Goal: Transaction & Acquisition: Purchase product/service

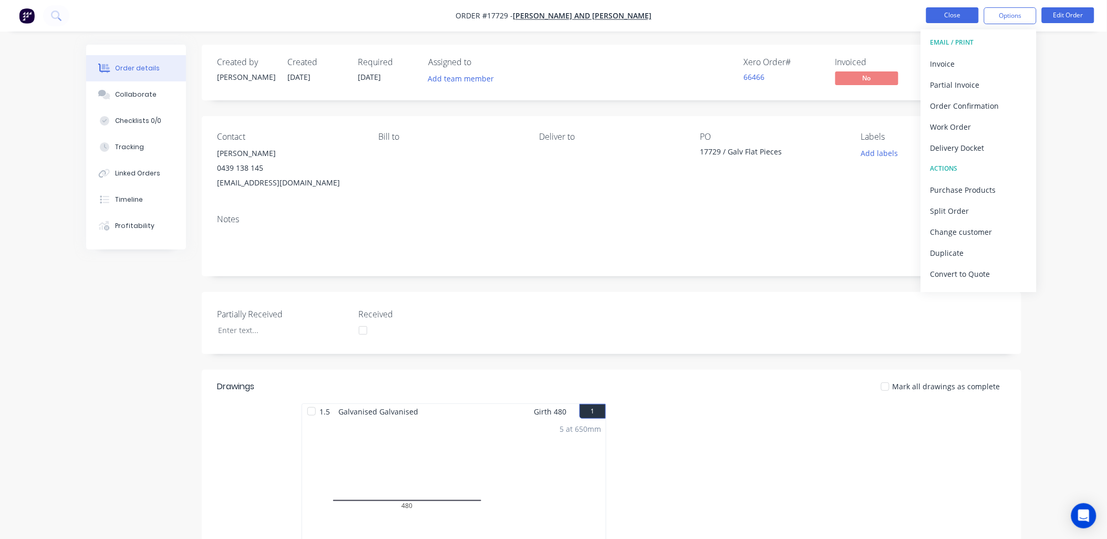
click at [964, 15] on button "Close" at bounding box center [952, 15] width 53 height 16
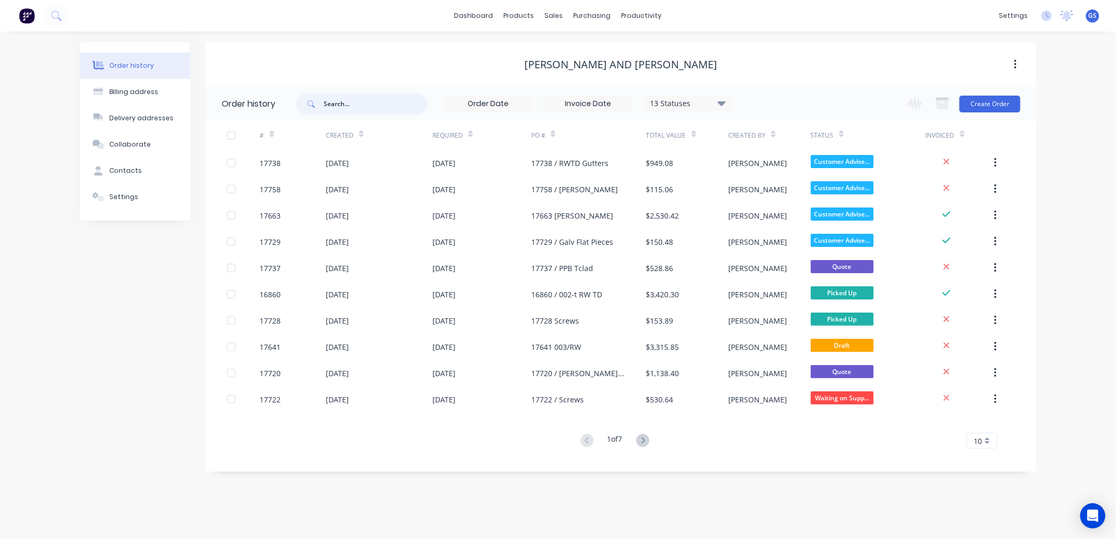
click at [360, 99] on input "text" at bounding box center [376, 104] width 104 height 21
type input "16860"
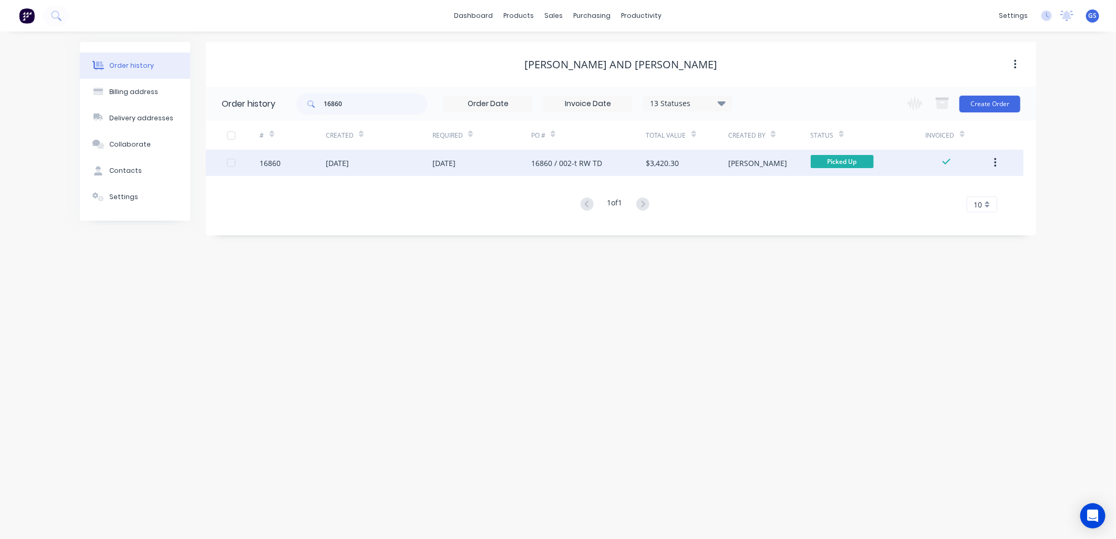
click at [421, 163] on div "23 Sep 2025" at bounding box center [379, 163] width 107 height 26
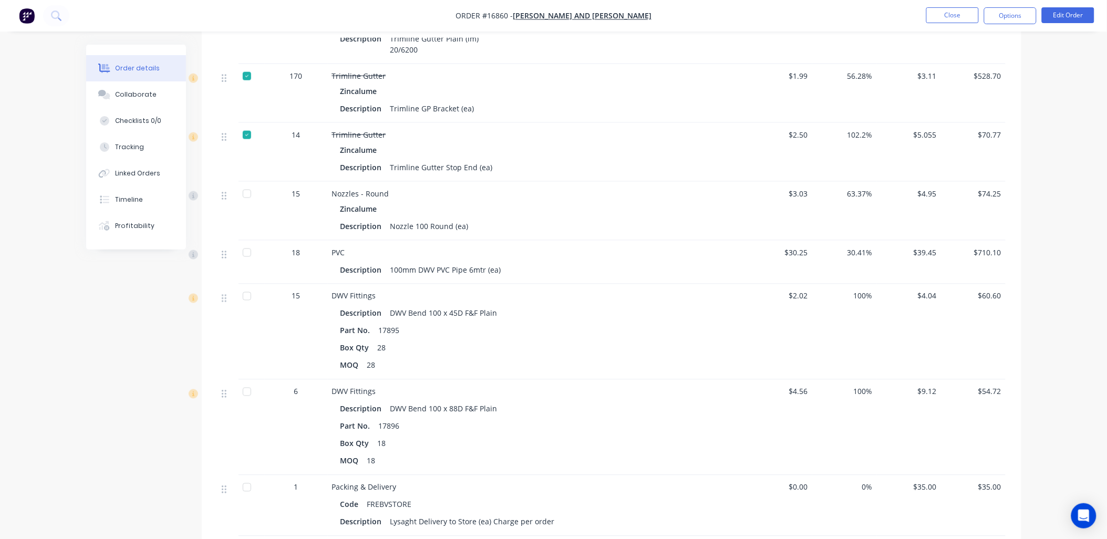
scroll to position [467, 0]
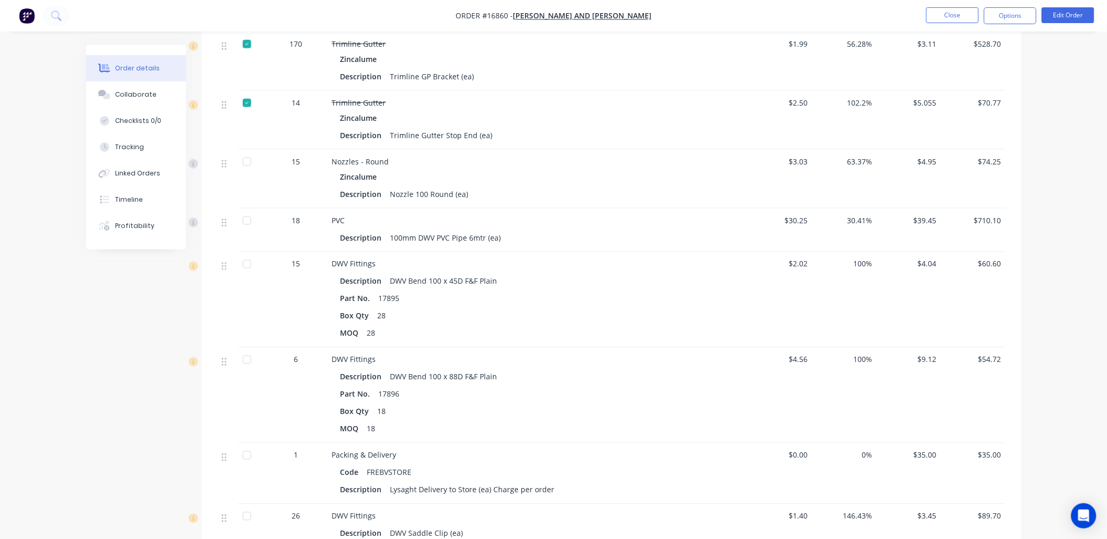
click at [247, 158] on div at bounding box center [246, 161] width 21 height 21
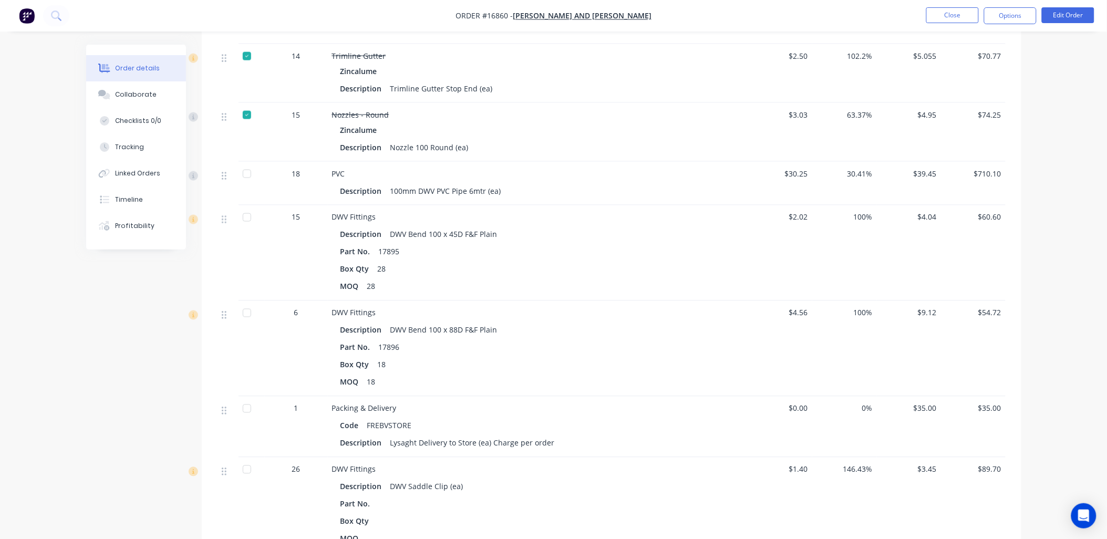
scroll to position [584, 0]
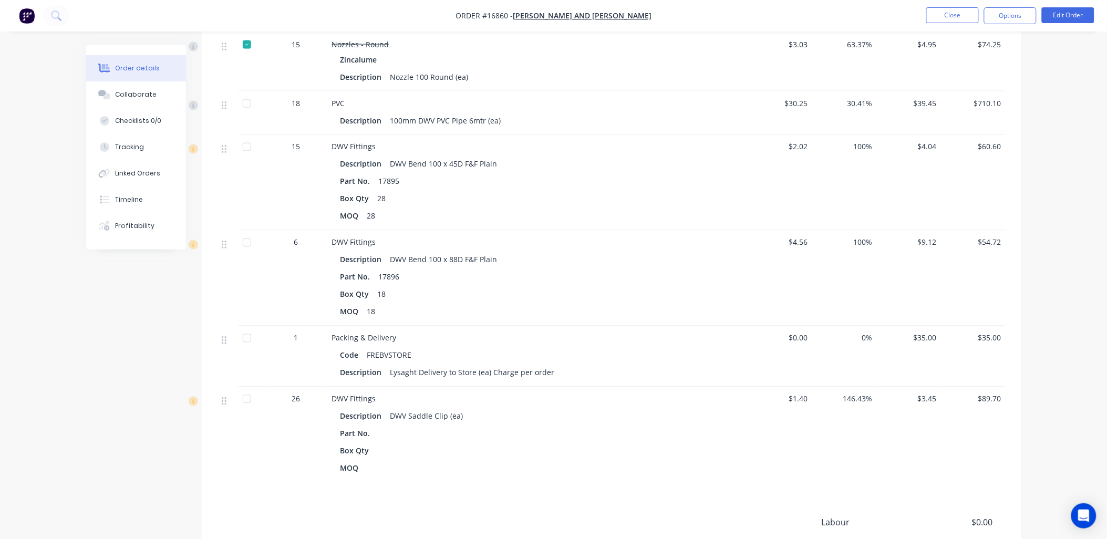
click at [249, 148] on div at bounding box center [246, 147] width 21 height 21
click at [245, 244] on div at bounding box center [246, 242] width 21 height 21
click at [247, 340] on div at bounding box center [246, 338] width 21 height 21
click at [251, 398] on div at bounding box center [246, 399] width 21 height 21
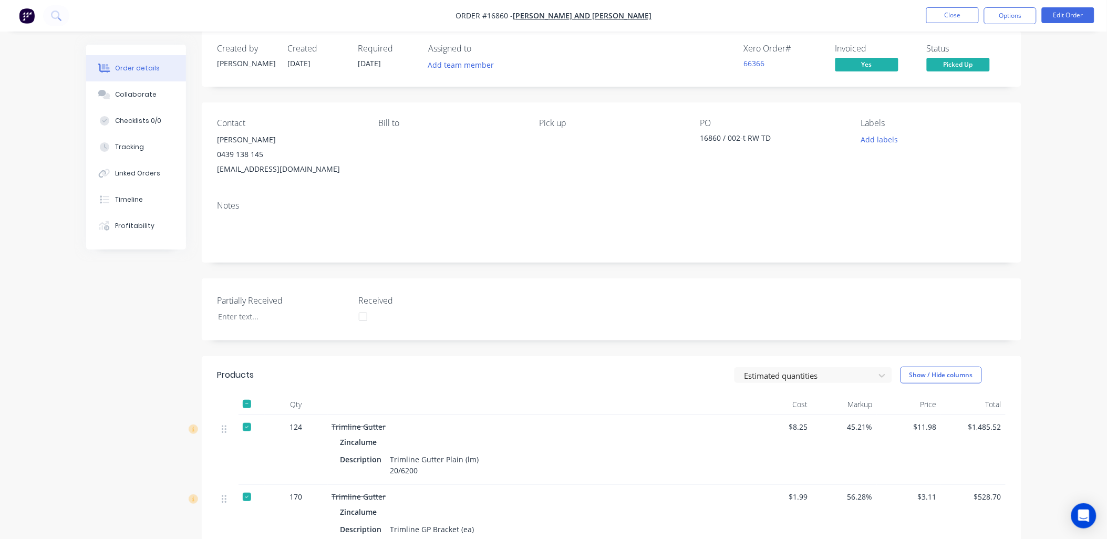
scroll to position [0, 0]
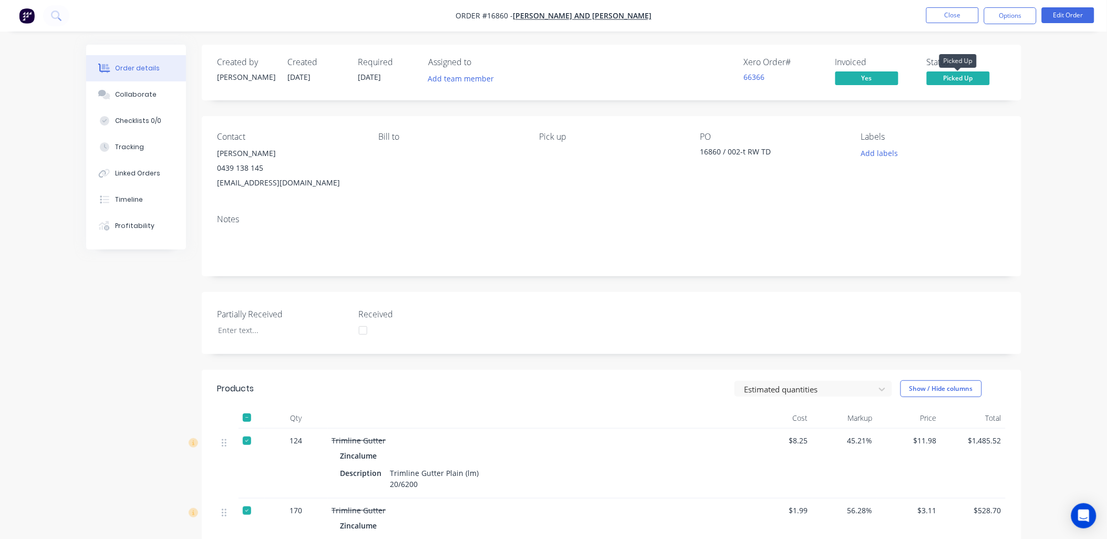
click at [951, 77] on span "Picked Up" at bounding box center [958, 77] width 63 height 13
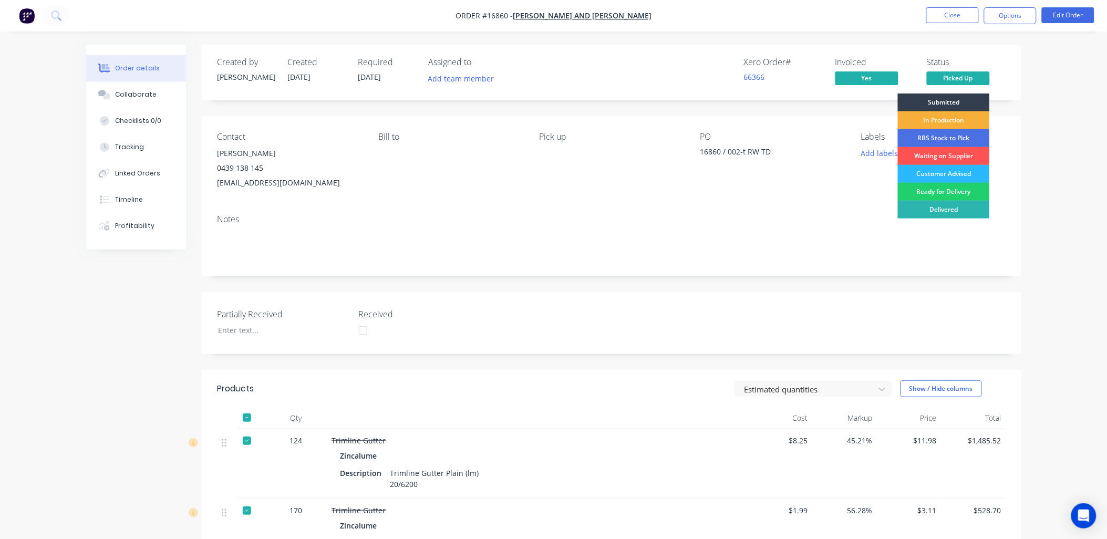
click at [966, 171] on div "Customer Advised" at bounding box center [944, 174] width 92 height 18
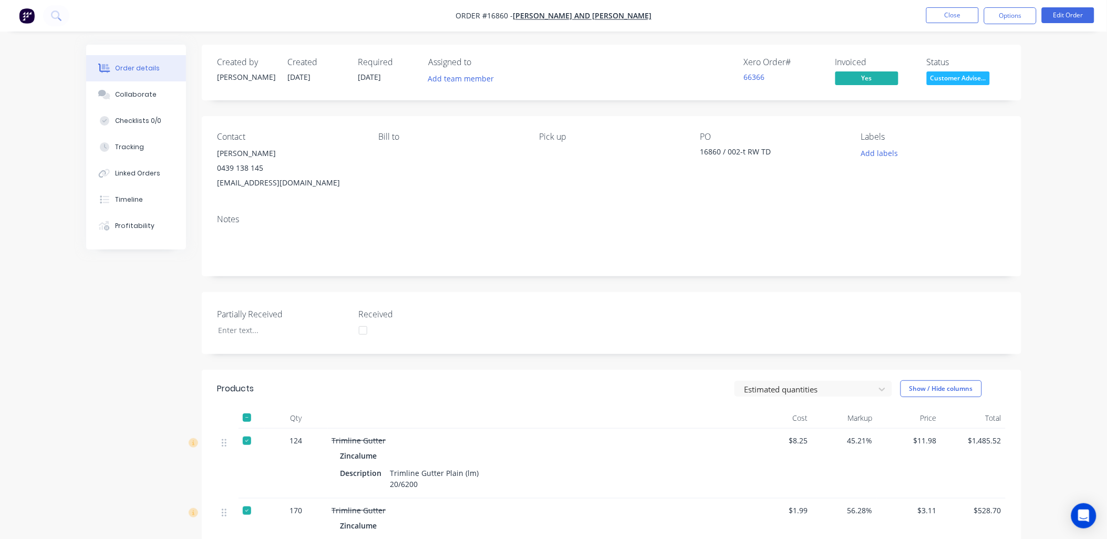
click at [965, 13] on button "Close" at bounding box center [952, 15] width 53 height 16
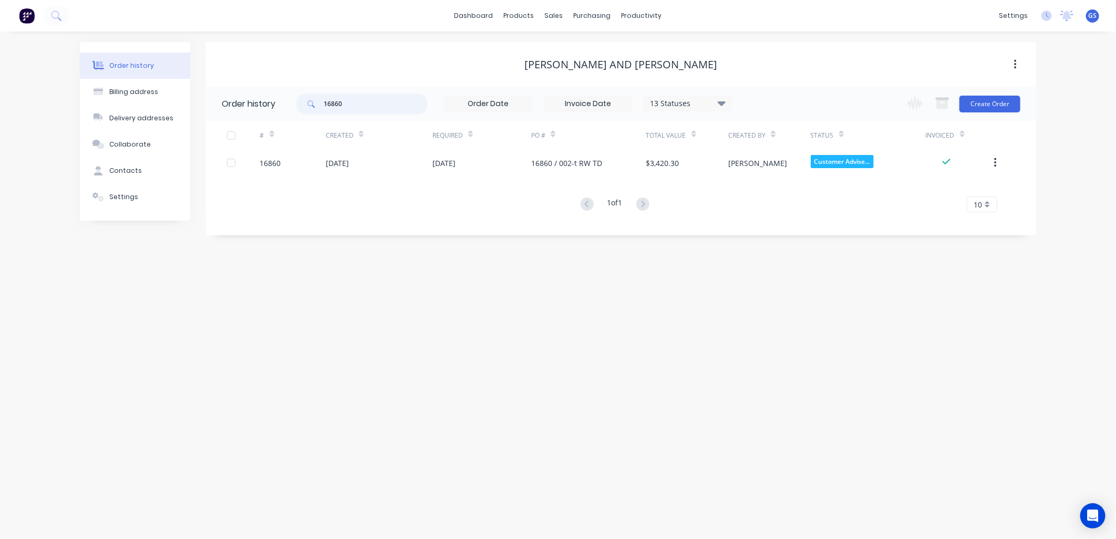
drag, startPoint x: 363, startPoint y: 109, endPoint x: 254, endPoint y: 104, distance: 109.4
click at [254, 104] on header "Order history 16860 13 Statuses Invoice Status Invoiced Not Invoiced Partial Or…" at bounding box center [621, 104] width 830 height 34
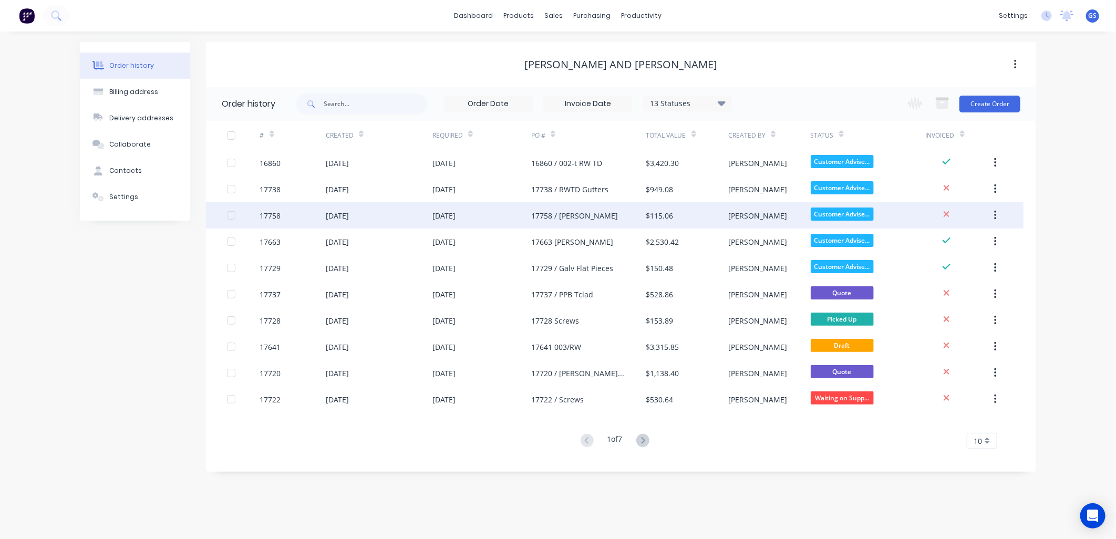
click at [606, 225] on div "17758 / Simone" at bounding box center [588, 215] width 115 height 26
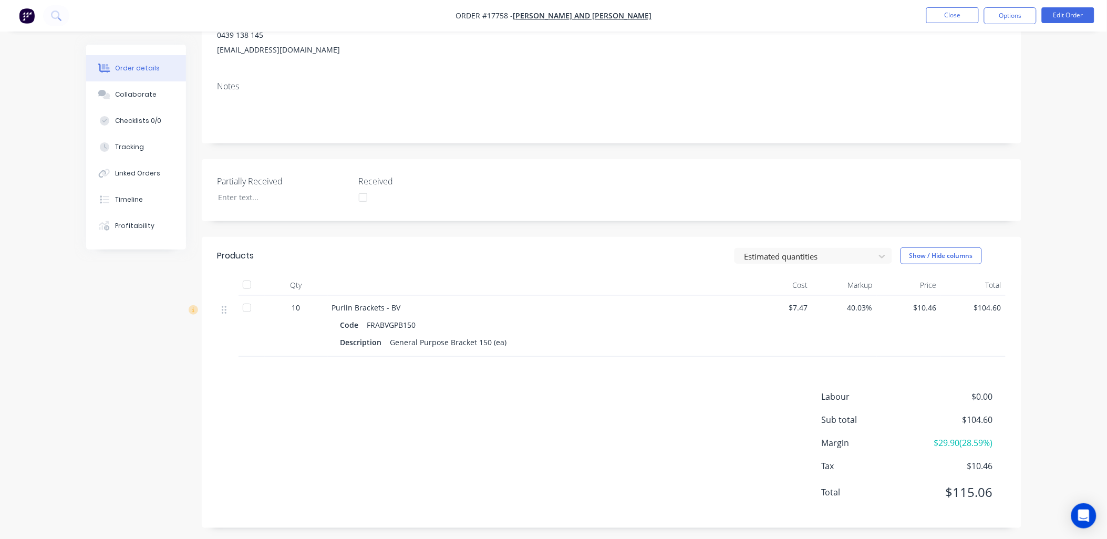
scroll to position [138, 0]
click at [248, 304] on div at bounding box center [246, 303] width 21 height 21
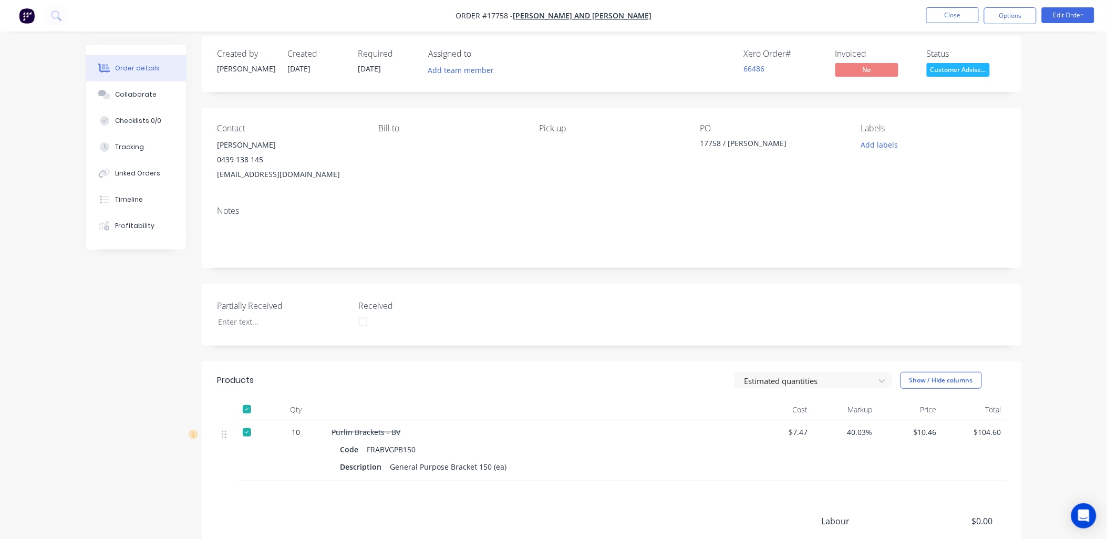
scroll to position [0, 0]
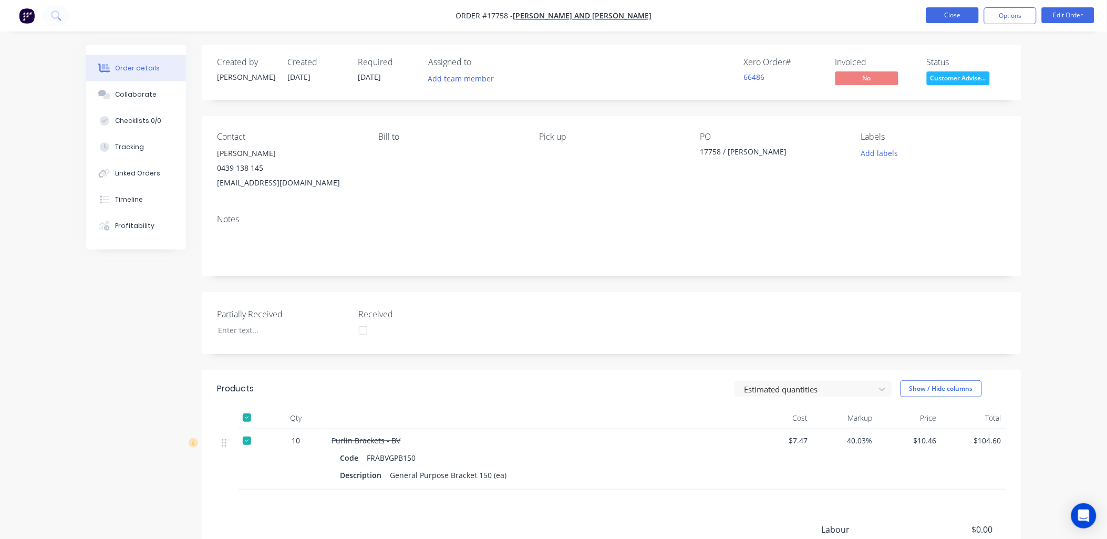
click at [966, 16] on button "Close" at bounding box center [952, 15] width 53 height 16
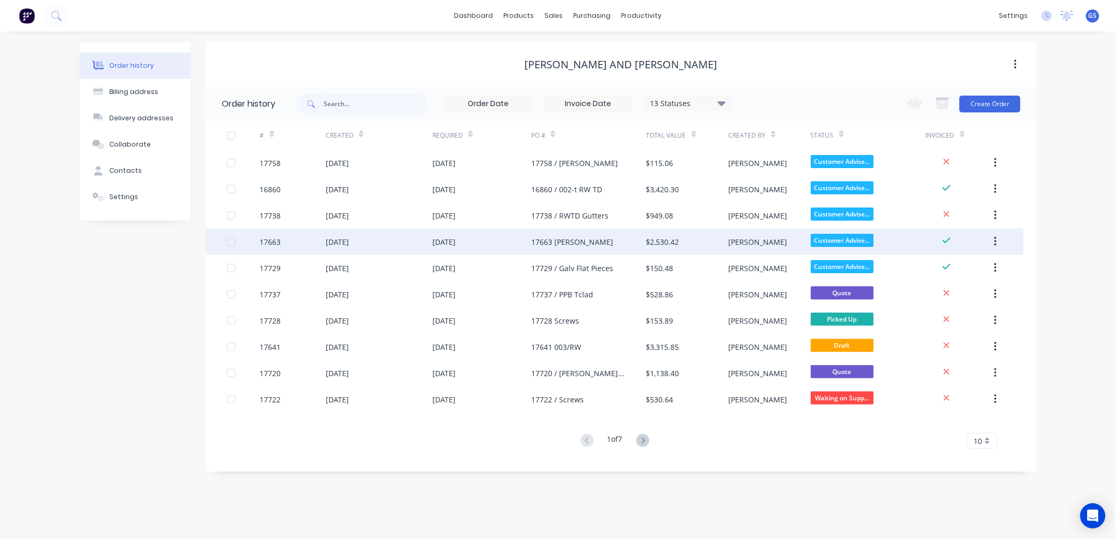
click at [566, 239] on div "17663 Simone" at bounding box center [572, 241] width 82 height 11
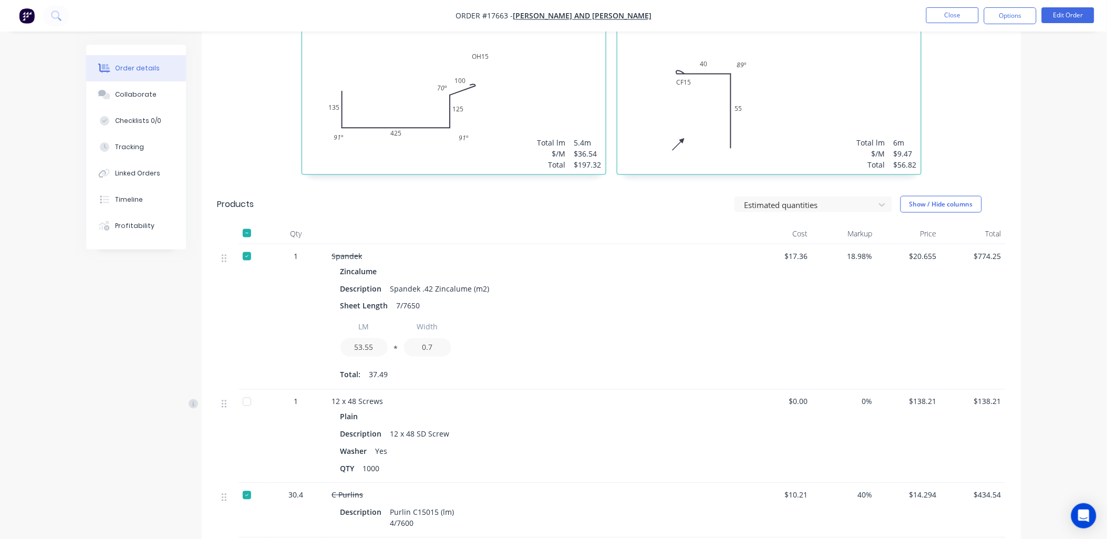
scroll to position [187, 0]
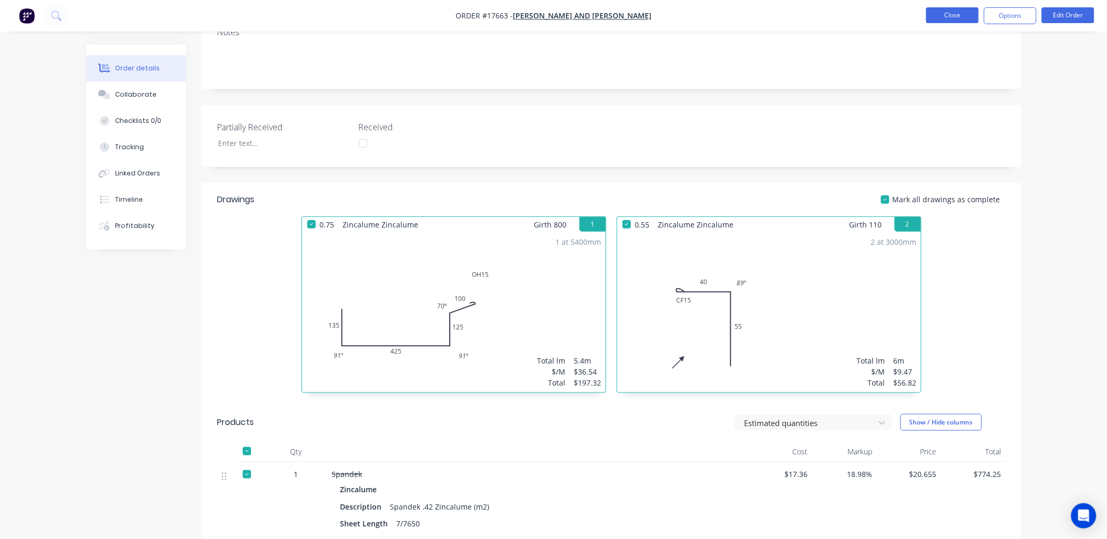
click at [944, 9] on button "Close" at bounding box center [952, 15] width 53 height 16
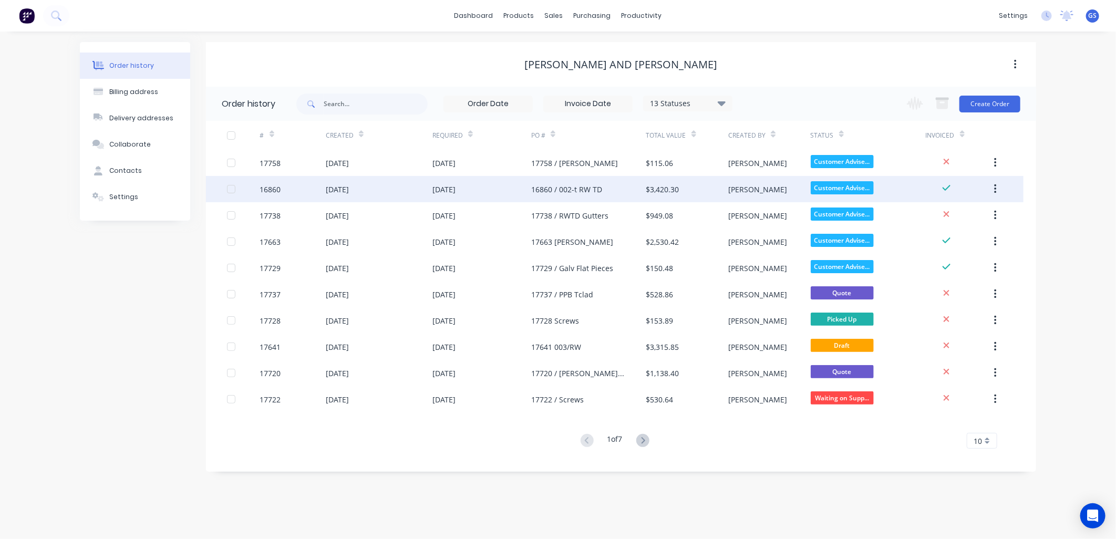
click at [664, 188] on div "$3,420.30" at bounding box center [662, 189] width 33 height 11
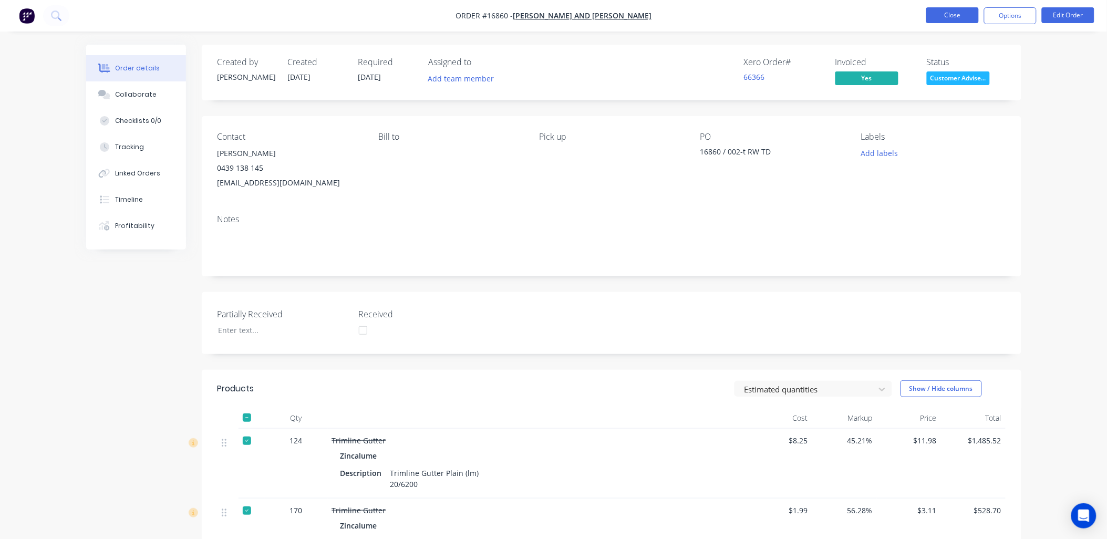
click at [944, 18] on button "Close" at bounding box center [952, 15] width 53 height 16
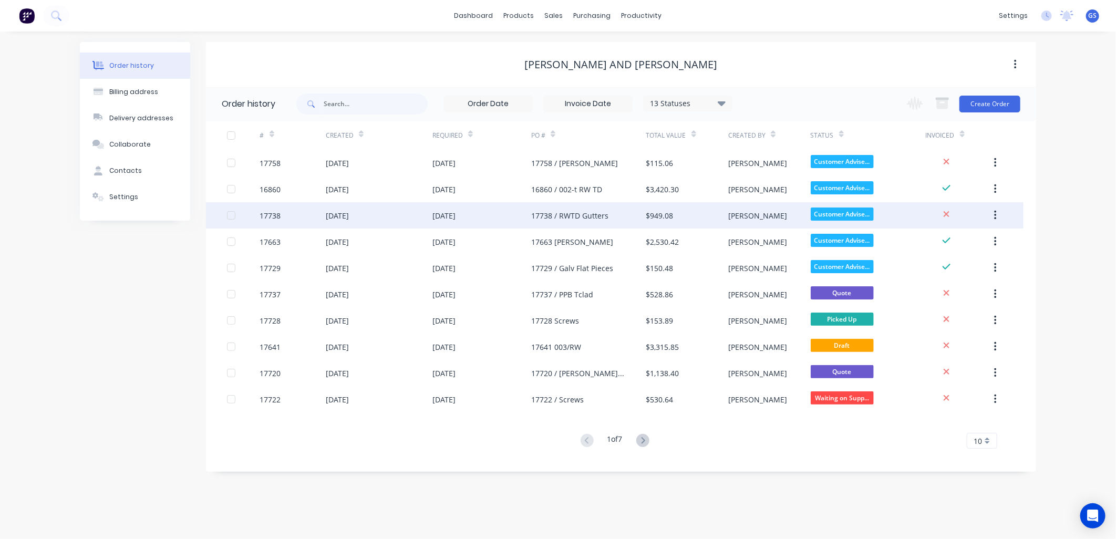
click at [596, 211] on div "17738 / RWTD Gutters" at bounding box center [569, 215] width 77 height 11
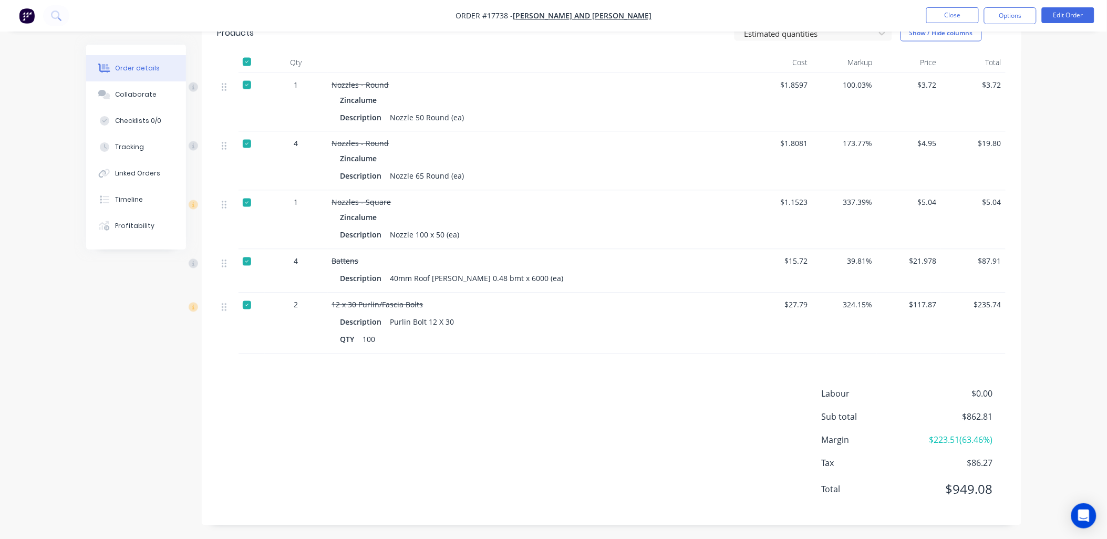
scroll to position [579, 0]
click at [1082, 14] on button "Edit Order" at bounding box center [1068, 15] width 53 height 16
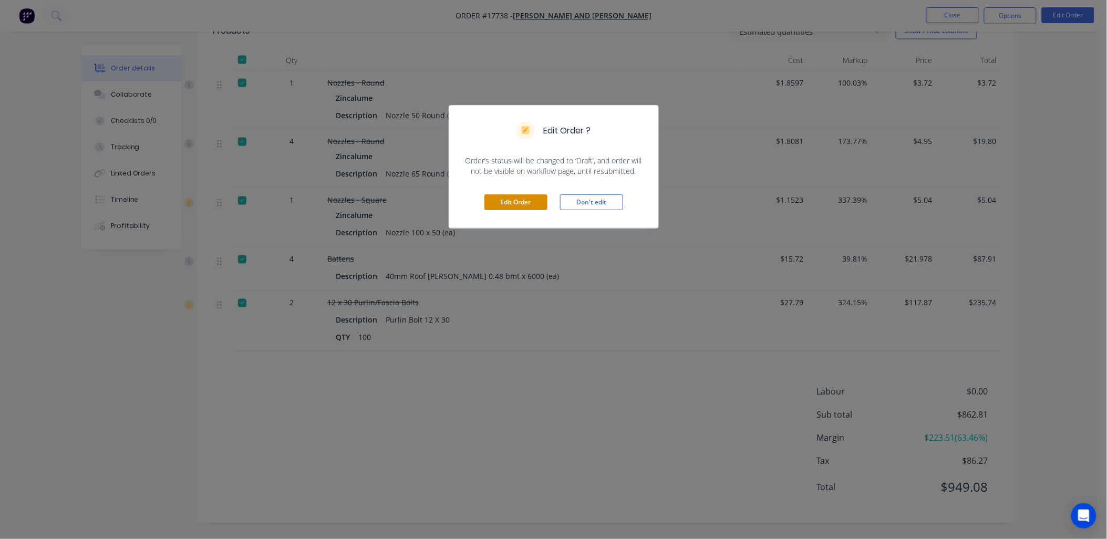
click at [526, 201] on button "Edit Order" at bounding box center [515, 202] width 63 height 16
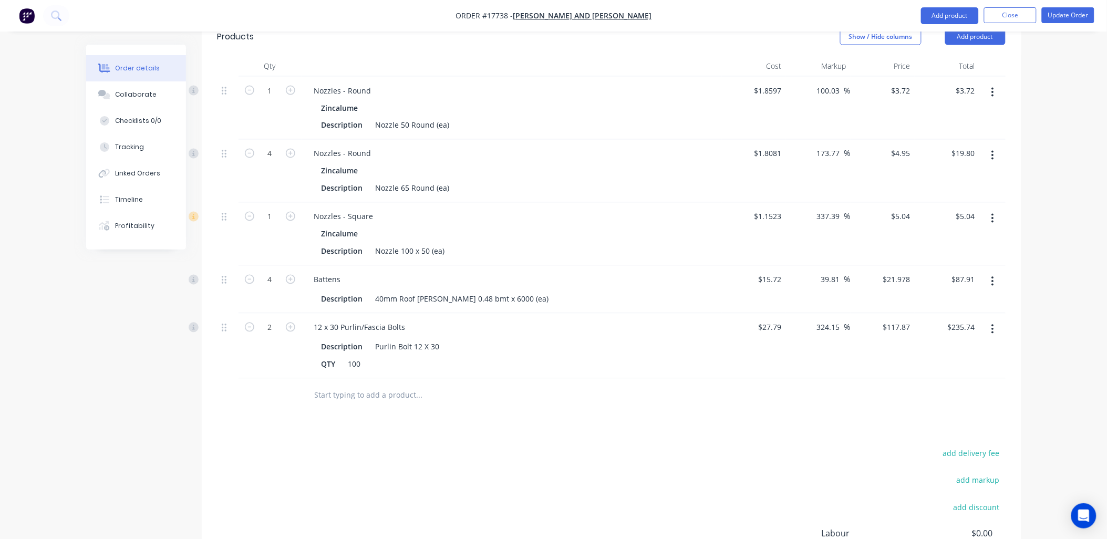
scroll to position [604, 0]
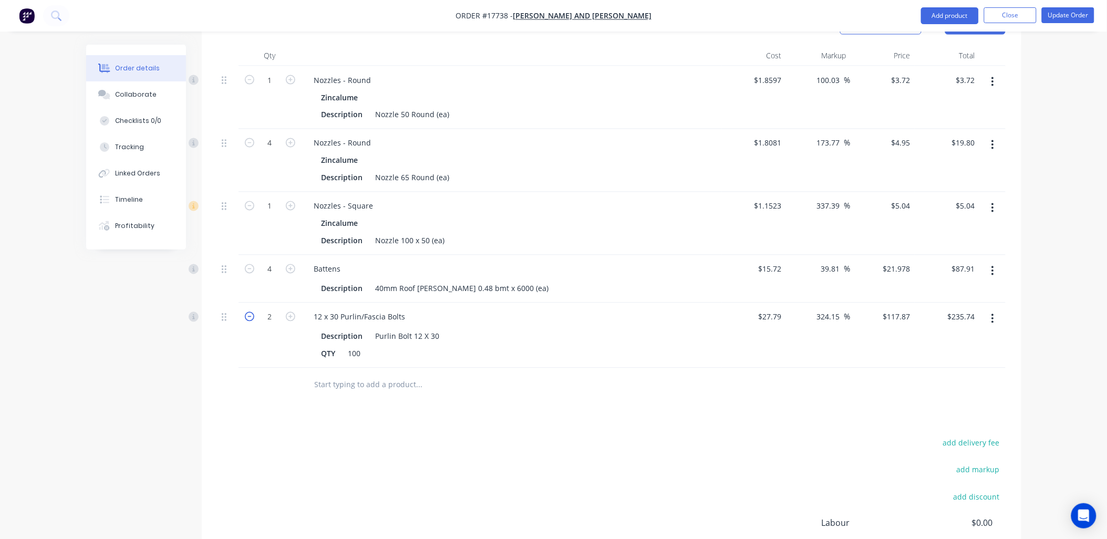
click at [247, 312] on icon "button" at bounding box center [249, 316] width 9 height 9
type input "1"
type input "$117.87"
click at [247, 312] on icon "button" at bounding box center [249, 316] width 9 height 9
type input "0"
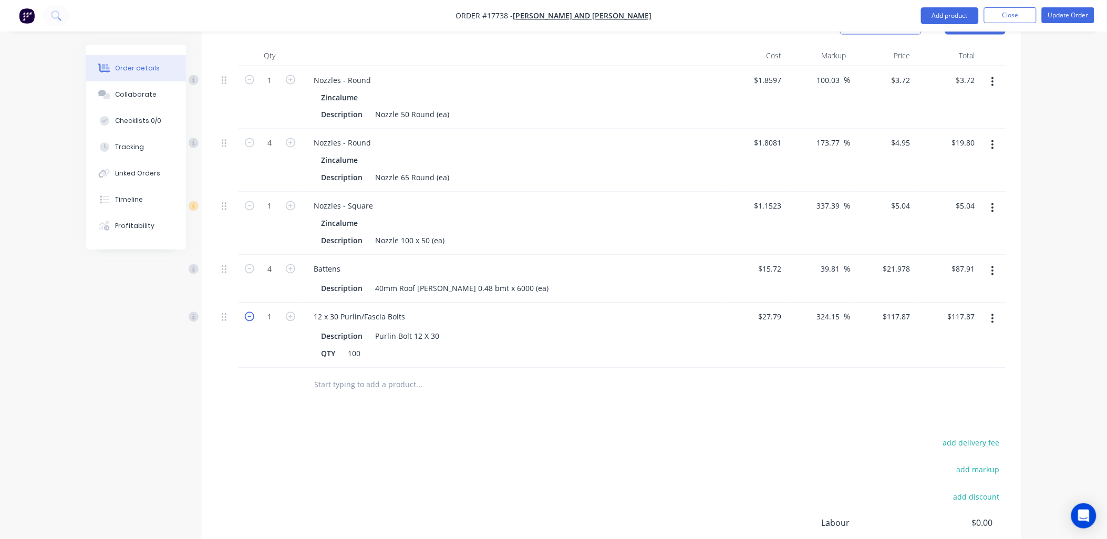
type input "$0.00"
click at [994, 313] on icon "button" at bounding box center [992, 319] width 3 height 12
click at [932, 402] on div "Delete" at bounding box center [955, 409] width 81 height 15
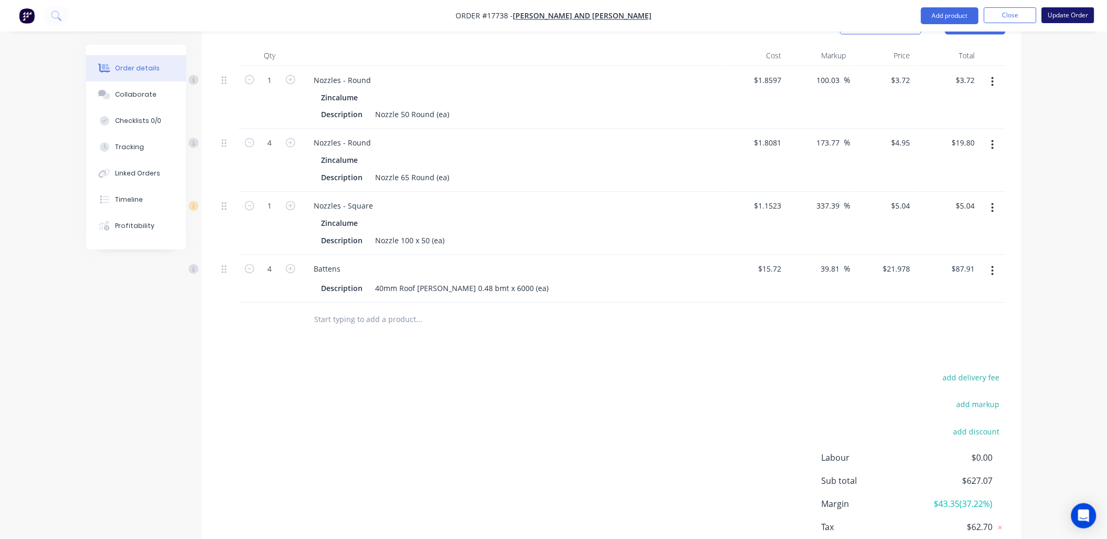
click at [1069, 14] on button "Update Order" at bounding box center [1068, 15] width 53 height 16
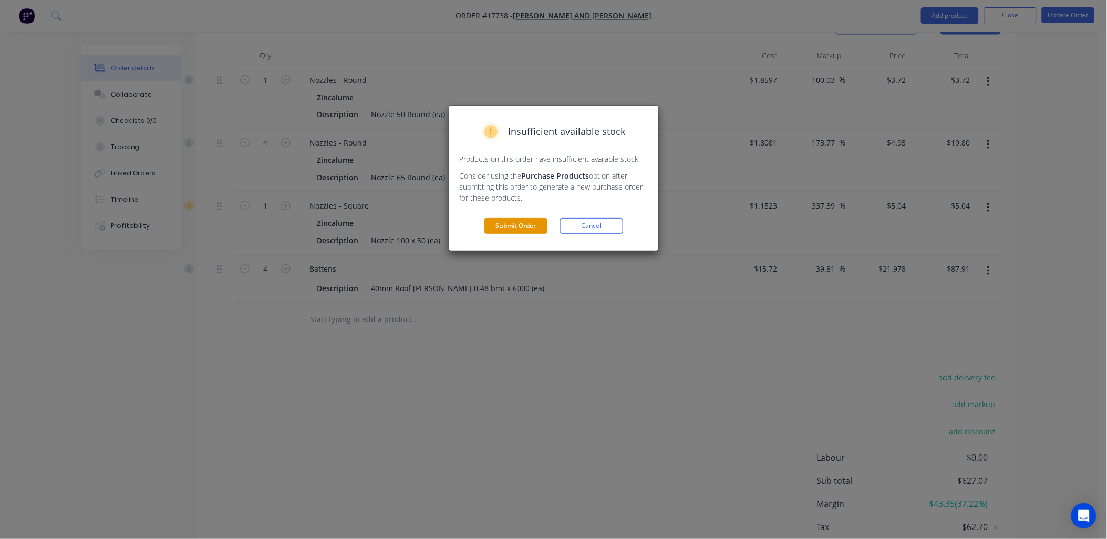
click at [497, 230] on button "Submit Order" at bounding box center [515, 226] width 63 height 16
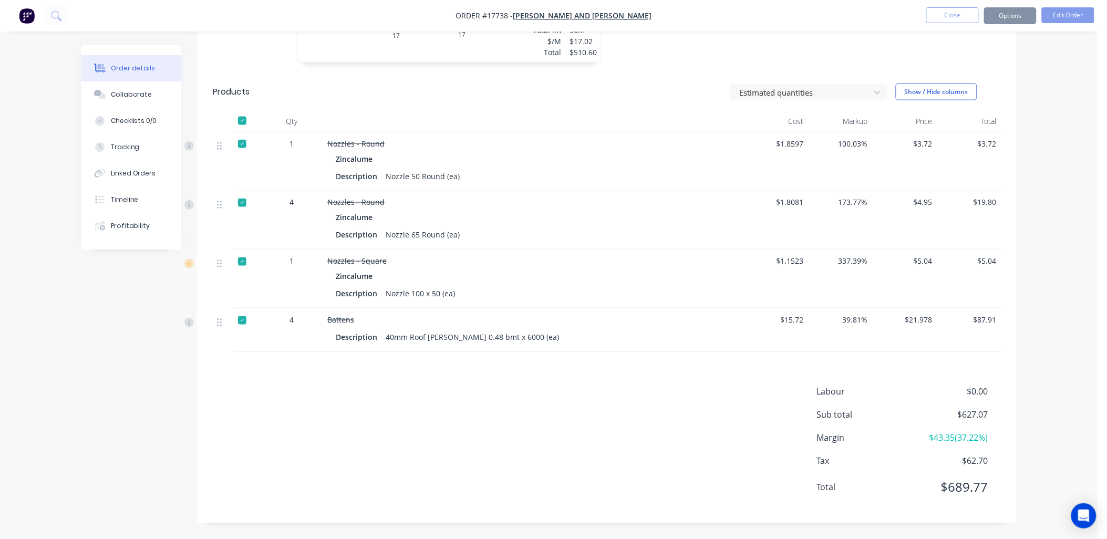
scroll to position [518, 0]
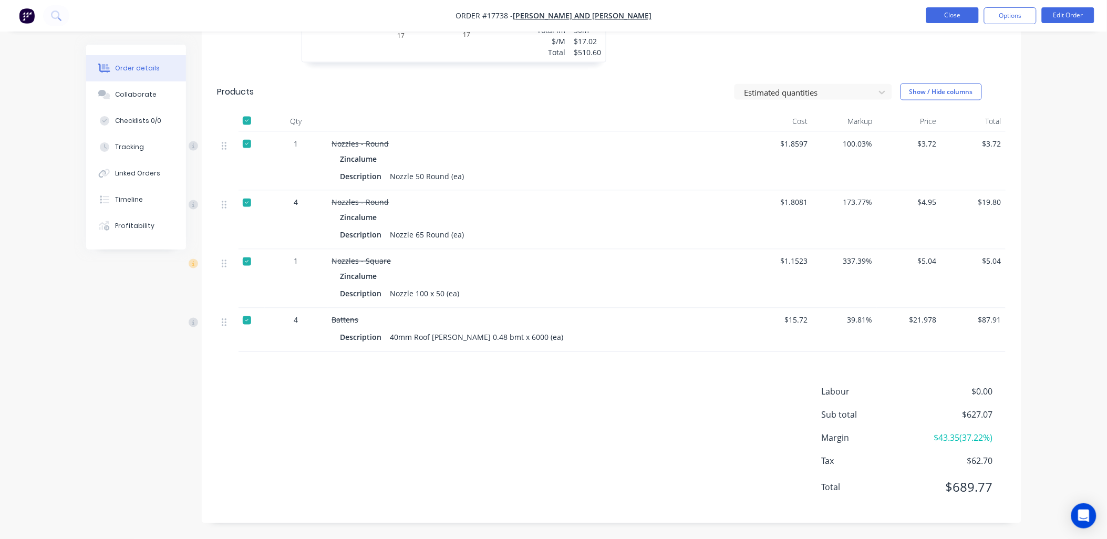
click at [957, 16] on button "Close" at bounding box center [952, 15] width 53 height 16
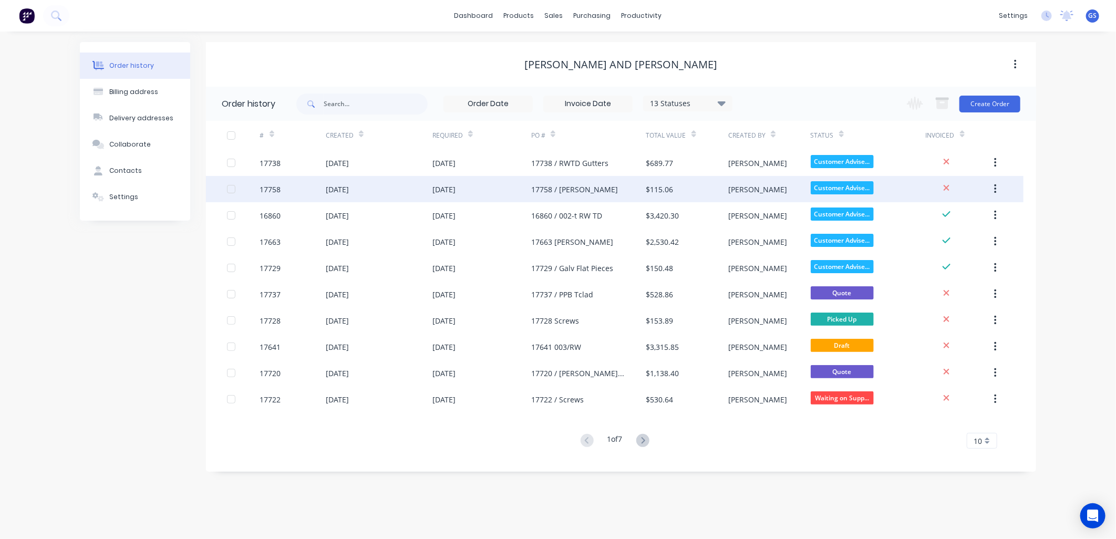
click at [572, 190] on div "17758 / Simone" at bounding box center [574, 189] width 87 height 11
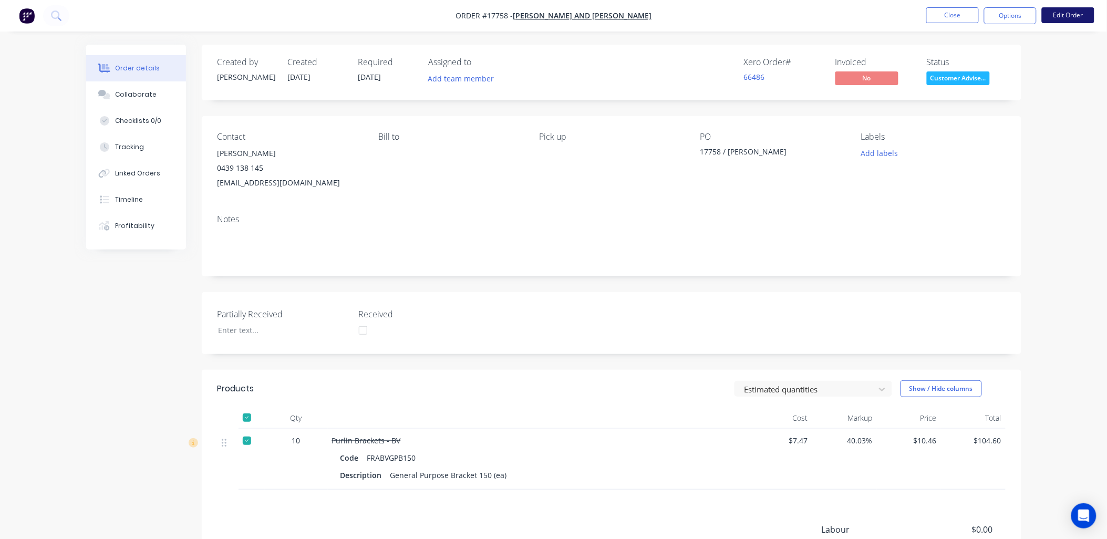
click at [1060, 14] on button "Edit Order" at bounding box center [1068, 15] width 53 height 16
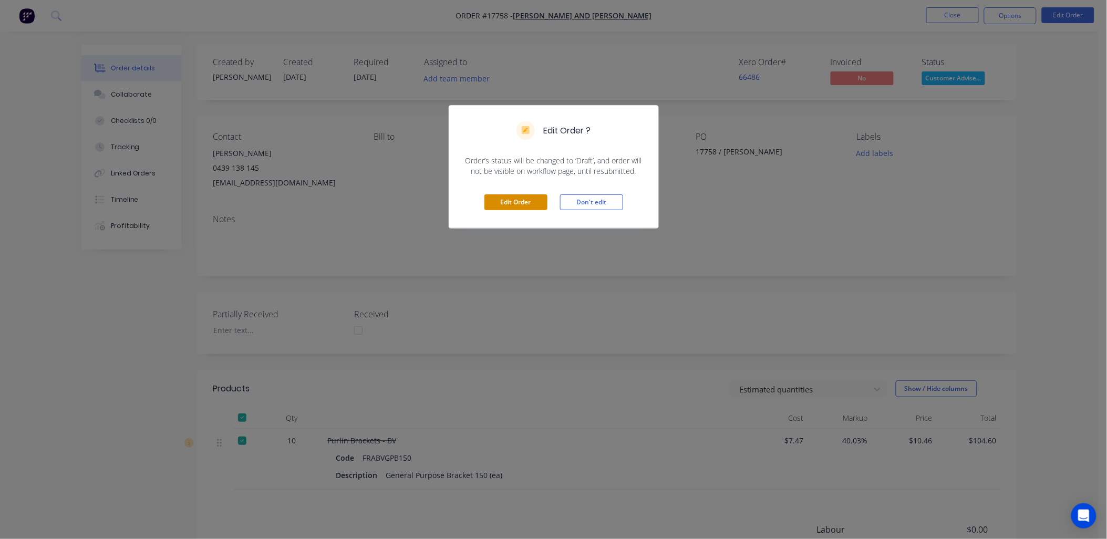
click at [522, 203] on button "Edit Order" at bounding box center [515, 202] width 63 height 16
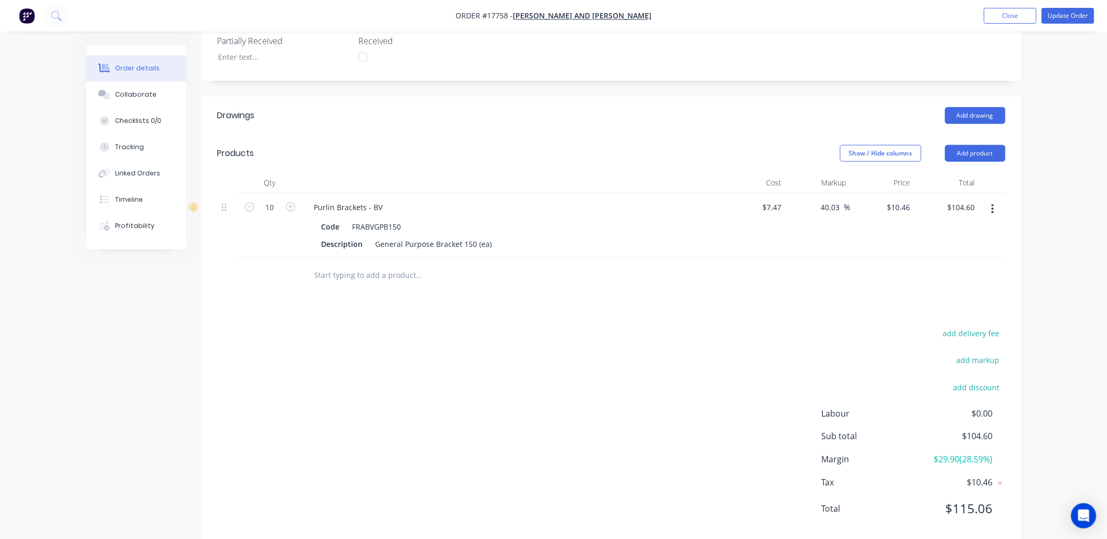
scroll to position [296, 0]
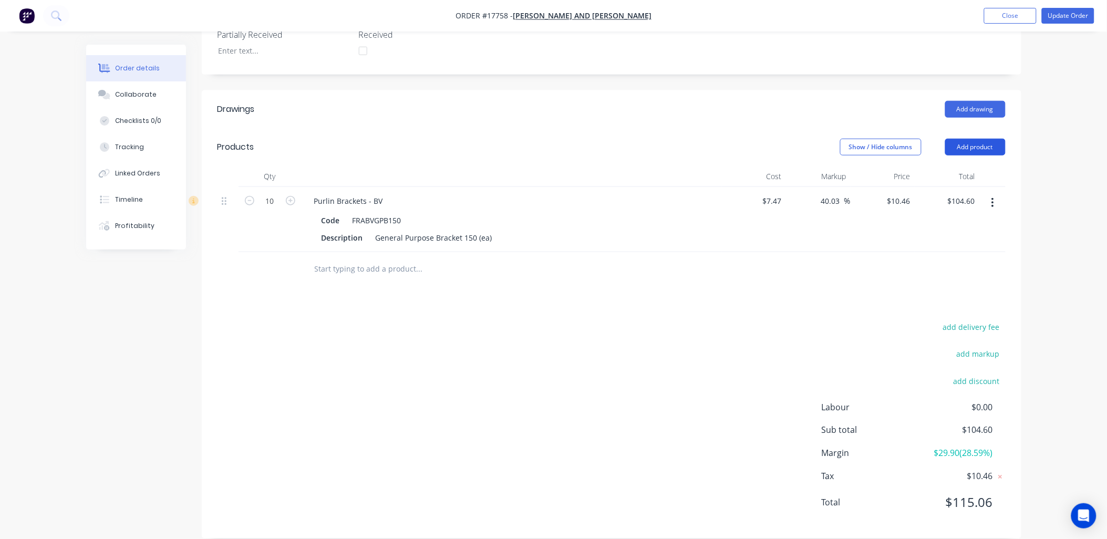
click at [970, 139] on button "Add product" at bounding box center [975, 147] width 60 height 17
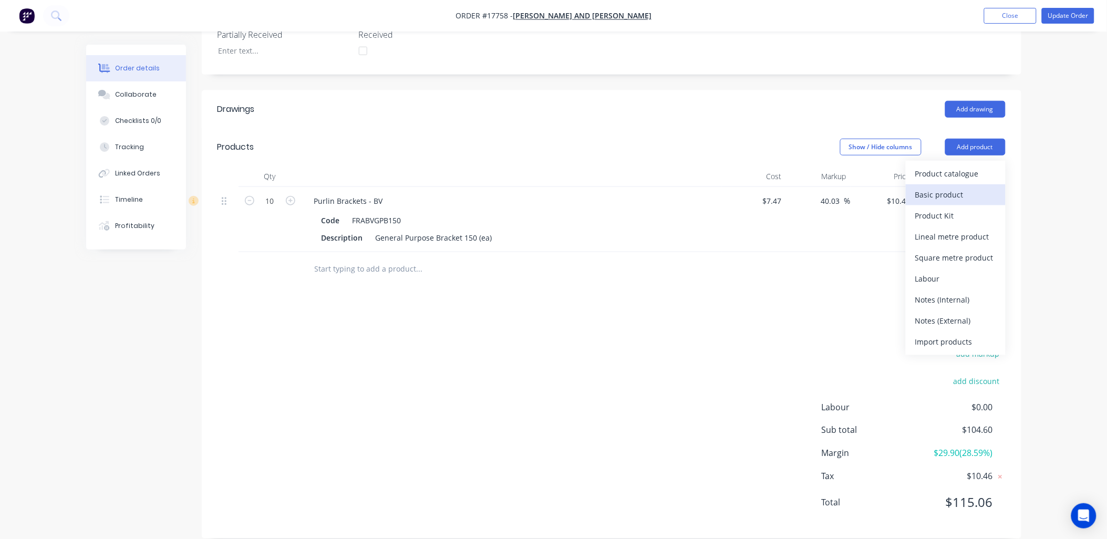
click at [941, 187] on div "Basic product" at bounding box center [955, 194] width 81 height 15
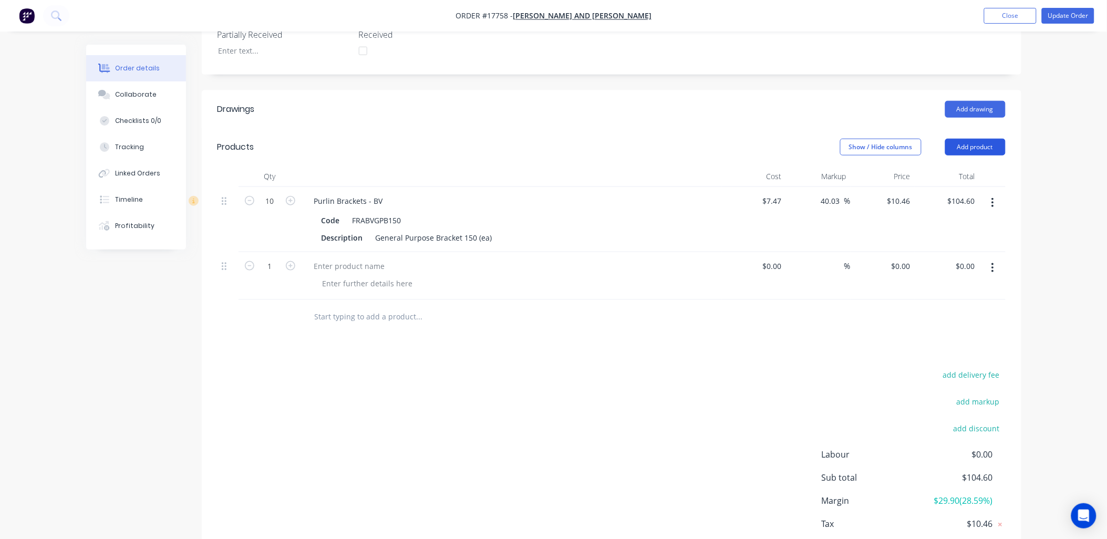
click at [981, 139] on button "Add product" at bounding box center [975, 147] width 60 height 17
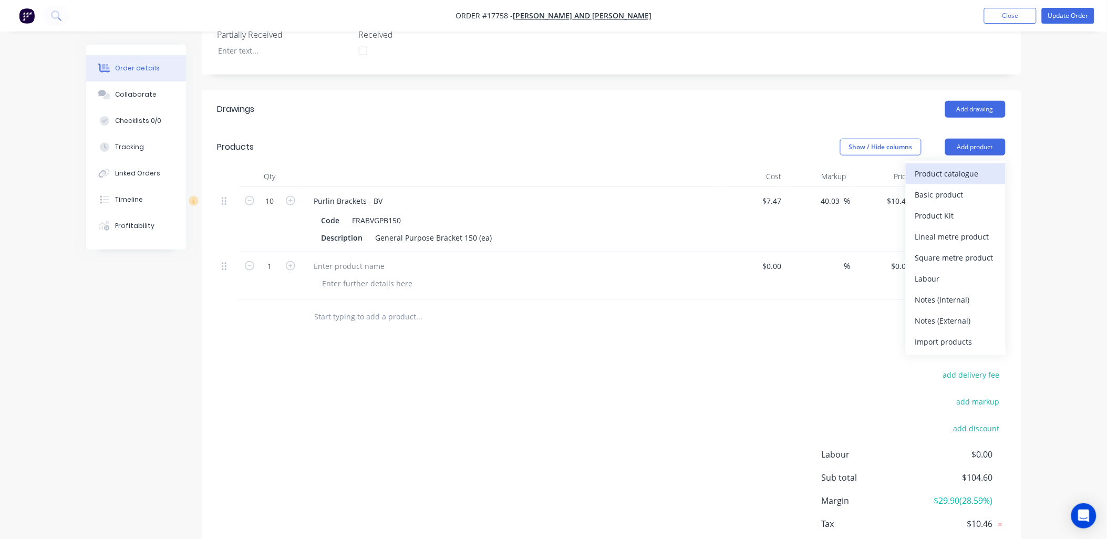
click at [960, 166] on div "Product catalogue" at bounding box center [955, 173] width 81 height 15
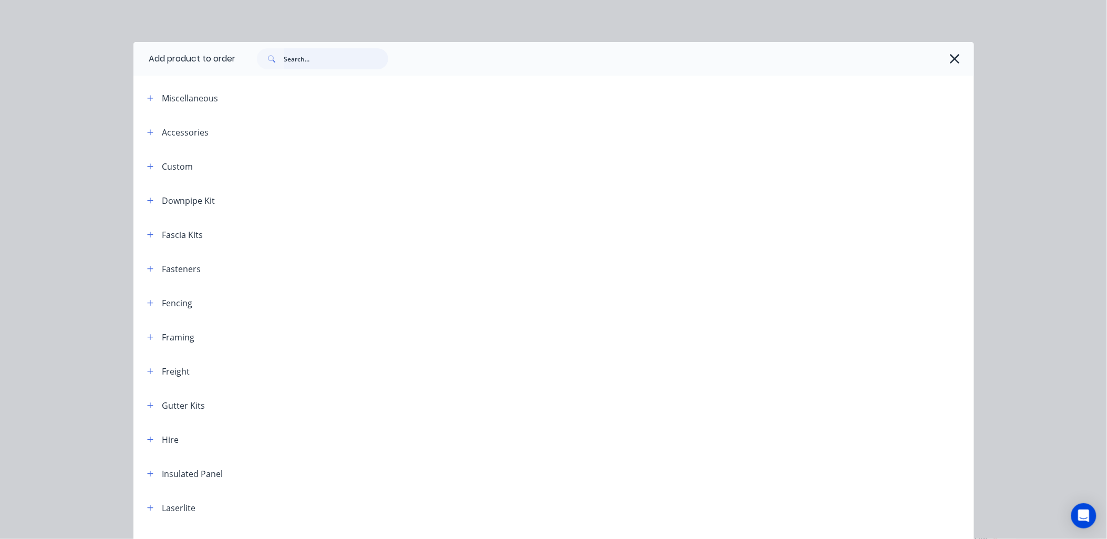
click at [301, 59] on input "text" at bounding box center [336, 58] width 104 height 21
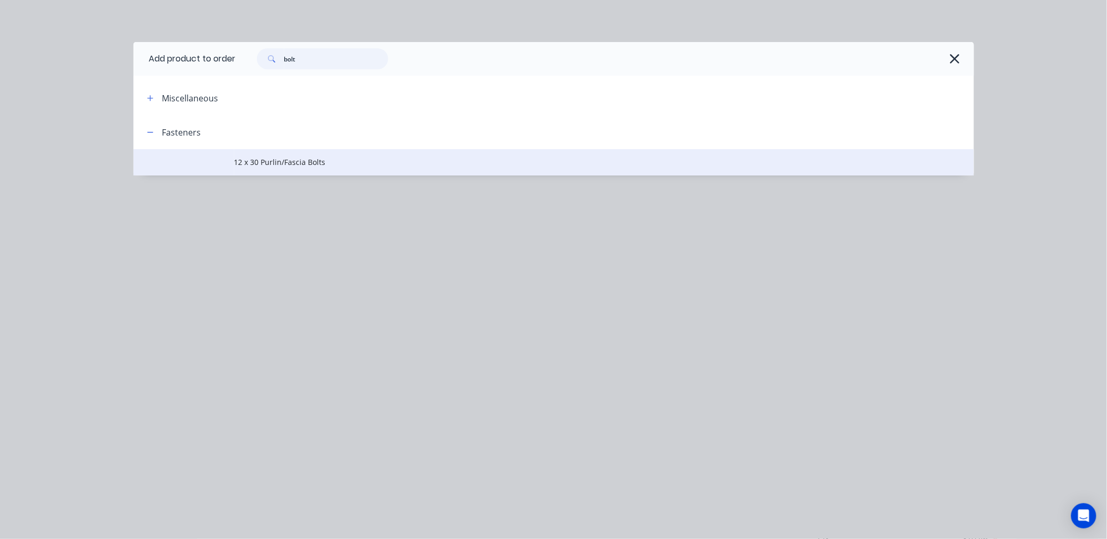
type input "bolt"
click at [311, 154] on td "12 x 30 Purlin/Fascia Bolts" at bounding box center [604, 162] width 740 height 26
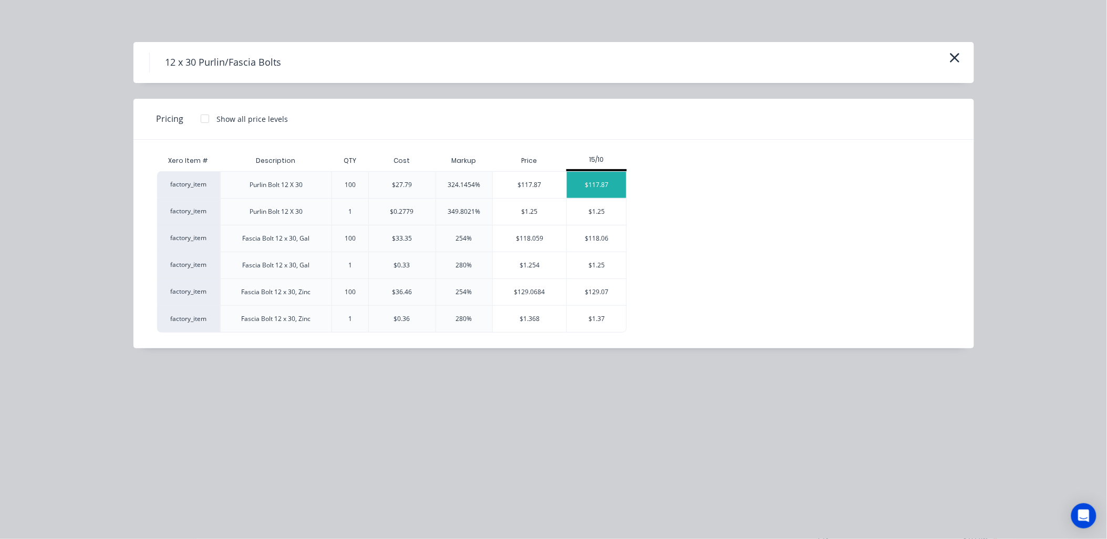
click at [589, 182] on div "$117.87" at bounding box center [596, 185] width 59 height 26
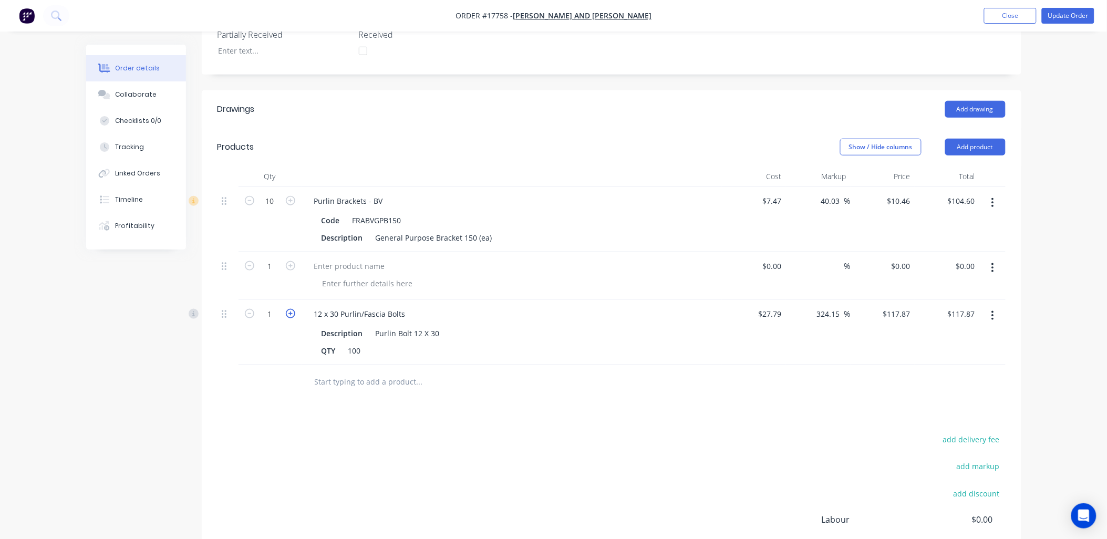
click at [293, 309] on icon "button" at bounding box center [290, 313] width 9 height 9
type input "2"
type input "$235.74"
click at [995, 258] on button "button" at bounding box center [992, 267] width 25 height 19
click at [935, 351] on div "Delete" at bounding box center [955, 358] width 81 height 15
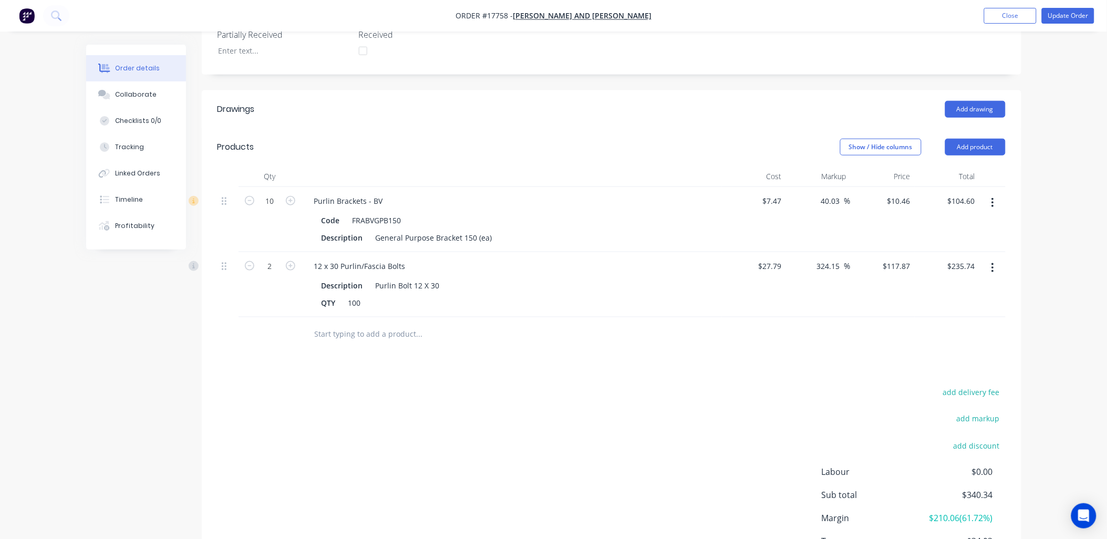
click at [391, 324] on input "text" at bounding box center [419, 334] width 210 height 21
click at [985, 139] on button "Add product" at bounding box center [975, 147] width 60 height 17
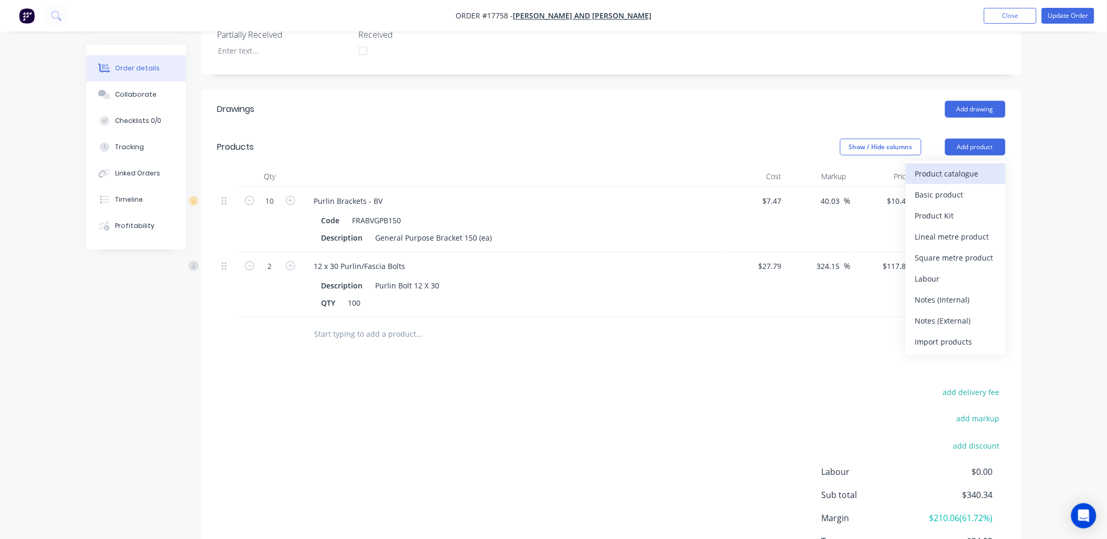
click at [952, 166] on div "Product catalogue" at bounding box center [955, 173] width 81 height 15
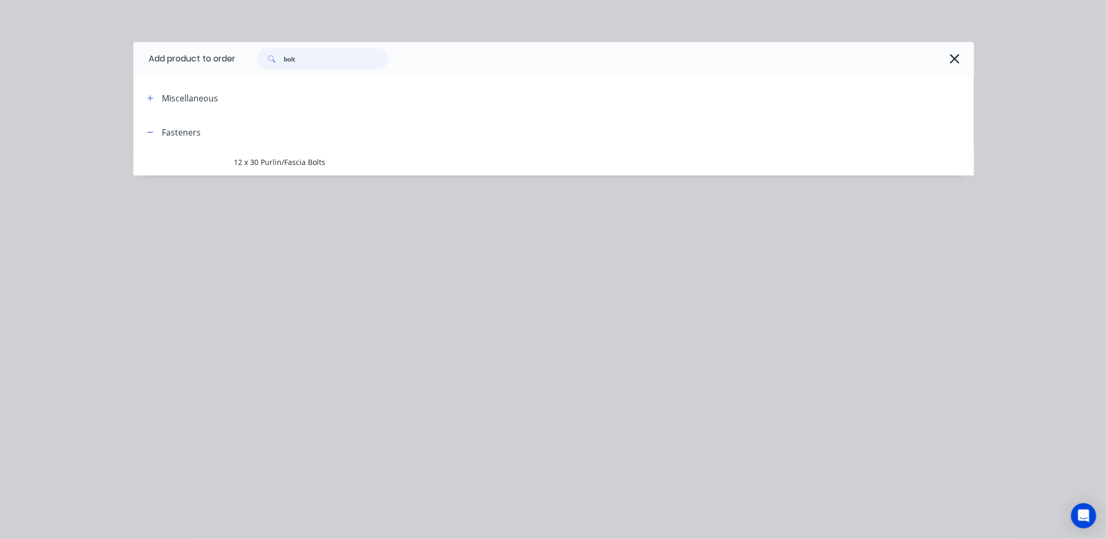
drag, startPoint x: 310, startPoint y: 63, endPoint x: 242, endPoint y: 55, distance: 68.8
click at [242, 55] on div "bolt" at bounding box center [600, 58] width 728 height 21
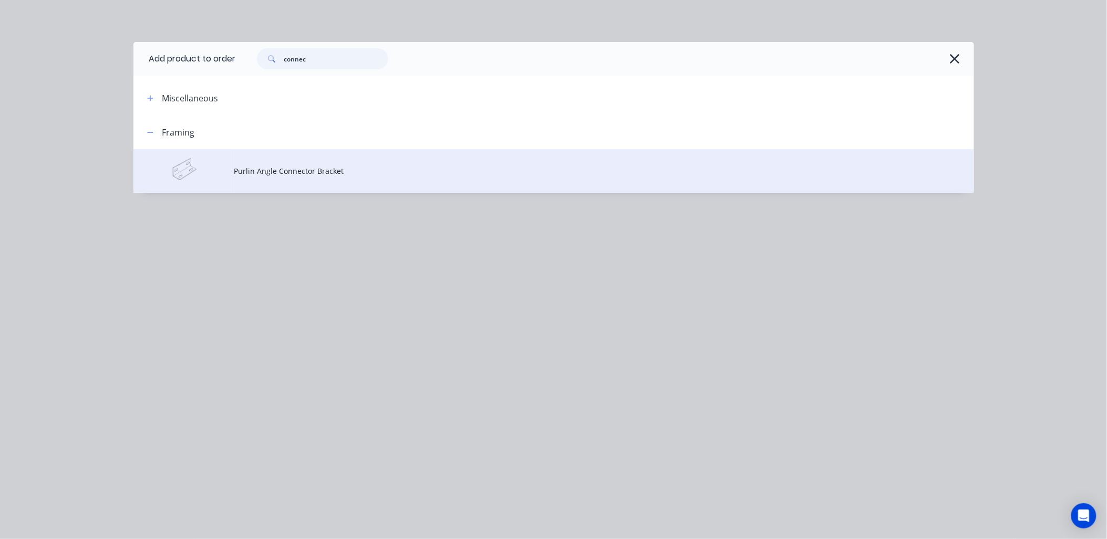
type input "connec"
click at [334, 171] on span "Purlin Angle Connector Bracket" at bounding box center [530, 170] width 592 height 11
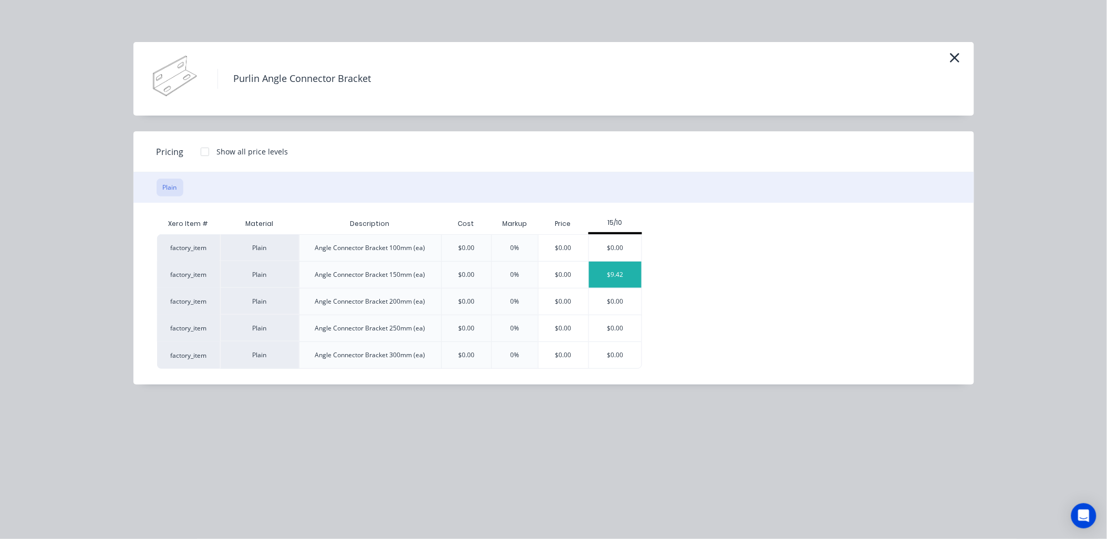
click at [615, 267] on div "$9.42" at bounding box center [615, 275] width 53 height 26
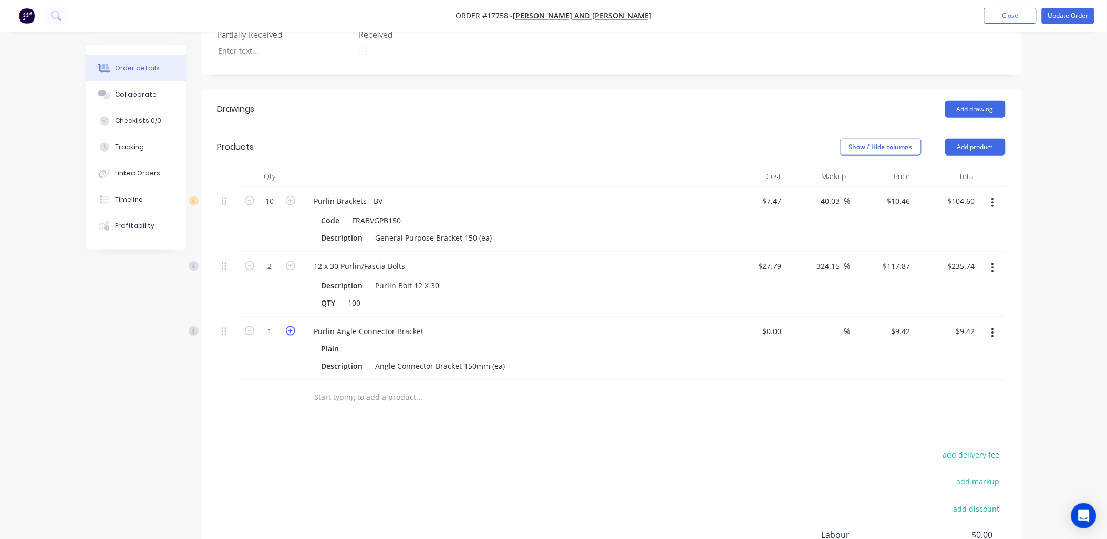
click at [292, 326] on icon "button" at bounding box center [290, 330] width 9 height 9
type input "2"
type input "$18.84"
click at [292, 326] on icon "button" at bounding box center [290, 330] width 9 height 9
type input "3"
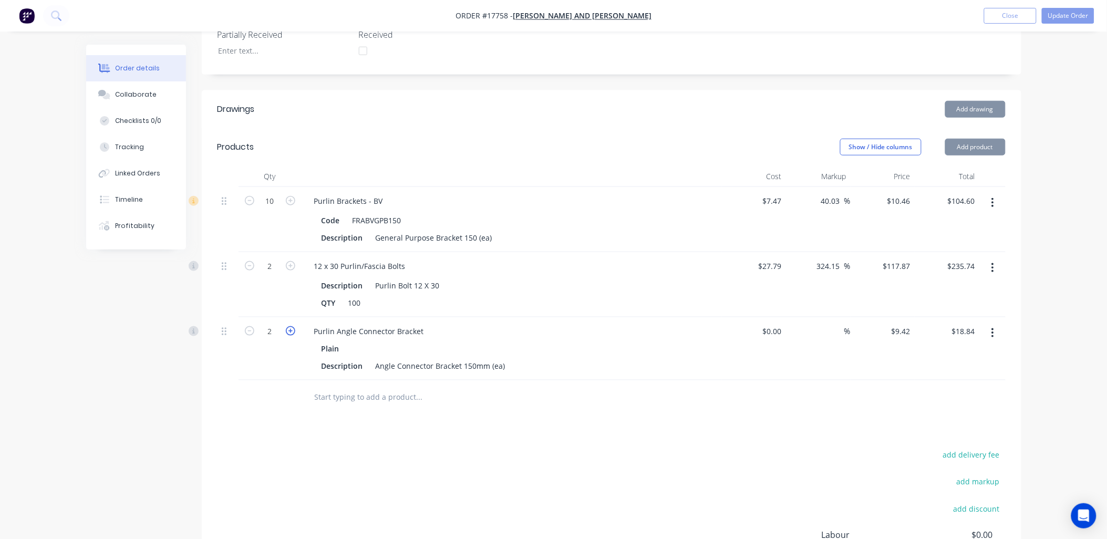
type input "$28.26"
click at [291, 326] on icon "button" at bounding box center [290, 330] width 9 height 9
type input "4"
type input "$37.68"
click at [291, 326] on icon "button" at bounding box center [290, 330] width 9 height 9
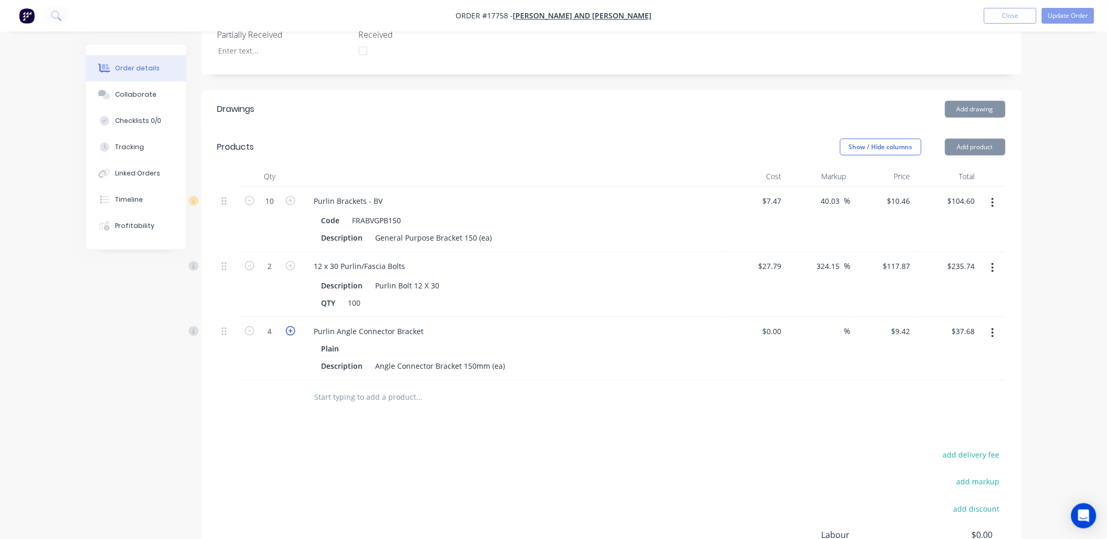
type input "5"
type input "$47.10"
click at [291, 326] on icon "button" at bounding box center [290, 330] width 9 height 9
type input "6"
type input "$56.52"
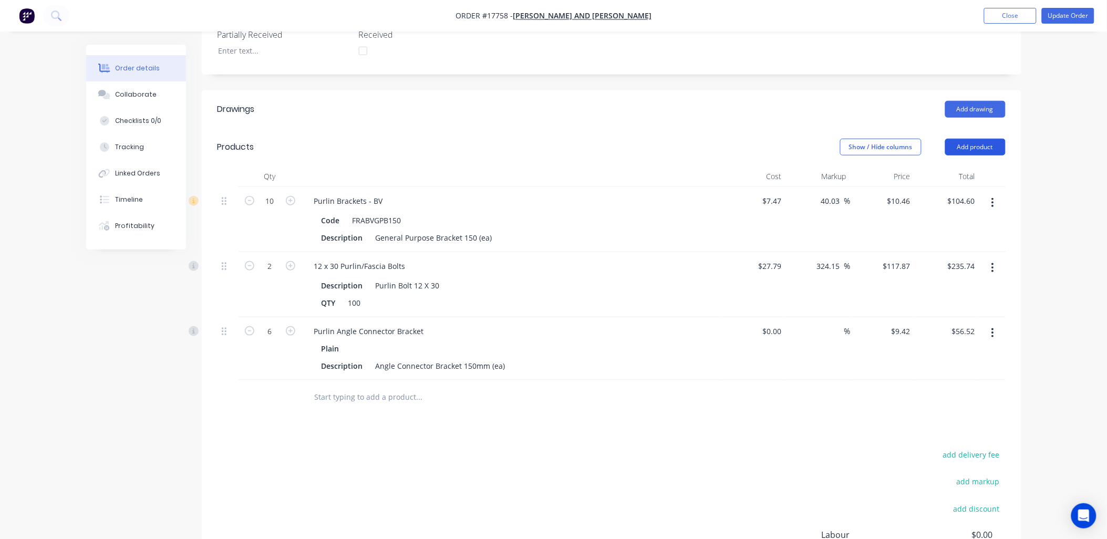
click at [985, 139] on button "Add product" at bounding box center [975, 147] width 60 height 17
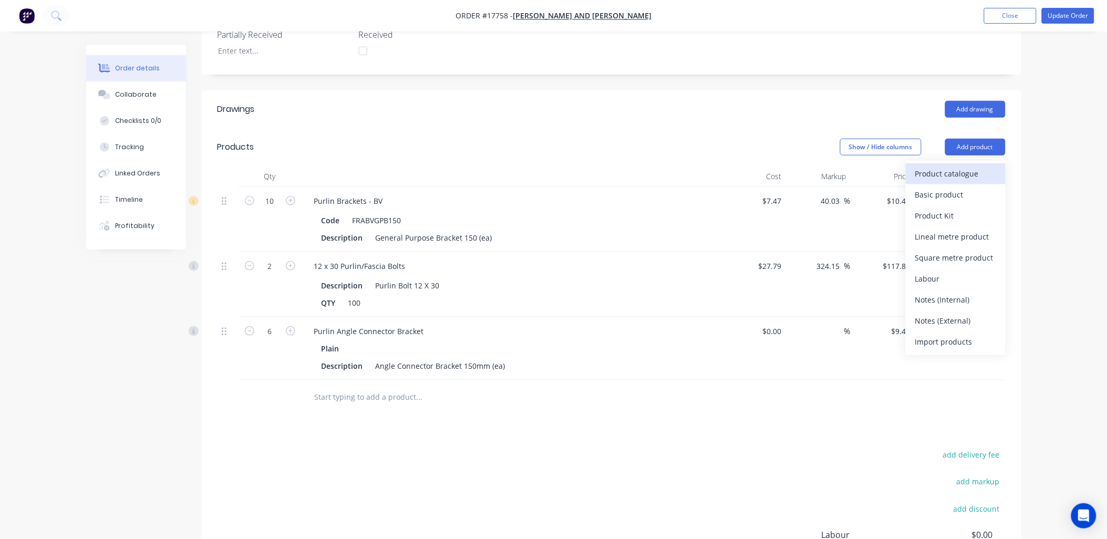
click at [952, 166] on div "Product catalogue" at bounding box center [955, 173] width 81 height 15
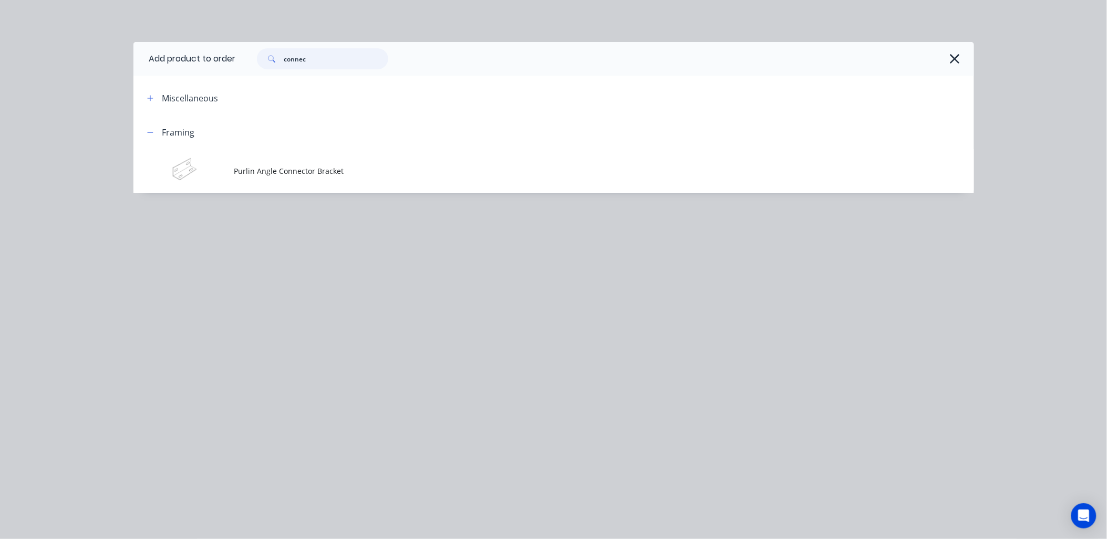
drag, startPoint x: 316, startPoint y: 58, endPoint x: 247, endPoint y: 61, distance: 68.9
click at [247, 61] on div "connec" at bounding box center [317, 58] width 142 height 21
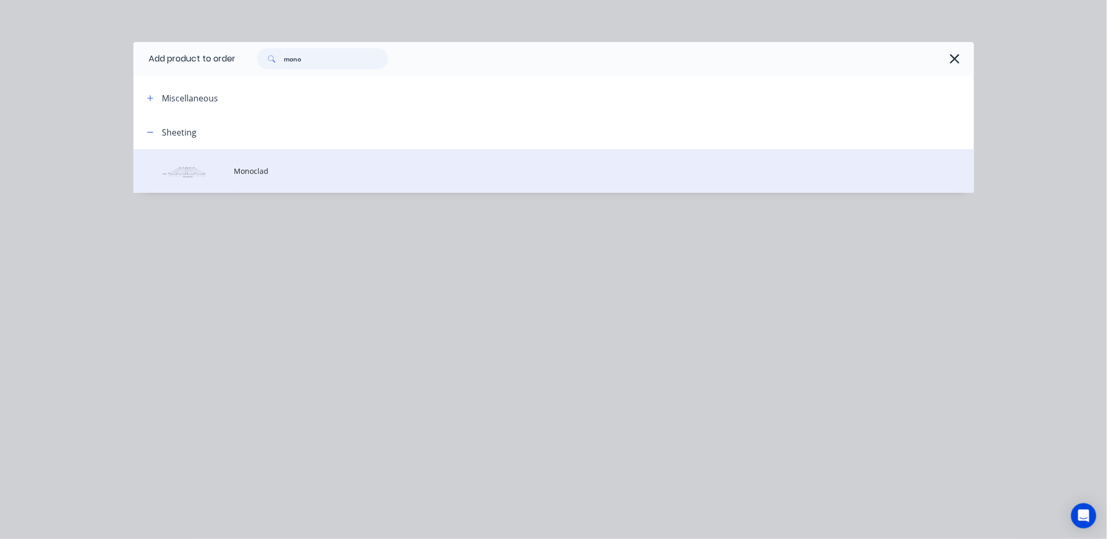
type input "mono"
click at [266, 164] on td "Monoclad" at bounding box center [604, 171] width 740 height 44
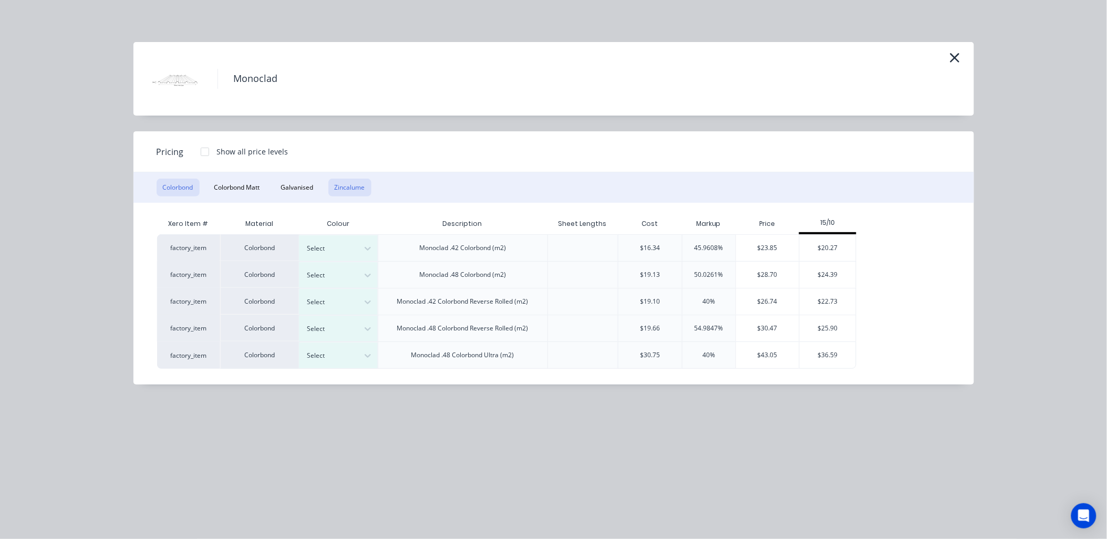
click at [352, 190] on button "Zincalume" at bounding box center [349, 188] width 43 height 18
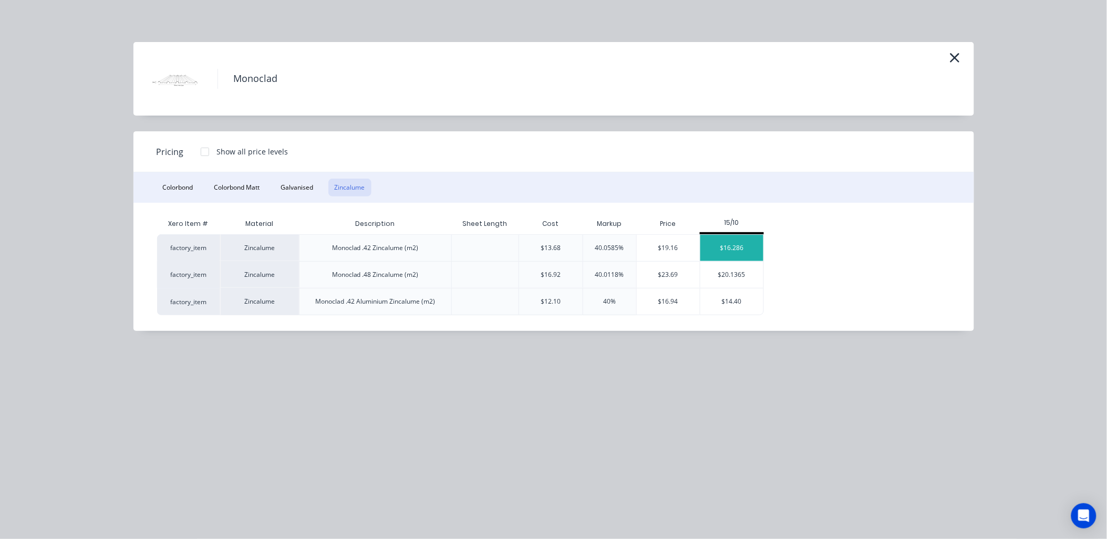
click at [731, 251] on div "$16.286" at bounding box center [731, 248] width 63 height 26
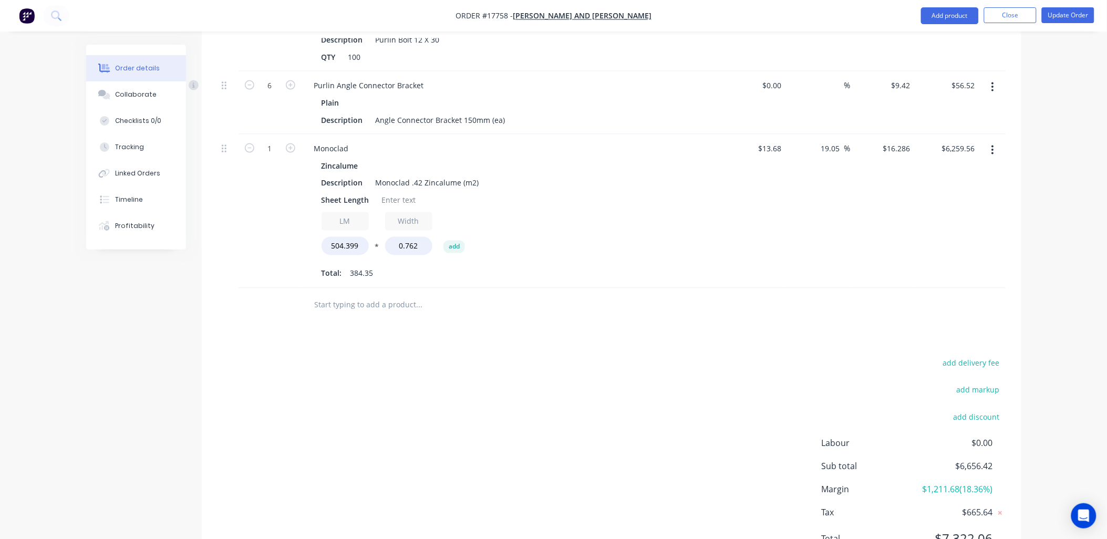
scroll to position [579, 0]
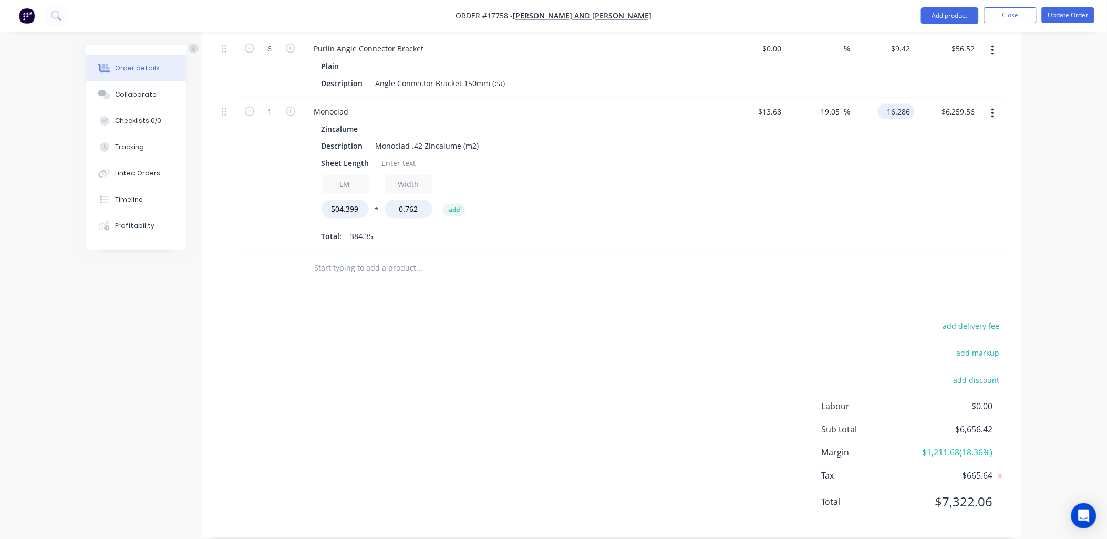
click at [904, 104] on input "16.286" at bounding box center [898, 111] width 33 height 15
click at [904, 104] on input "16.286" at bounding box center [900, 111] width 28 height 15
type input "14.75"
type input "7.82"
type input "$14.75"
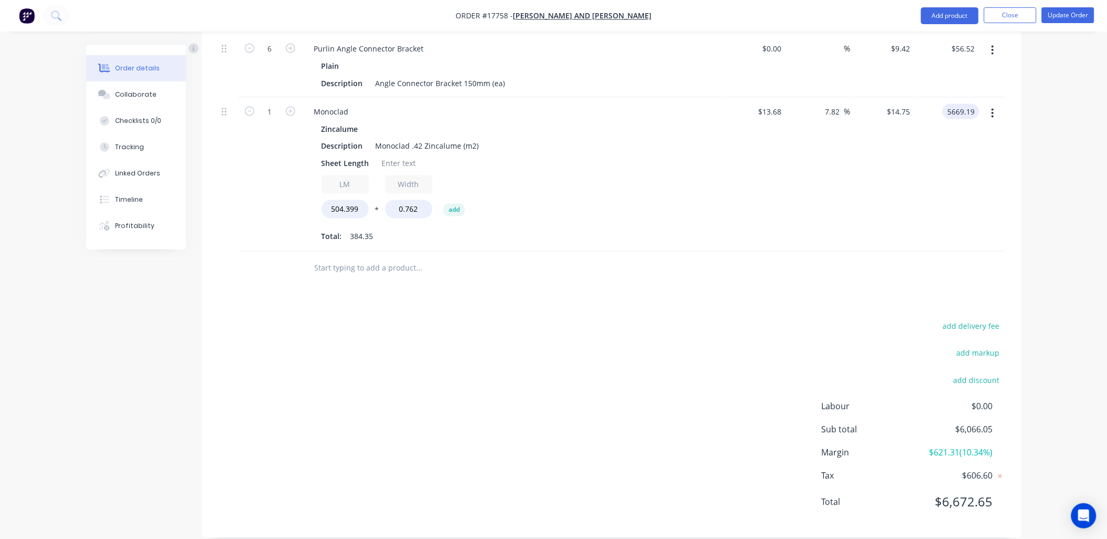
scroll to position [345, 0]
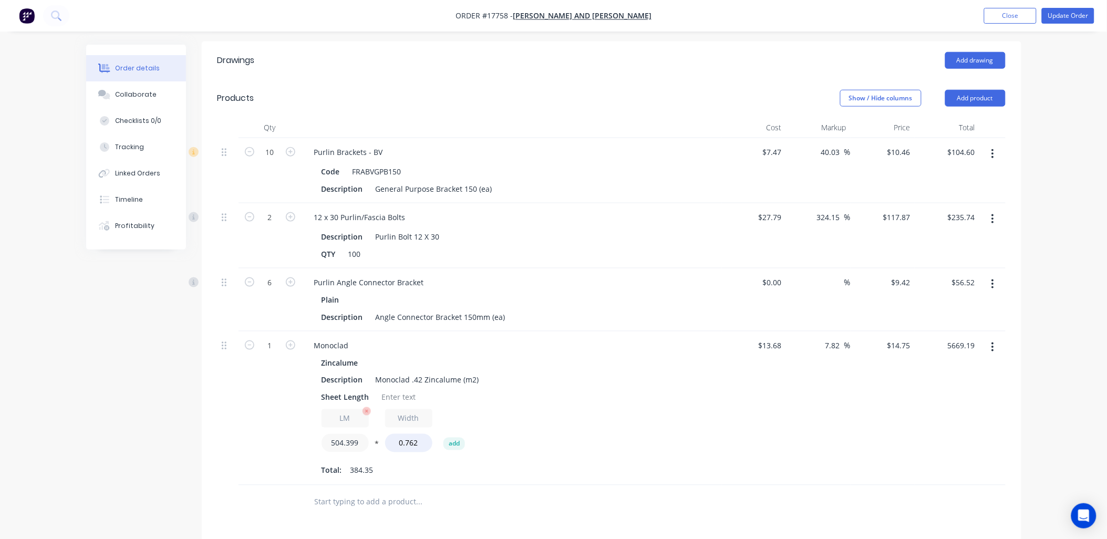
type input "$5,669.19"
click at [350, 434] on input "504.399" at bounding box center [345, 443] width 47 height 18
type input "40"
type input "$449.58"
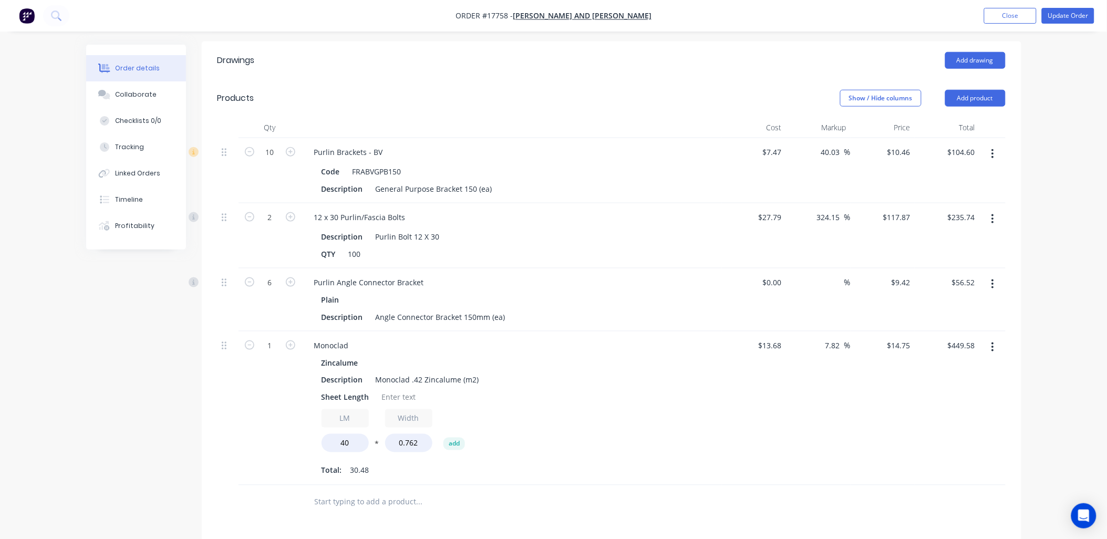
click at [556, 409] on div "LM 40 * Width 0.762 add" at bounding box center [512, 432] width 380 height 47
click at [405, 390] on div at bounding box center [399, 397] width 43 height 15
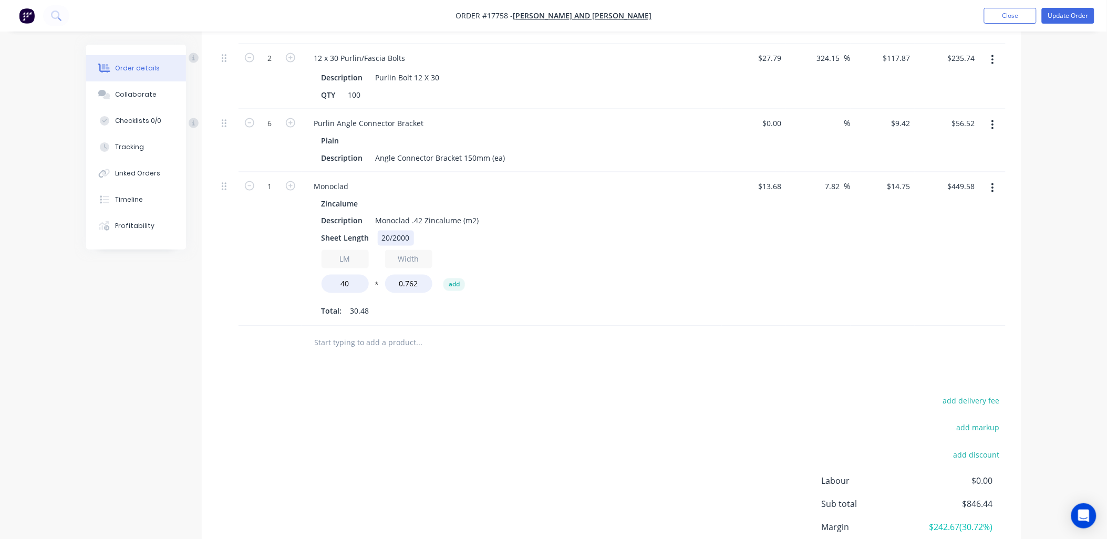
scroll to position [521, 0]
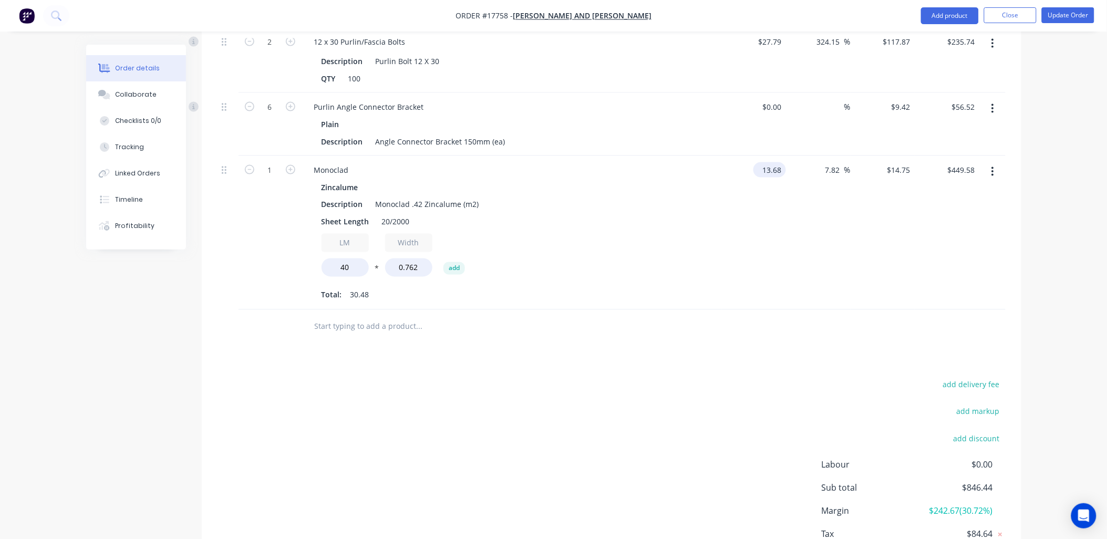
click at [773, 162] on input "13.68" at bounding box center [772, 169] width 28 height 15
click at [773, 162] on input "13.68" at bounding box center [774, 169] width 24 height 15
type input "$11.80"
type input "$12.723"
type input "$387.80"
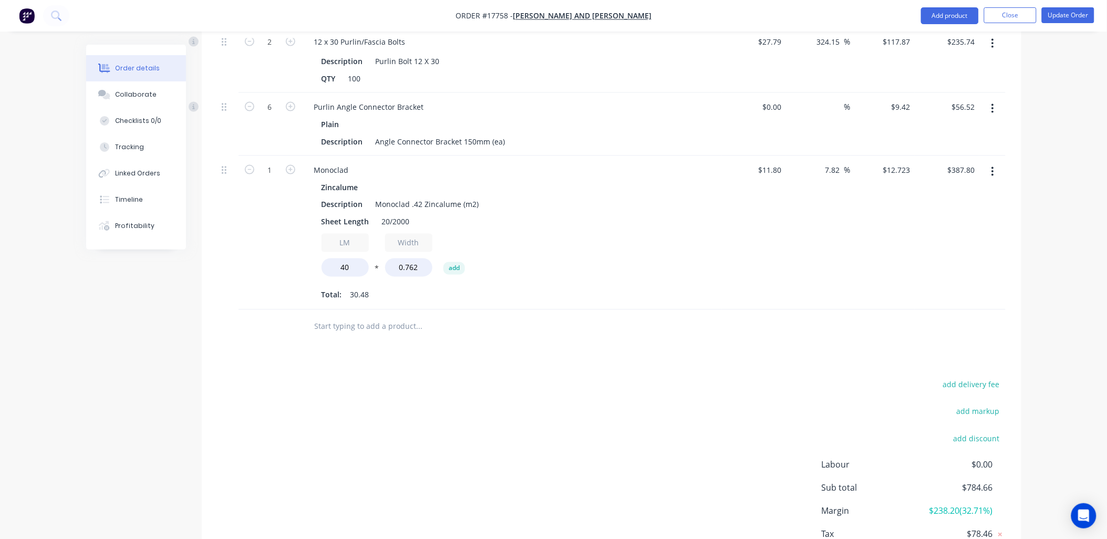
type input "$12.7228"
type input "$387.79"
click at [395, 316] on input "text" at bounding box center [419, 326] width 210 height 21
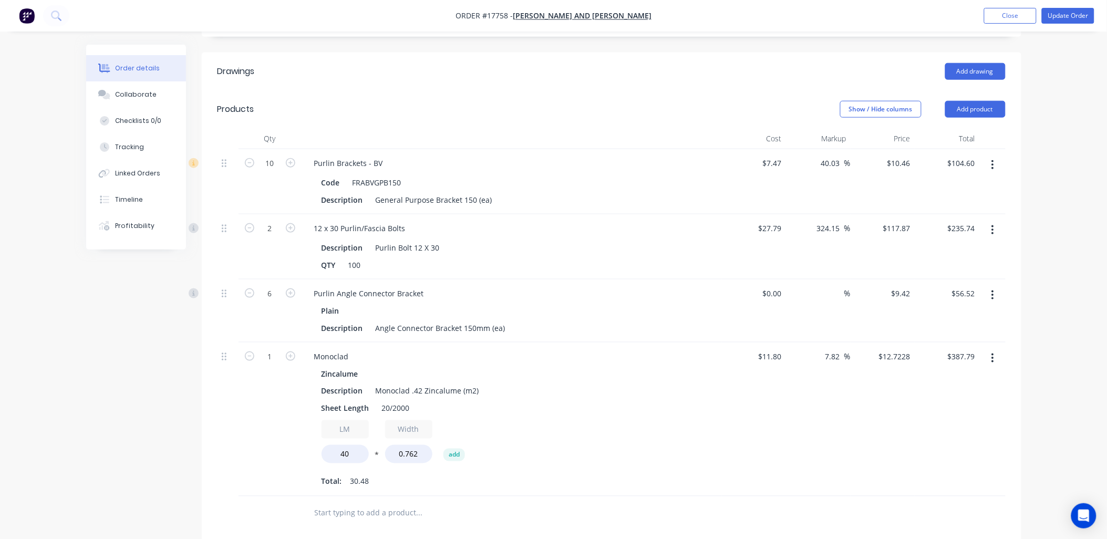
scroll to position [287, 0]
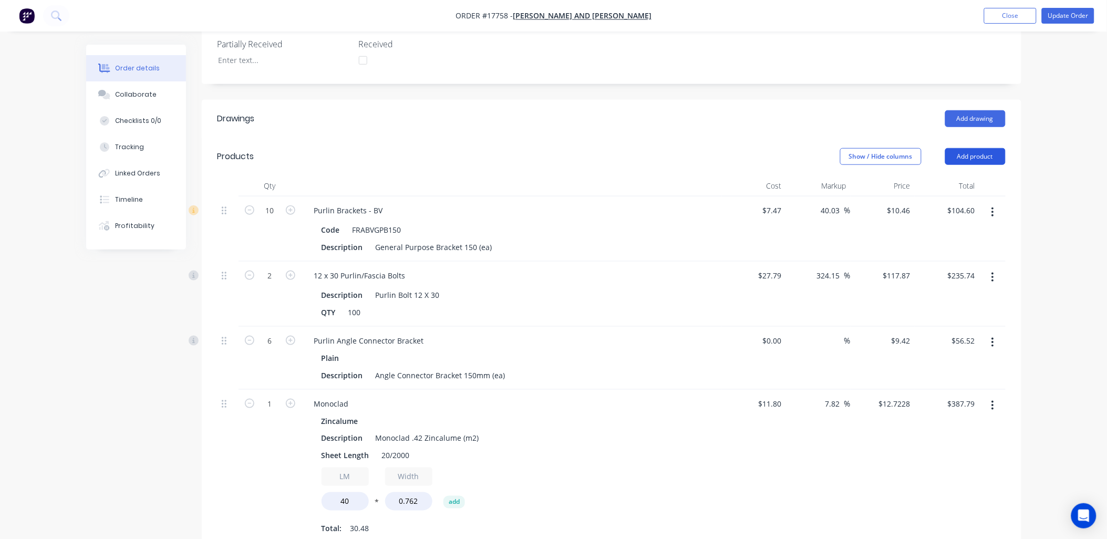
click at [979, 148] on button "Add product" at bounding box center [975, 156] width 60 height 17
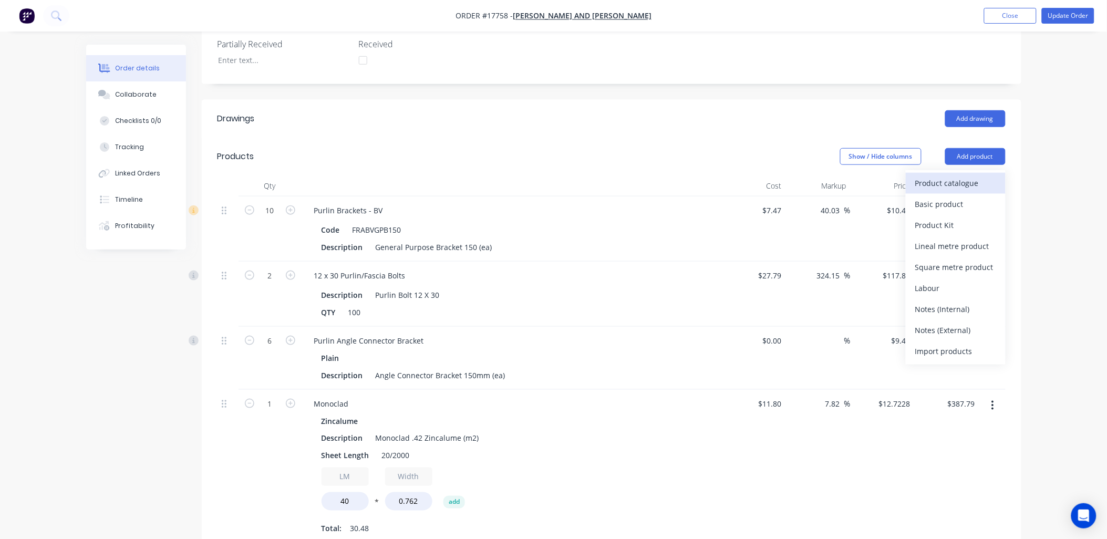
click at [969, 175] on div "Product catalogue" at bounding box center [955, 182] width 81 height 15
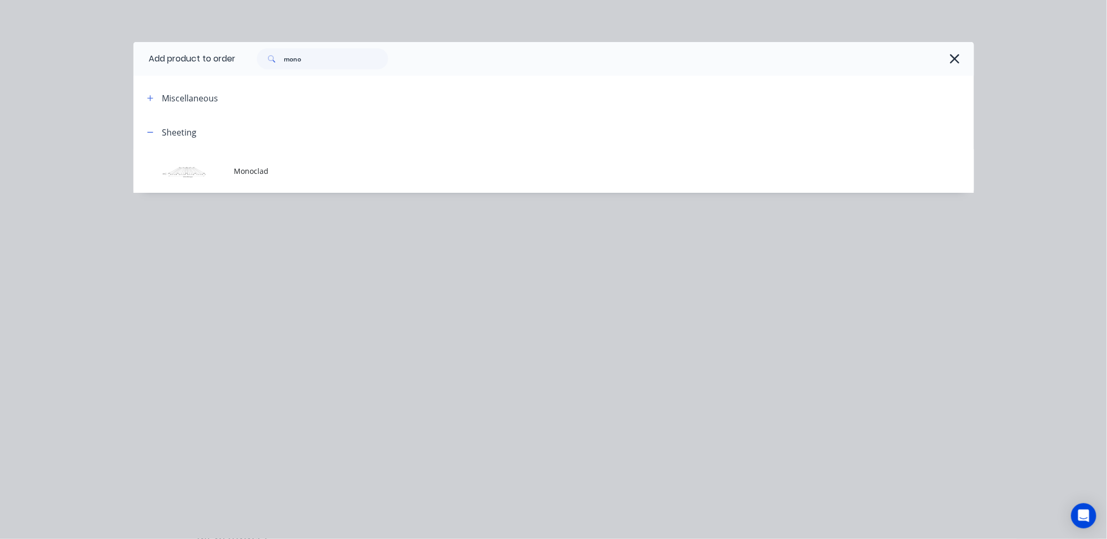
scroll to position [403, 0]
drag, startPoint x: 338, startPoint y: 61, endPoint x: 192, endPoint y: 64, distance: 145.6
click at [185, 66] on header "Add product to order mono" at bounding box center [553, 59] width 841 height 34
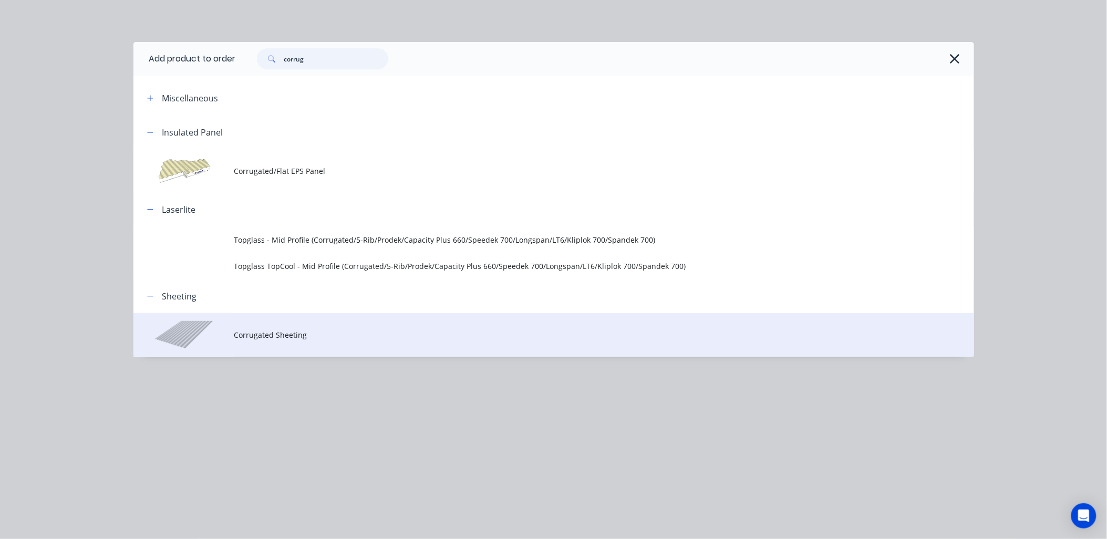
type input "corrug"
click at [337, 326] on td "Corrugated Sheeting" at bounding box center [604, 335] width 740 height 44
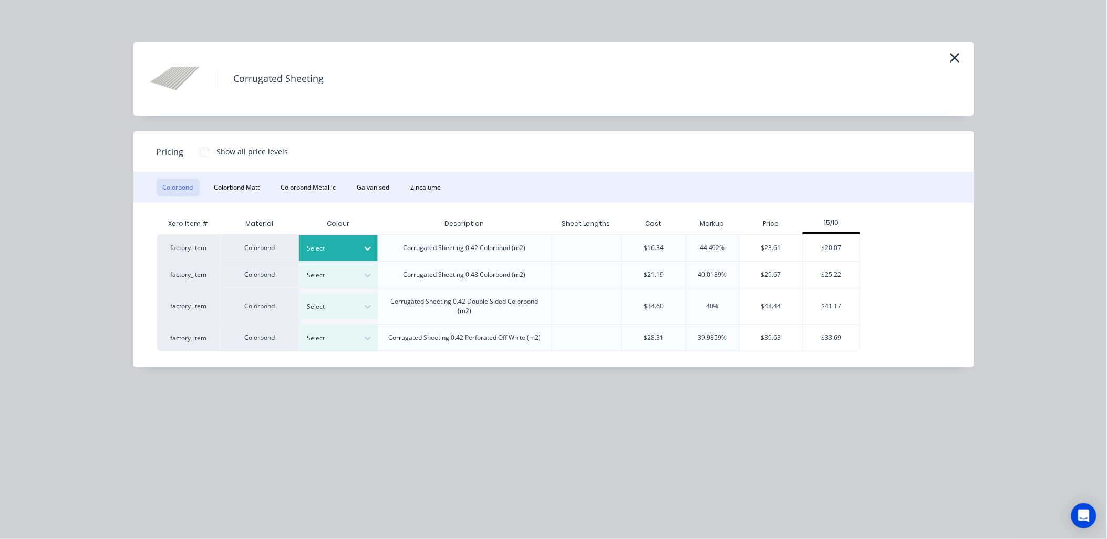
click at [365, 249] on icon at bounding box center [368, 248] width 11 height 11
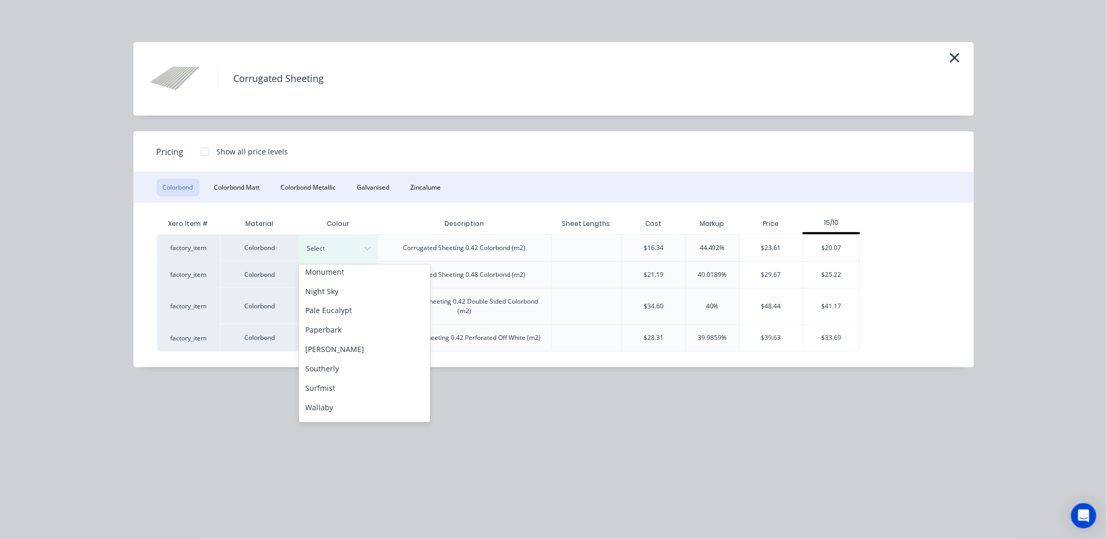
scroll to position [293, 0]
click at [336, 351] on div "Surfmist" at bounding box center [364, 353] width 131 height 19
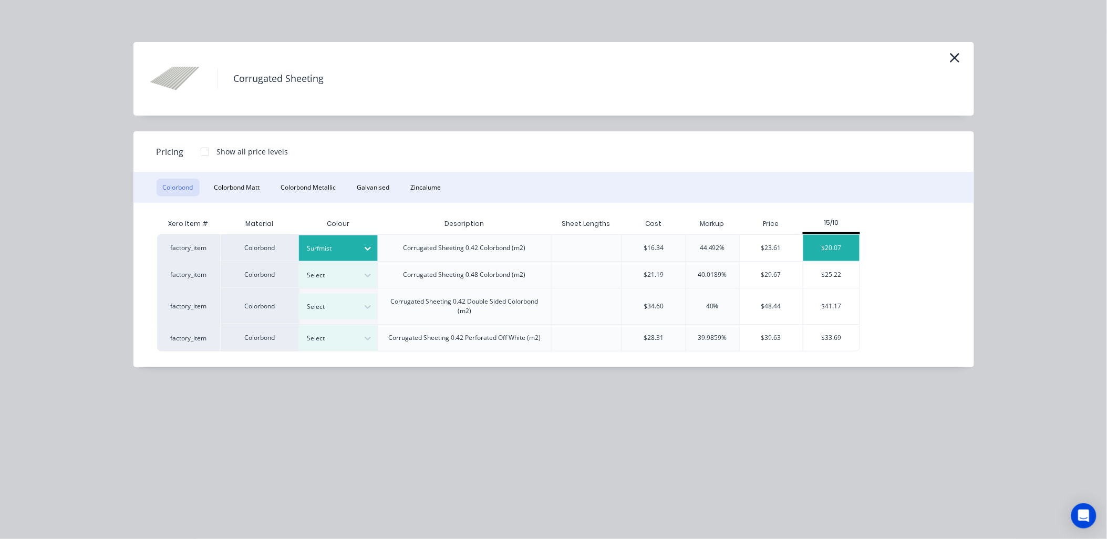
click at [831, 247] on div "$20.07" at bounding box center [831, 248] width 56 height 26
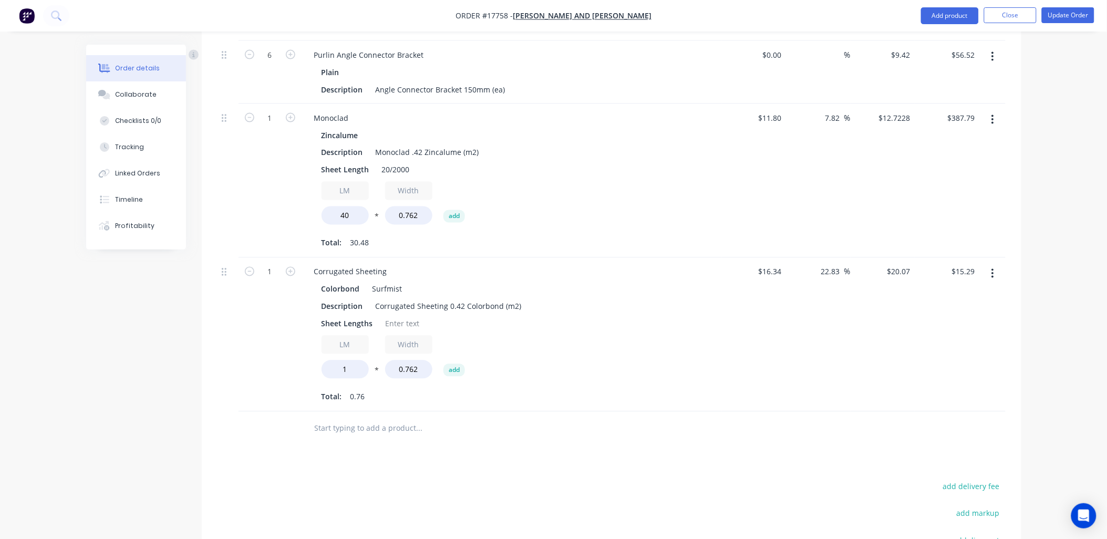
scroll to position [579, 0]
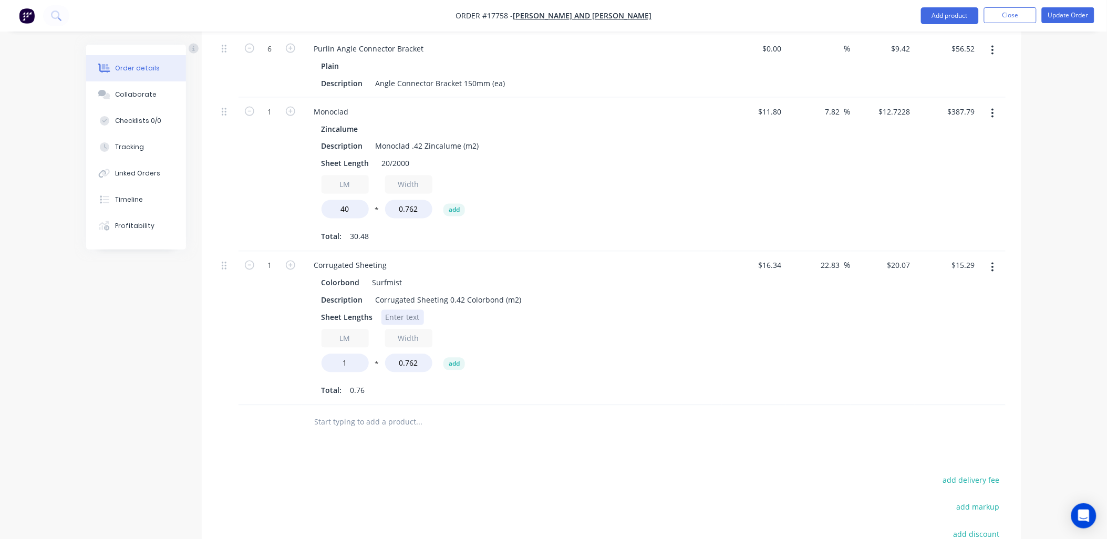
click at [407, 310] on div at bounding box center [402, 317] width 43 height 15
type input "10.2"
type input "$155.99"
click at [833, 104] on input "7.82" at bounding box center [834, 111] width 20 height 15
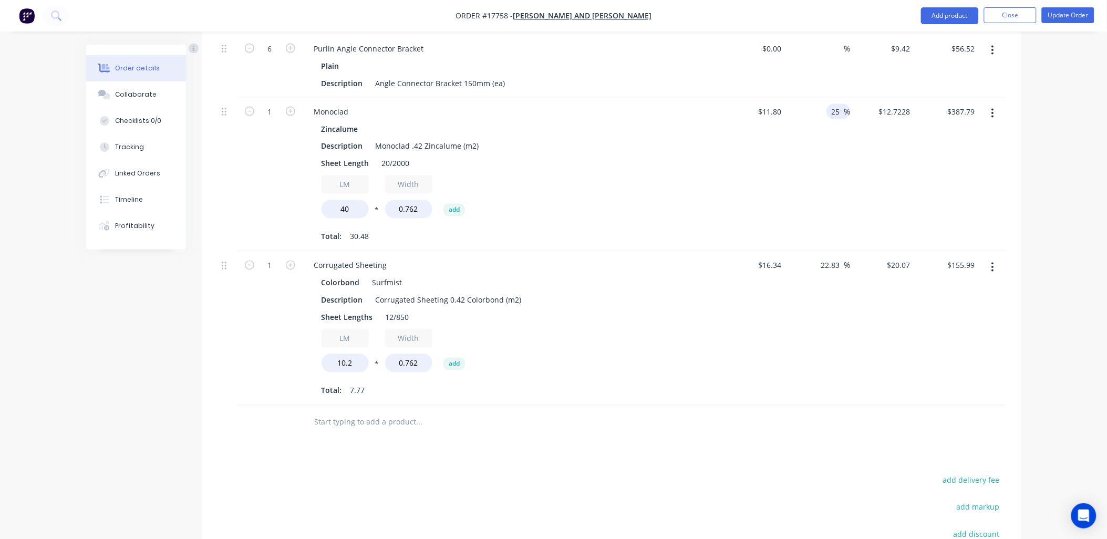
type input "25"
type input "14.75"
type input "$449.58"
type input "$14.75"
click at [828, 258] on input "22.83" at bounding box center [832, 265] width 24 height 15
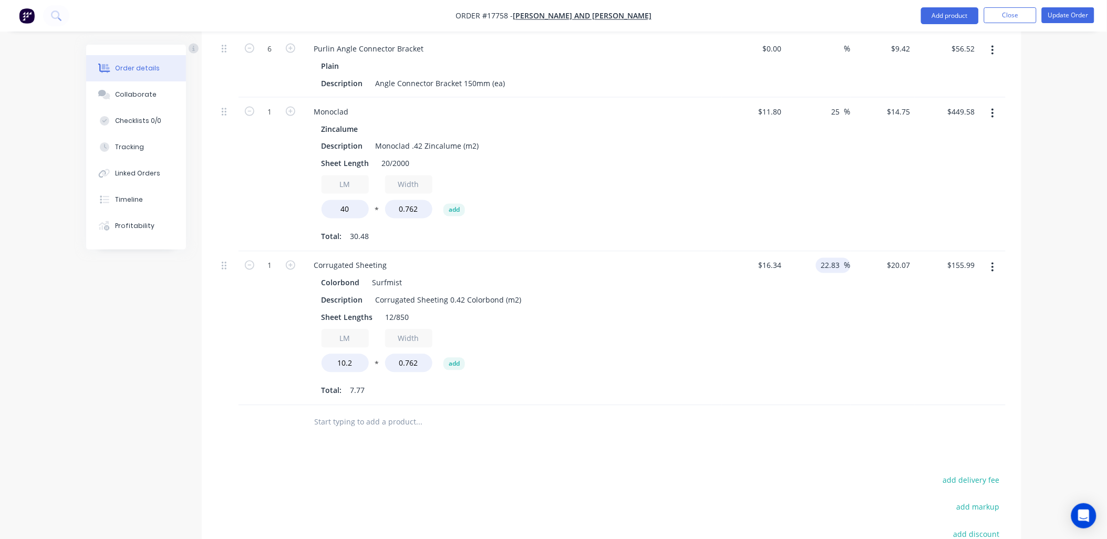
click at [828, 258] on input "22.83" at bounding box center [832, 265] width 24 height 15
type input "20"
type input "19.608"
type input "$152.40"
type input "$19.608"
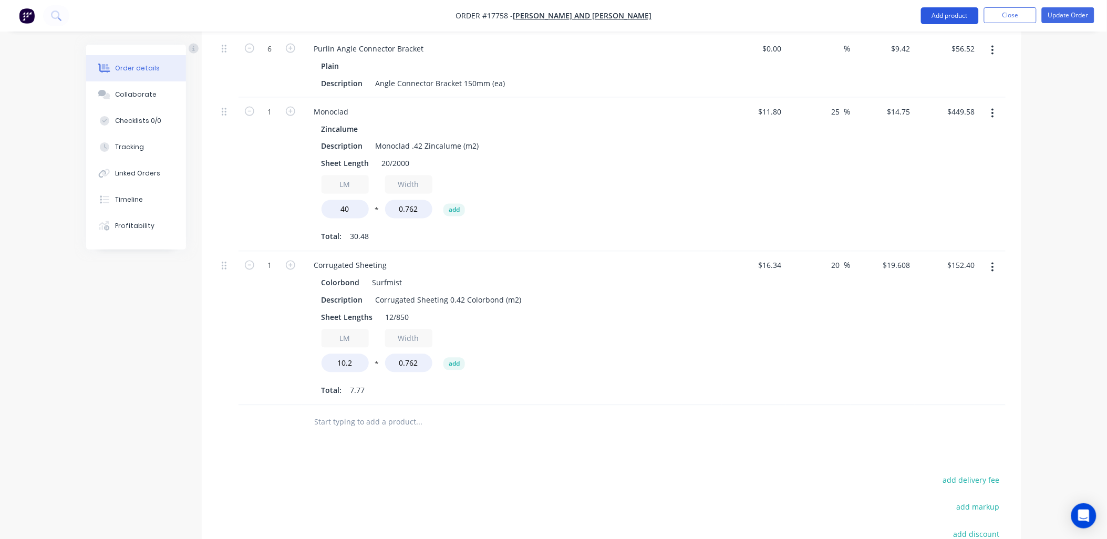
click at [945, 7] on button "Add product" at bounding box center [950, 15] width 58 height 17
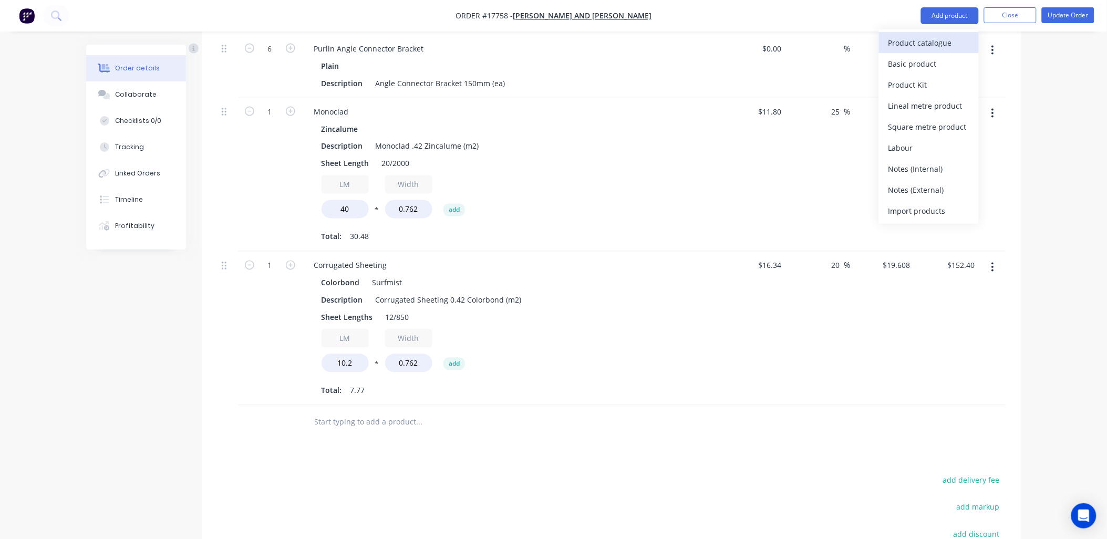
click at [928, 38] on div "Product catalogue" at bounding box center [928, 42] width 81 height 15
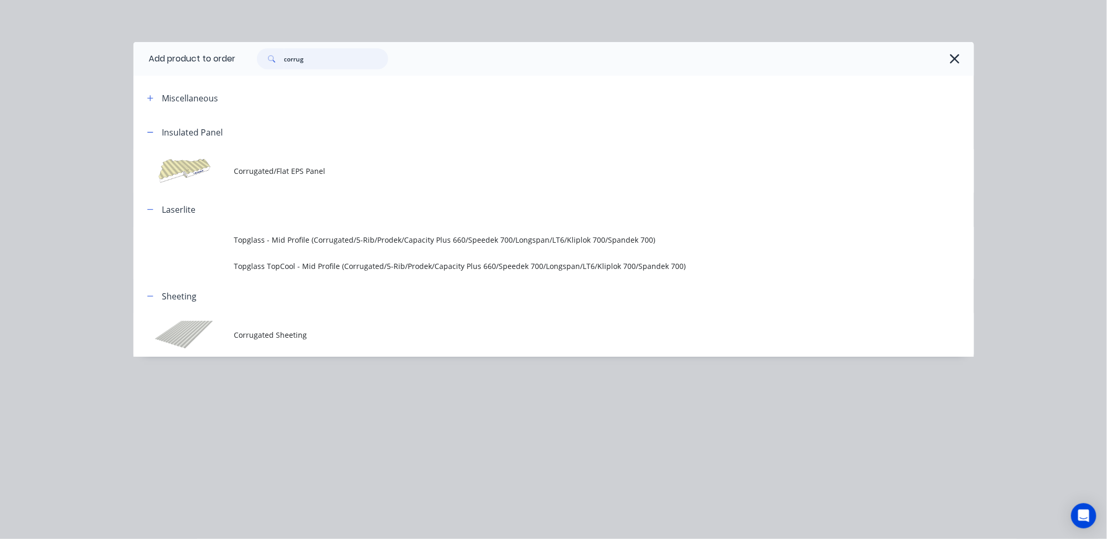
drag, startPoint x: 320, startPoint y: 66, endPoint x: 235, endPoint y: 64, distance: 85.1
click at [235, 64] on header "Add product to order corrug" at bounding box center [553, 59] width 841 height 34
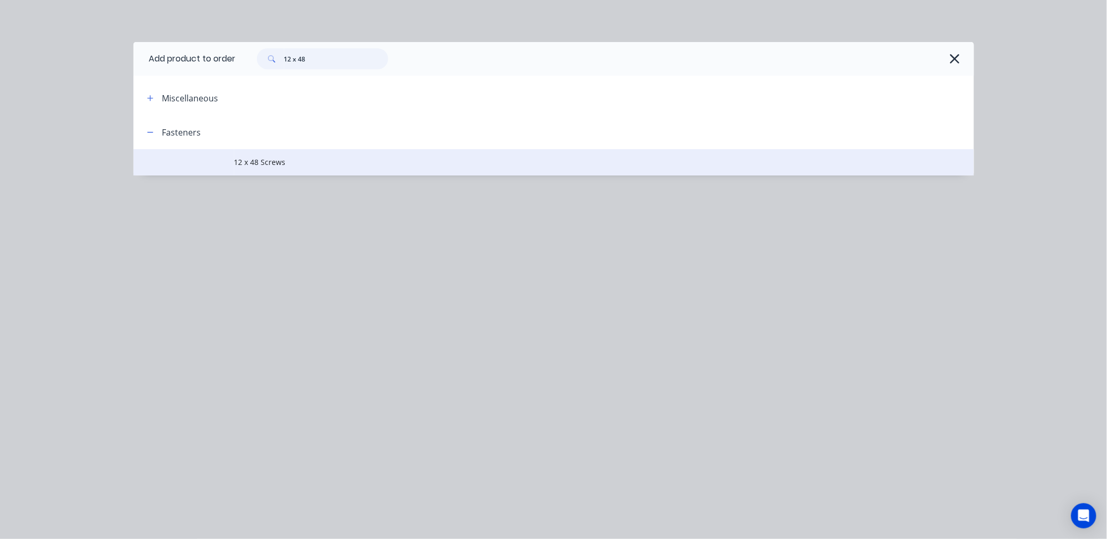
type input "12 x 48"
click at [291, 162] on span "12 x 48 Screws" at bounding box center [530, 162] width 592 height 11
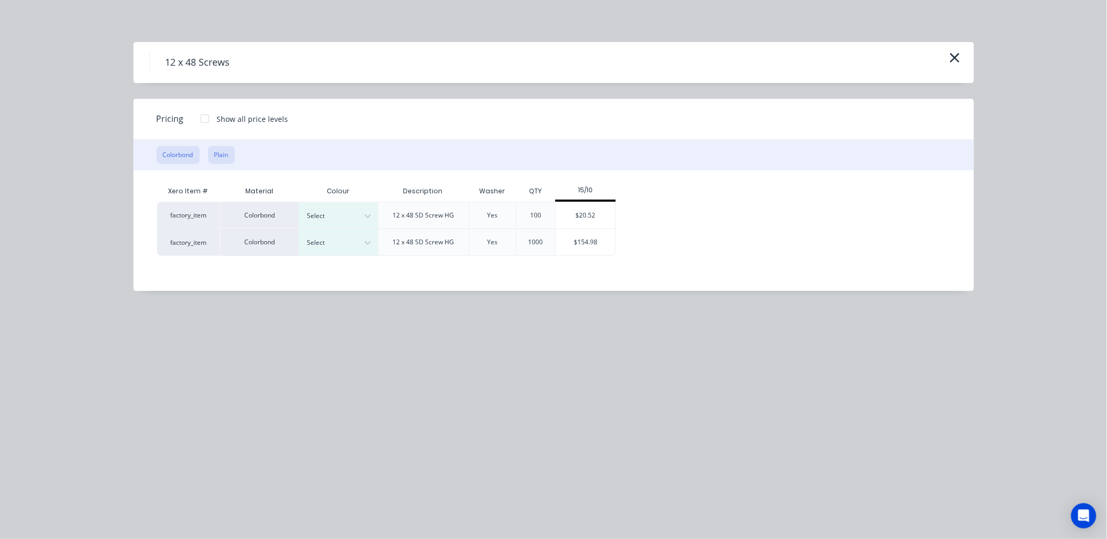
click at [223, 154] on button "Plain" at bounding box center [221, 155] width 27 height 18
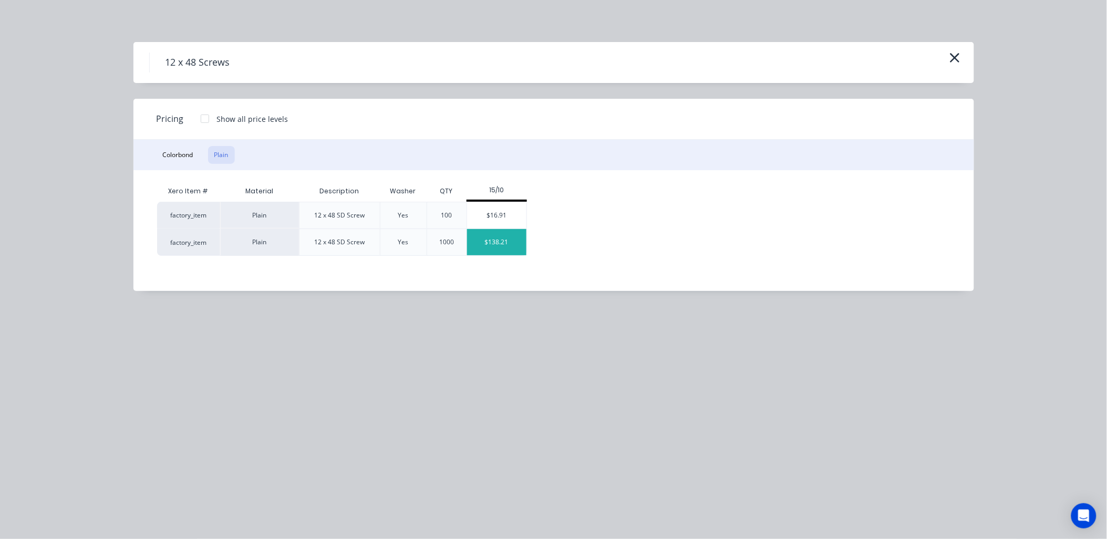
click at [511, 240] on div "$138.21" at bounding box center [496, 242] width 59 height 26
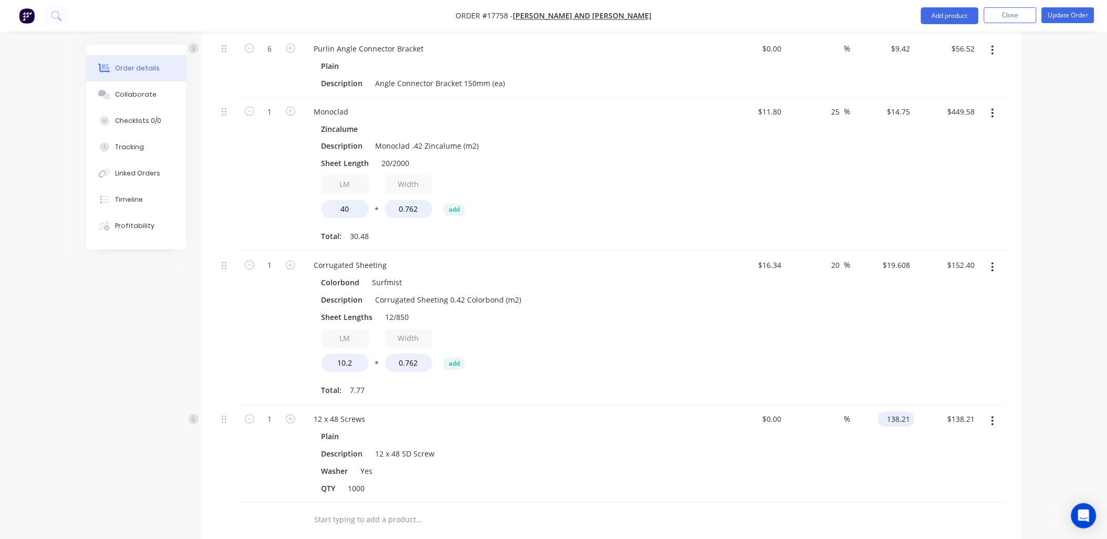
click at [889, 412] on input "138.21" at bounding box center [898, 419] width 33 height 15
click at [887, 412] on input "138.21" at bounding box center [900, 419] width 28 height 15
click at [887, 412] on div "138.21 138.21" at bounding box center [900, 419] width 28 height 15
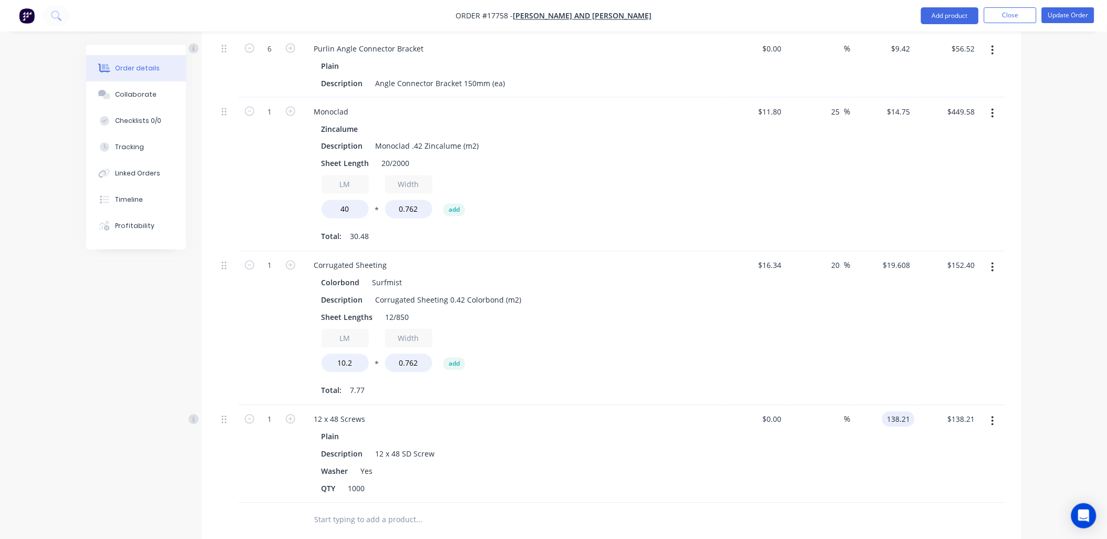
click at [887, 412] on div "138.21 138.21" at bounding box center [900, 419] width 28 height 15
click at [888, 412] on div "138.21 138.21" at bounding box center [900, 419] width 28 height 15
type input "$-138.21"
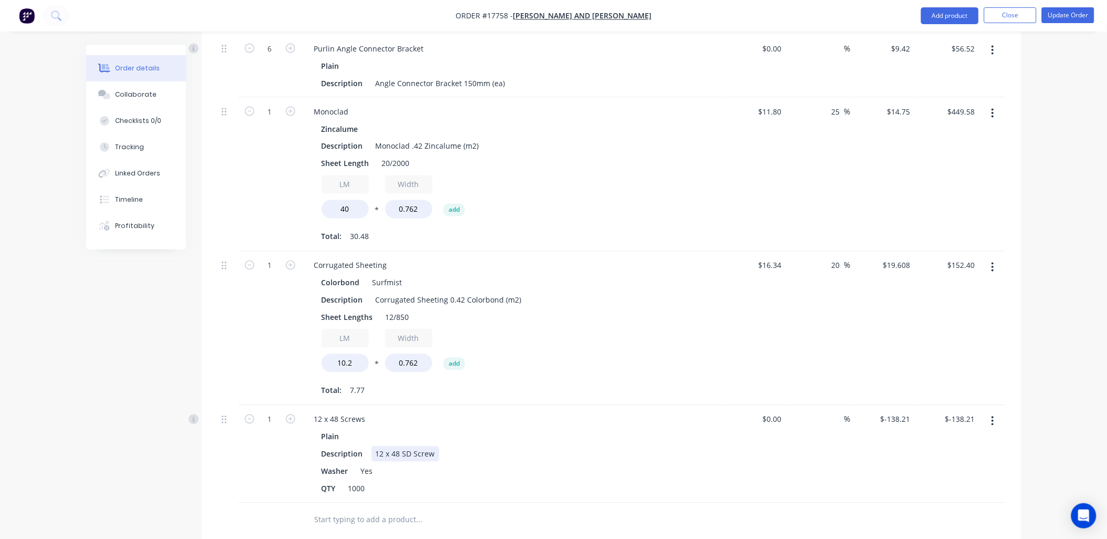
click at [436, 447] on div "12 x 48 SD Screw" at bounding box center [405, 454] width 68 height 15
click at [438, 447] on div "Description 12 x 48 SD Screw" at bounding box center [509, 454] width 385 height 15
click at [436, 447] on div "12 x 48 SD Screw" at bounding box center [405, 454] width 68 height 15
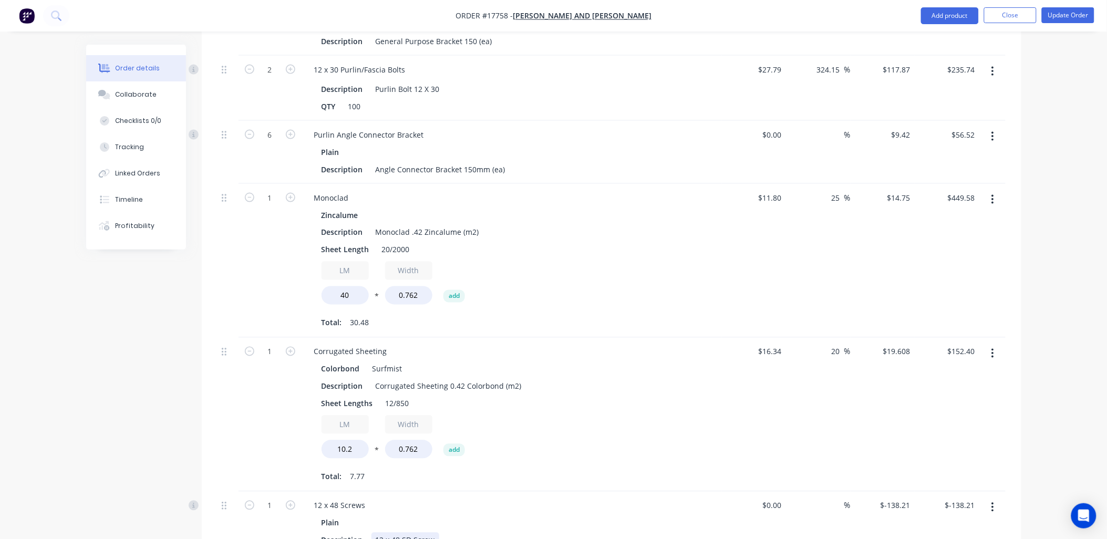
scroll to position [345, 0]
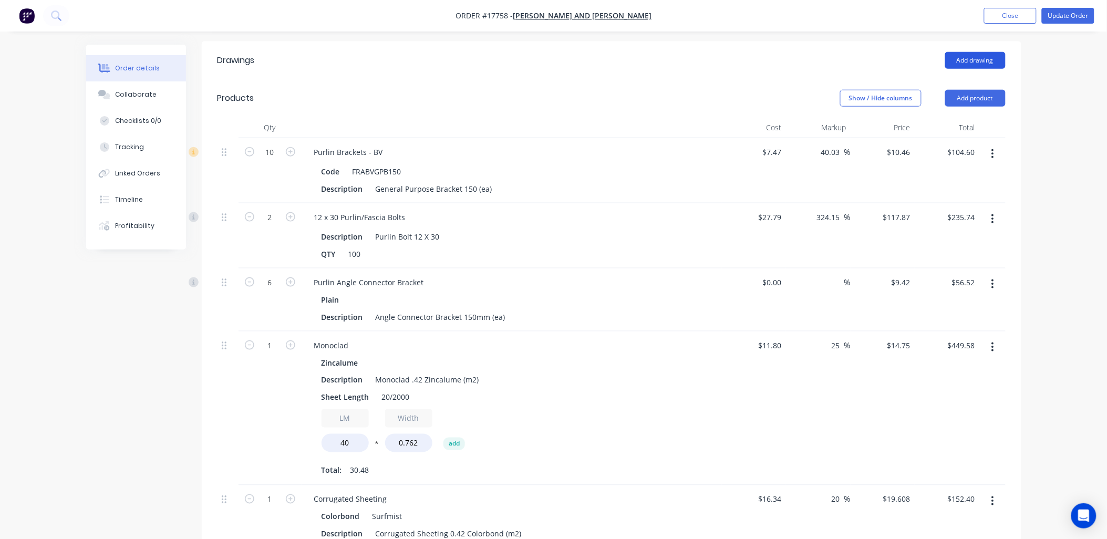
click at [974, 52] on button "Add drawing" at bounding box center [975, 60] width 60 height 17
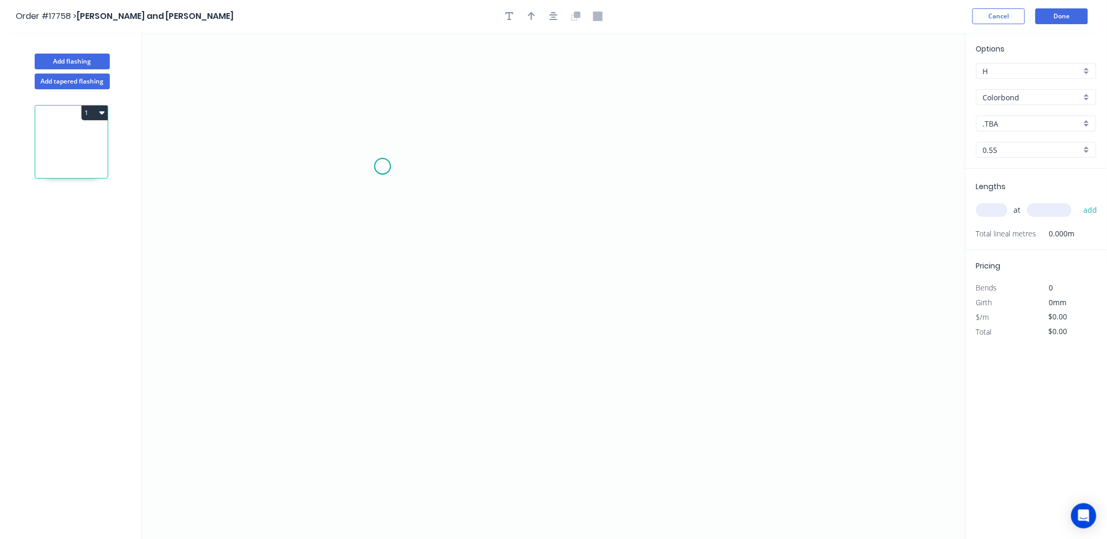
drag, startPoint x: 382, startPoint y: 167, endPoint x: 386, endPoint y: 231, distance: 64.7
click at [378, 178] on icon "0" at bounding box center [554, 286] width 824 height 507
click at [407, 187] on div "Delete point" at bounding box center [432, 189] width 106 height 22
click at [389, 139] on icon "0" at bounding box center [554, 286] width 824 height 507
click at [386, 271] on icon "0" at bounding box center [554, 286] width 824 height 507
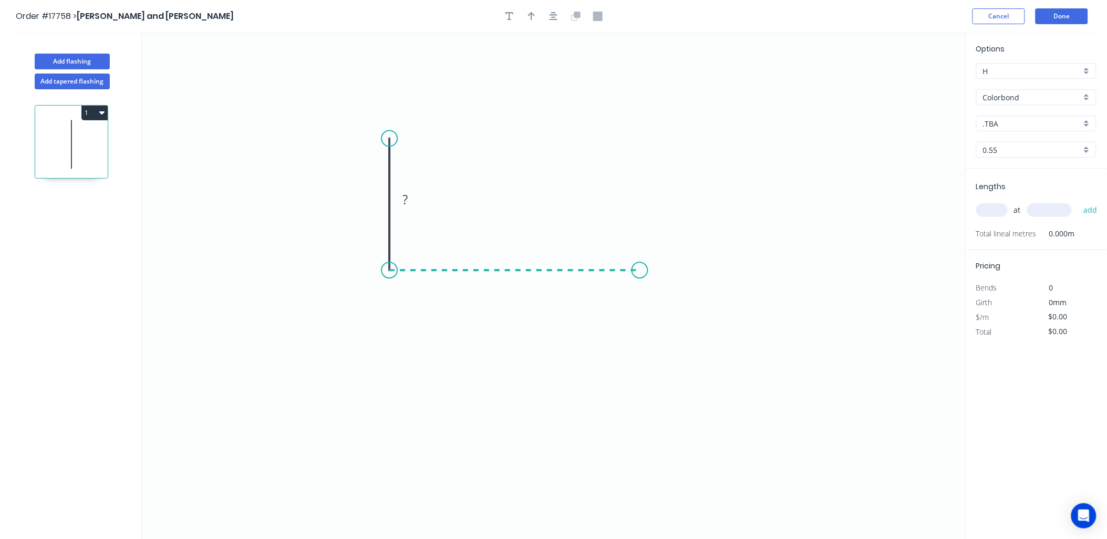
click at [640, 263] on icon "0 ?" at bounding box center [554, 286] width 824 height 507
click at [663, 297] on div "Crush & Fold" at bounding box center [690, 303] width 106 height 22
drag, startPoint x: 376, startPoint y: 195, endPoint x: 382, endPoint y: 223, distance: 29.0
click at [380, 193] on rect at bounding box center [373, 200] width 21 height 15
type input "$10.05"
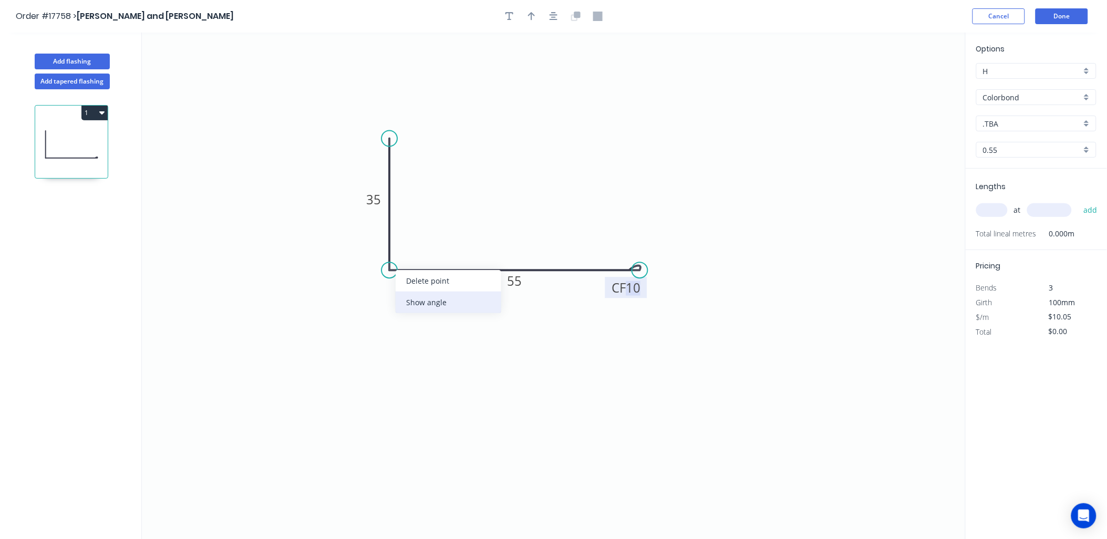
click at [438, 299] on div "Show angle" at bounding box center [449, 303] width 106 height 22
click at [411, 253] on tspan "º" at bounding box center [410, 250] width 5 height 17
click at [1087, 95] on div "Colorbond" at bounding box center [1036, 97] width 120 height 16
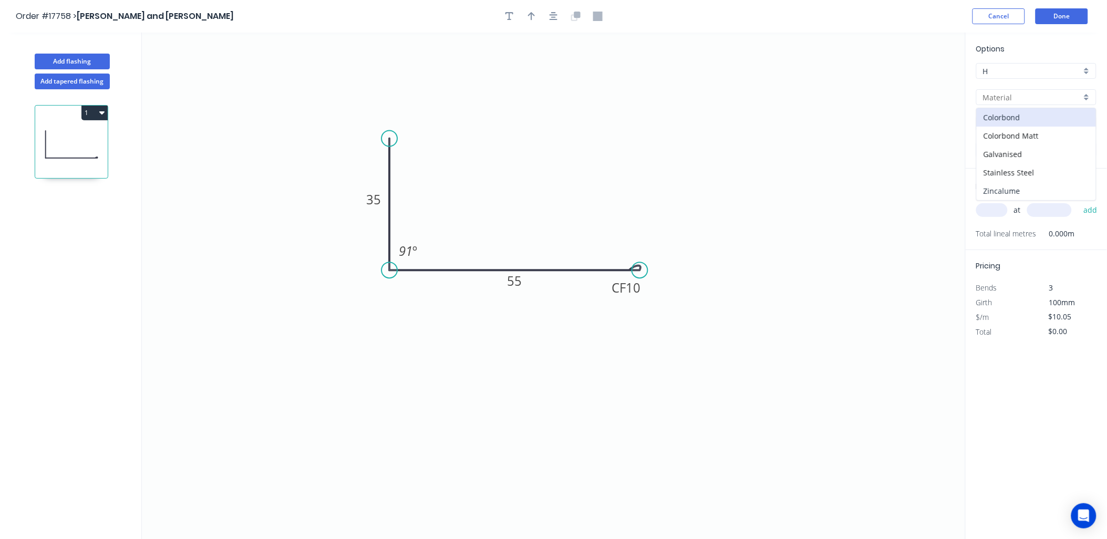
click at [1030, 192] on div "Zincalume" at bounding box center [1036, 191] width 119 height 18
type input "Zincalume"
type input "$8.60"
click at [996, 211] on input "text" at bounding box center [992, 210] width 32 height 14
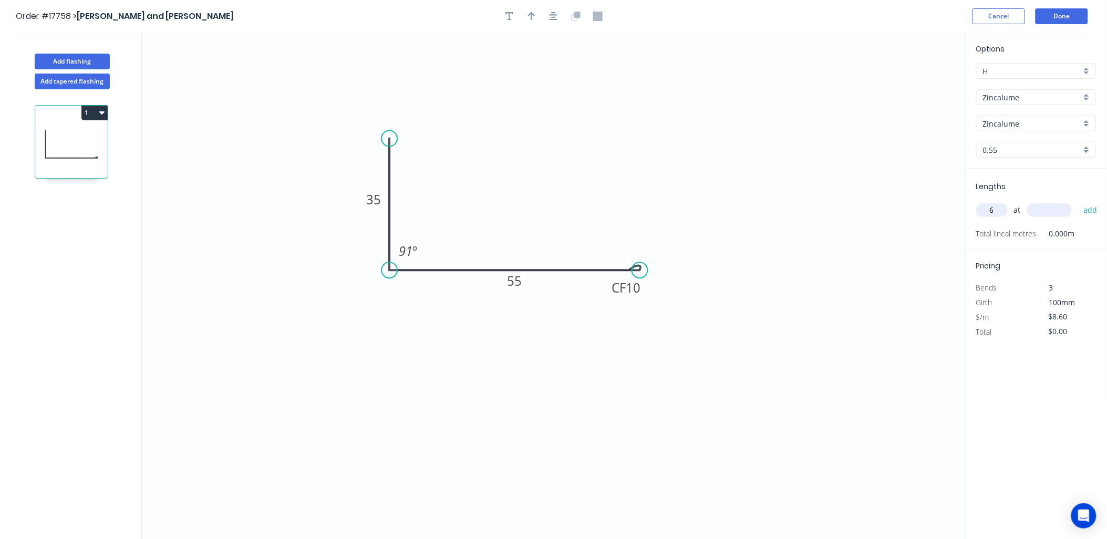
type input "6"
type input "2800"
click at [1078, 201] on button "add" at bounding box center [1090, 210] width 25 height 18
type input "$144.48"
click at [532, 14] on icon "button" at bounding box center [531, 16] width 7 height 8
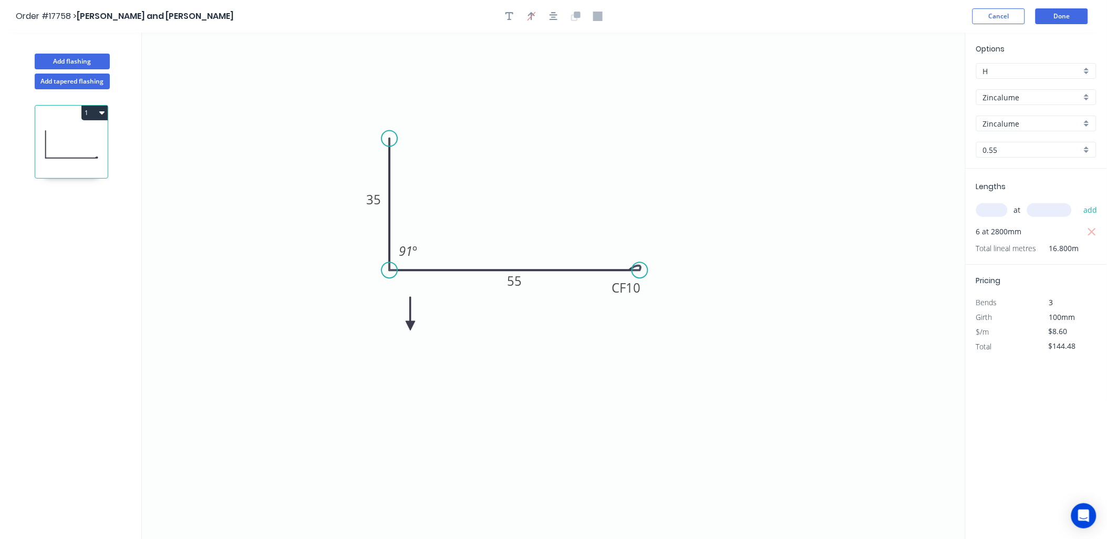
drag, startPoint x: 912, startPoint y: 81, endPoint x: 408, endPoint y: 328, distance: 561.8
click at [409, 326] on icon at bounding box center [410, 314] width 9 height 34
click at [408, 326] on icon at bounding box center [408, 314] width 9 height 34
click at [406, 323] on icon "0 35 CF 10 55 91 º" at bounding box center [554, 286] width 824 height 507
click at [408, 323] on icon at bounding box center [417, 317] width 30 height 30
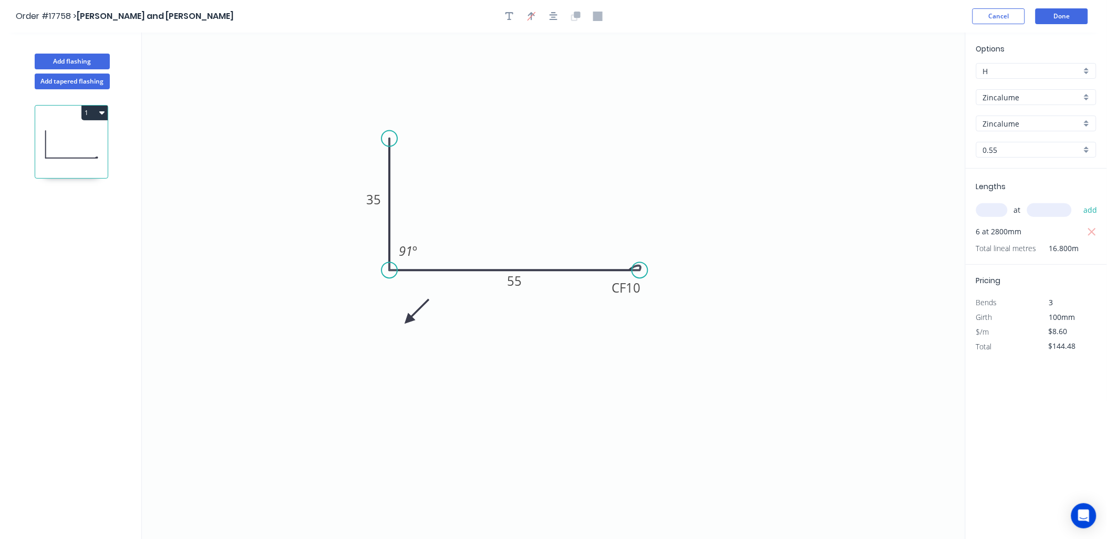
click at [408, 320] on icon at bounding box center [417, 311] width 30 height 30
click at [408, 321] on icon at bounding box center [417, 311] width 30 height 30
click at [409, 318] on icon at bounding box center [416, 312] width 30 height 30
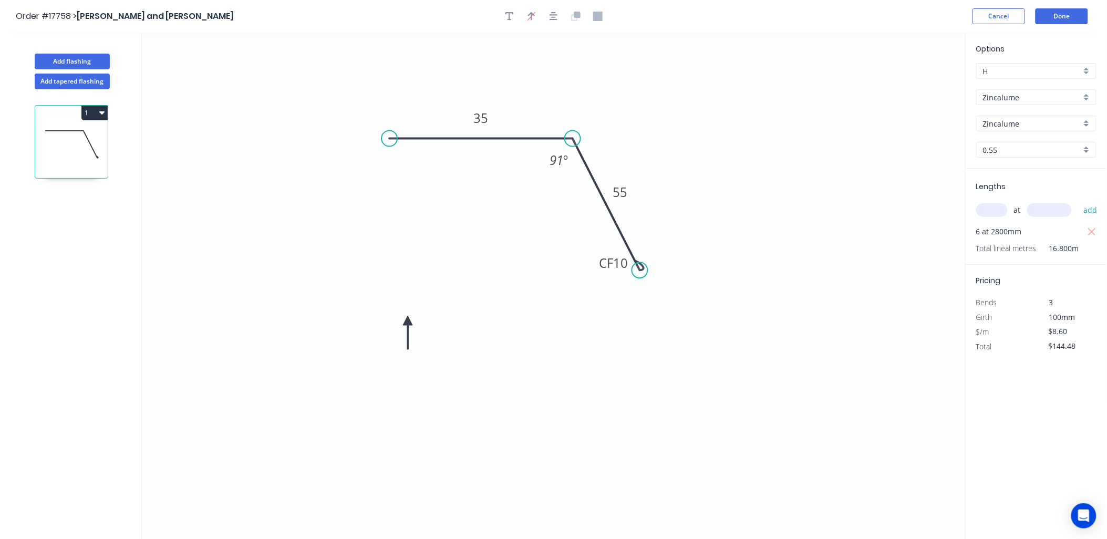
drag, startPoint x: 389, startPoint y: 267, endPoint x: 573, endPoint y: 146, distance: 219.9
click at [573, 146] on circle at bounding box center [573, 139] width 16 height 16
drag, startPoint x: 640, startPoint y: 270, endPoint x: 586, endPoint y: 346, distance: 93.0
click at [586, 346] on icon "0 35 CF 10 55 91 º" at bounding box center [554, 286] width 824 height 507
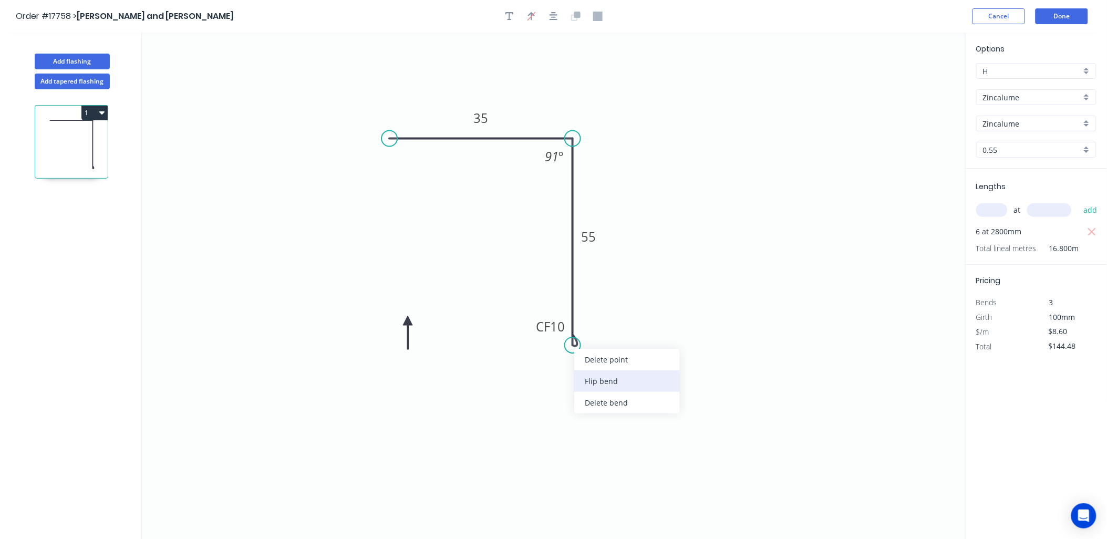
drag, startPoint x: 606, startPoint y: 376, endPoint x: 489, endPoint y: 353, distance: 119.4
click at [605, 376] on div "Flip bend" at bounding box center [627, 381] width 106 height 22
drag, startPoint x: 408, startPoint y: 319, endPoint x: 641, endPoint y: 157, distance: 284.5
click at [641, 157] on icon at bounding box center [639, 169] width 9 height 34
click at [641, 157] on icon at bounding box center [640, 169] width 9 height 34
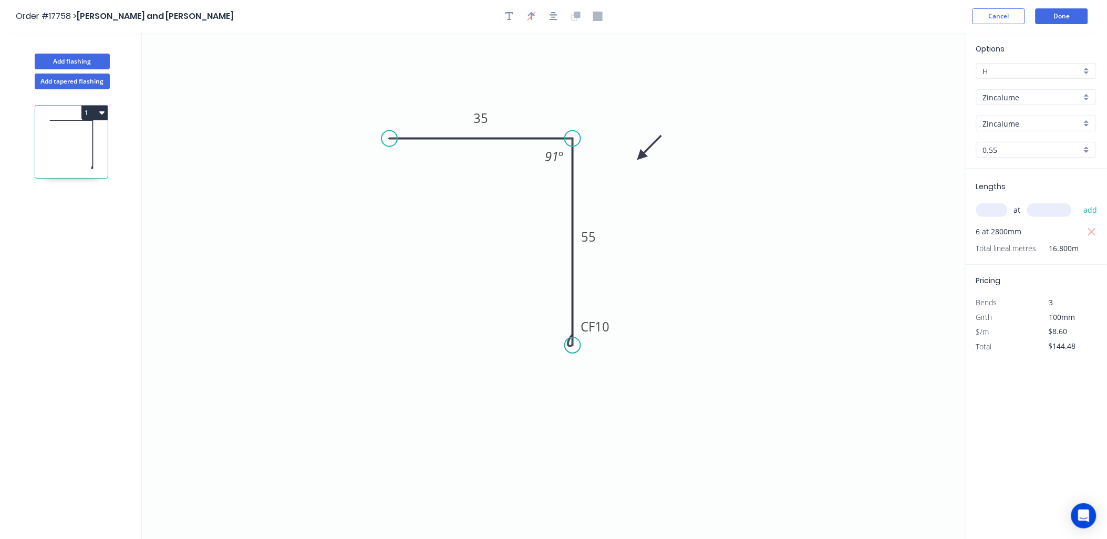
click at [643, 153] on icon at bounding box center [649, 147] width 30 height 30
click at [641, 152] on icon at bounding box center [649, 147] width 30 height 30
drag, startPoint x: 396, startPoint y: 139, endPoint x: 454, endPoint y: 140, distance: 58.3
click at [454, 140] on circle at bounding box center [455, 139] width 16 height 16
click at [1069, 15] on button "Done" at bounding box center [1062, 16] width 53 height 16
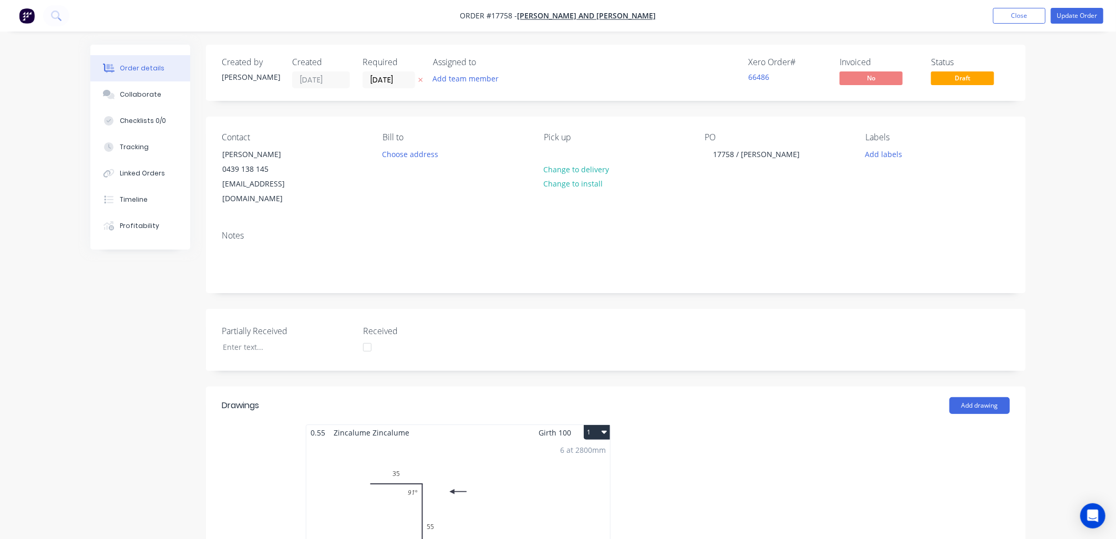
type input "$7.47"
type input "40.03"
type input "$10.46"
type input "$104.60"
type input "$27.79"
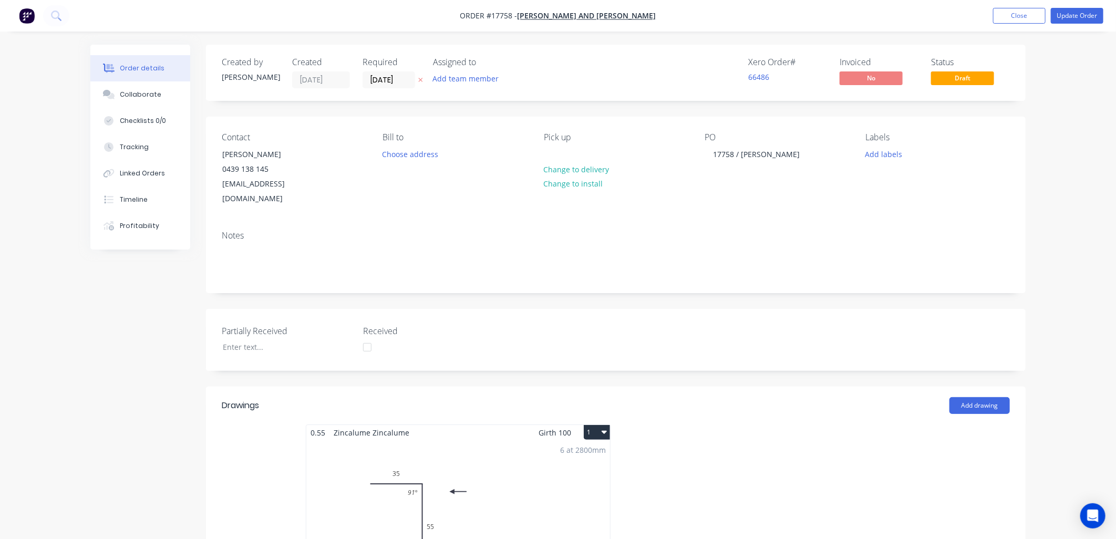
type input "324.15"
type input "$117.87"
type input "$235.74"
type input "$9.42"
type input "$56.52"
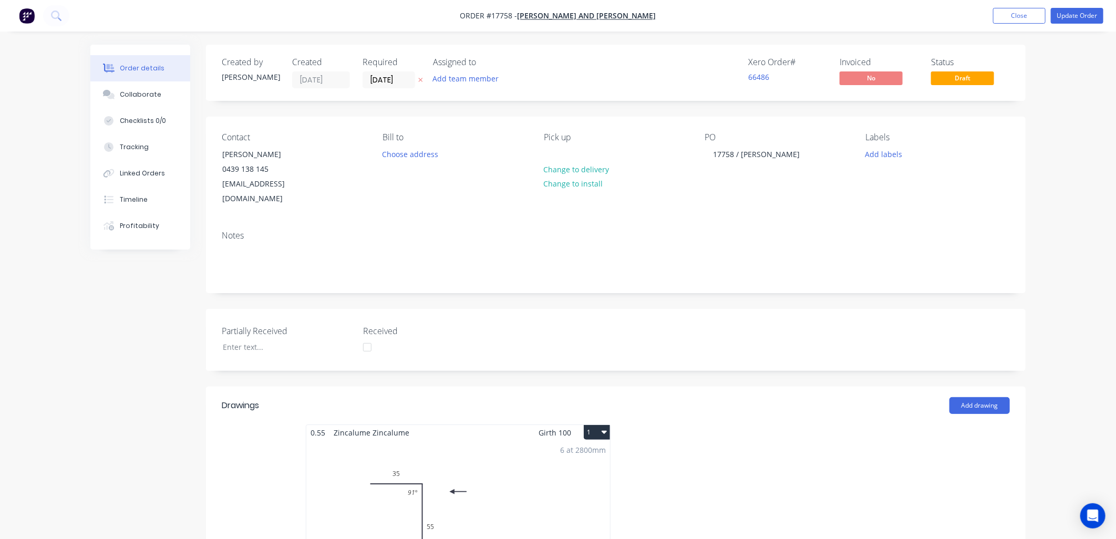
type input "$11.80"
type input "25"
type input "$14.75"
type input "$449.58"
type input "$16.34"
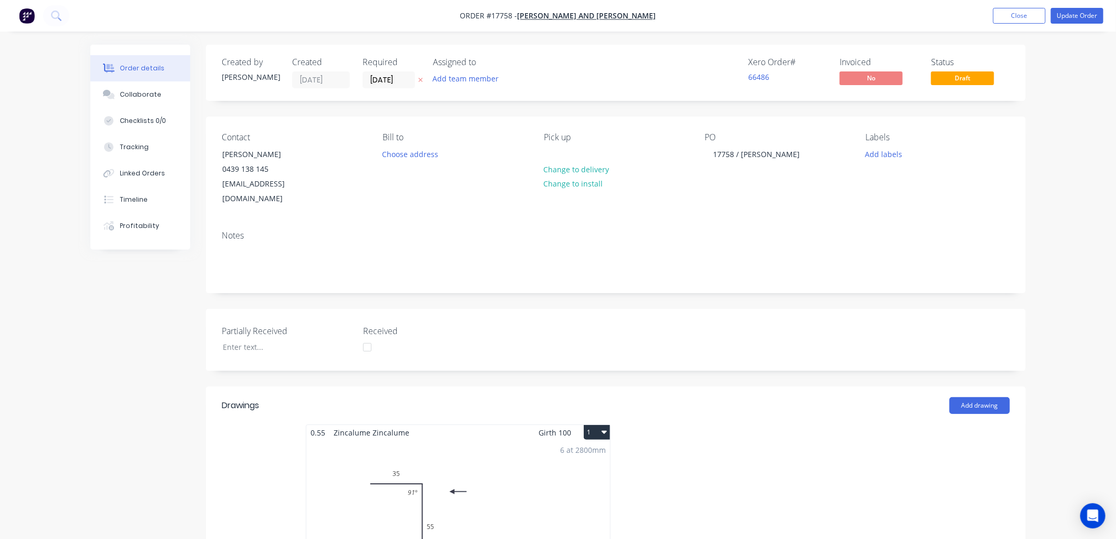
type input "20"
type input "$19.608"
type input "$152.40"
type input "$-138.21"
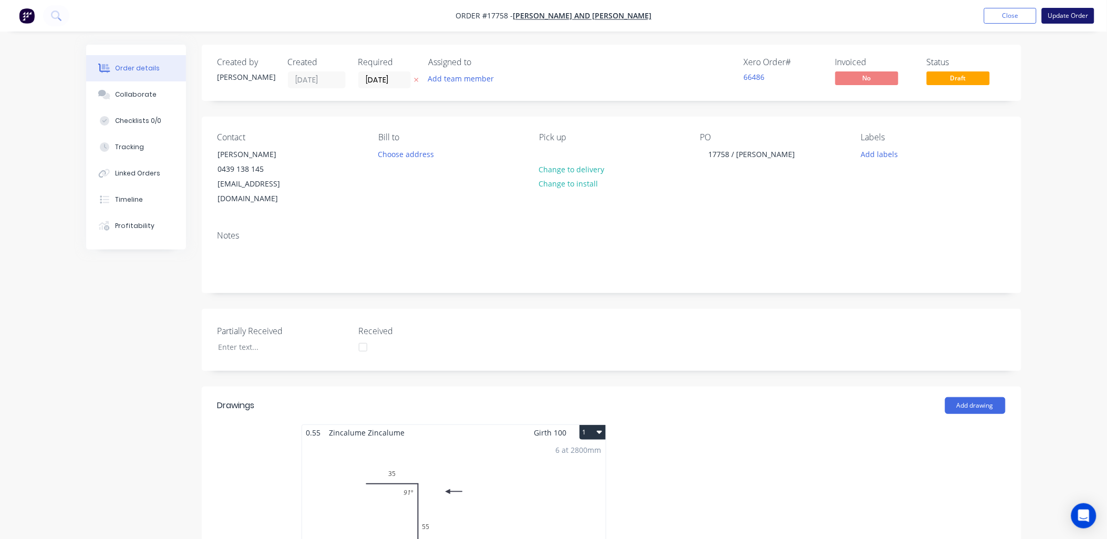
click at [1071, 14] on button "Update Order" at bounding box center [1068, 16] width 53 height 16
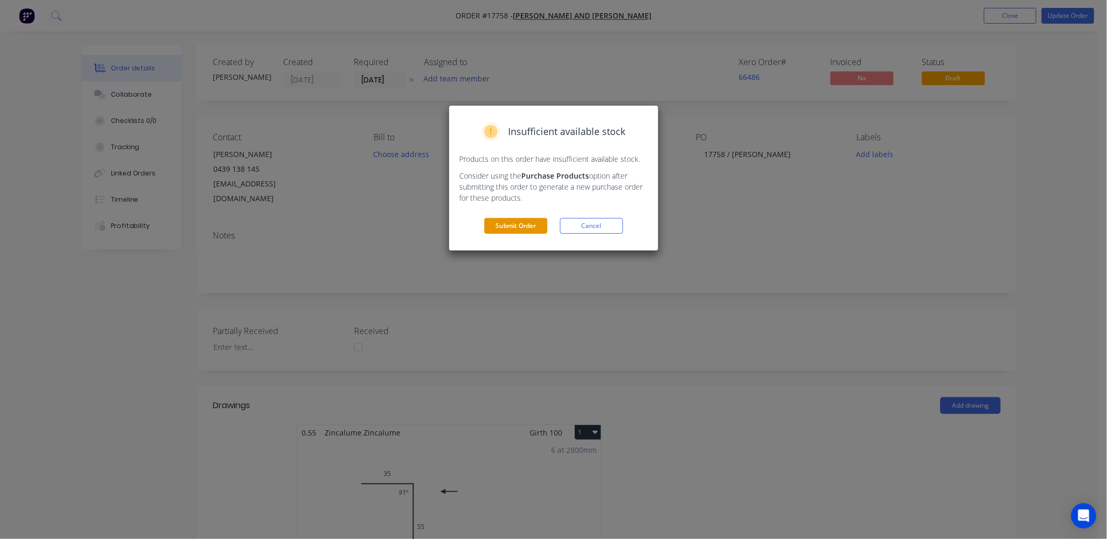
click at [512, 226] on button "Submit Order" at bounding box center [515, 226] width 63 height 16
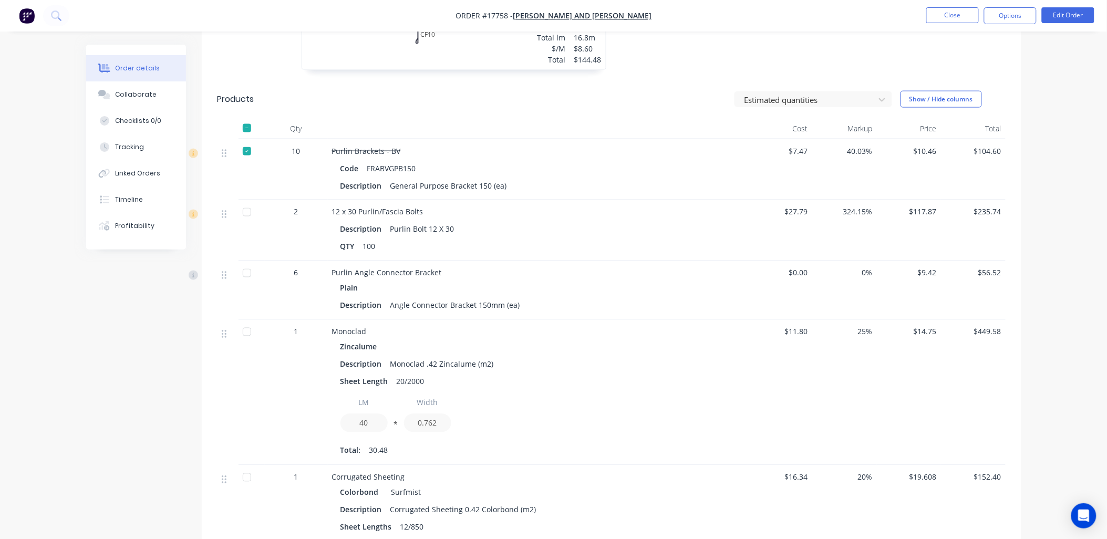
scroll to position [525, 0]
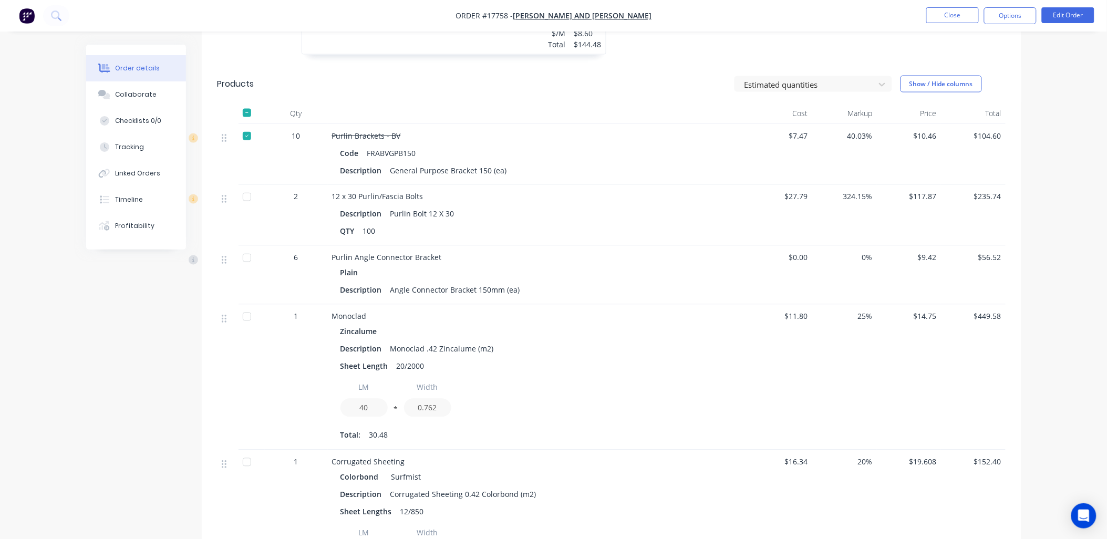
click at [247, 198] on div at bounding box center [246, 197] width 21 height 21
click at [246, 259] on div at bounding box center [246, 257] width 21 height 21
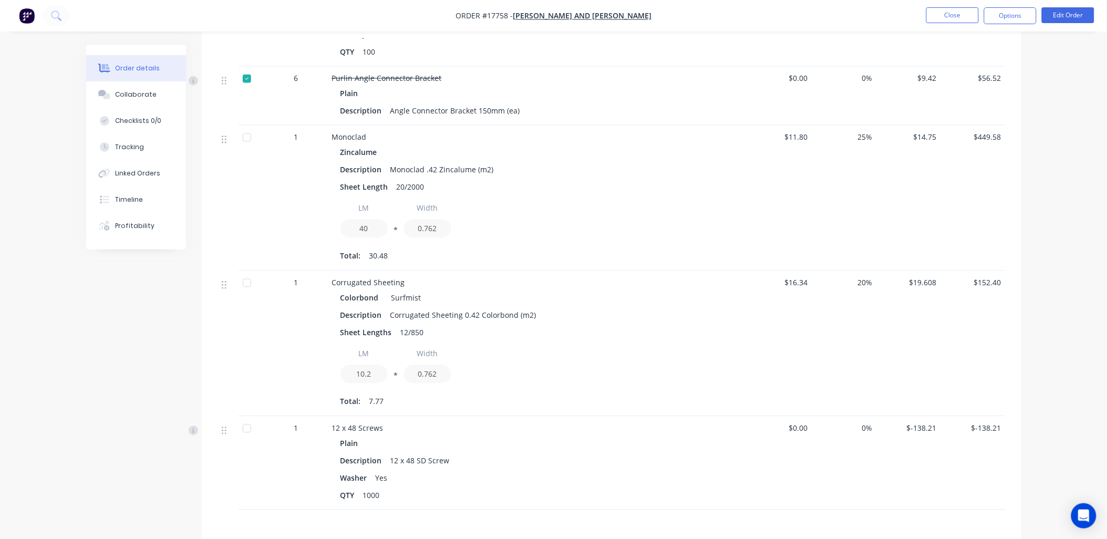
scroll to position [759, 0]
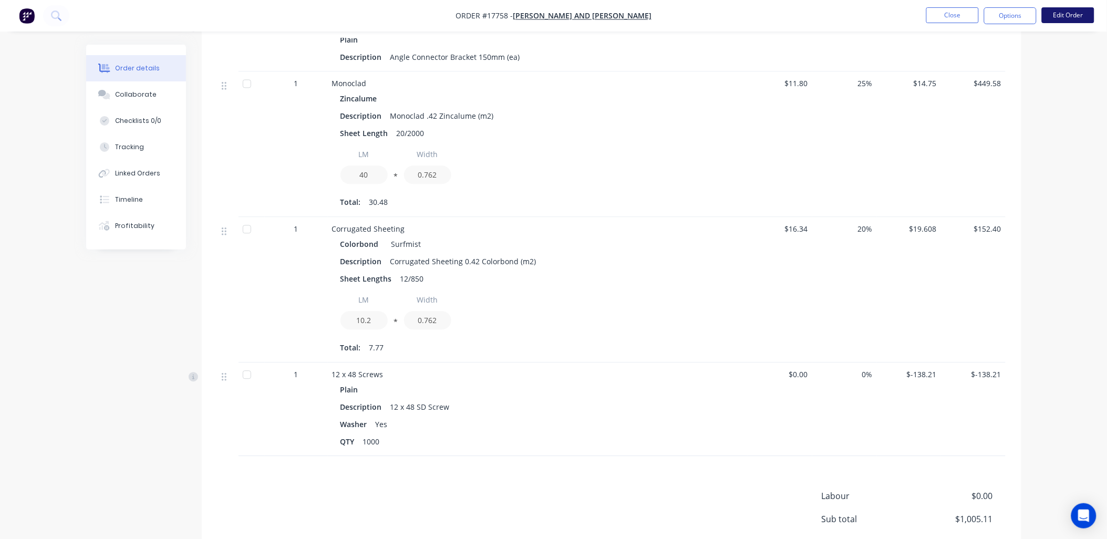
click at [1074, 14] on button "Edit Order" at bounding box center [1068, 15] width 53 height 16
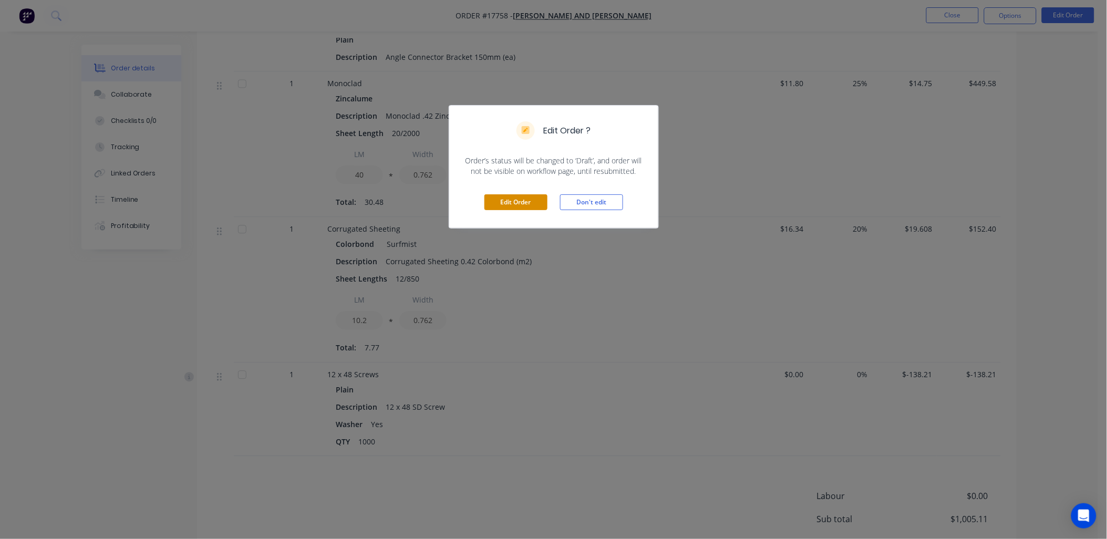
click at [537, 200] on button "Edit Order" at bounding box center [515, 202] width 63 height 16
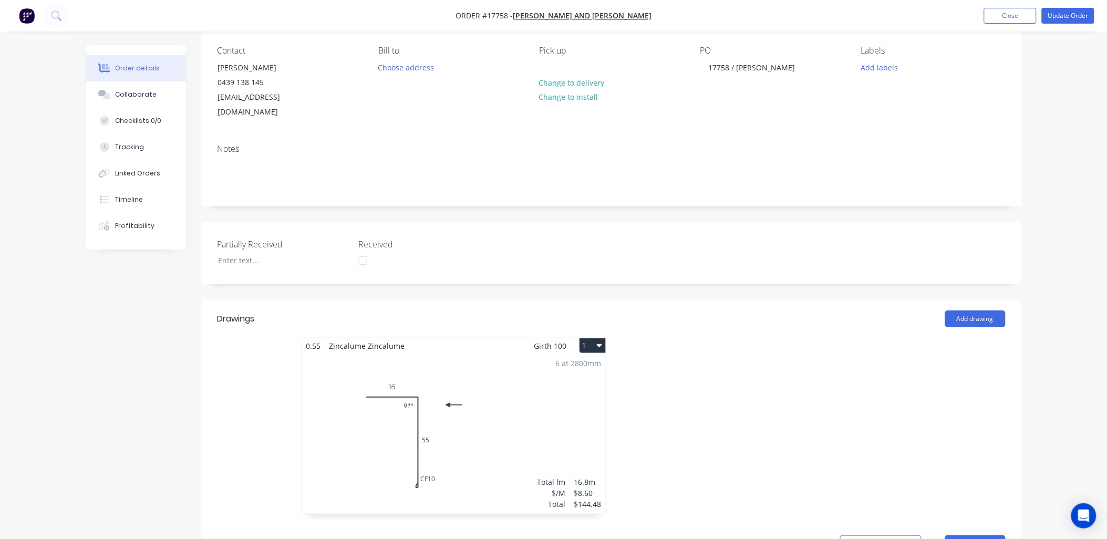
scroll to position [292, 0]
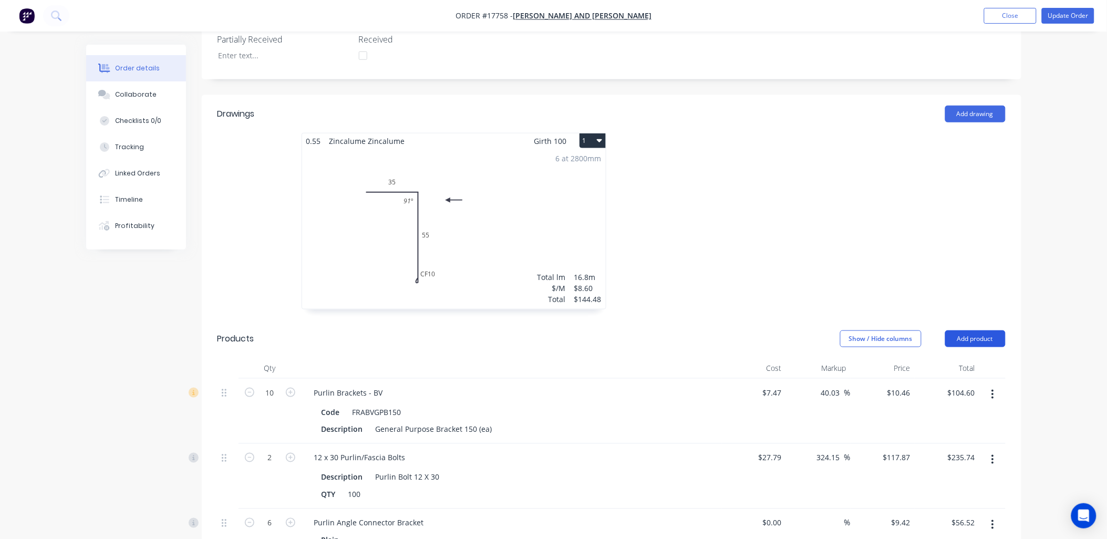
click at [979, 330] on button "Add product" at bounding box center [975, 338] width 60 height 17
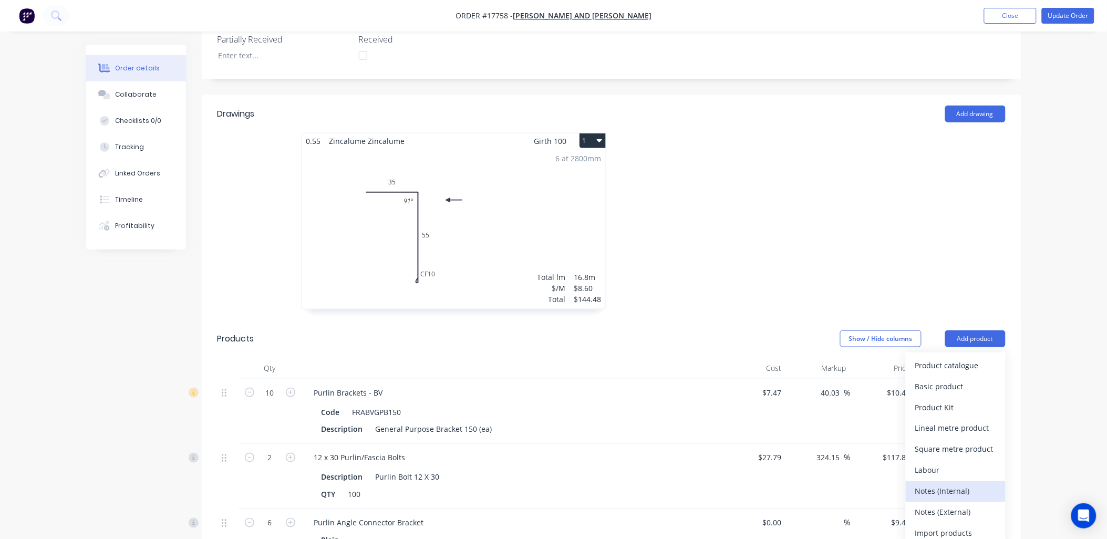
click at [958, 484] on div "Notes (Internal)" at bounding box center [955, 491] width 81 height 15
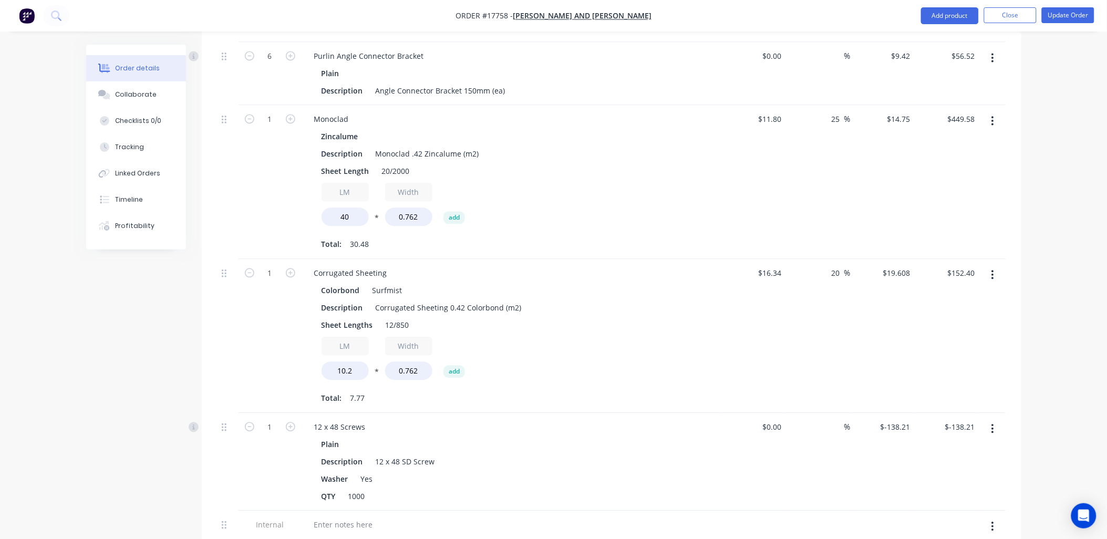
scroll to position [1050, 0]
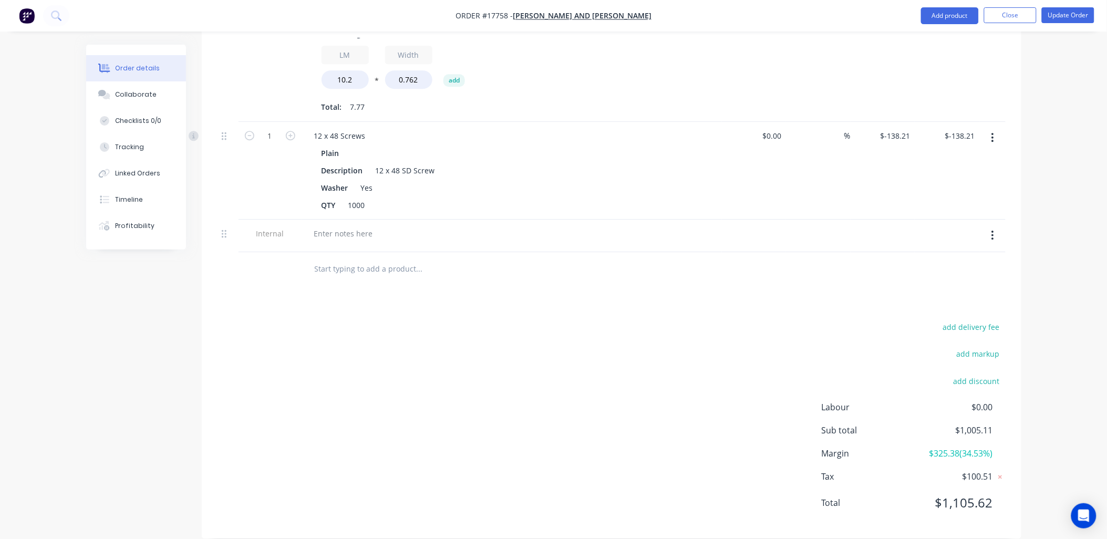
click at [357, 220] on div at bounding box center [512, 236] width 420 height 33
click at [359, 226] on div at bounding box center [344, 233] width 76 height 15
click at [1079, 16] on button "Update Order" at bounding box center [1068, 15] width 53 height 16
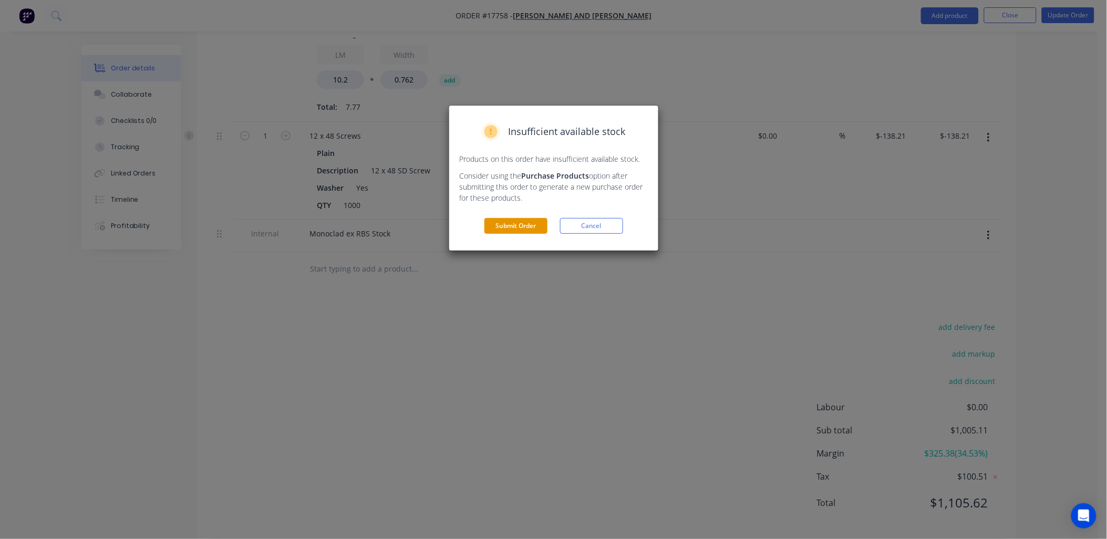
click at [516, 227] on button "Submit Order" at bounding box center [515, 226] width 63 height 16
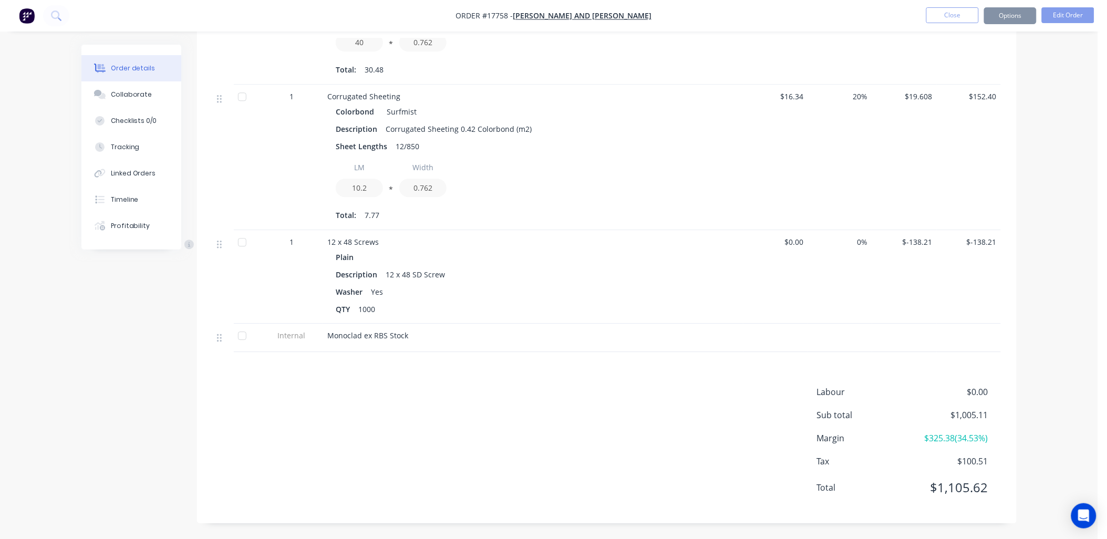
scroll to position [891, 0]
click at [1013, 19] on button "Options" at bounding box center [1010, 15] width 53 height 17
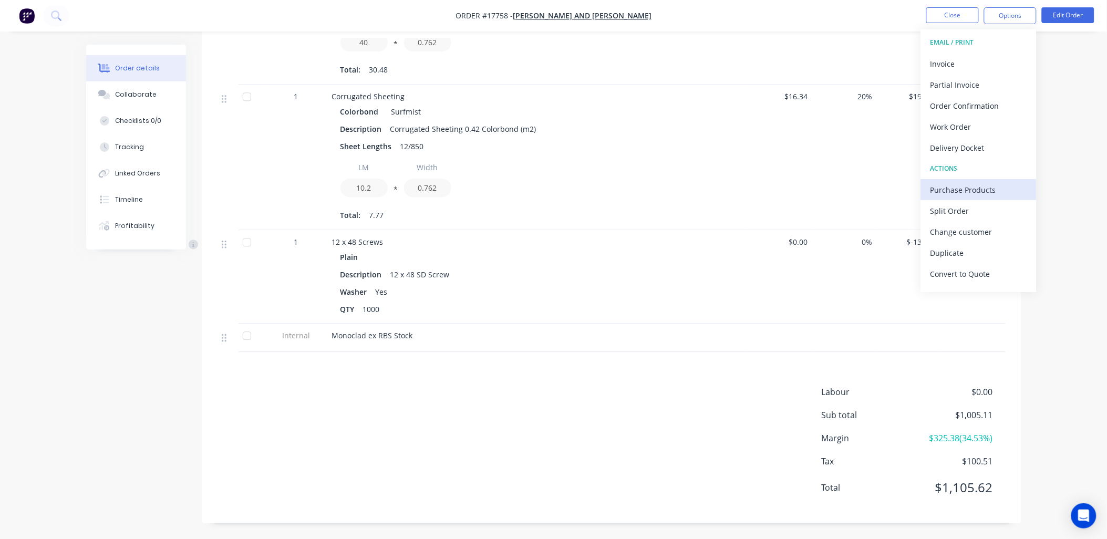
click at [969, 188] on div "Purchase Products" at bounding box center [978, 189] width 97 height 15
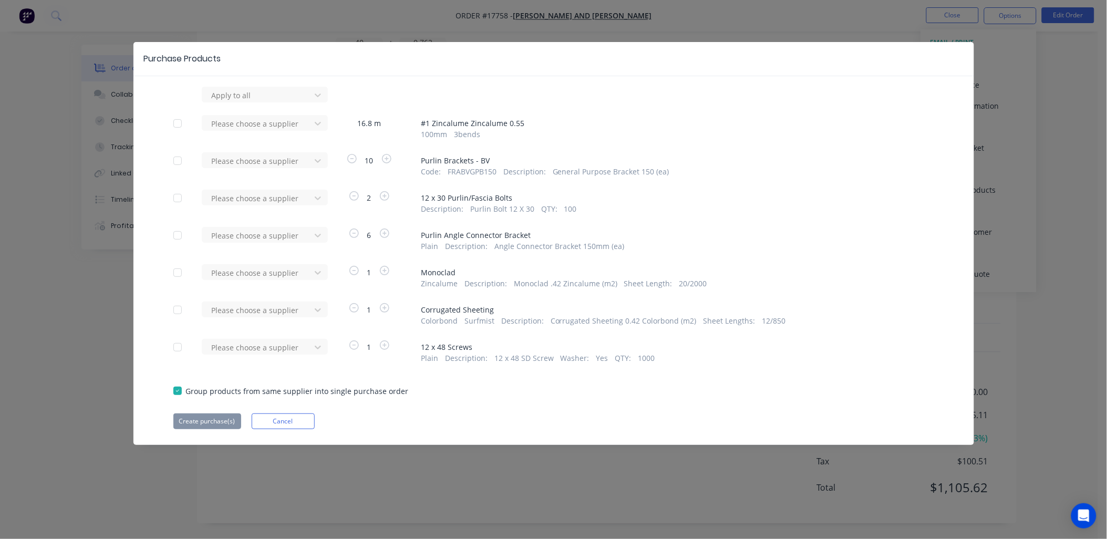
click at [180, 311] on div at bounding box center [177, 309] width 21 height 21
click at [303, 306] on div at bounding box center [258, 310] width 95 height 13
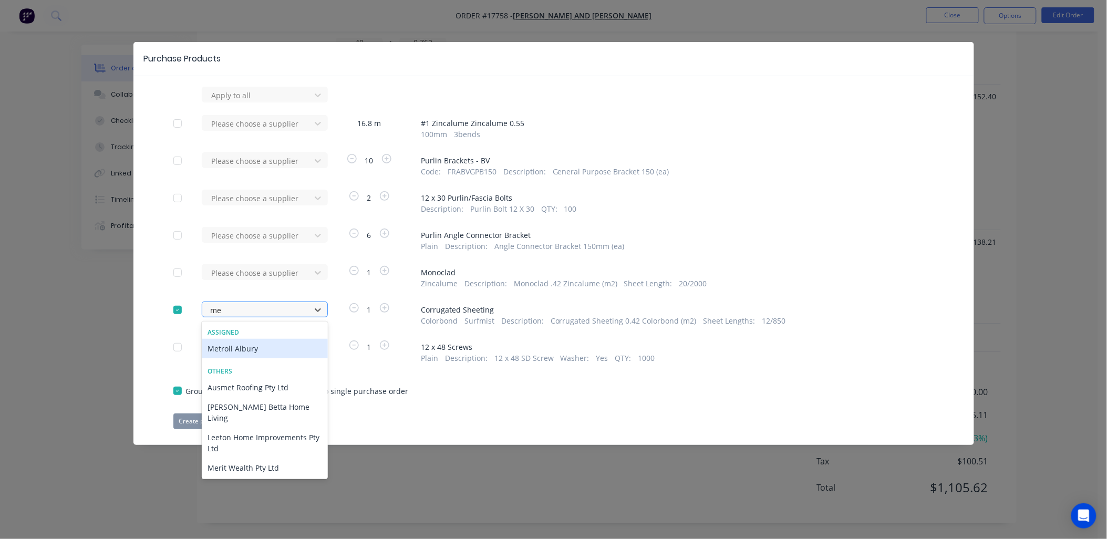
type input "met"
click at [268, 351] on div "Metroll Albury" at bounding box center [265, 348] width 126 height 19
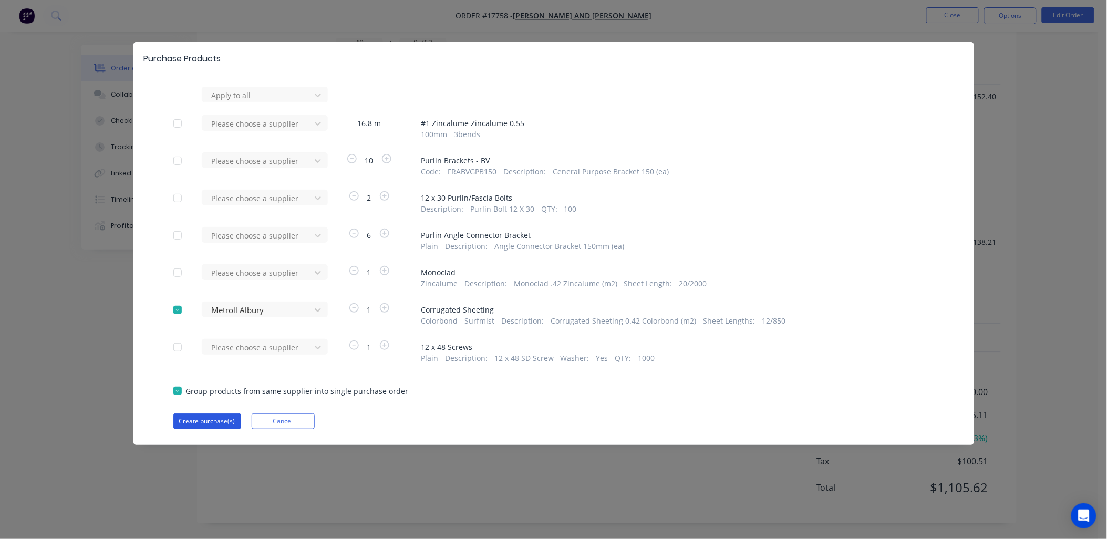
click at [212, 419] on button "Create purchase(s)" at bounding box center [207, 421] width 68 height 16
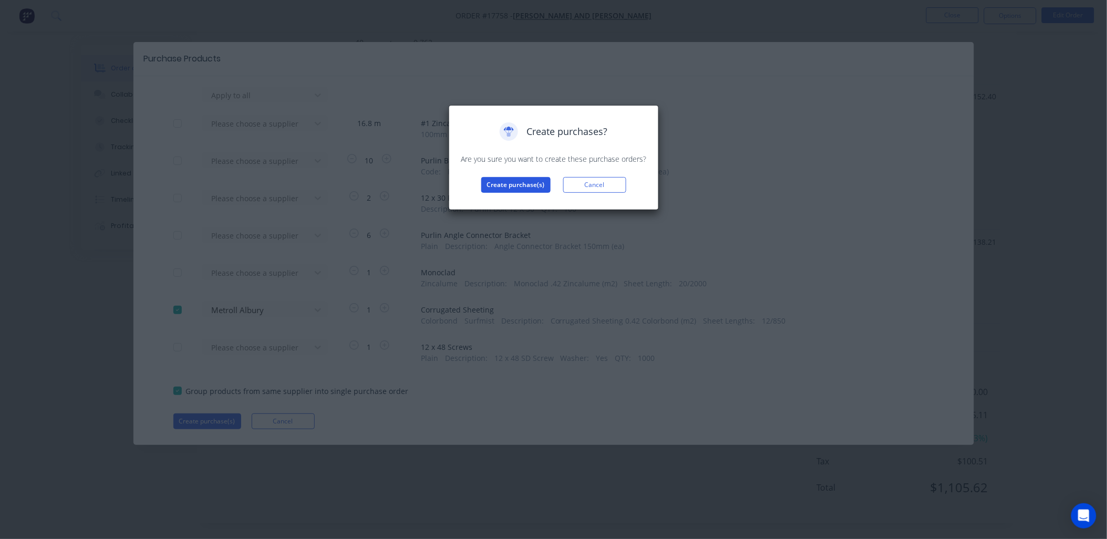
click at [519, 183] on button "Create purchase(s)" at bounding box center [515, 185] width 69 height 16
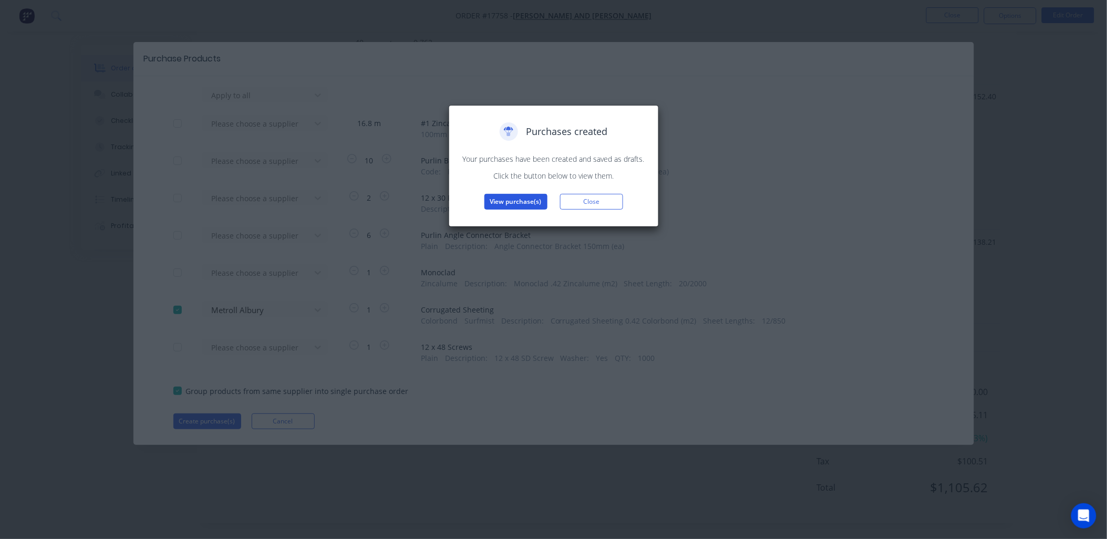
click at [520, 195] on button "View purchase(s)" at bounding box center [515, 202] width 63 height 16
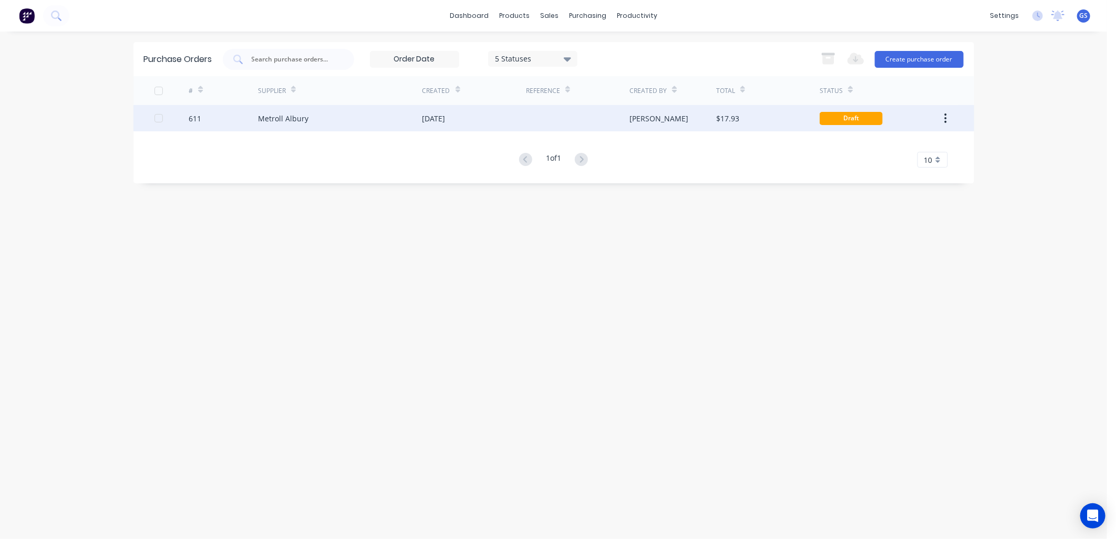
click at [633, 113] on div "Geoff" at bounding box center [658, 118] width 59 height 11
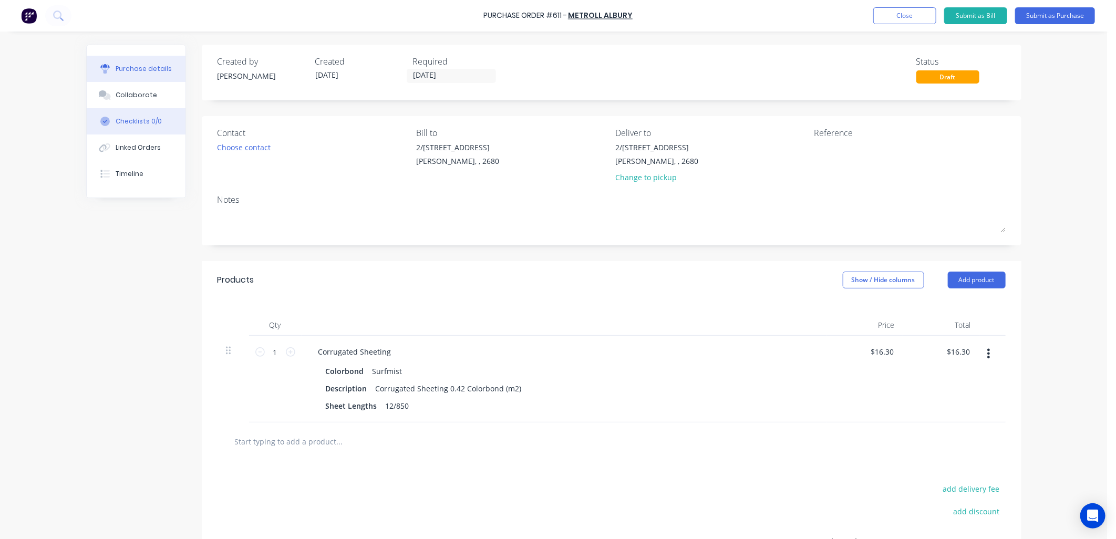
drag, startPoint x: 144, startPoint y: 143, endPoint x: 138, endPoint y: 118, distance: 25.4
click at [144, 143] on div "Linked Orders" at bounding box center [138, 147] width 45 height 9
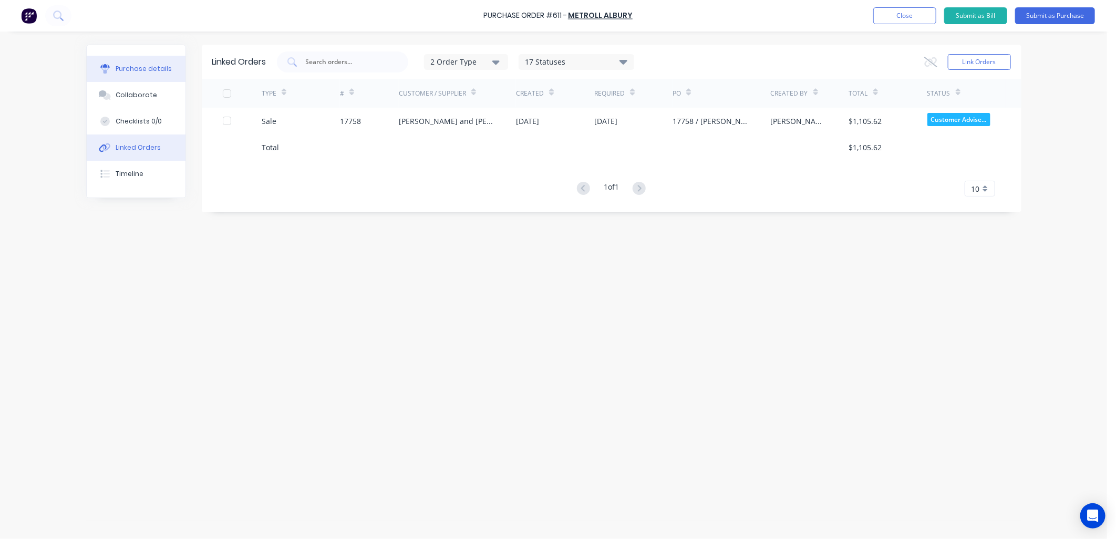
click at [156, 65] on div "Purchase details" at bounding box center [144, 68] width 56 height 9
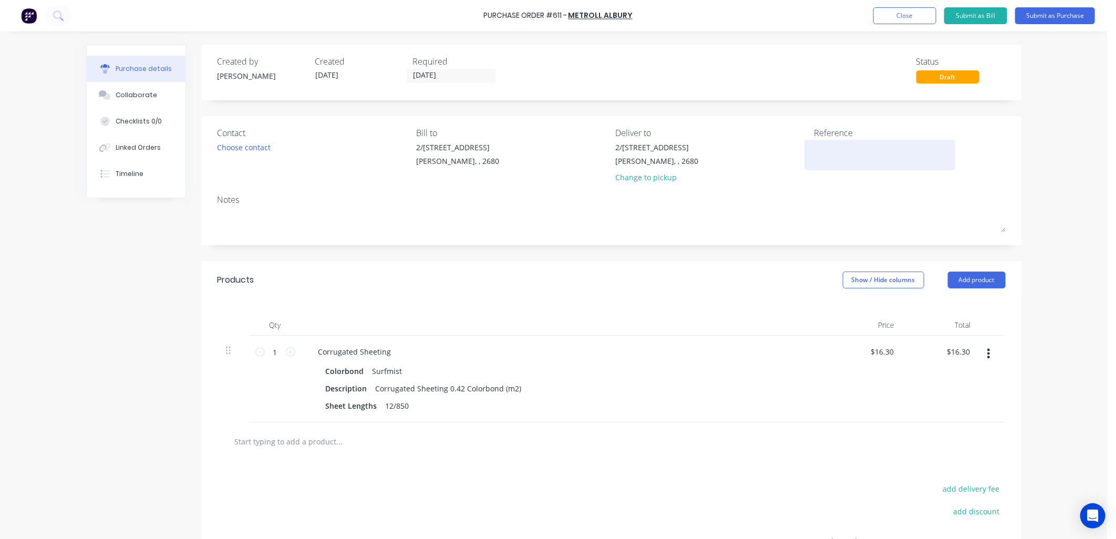
click at [832, 148] on textarea at bounding box center [879, 154] width 131 height 24
type textarea "17758"
type textarea "x"
type textarea "17758"
type textarea "x"
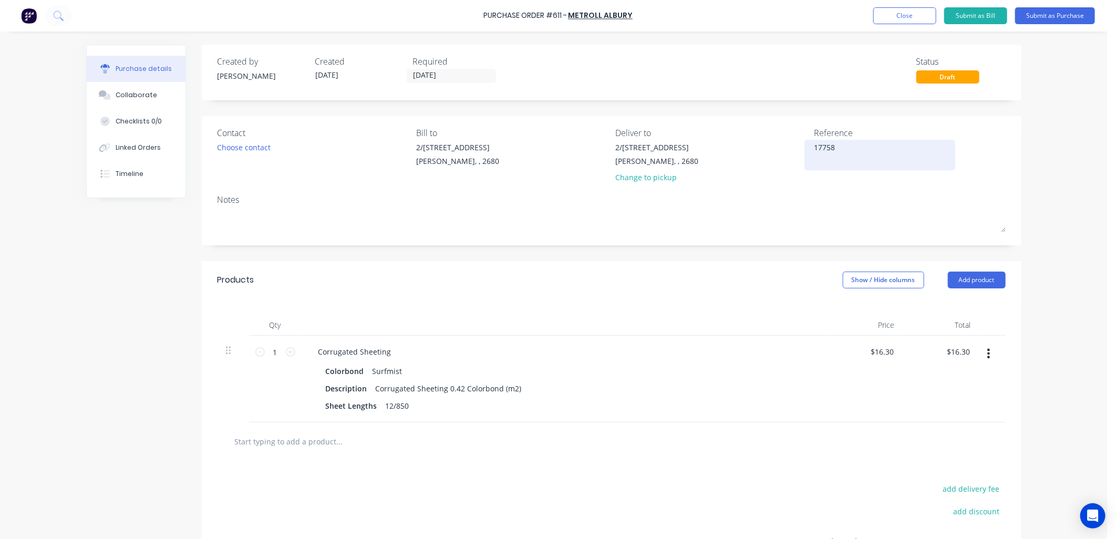
click at [814, 144] on div "17758" at bounding box center [879, 155] width 131 height 26
click at [814, 153] on textarea "17758" at bounding box center [879, 154] width 131 height 24
type textarea "611 / 17758"
type textarea "x"
type textarea "611 / 17758 Jay"
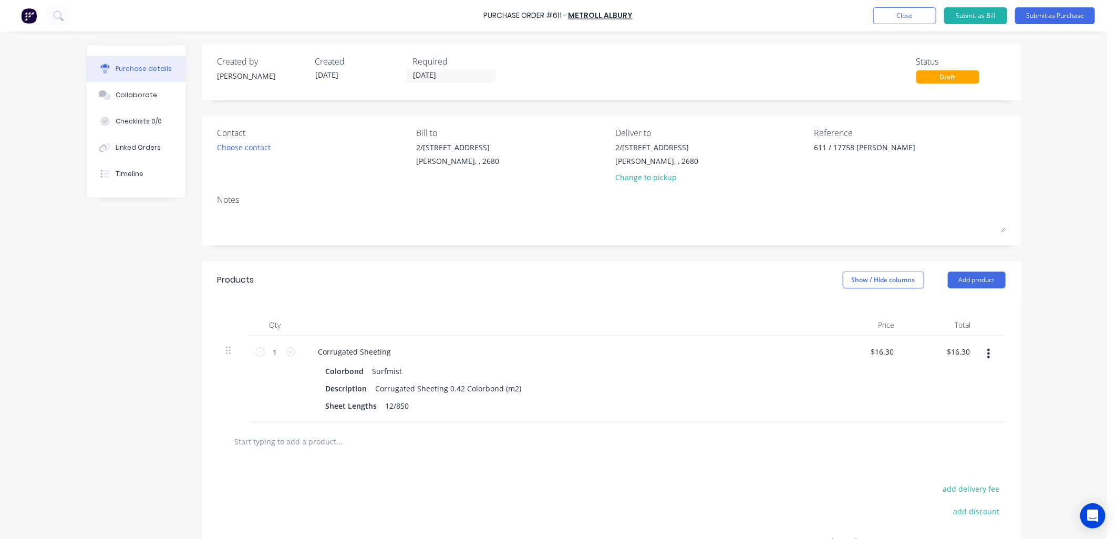
scroll to position [106, 0]
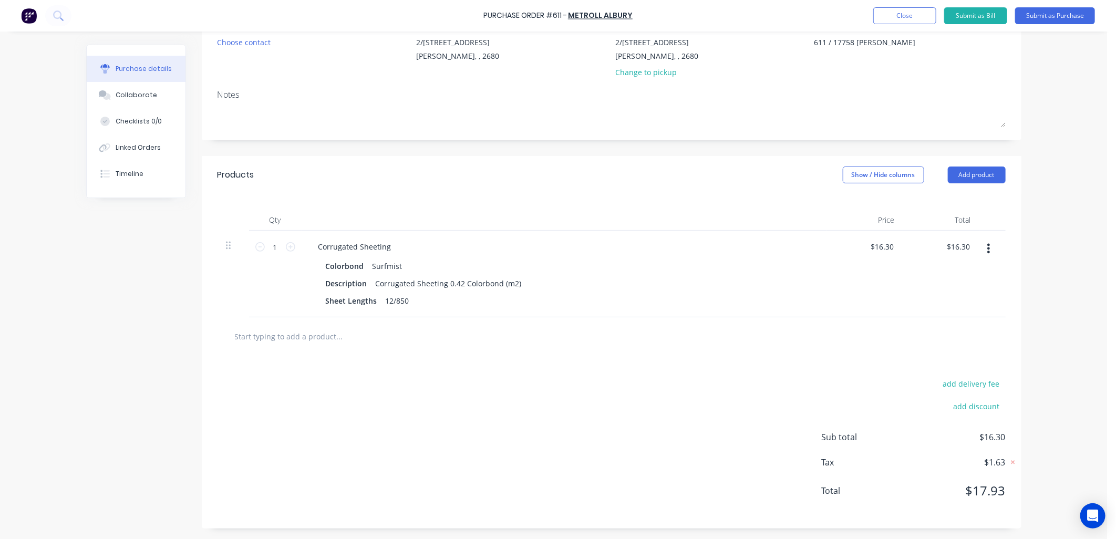
type textarea "x"
type textarea "611 / 17758 Jay"
type textarea "x"
type textarea "611 / 17758 Jay"
click at [271, 253] on input "1" at bounding box center [275, 247] width 21 height 16
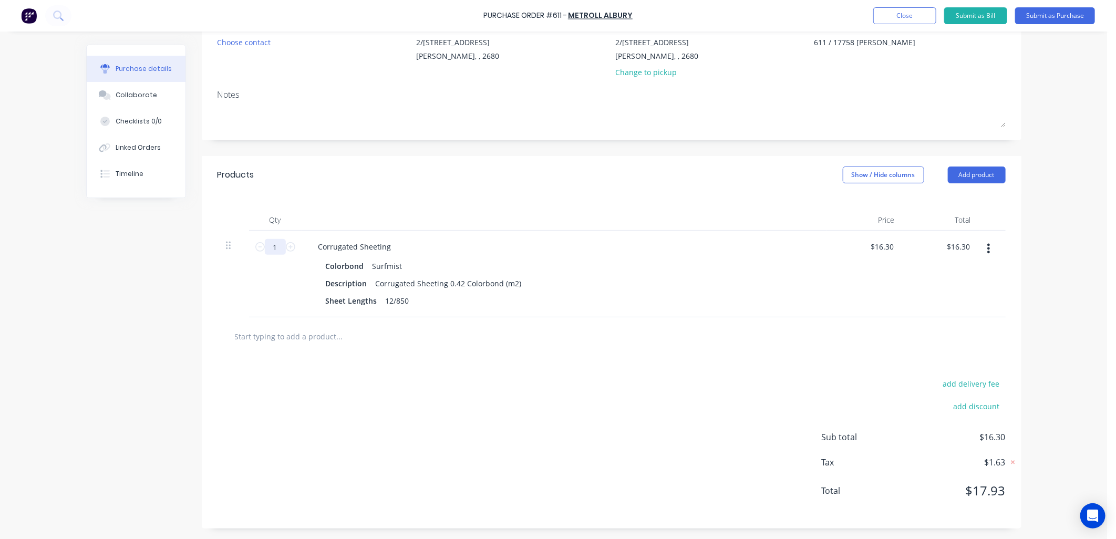
type textarea "x"
type input "7"
type input "$114.10"
type textarea "x"
type input "7."
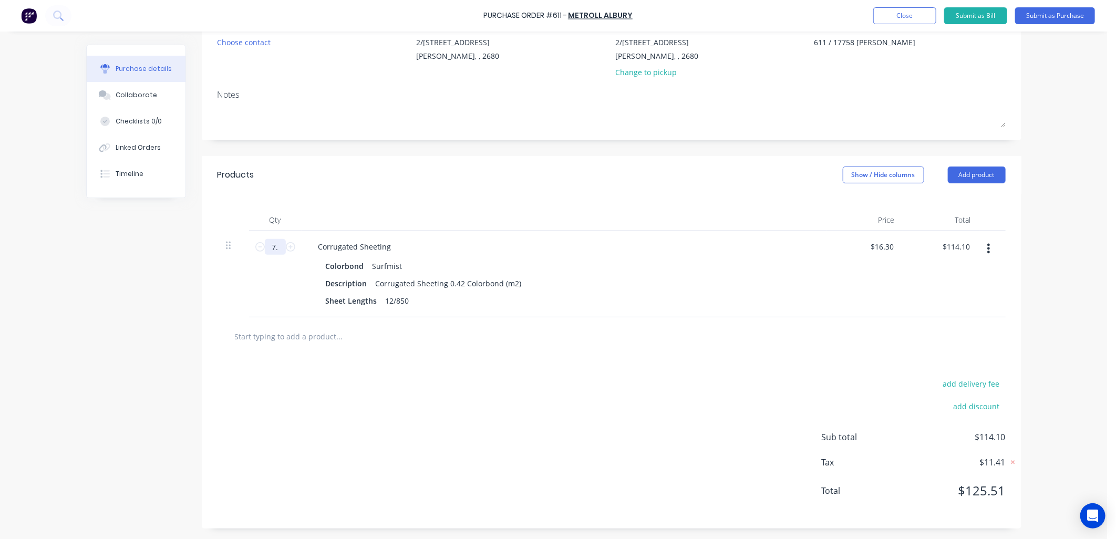
type textarea "x"
type input "7.7"
type input "$125.51"
type textarea "x"
type input "7.77"
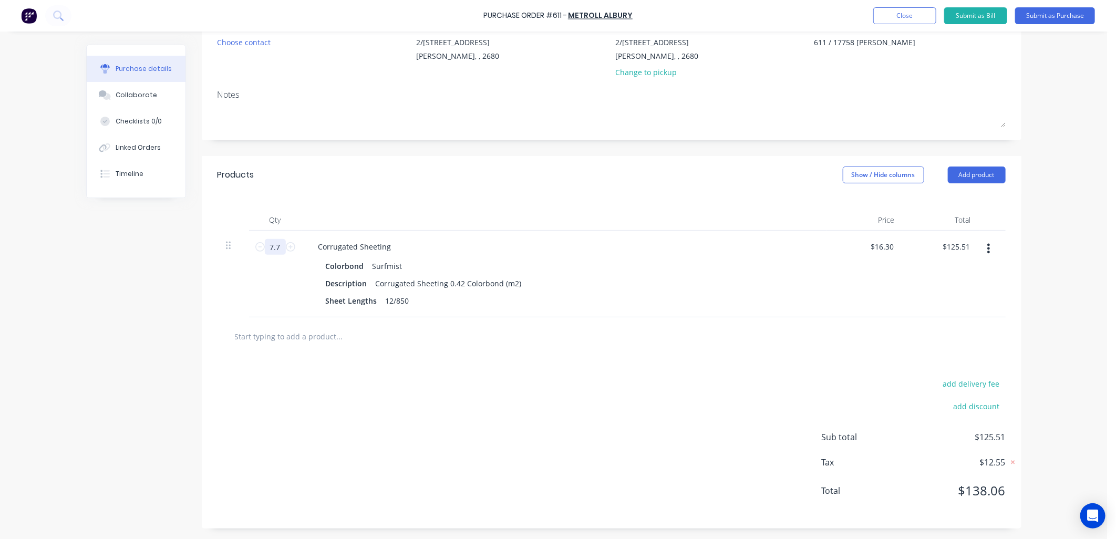
type input "$126.65"
type textarea "x"
type input "7.77"
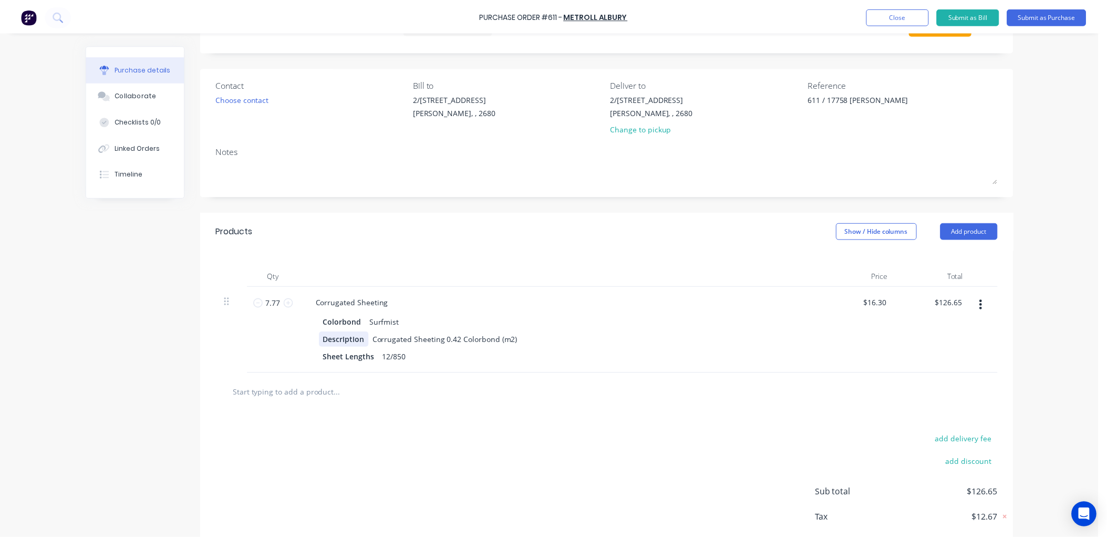
scroll to position [0, 0]
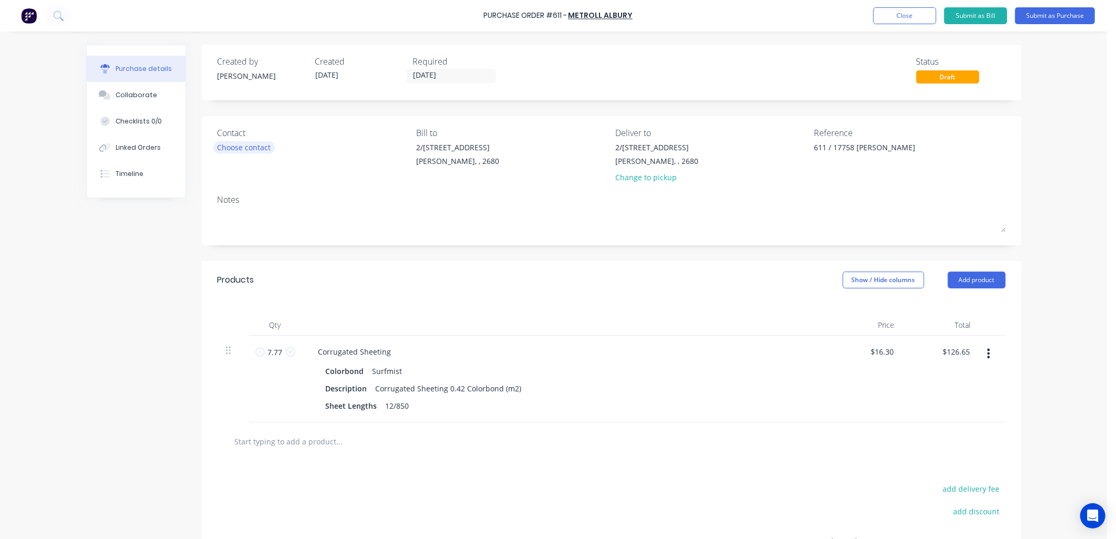
click at [260, 143] on div "Choose contact" at bounding box center [245, 147] width 54 height 11
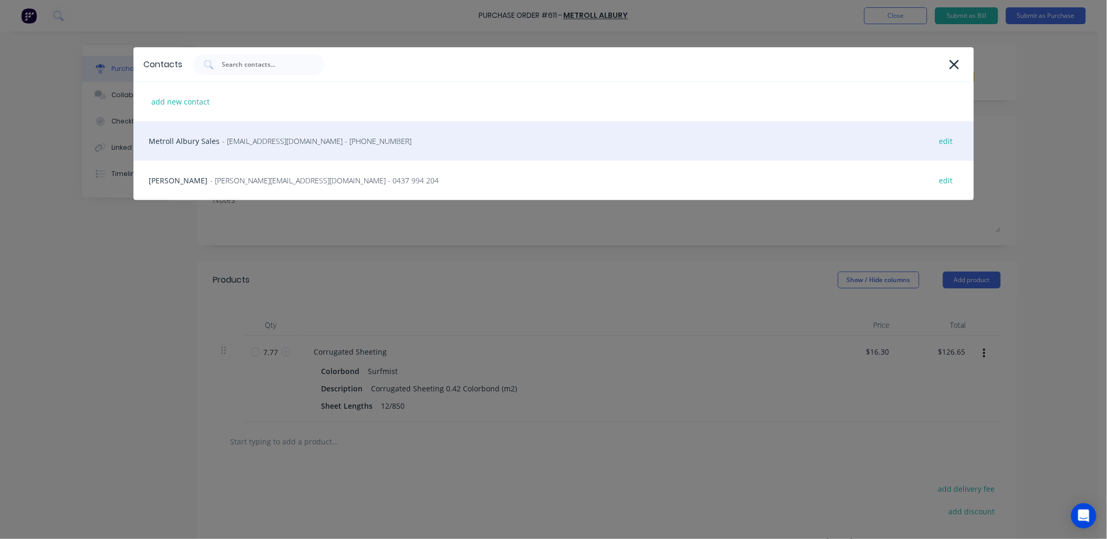
click at [311, 142] on span "- sales@albury.metroll.com.au - (02) 6043 6805" at bounding box center [317, 141] width 189 height 11
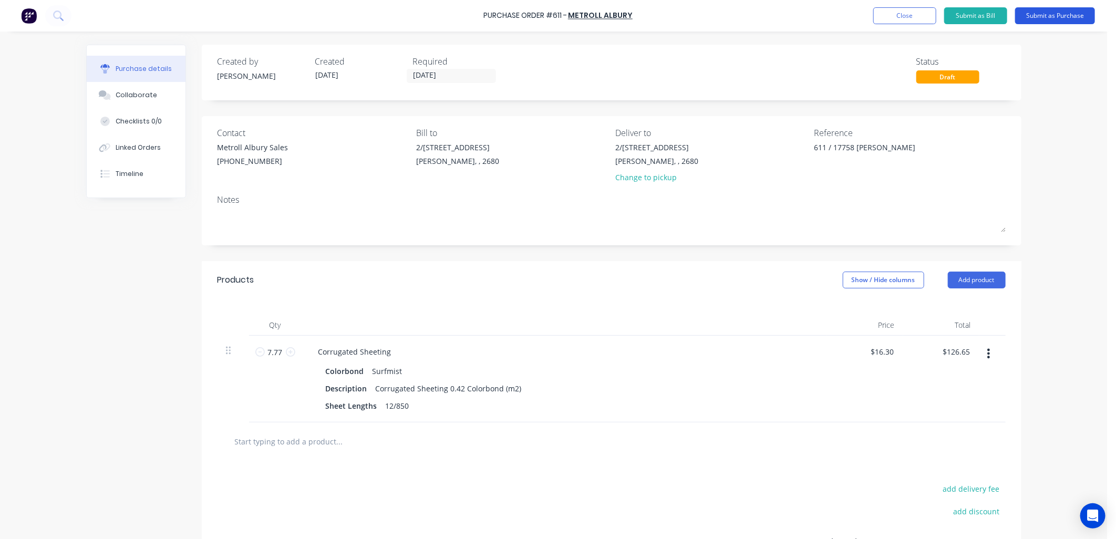
click at [1060, 12] on button "Submit as Purchase" at bounding box center [1055, 15] width 80 height 17
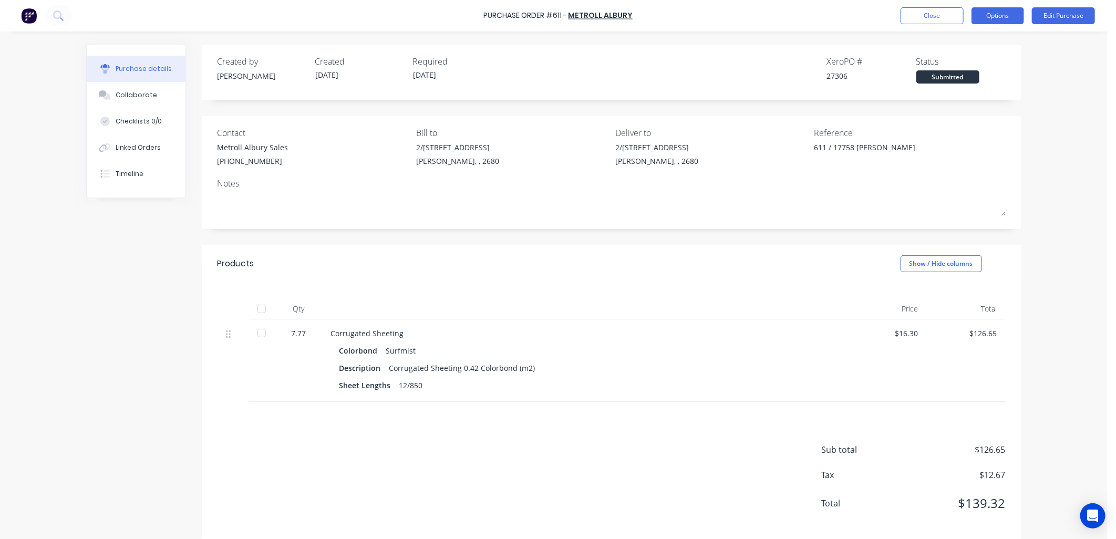
click at [991, 16] on button "Options" at bounding box center [997, 15] width 53 height 17
click at [973, 41] on div "Print / Email" at bounding box center [974, 42] width 81 height 15
click at [970, 59] on div "With pricing" at bounding box center [974, 63] width 81 height 15
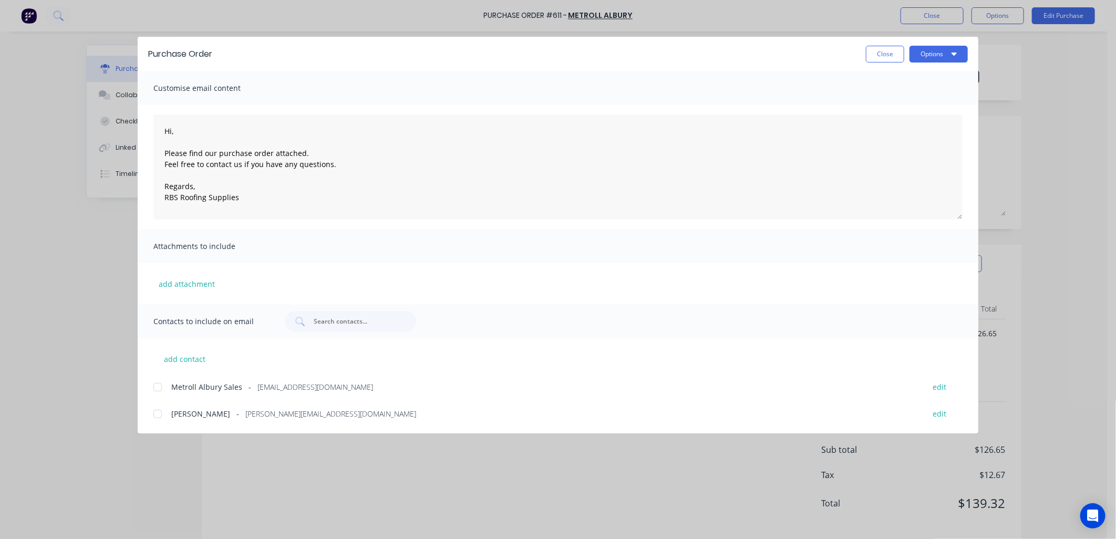
click at [158, 384] on div at bounding box center [157, 387] width 21 height 21
click at [954, 49] on icon "button" at bounding box center [953, 53] width 5 height 8
click at [898, 122] on div "Email" at bounding box center [917, 122] width 81 height 15
click at [949, 51] on button "Options" at bounding box center [938, 54] width 58 height 17
click at [899, 125] on div "Email" at bounding box center [917, 122] width 81 height 15
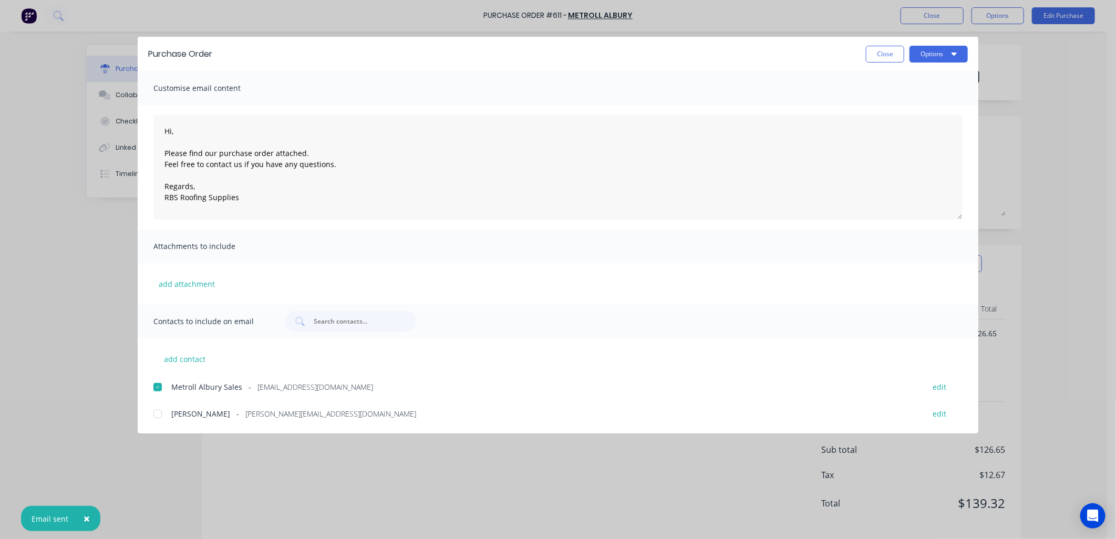
click at [80, 513] on button "×" at bounding box center [86, 518] width 27 height 25
click at [883, 55] on button "Close" at bounding box center [885, 54] width 38 height 17
type textarea "x"
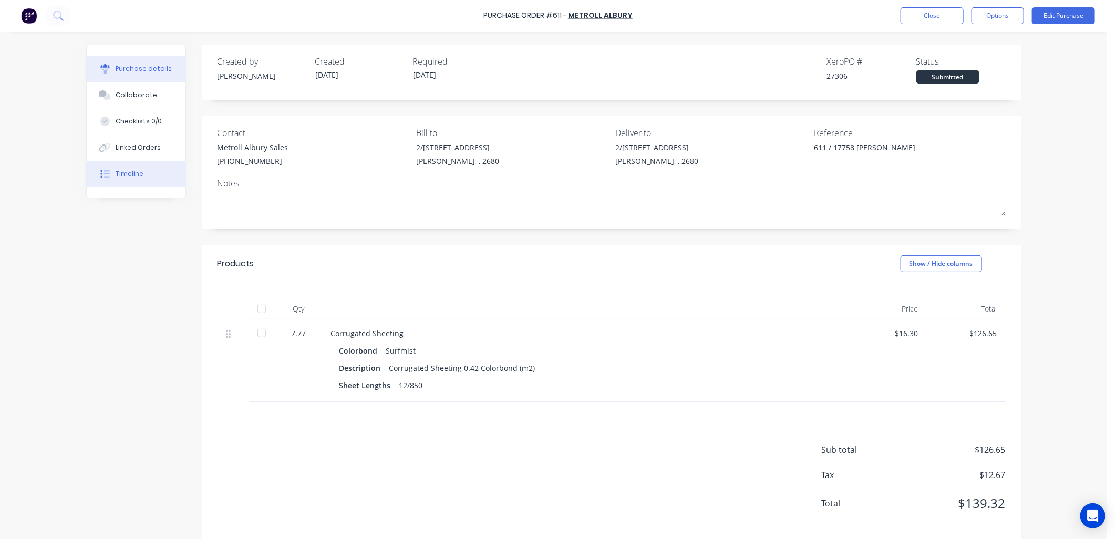
click at [132, 169] on div "Timeline" at bounding box center [130, 173] width 28 height 9
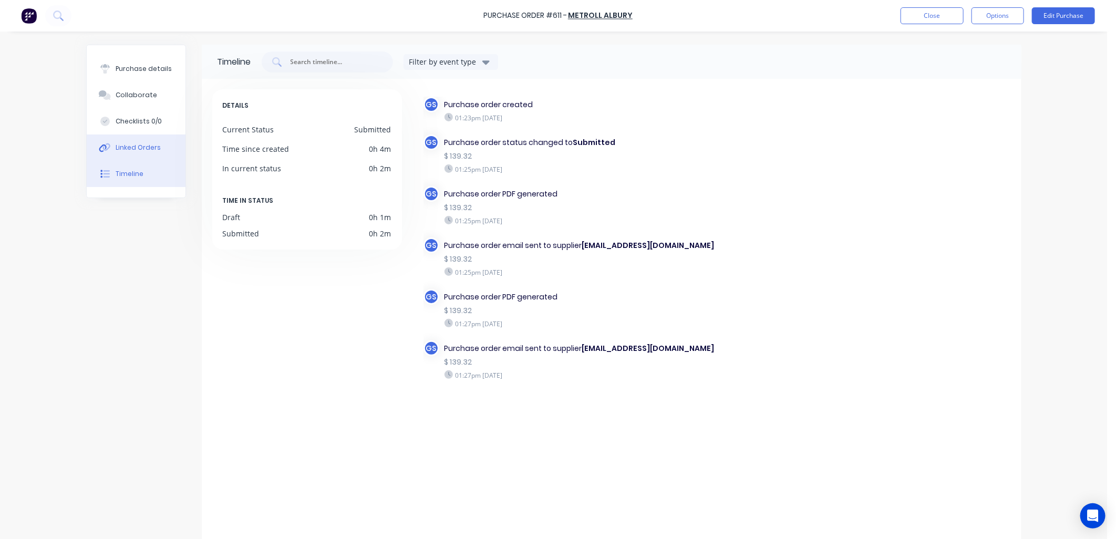
click at [134, 142] on button "Linked Orders" at bounding box center [136, 147] width 99 height 26
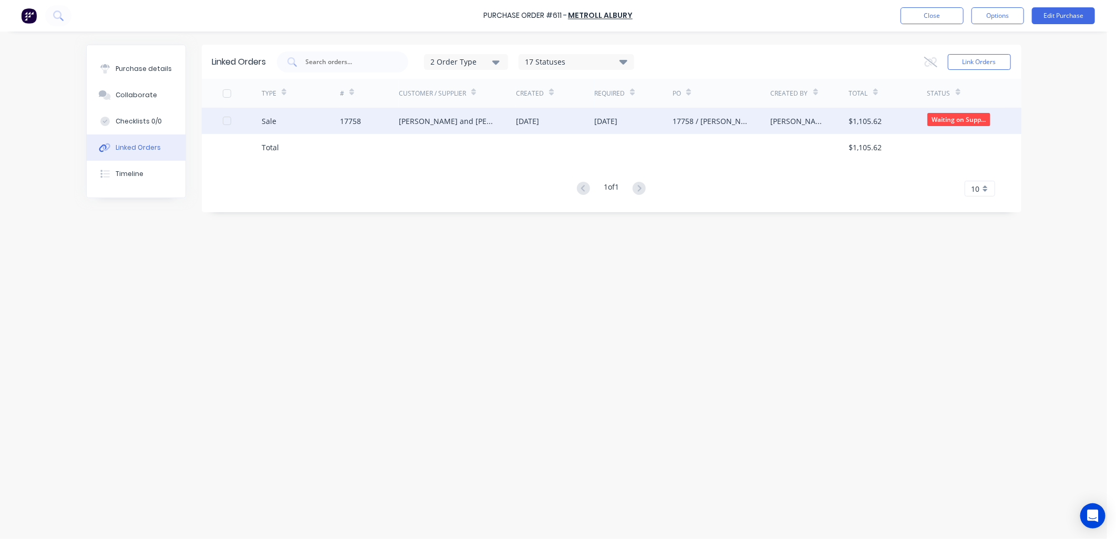
click at [461, 123] on div "Jay and Penny Sargeant" at bounding box center [447, 121] width 97 height 11
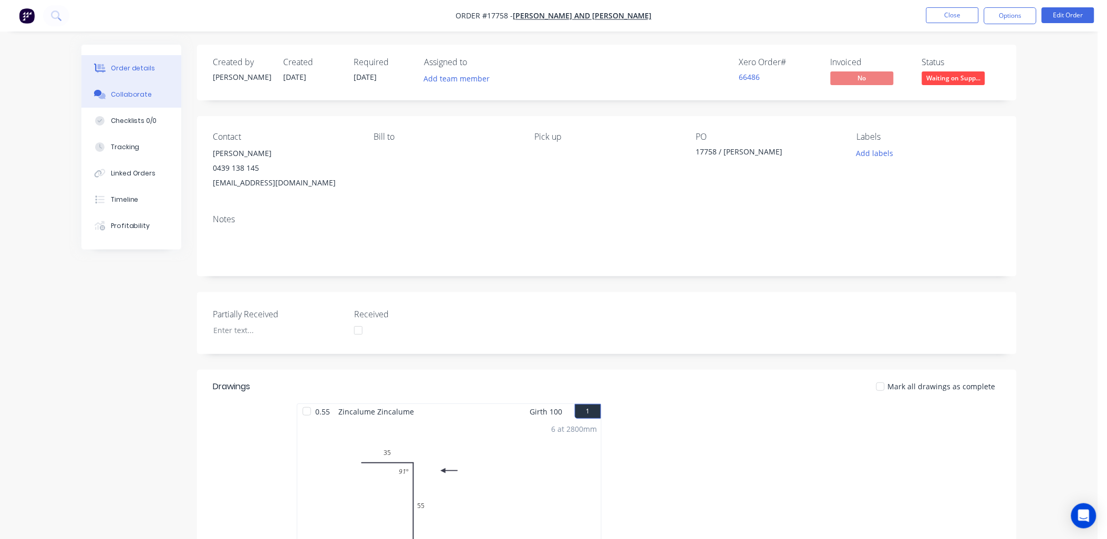
click at [146, 92] on div "Collaborate" at bounding box center [132, 94] width 42 height 9
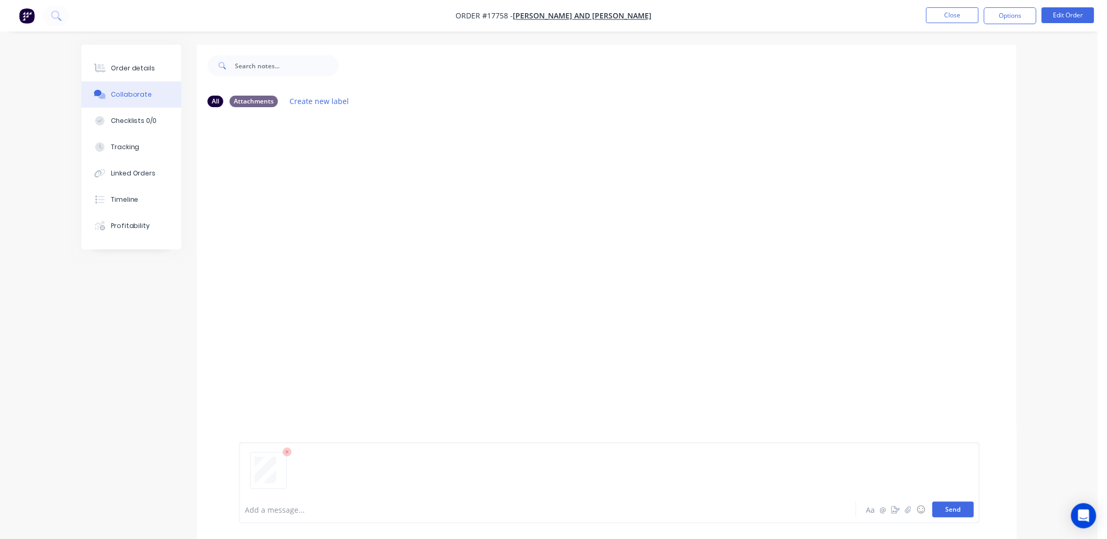
click at [957, 509] on button "Send" at bounding box center [954, 510] width 42 height 16
click at [140, 62] on button "Order details" at bounding box center [131, 68] width 100 height 26
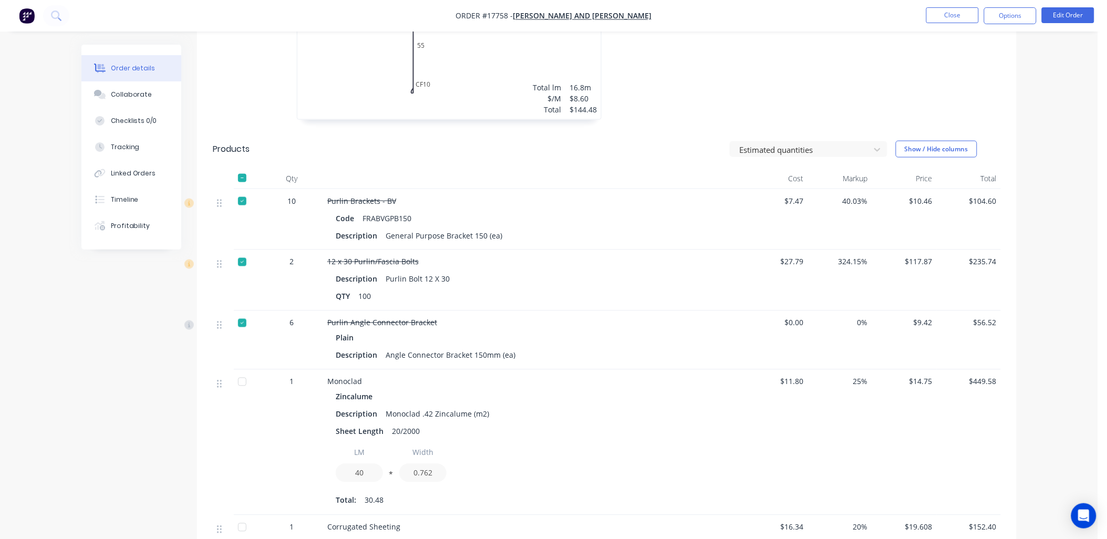
scroll to position [467, 0]
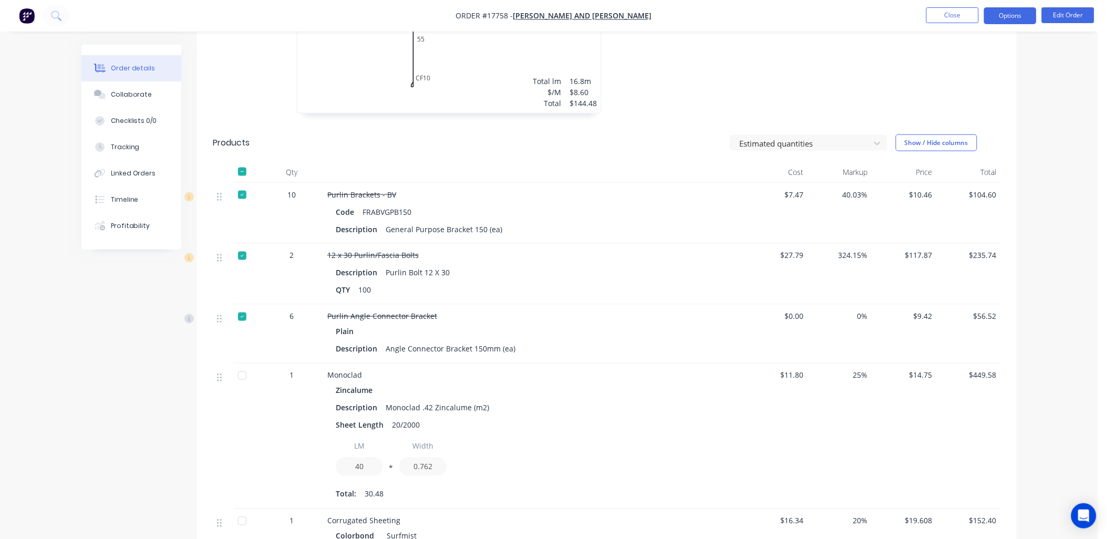
click at [1027, 16] on button "Options" at bounding box center [1010, 15] width 53 height 17
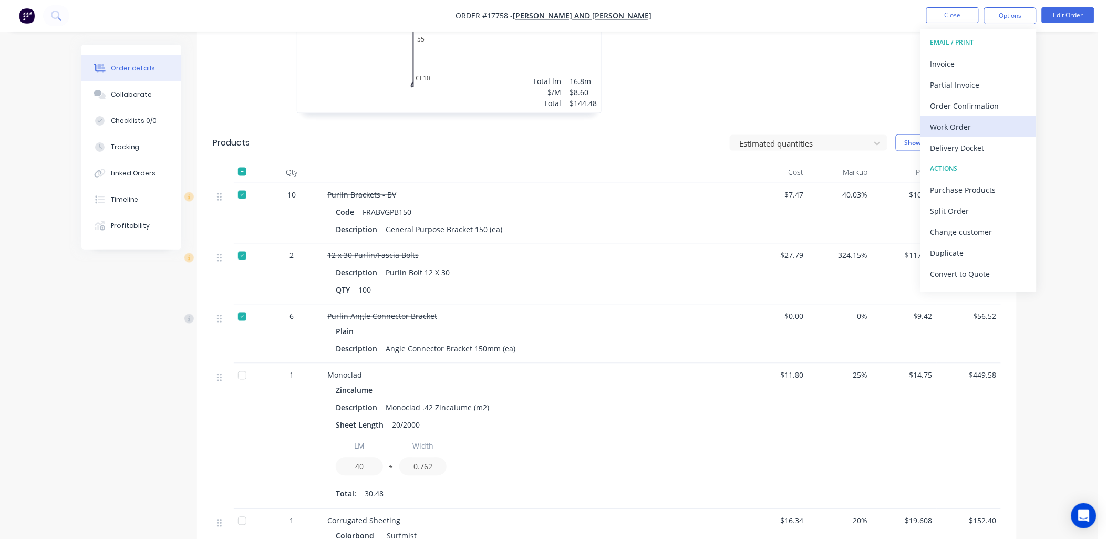
click at [968, 124] on div "Work Order" at bounding box center [978, 126] width 97 height 15
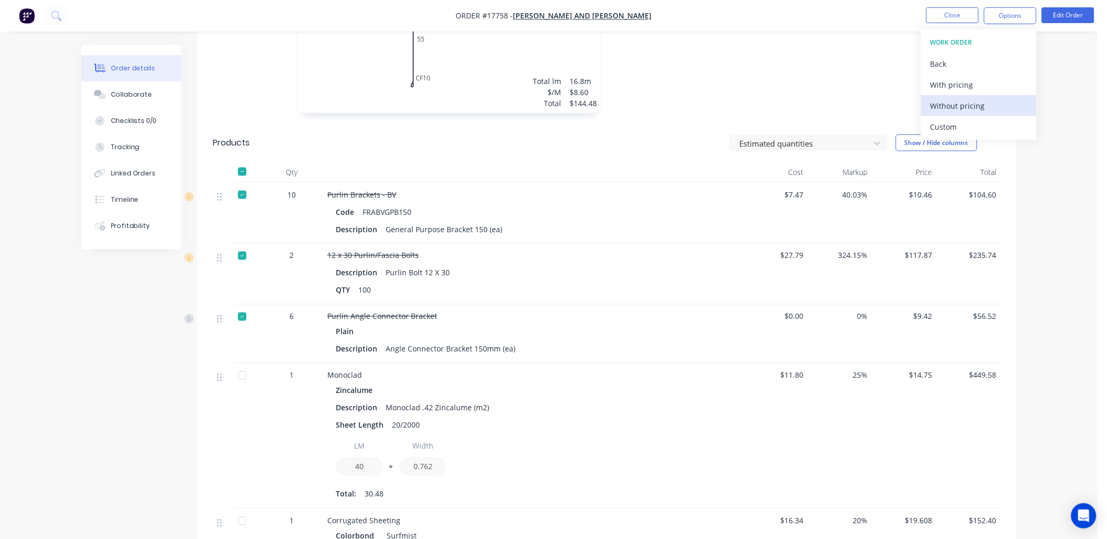
click at [959, 106] on div "Without pricing" at bounding box center [978, 105] width 97 height 15
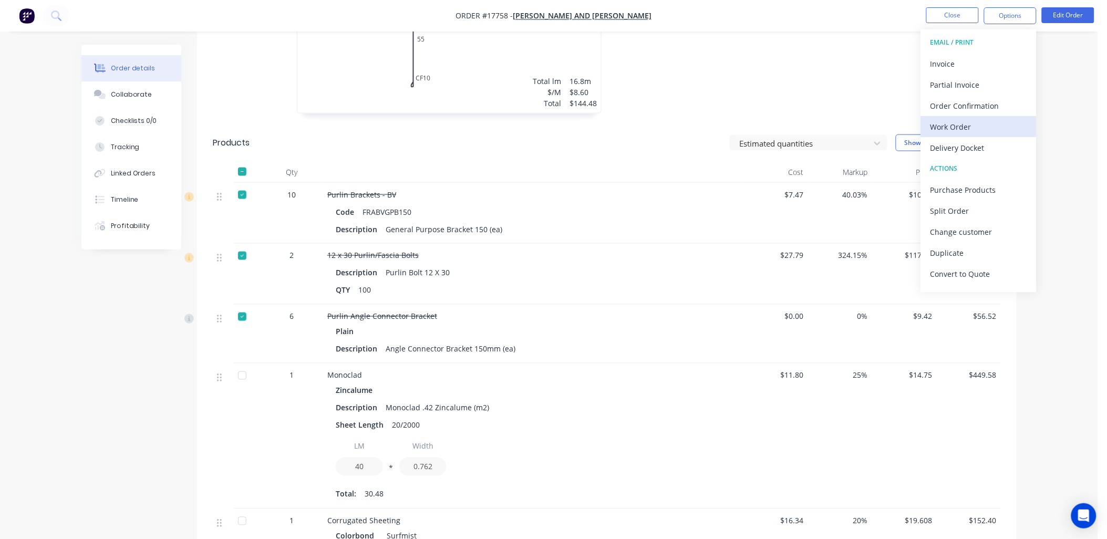
click at [959, 128] on div "Work Order" at bounding box center [978, 126] width 97 height 15
click at [959, 128] on div "Custom" at bounding box center [978, 126] width 97 height 15
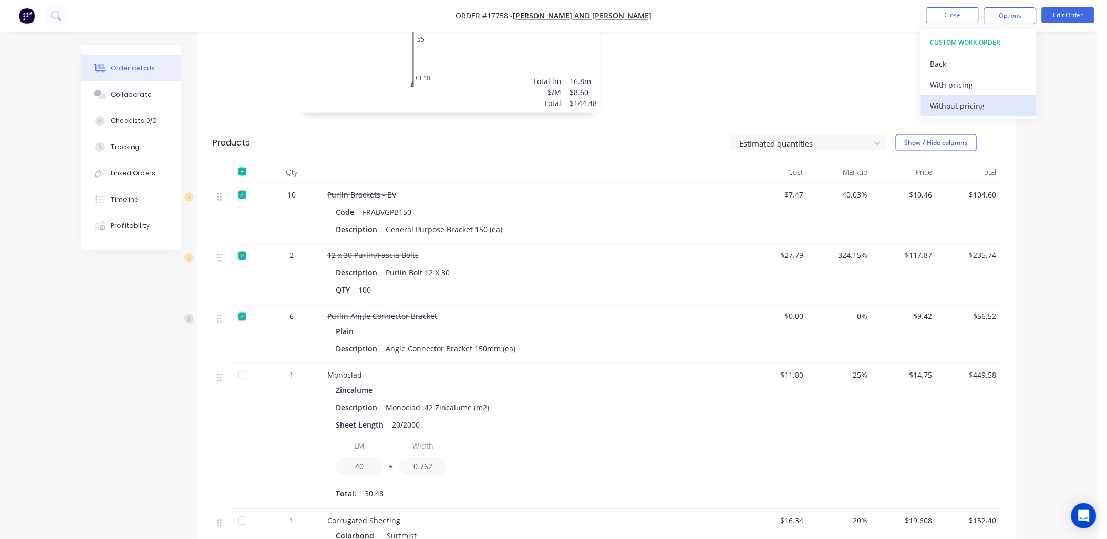
click at [960, 107] on div "Without pricing" at bounding box center [978, 105] width 97 height 15
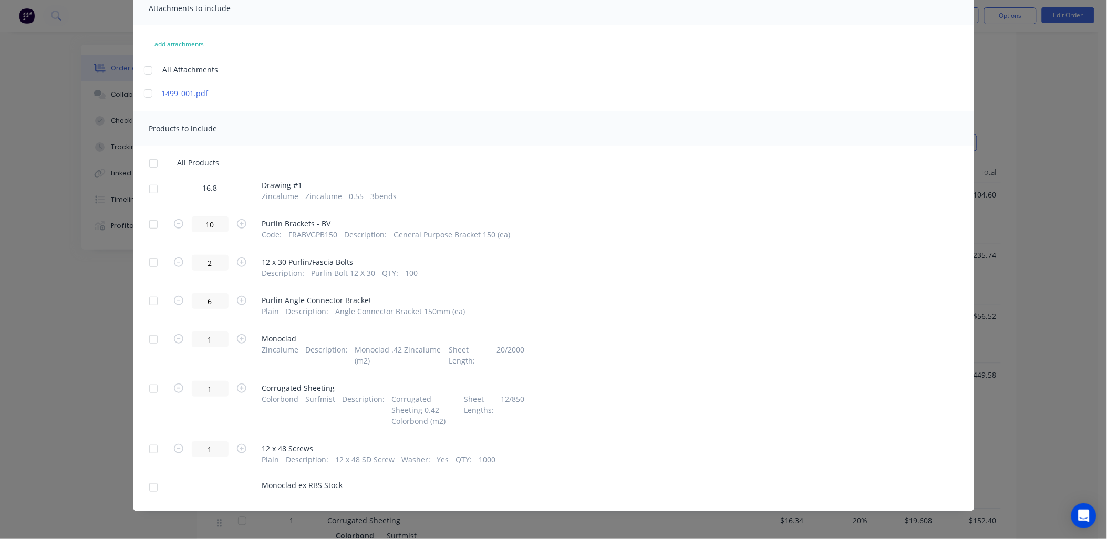
scroll to position [87, 0]
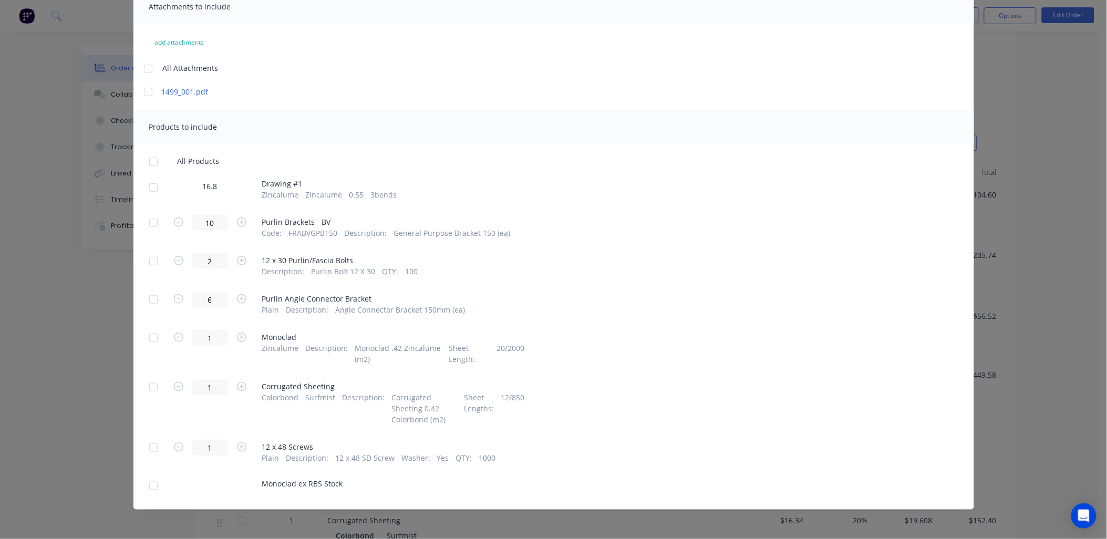
click at [148, 223] on div at bounding box center [153, 222] width 21 height 21
click at [150, 337] on div at bounding box center [153, 337] width 21 height 21
click at [150, 386] on div at bounding box center [153, 387] width 21 height 21
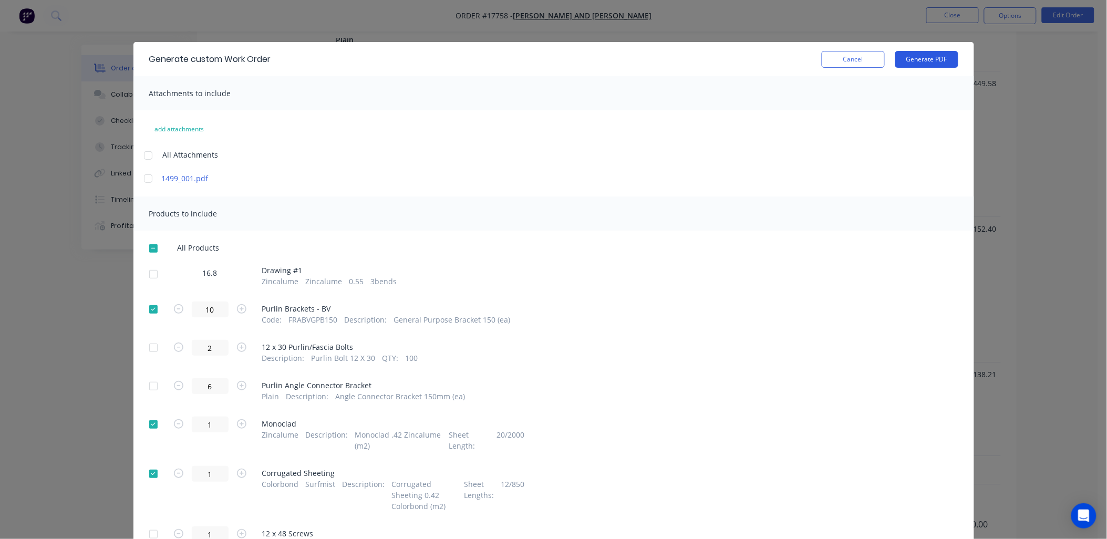
click at [935, 53] on button "Generate PDF" at bounding box center [926, 59] width 63 height 17
click at [147, 274] on div at bounding box center [153, 274] width 21 height 21
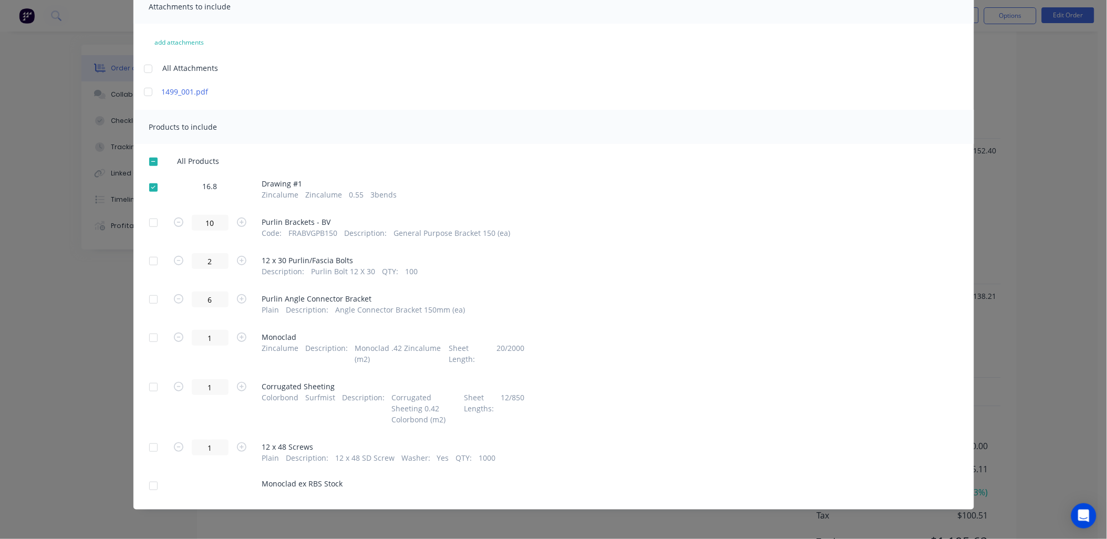
scroll to position [875, 0]
click at [149, 337] on div at bounding box center [153, 337] width 21 height 21
click at [146, 387] on div at bounding box center [153, 387] width 21 height 21
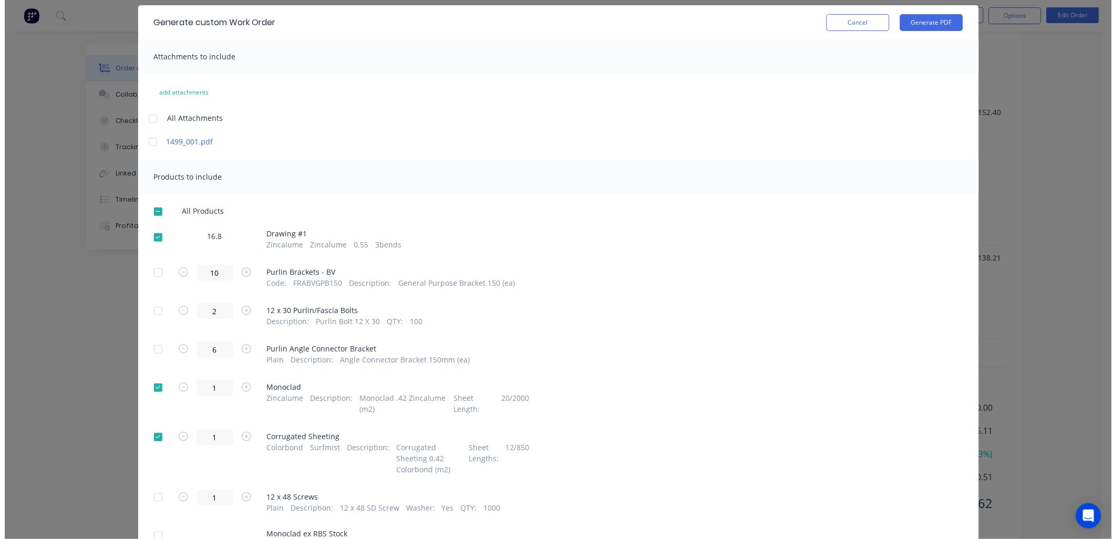
scroll to position [0, 0]
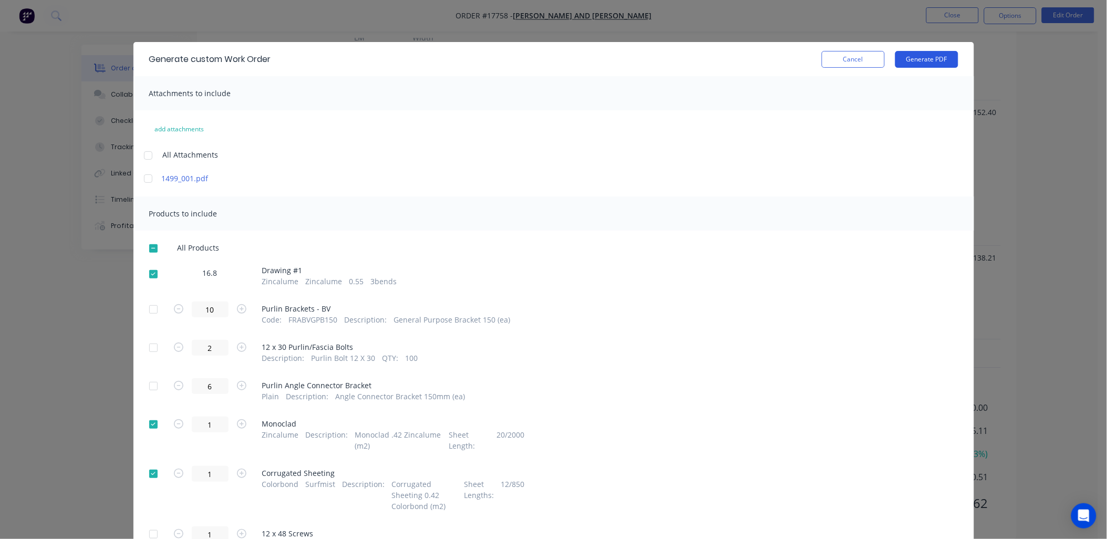
click at [915, 61] on button "Generate PDF" at bounding box center [926, 59] width 63 height 17
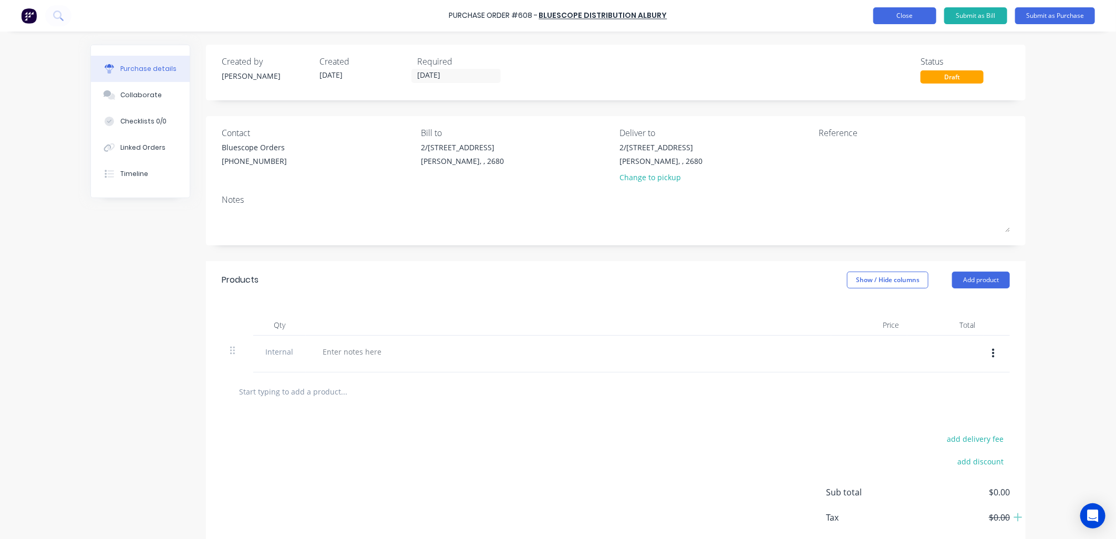
click at [895, 17] on button "Close" at bounding box center [904, 15] width 63 height 17
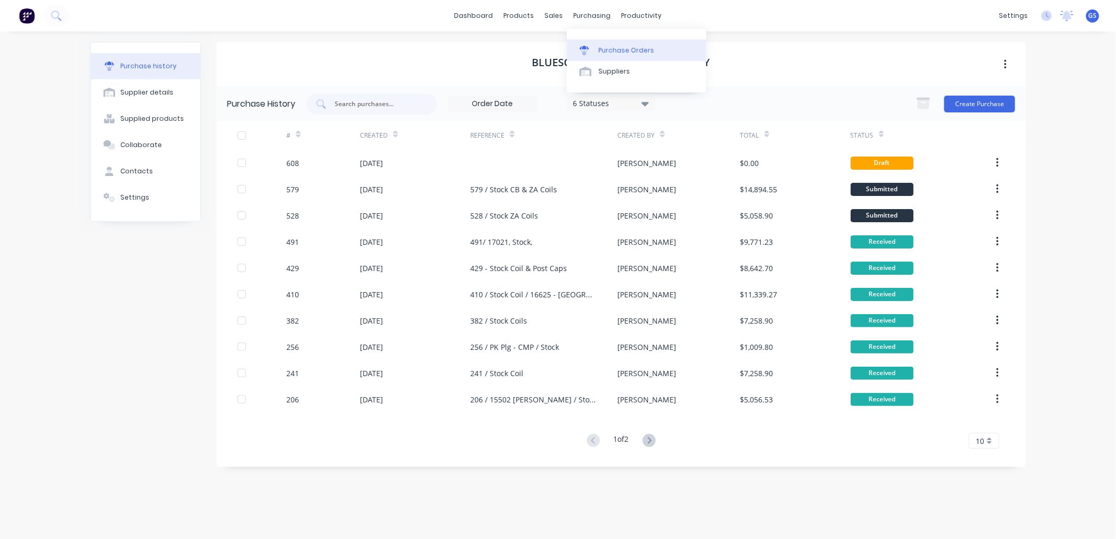
click at [629, 46] on div "Purchase Orders" at bounding box center [626, 50] width 56 height 9
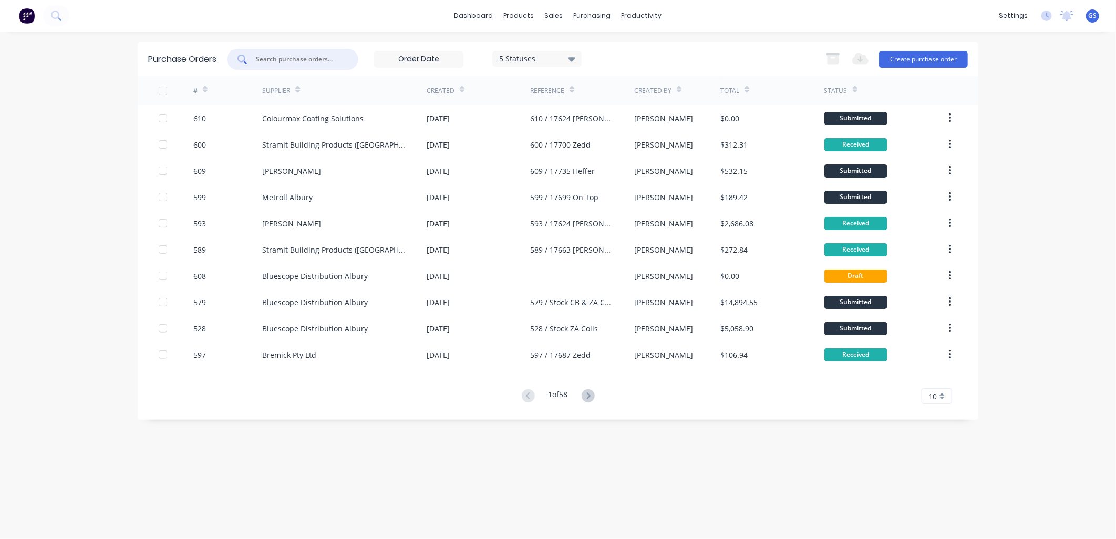
click at [324, 59] on input "text" at bounding box center [298, 59] width 87 height 11
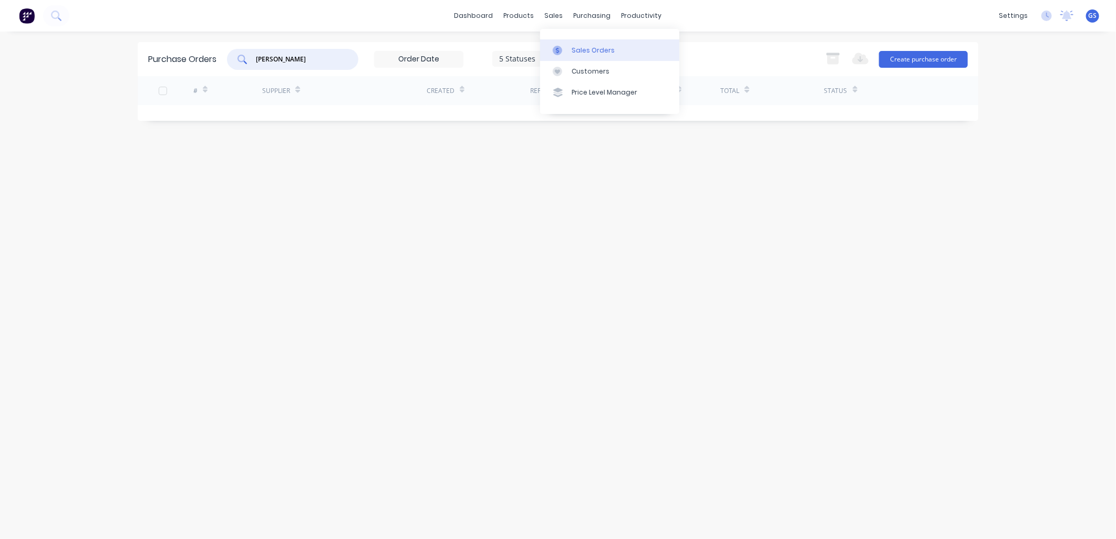
type input "jay"
click at [592, 44] on link "Sales Orders" at bounding box center [609, 49] width 139 height 21
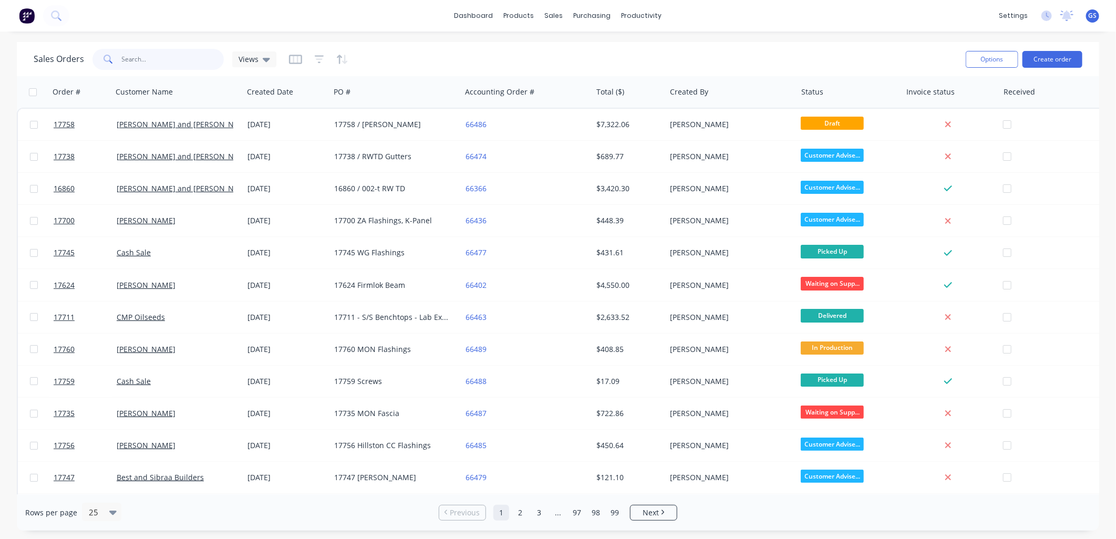
click at [159, 57] on input "text" at bounding box center [173, 59] width 102 height 21
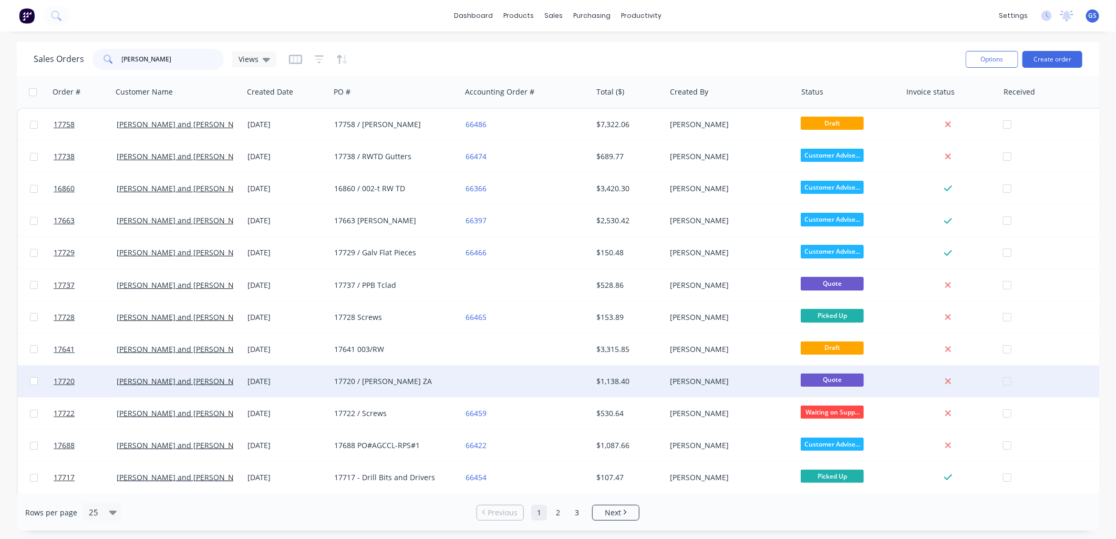
type input "jay a"
click at [363, 380] on div "17720 / Corro ZA" at bounding box center [392, 381] width 117 height 11
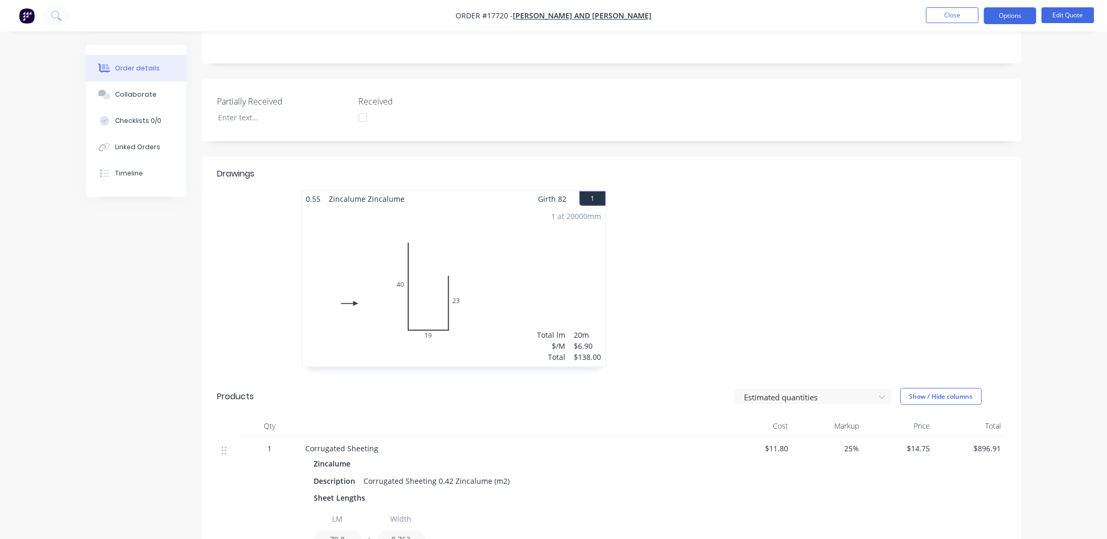
scroll to position [210, 0]
click at [955, 19] on button "Close" at bounding box center [952, 15] width 53 height 16
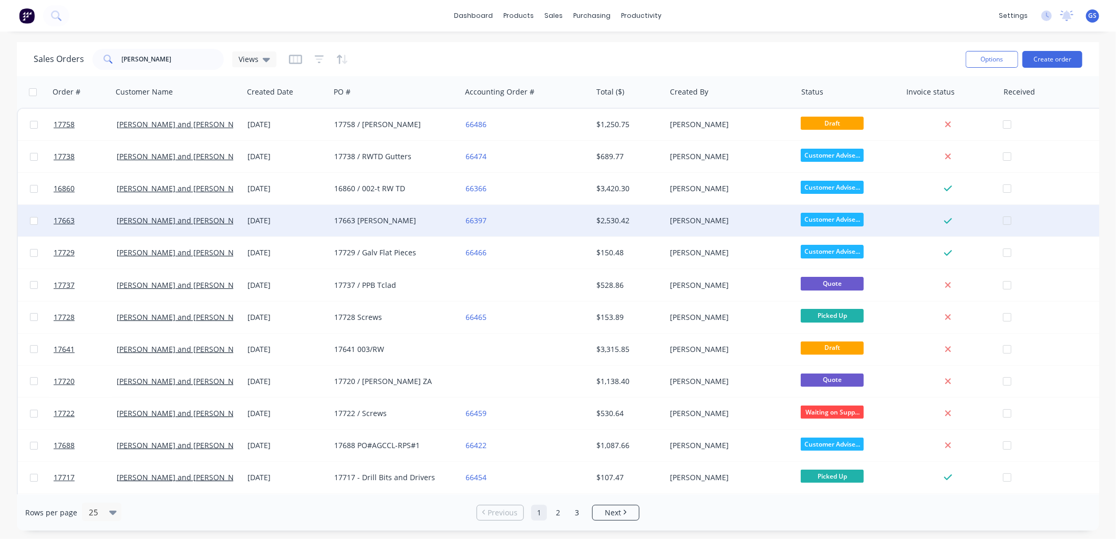
click at [376, 223] on div "17663 Simone" at bounding box center [392, 220] width 117 height 11
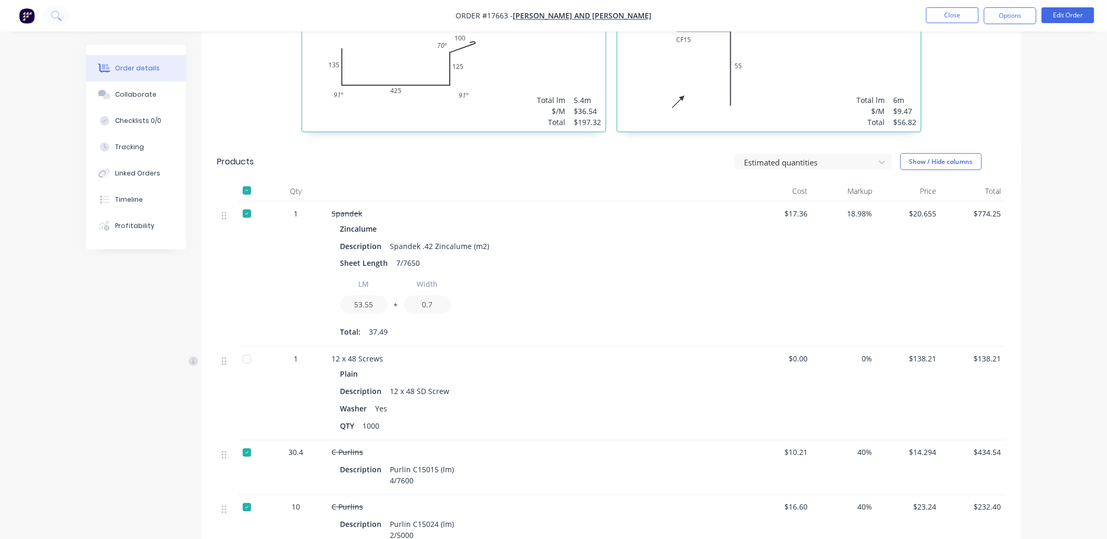
scroll to position [584, 0]
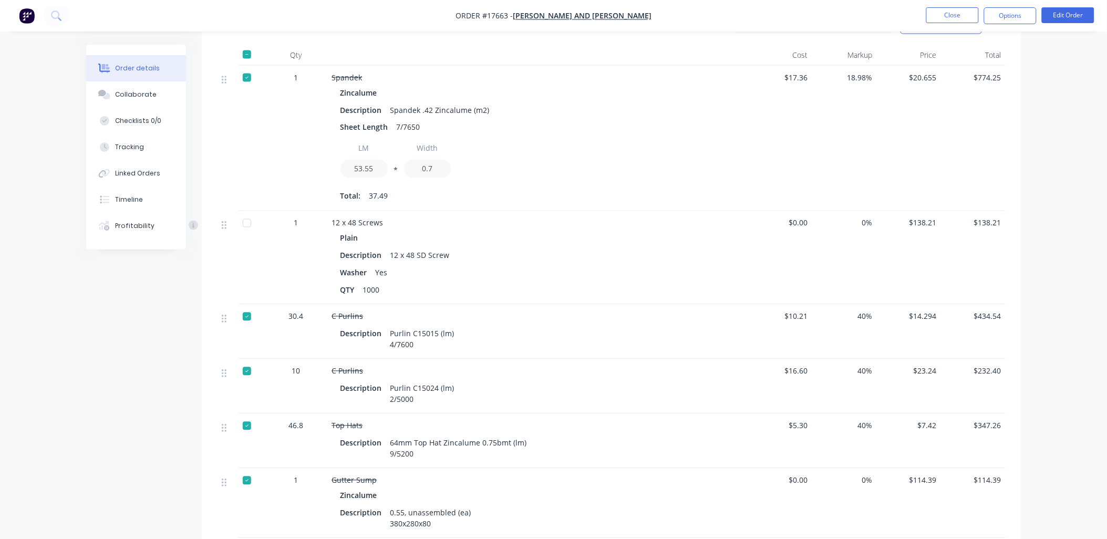
click at [245, 225] on div at bounding box center [246, 223] width 21 height 21
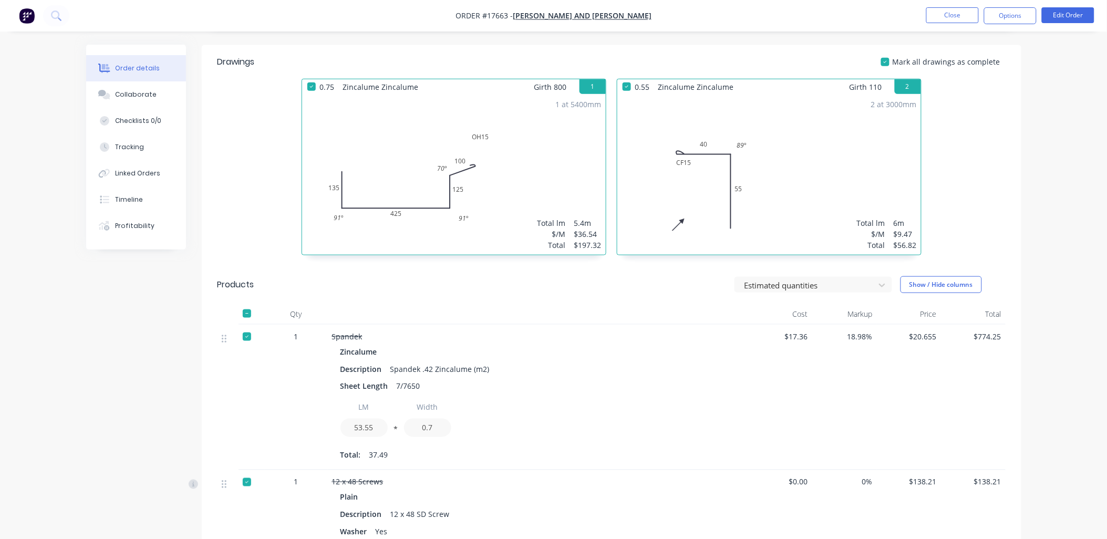
scroll to position [363, 0]
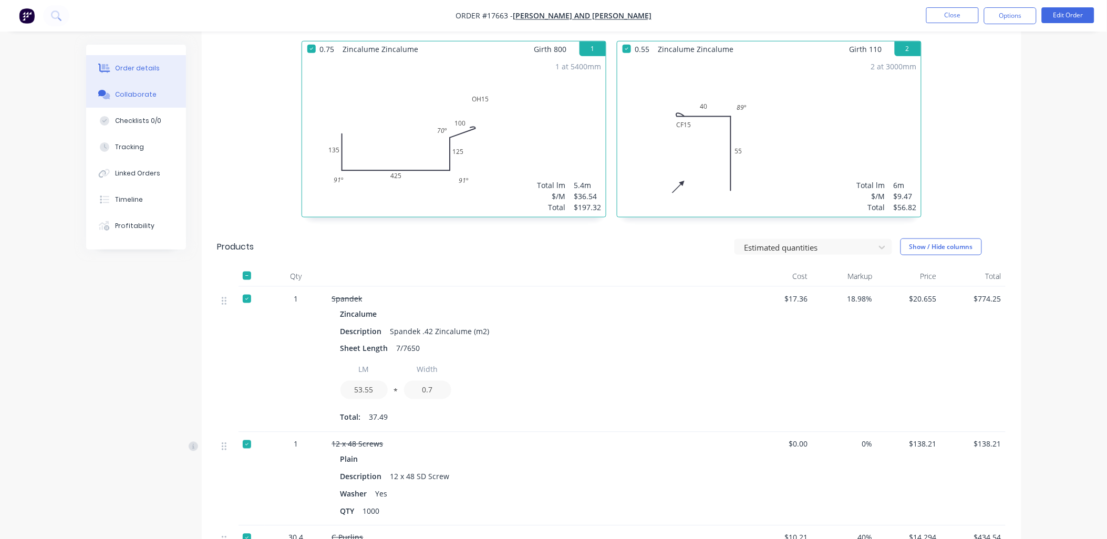
click at [139, 95] on div "Collaborate" at bounding box center [136, 94] width 42 height 9
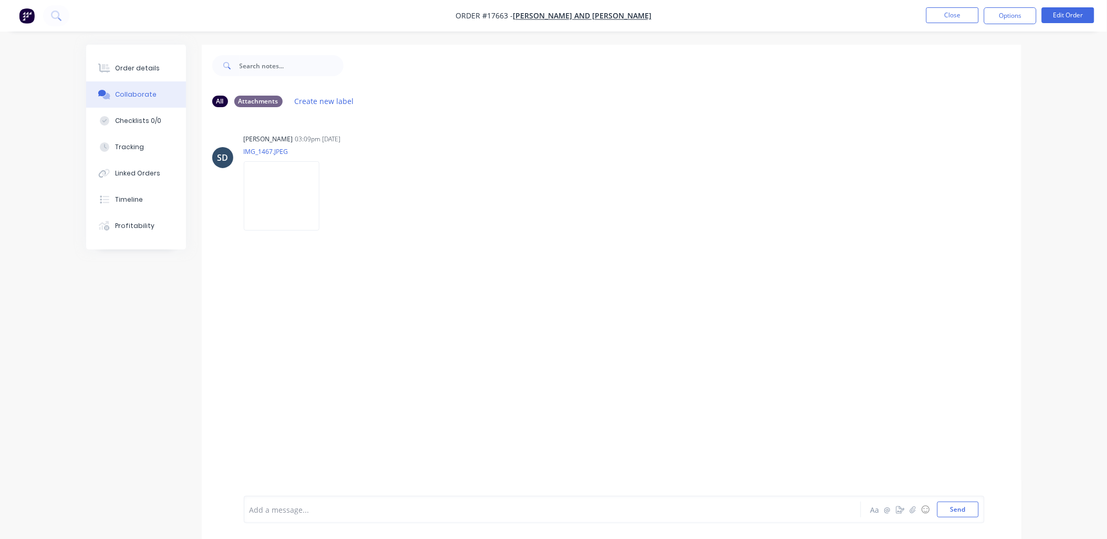
click at [337, 513] on div at bounding box center [523, 509] width 546 height 11
click at [955, 507] on button "Send" at bounding box center [958, 510] width 42 height 16
click at [149, 70] on div "Order details" at bounding box center [137, 68] width 45 height 9
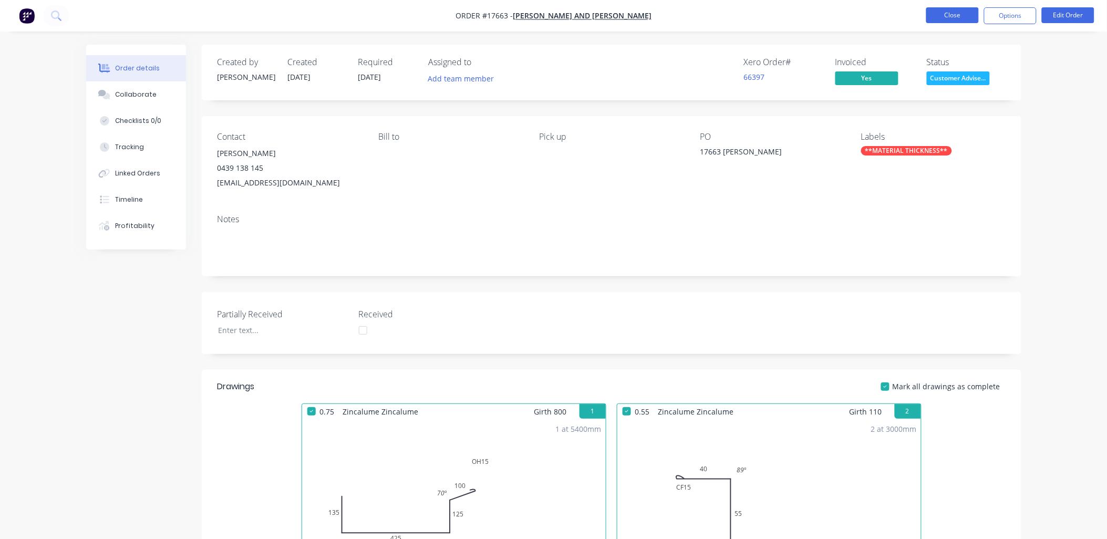
click at [946, 12] on button "Close" at bounding box center [952, 15] width 53 height 16
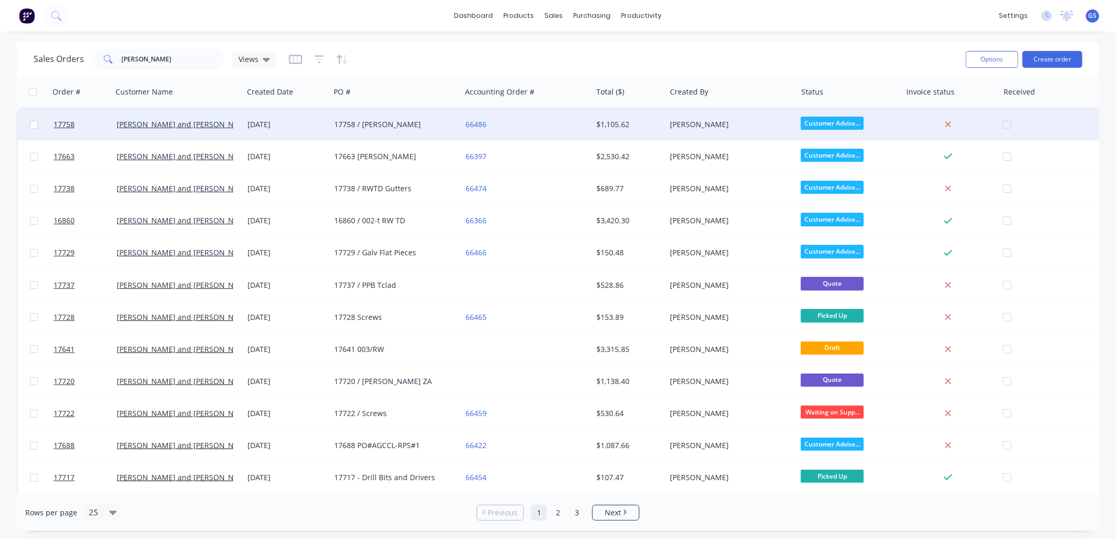
click at [461, 120] on div "66486" at bounding box center [526, 125] width 131 height 32
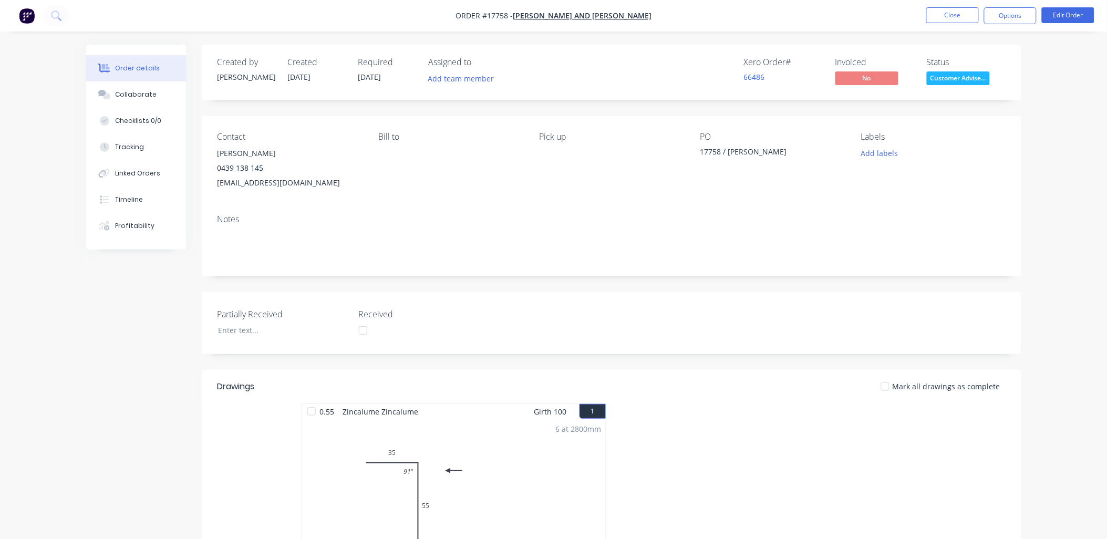
click at [979, 75] on span "Customer Advise..." at bounding box center [958, 77] width 63 height 13
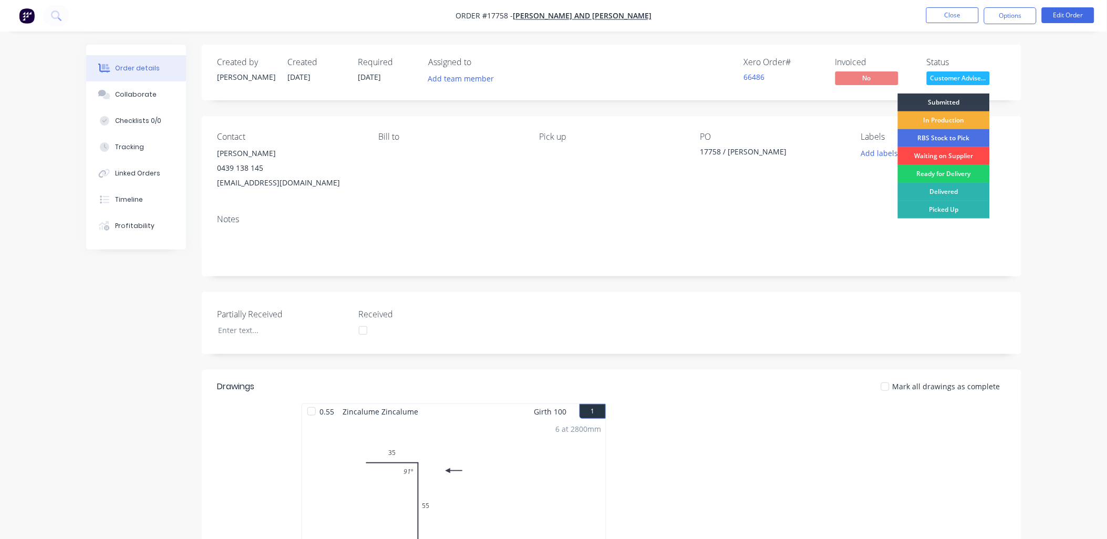
click at [954, 154] on div "Waiting on Supplier" at bounding box center [944, 156] width 92 height 18
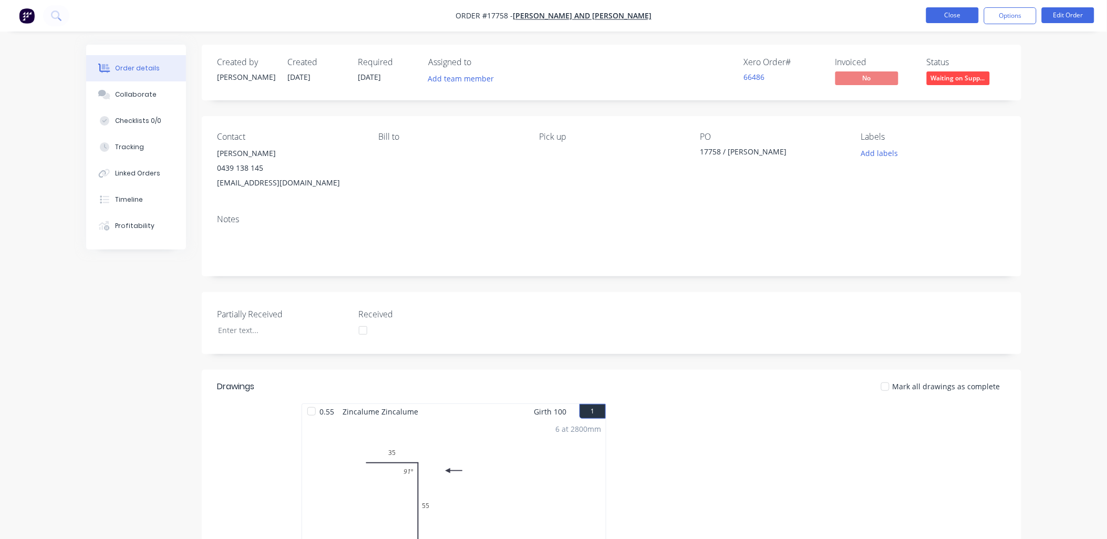
click at [955, 17] on button "Close" at bounding box center [952, 15] width 53 height 16
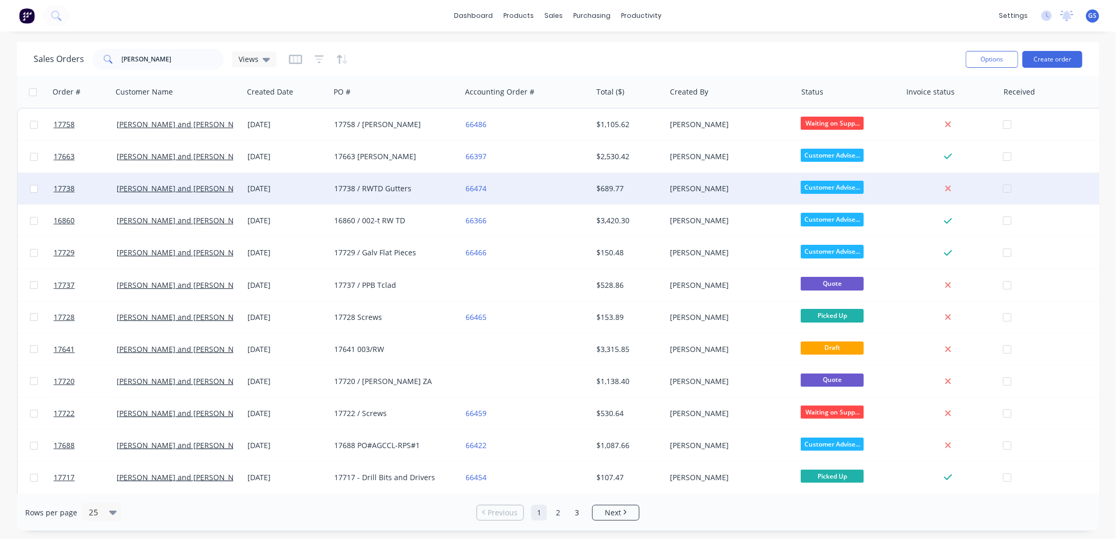
click at [395, 189] on div "17738 / RWTD Gutters" at bounding box center [392, 188] width 117 height 11
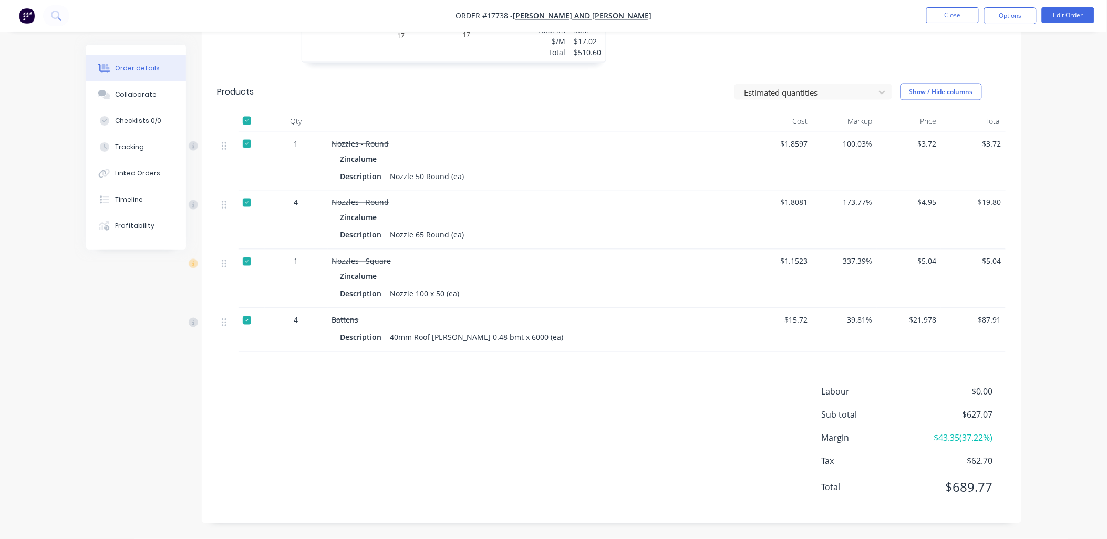
scroll to position [518, 0]
click at [1065, 17] on button "Edit Order" at bounding box center [1068, 15] width 53 height 16
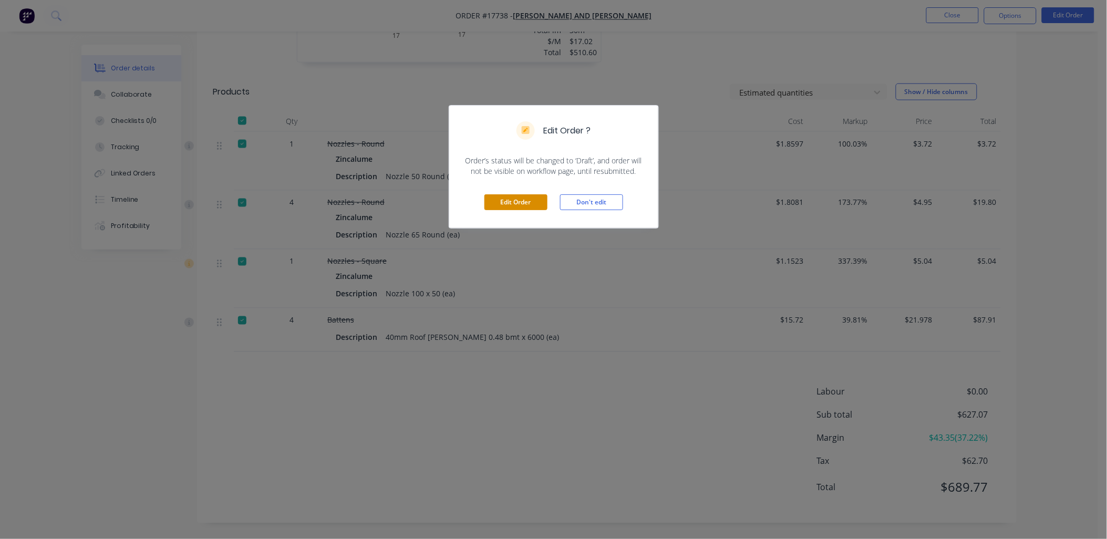
click at [519, 206] on button "Edit Order" at bounding box center [515, 202] width 63 height 16
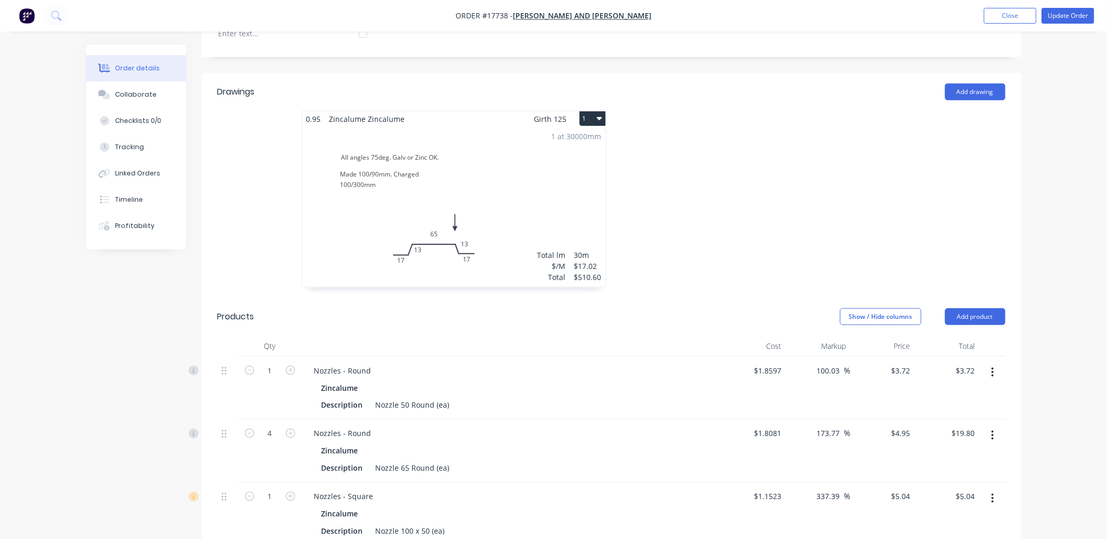
scroll to position [467, 0]
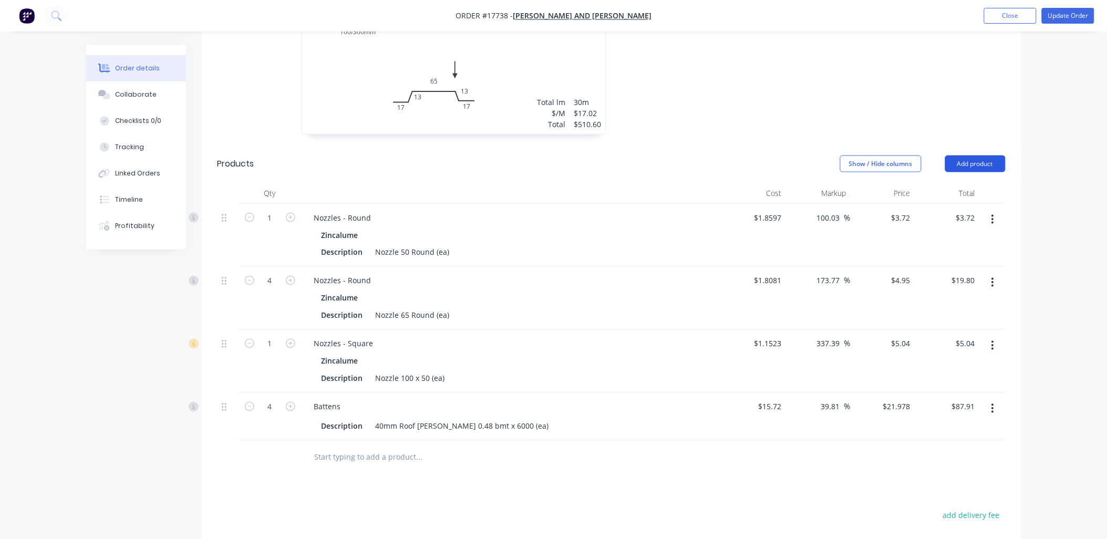
click at [985, 156] on button "Add product" at bounding box center [975, 164] width 60 height 17
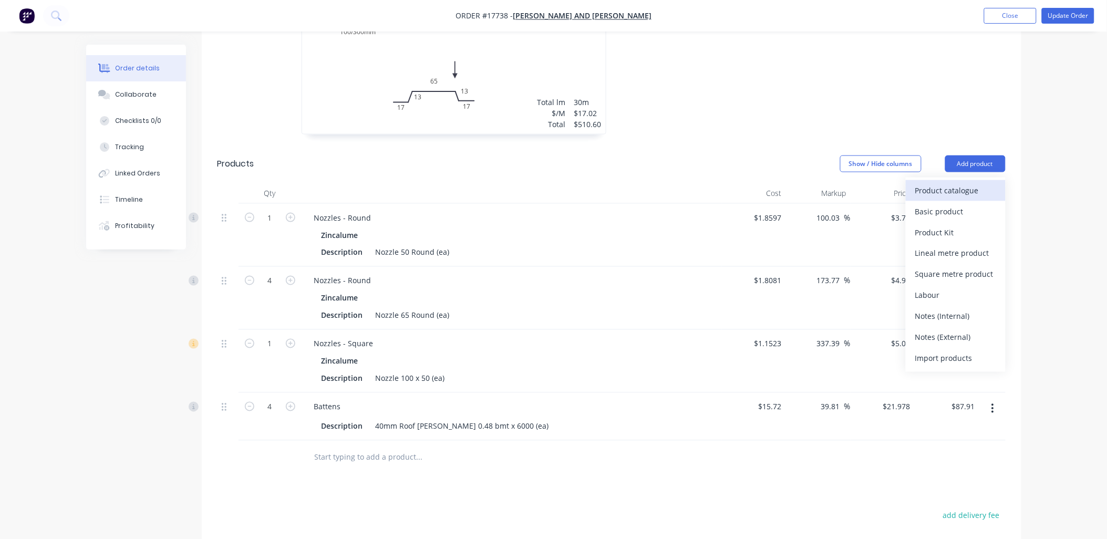
click at [966, 183] on div "Product catalogue" at bounding box center [955, 190] width 81 height 15
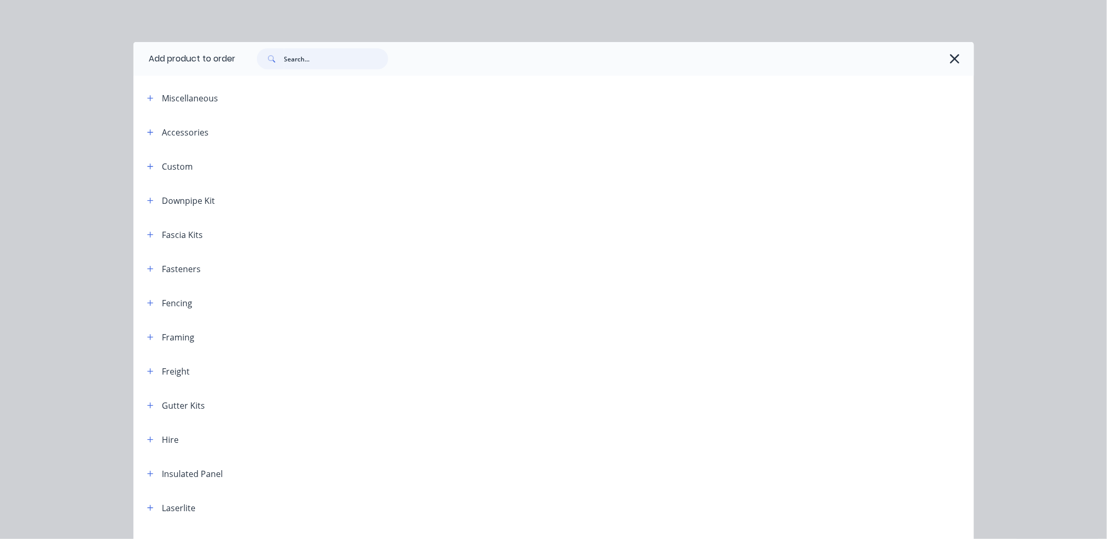
click at [327, 63] on input "text" at bounding box center [336, 58] width 104 height 21
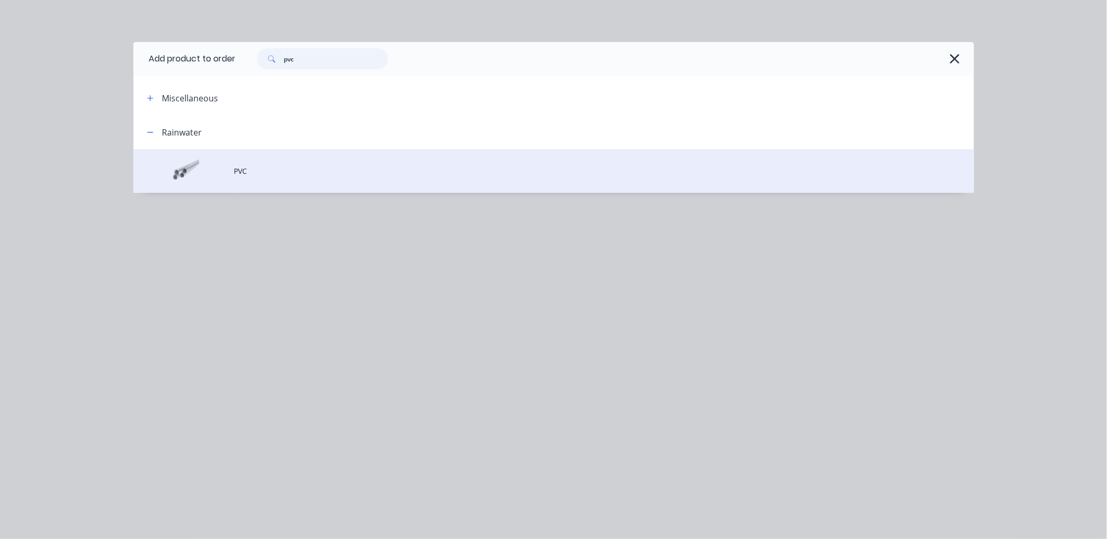
type input "pvc"
click at [230, 175] on td at bounding box center [183, 171] width 101 height 44
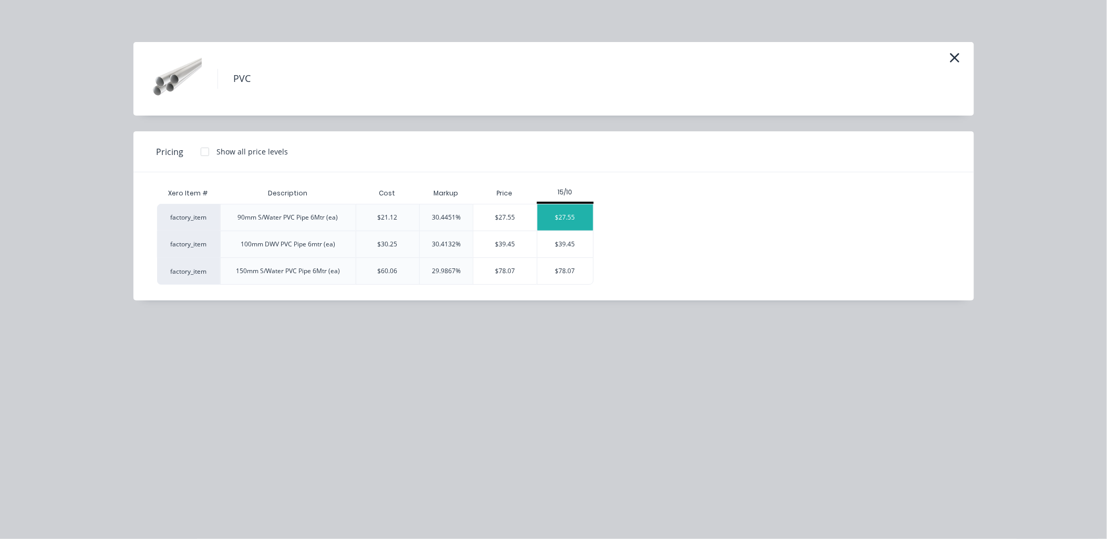
click at [564, 212] on div "$27.55" at bounding box center [565, 217] width 56 height 26
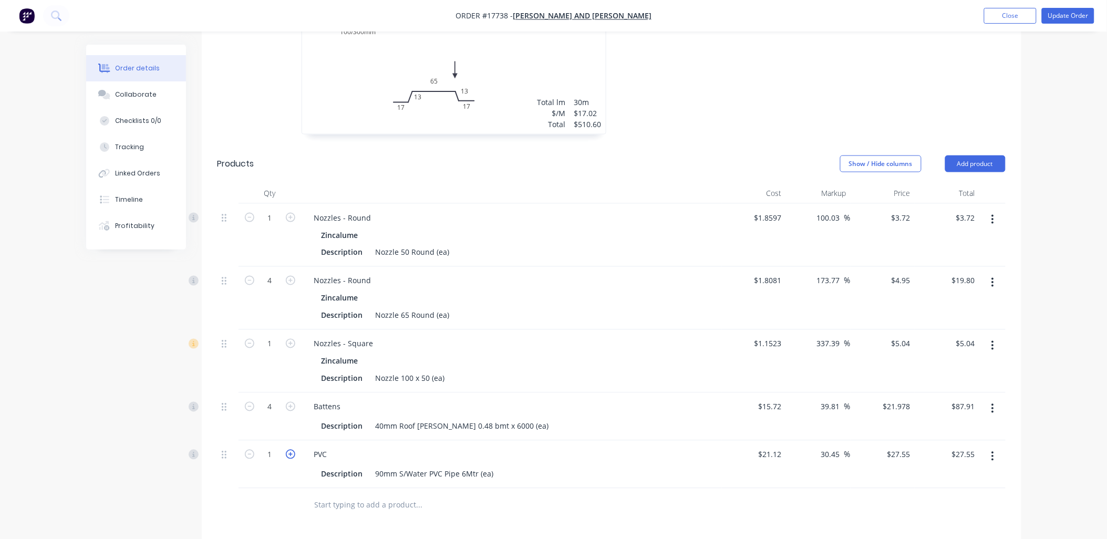
click at [292, 450] on icon "button" at bounding box center [290, 454] width 9 height 9
type input "2"
type input "$55.10"
click at [292, 450] on icon "button" at bounding box center [290, 454] width 9 height 9
type input "3"
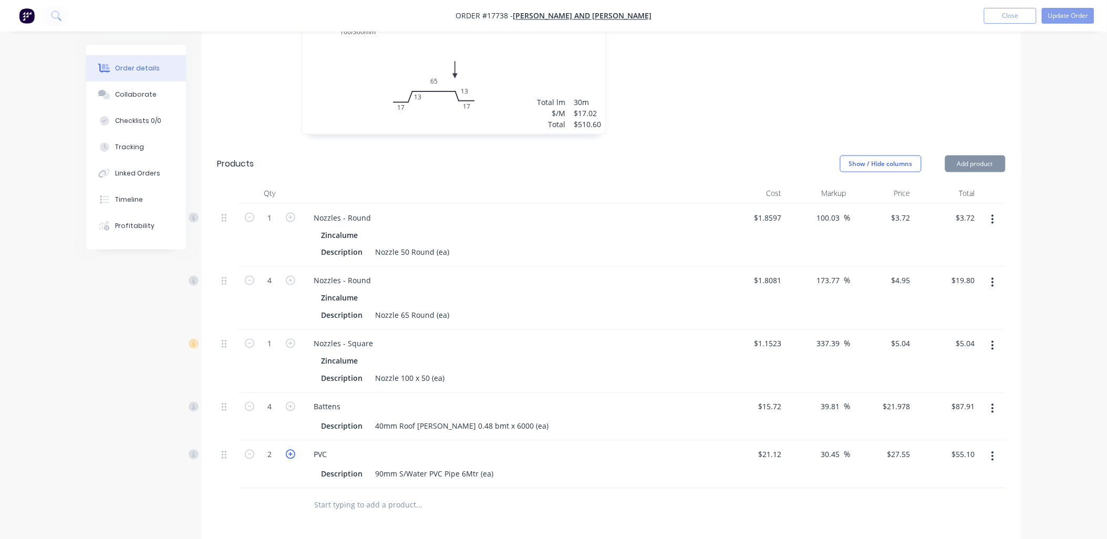
type input "$82.65"
click at [292, 450] on icon "button" at bounding box center [290, 454] width 9 height 9
type input "4"
type input "$110.20"
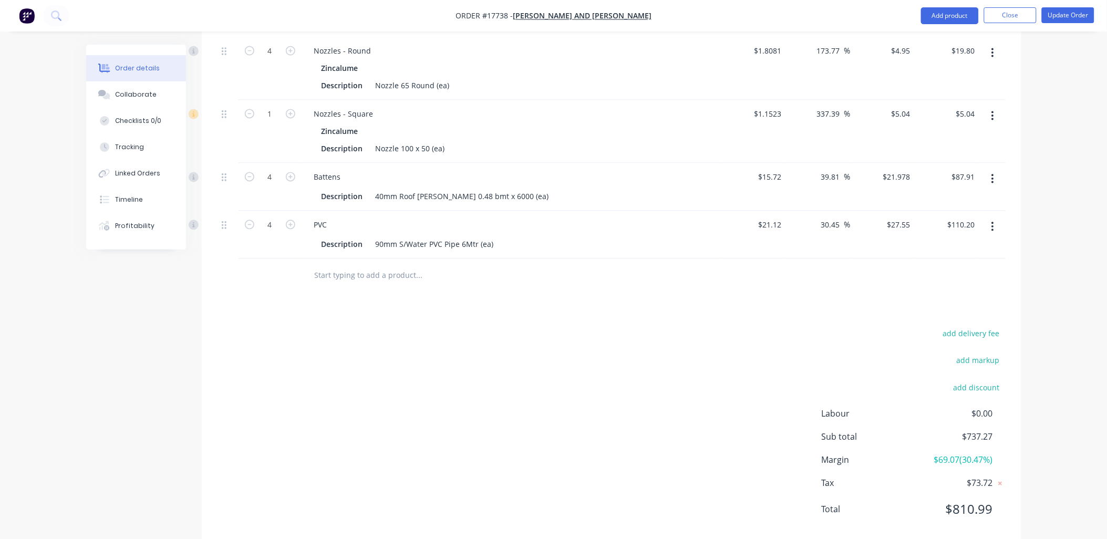
scroll to position [700, 0]
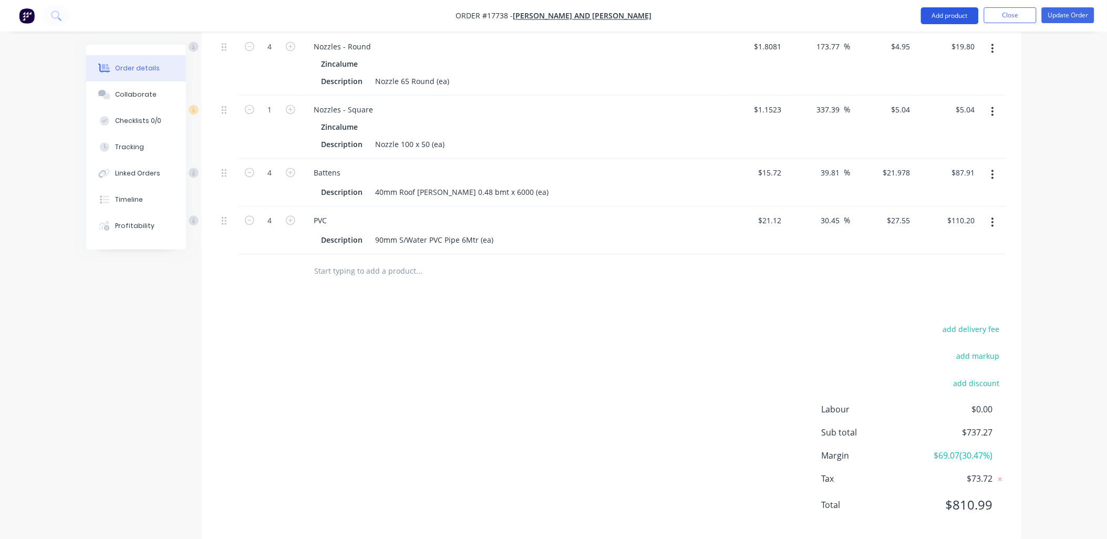
click at [964, 17] on button "Add product" at bounding box center [950, 15] width 58 height 17
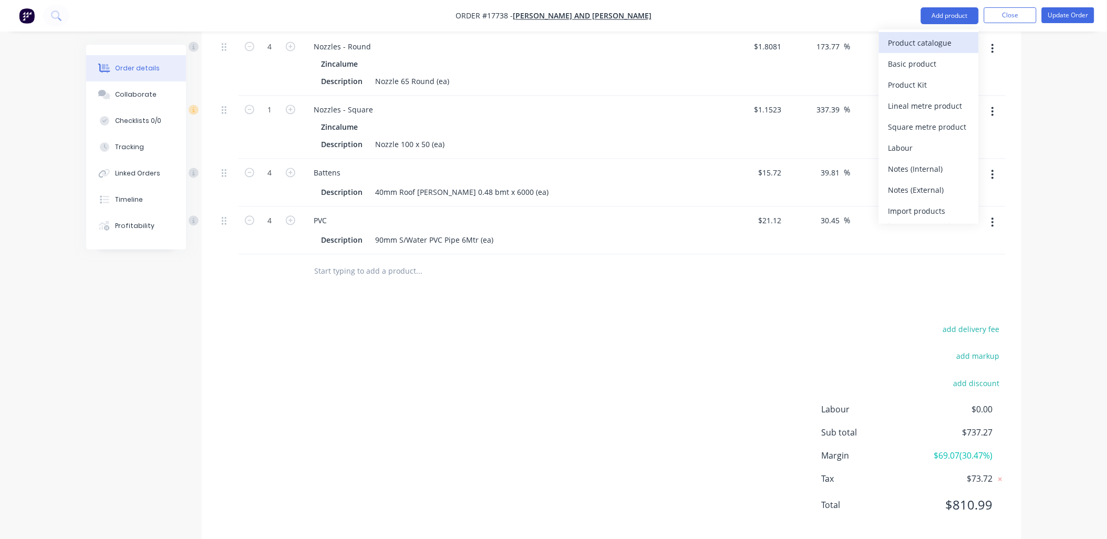
click at [940, 42] on div "Product catalogue" at bounding box center [928, 42] width 81 height 15
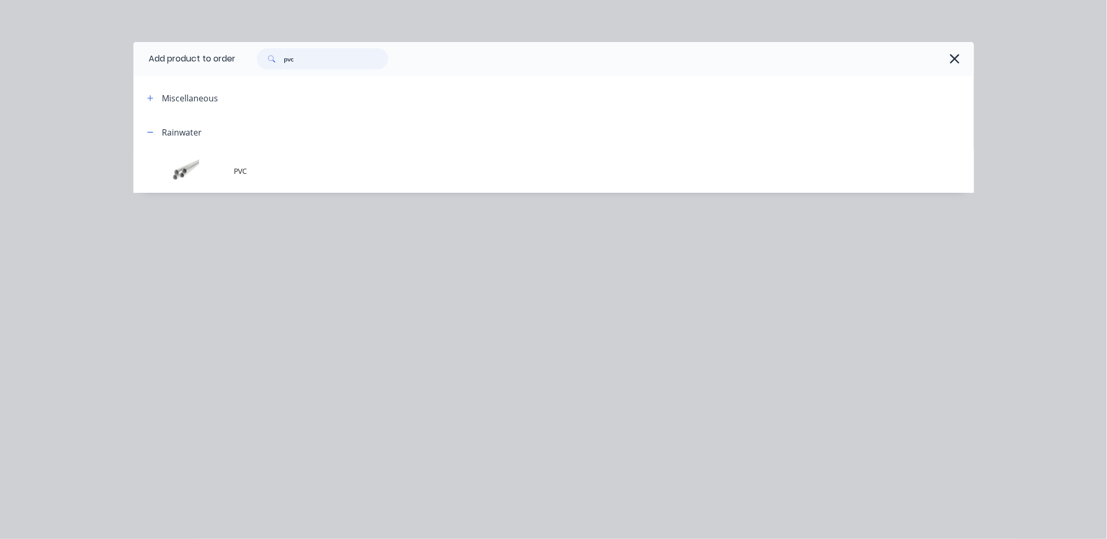
drag, startPoint x: 308, startPoint y: 58, endPoint x: 185, endPoint y: 64, distance: 123.1
click at [185, 64] on header "Add product to order pvc" at bounding box center [553, 59] width 841 height 34
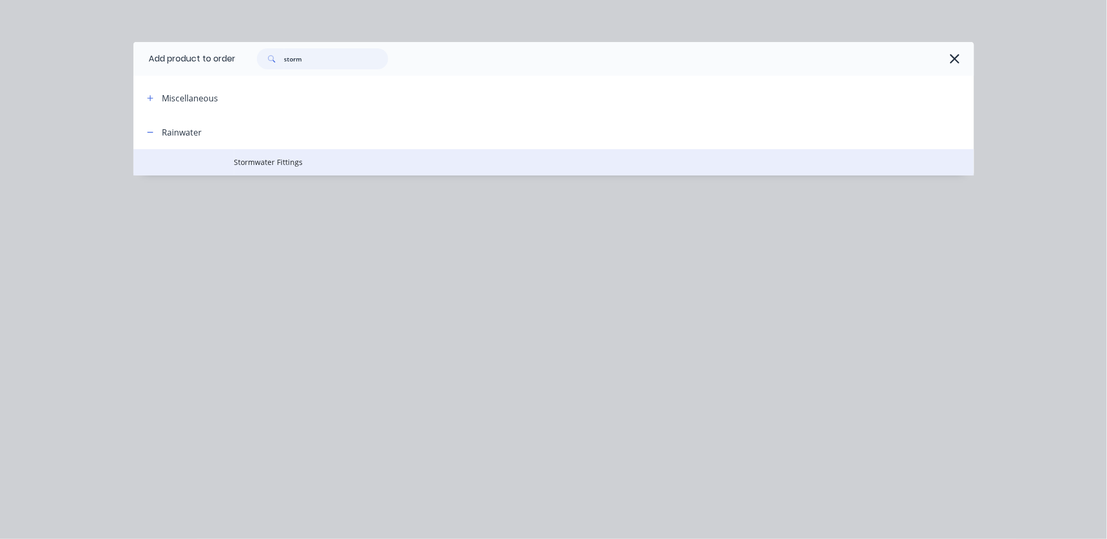
type input "storm"
click at [271, 160] on span "Stormwater Fittings" at bounding box center [530, 162] width 592 height 11
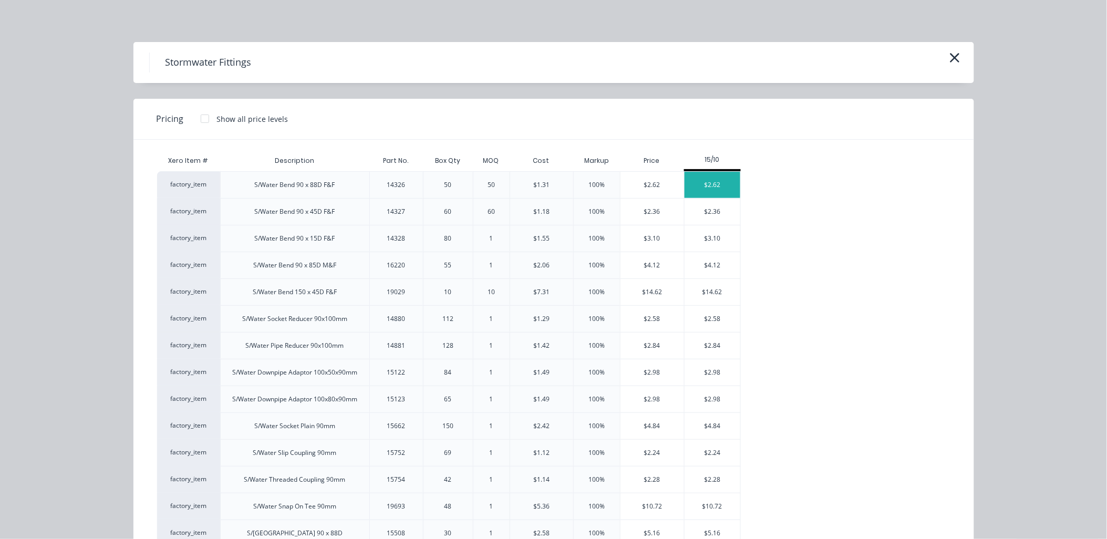
click at [705, 186] on div "$2.62" at bounding box center [713, 185] width 56 height 26
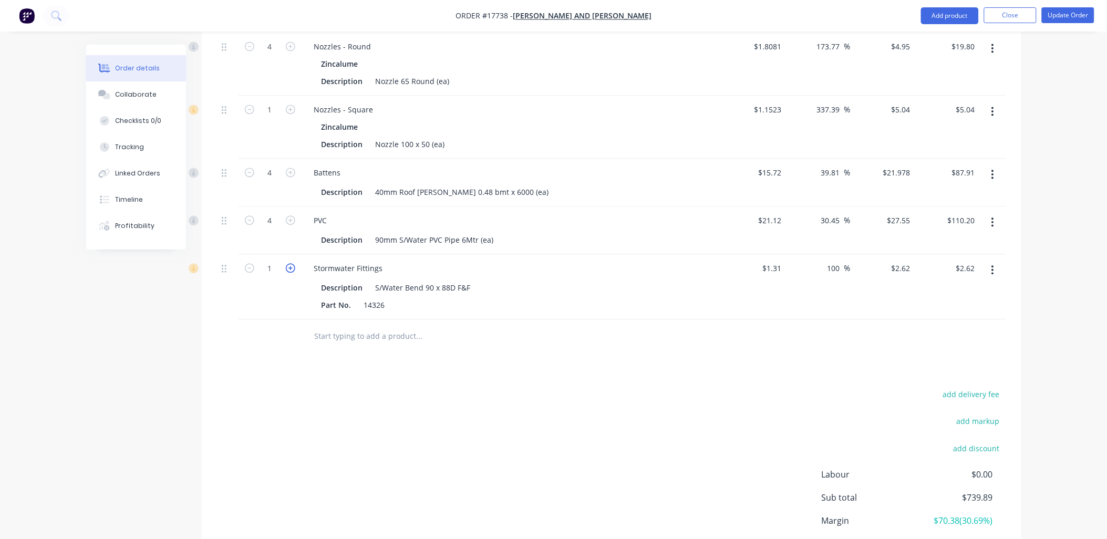
click at [286, 264] on icon "button" at bounding box center [290, 268] width 9 height 9
type input "2"
type input "$5.24"
click at [286, 264] on icon "button" at bounding box center [290, 268] width 9 height 9
type input "3"
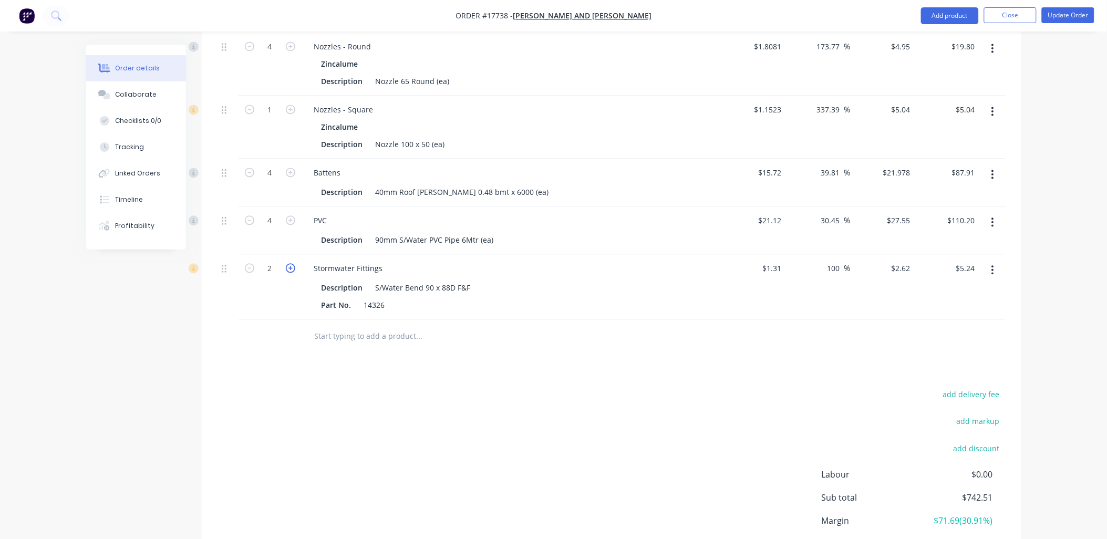
type input "$7.86"
drag, startPoint x: 286, startPoint y: 250, endPoint x: 294, endPoint y: 256, distance: 10.4
click at [287, 264] on icon "button" at bounding box center [290, 268] width 9 height 9
type input "4"
type input "$10.48"
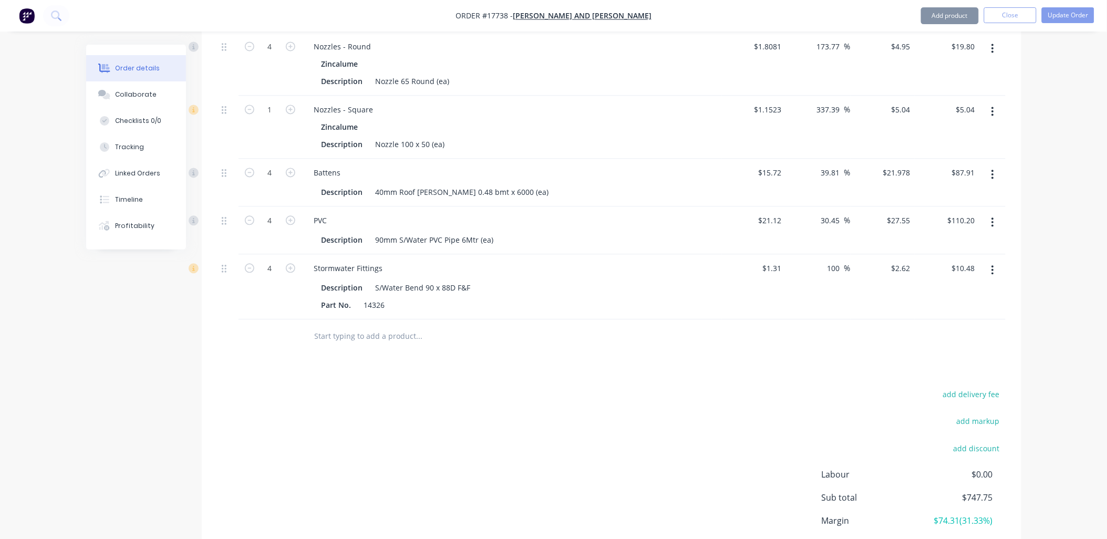
click at [349, 326] on input "text" at bounding box center [419, 336] width 210 height 21
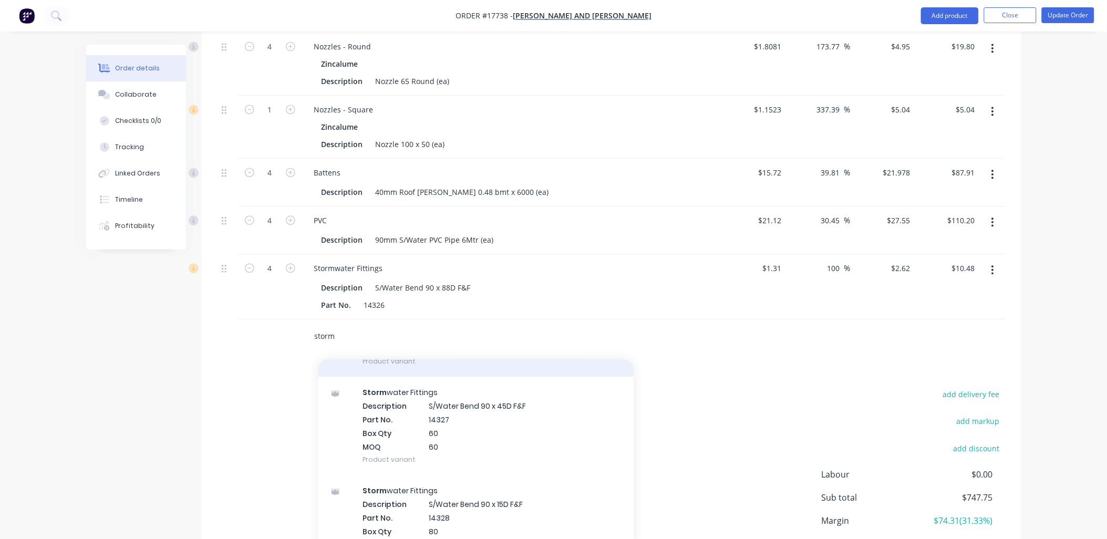
scroll to position [0, 0]
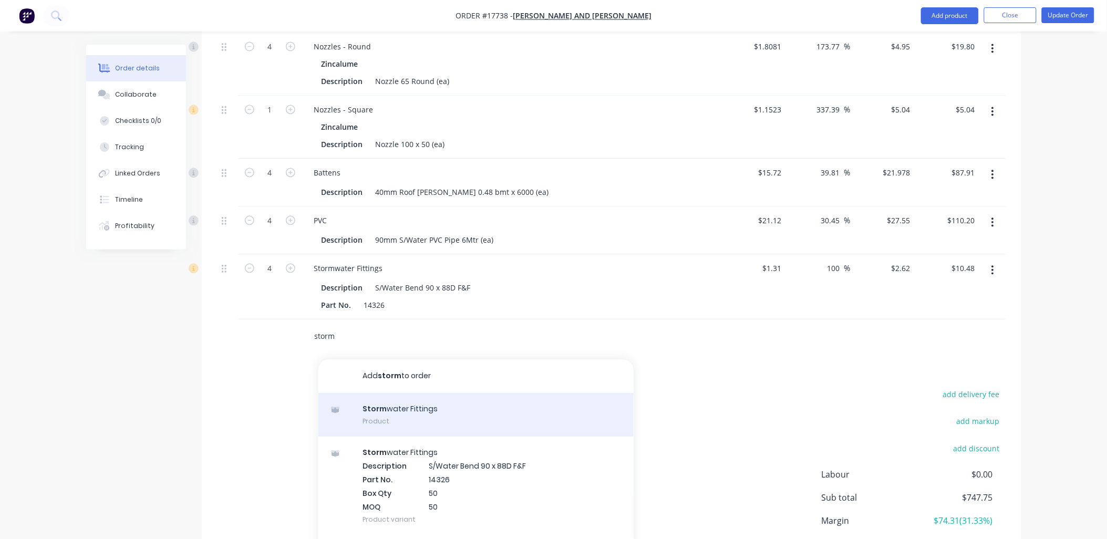
type input "storm"
click at [410, 400] on div "Storm water Fittings Product" at bounding box center [475, 416] width 315 height 44
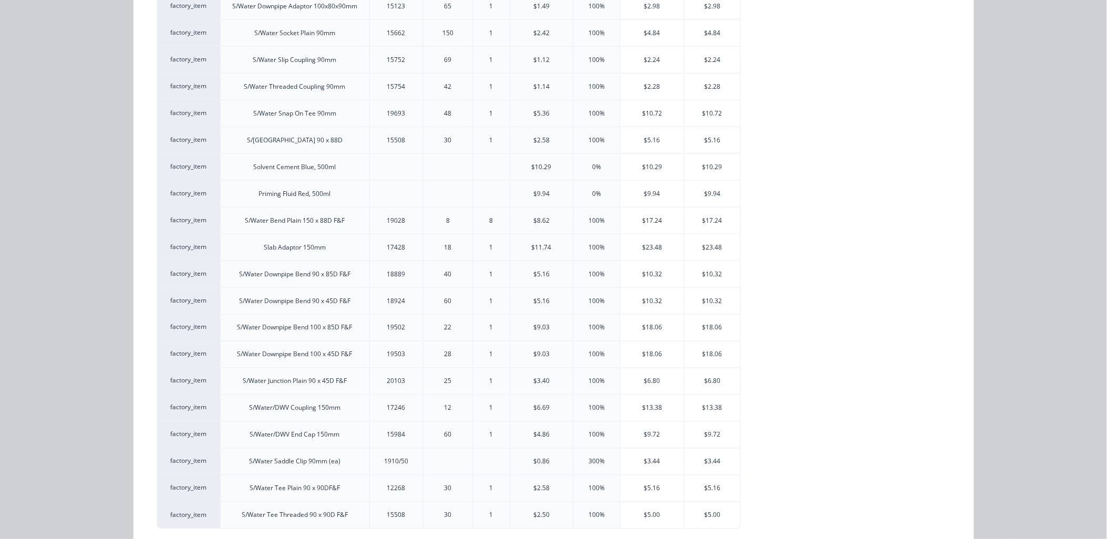
scroll to position [413, 0]
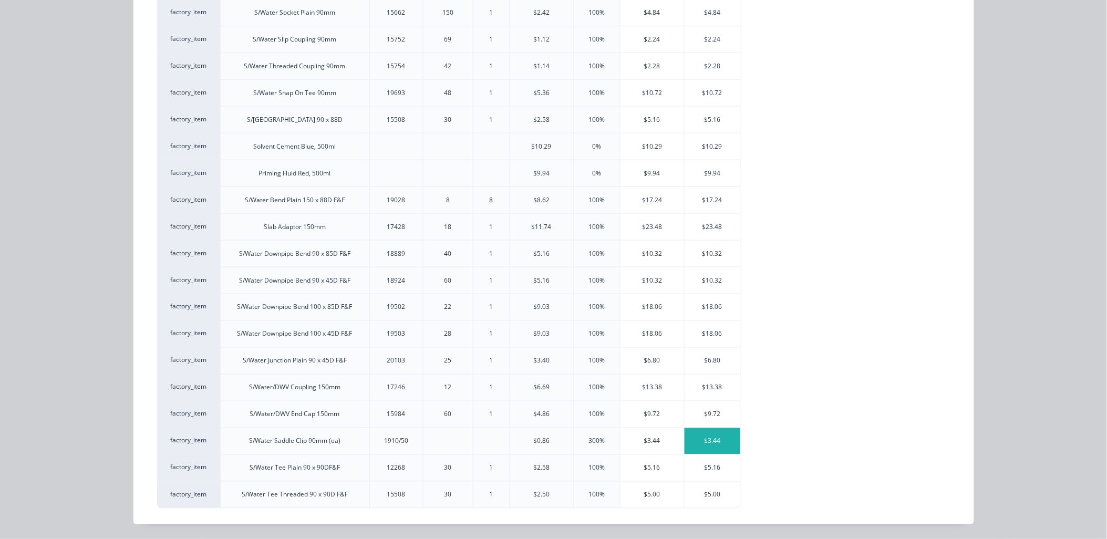
click at [695, 448] on div "$3.44" at bounding box center [713, 441] width 56 height 26
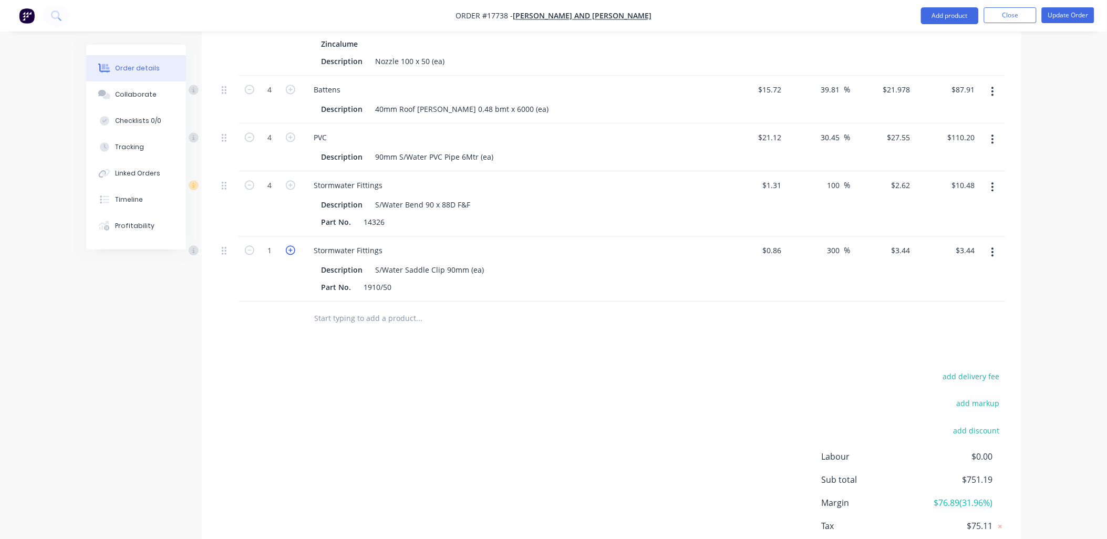
click at [291, 245] on icon "button" at bounding box center [290, 249] width 9 height 9
type input "2"
type input "$6.88"
click at [291, 245] on icon "button" at bounding box center [290, 249] width 9 height 9
type input "3"
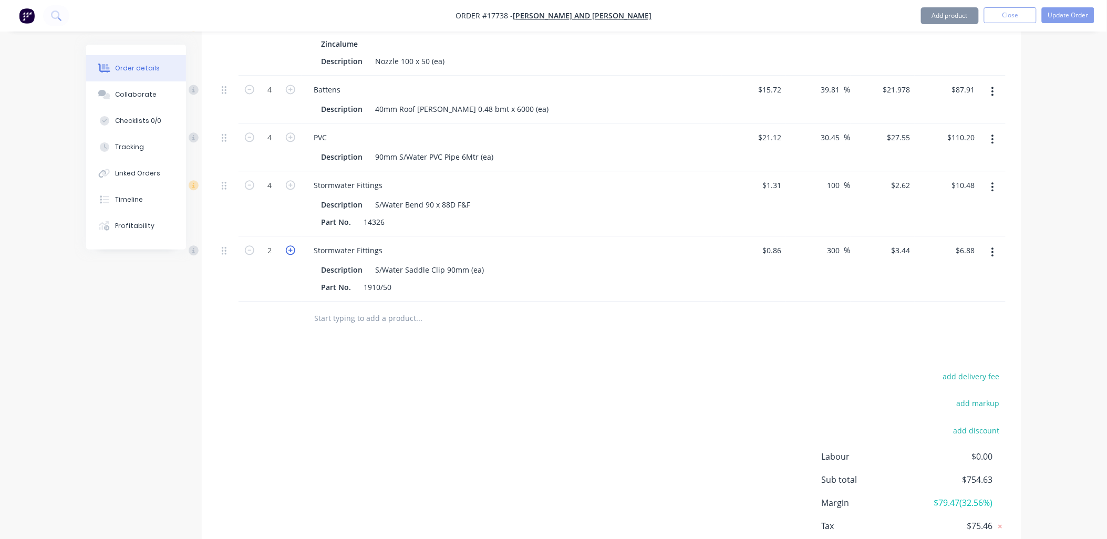
type input "$10.32"
click at [291, 245] on icon "button" at bounding box center [290, 249] width 9 height 9
type input "4"
type input "$13.76"
click at [291, 245] on icon "button" at bounding box center [290, 249] width 9 height 9
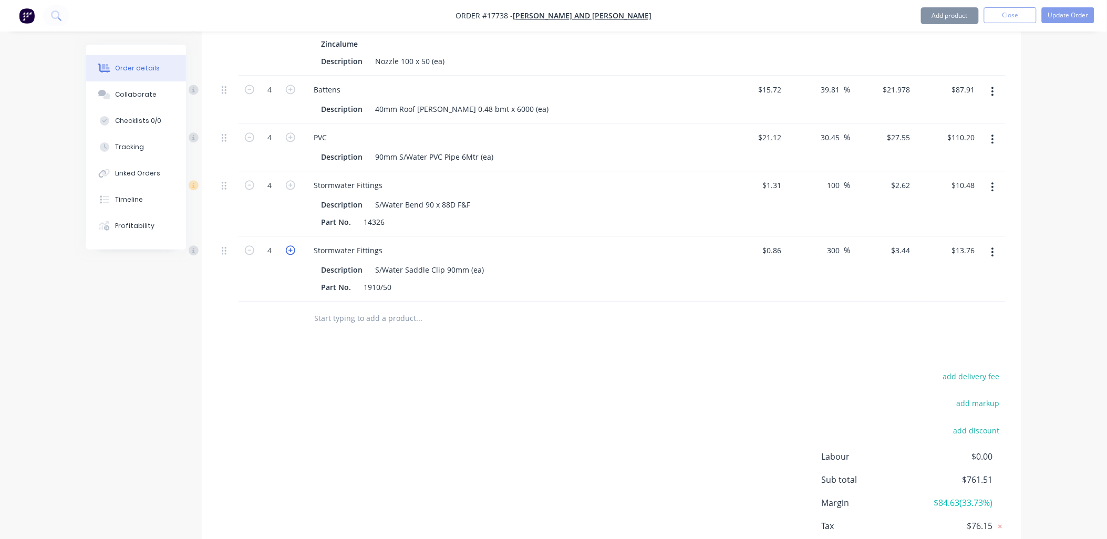
type input "5"
type input "$17.20"
click at [291, 245] on icon "button" at bounding box center [290, 249] width 9 height 9
type input "6"
type input "$20.64"
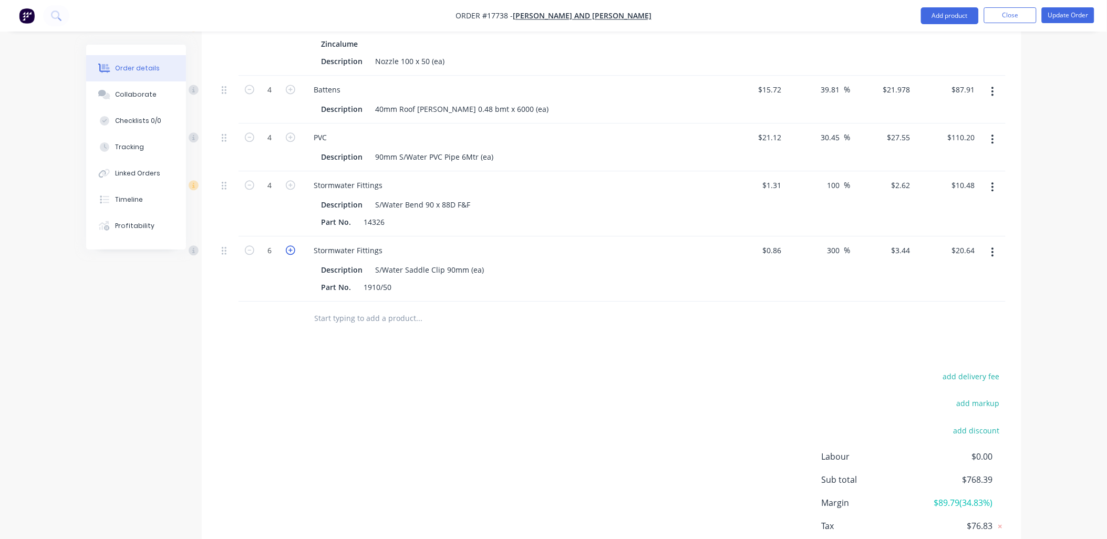
click at [291, 245] on icon "button" at bounding box center [290, 249] width 9 height 9
type input "7"
type input "$24.08"
click at [291, 245] on icon "button" at bounding box center [290, 249] width 9 height 9
type input "8"
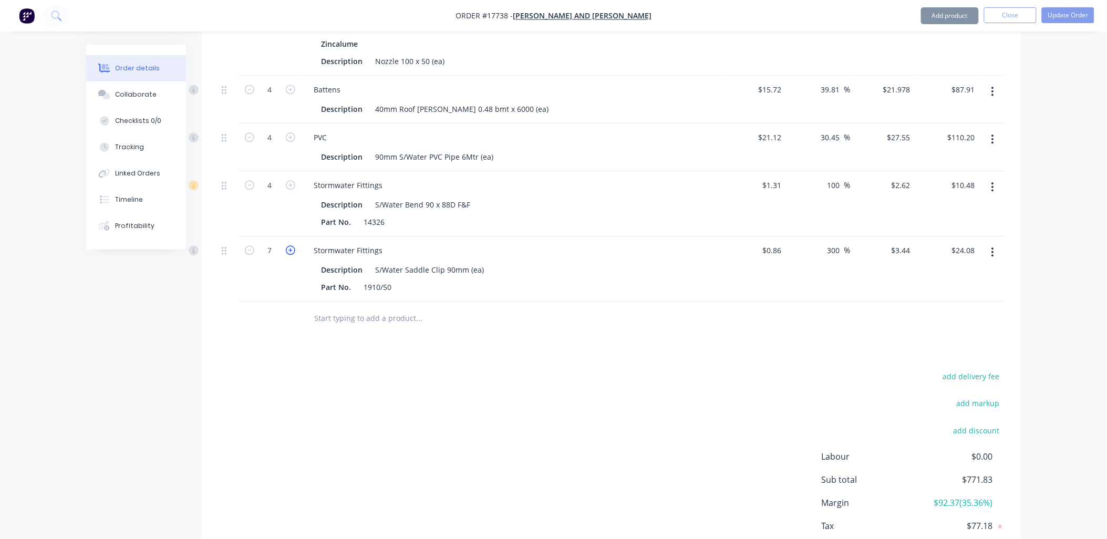
type input "$27.52"
click at [291, 245] on icon "button" at bounding box center [290, 249] width 9 height 9
type input "9"
type input "$30.96"
drag, startPoint x: 291, startPoint y: 236, endPoint x: 298, endPoint y: 234, distance: 7.1
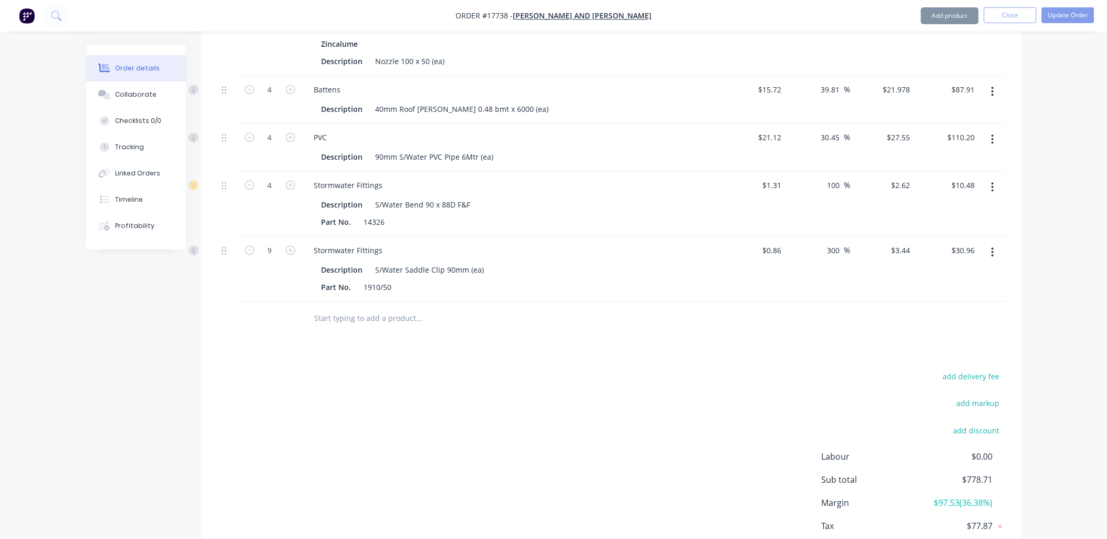
click at [292, 245] on icon "button" at bounding box center [290, 249] width 9 height 9
type input "10"
type input "$34.40"
click at [359, 308] on input "text" at bounding box center [419, 318] width 210 height 21
click at [956, 17] on button "Add product" at bounding box center [950, 15] width 58 height 17
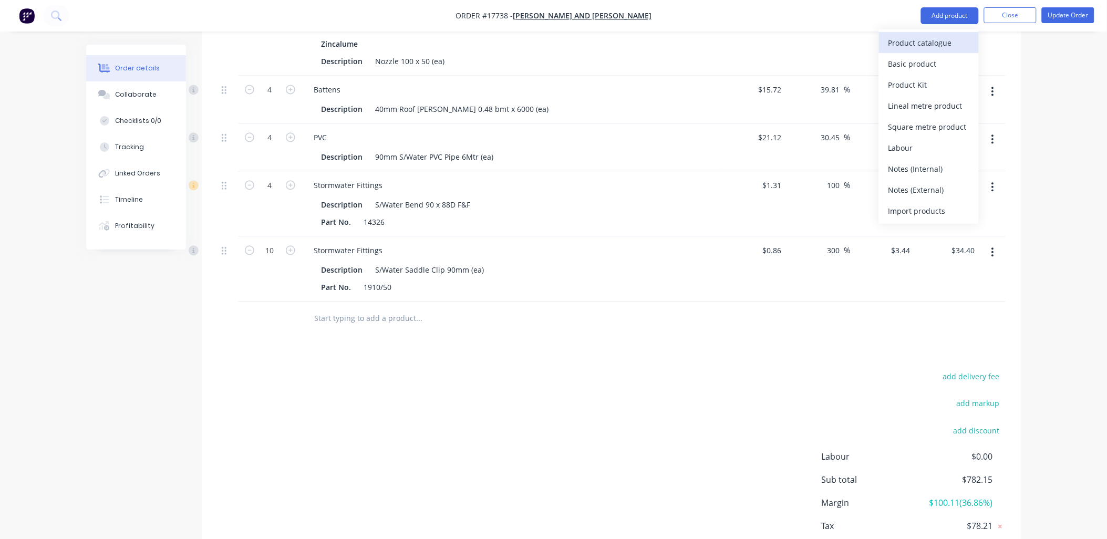
click at [933, 39] on div "Product catalogue" at bounding box center [928, 42] width 81 height 15
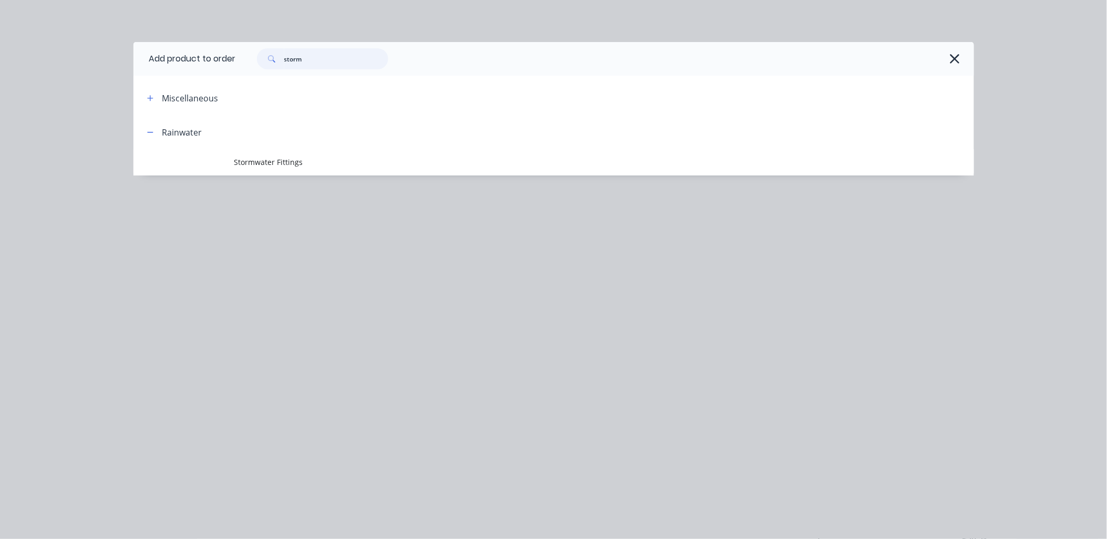
drag, startPoint x: 331, startPoint y: 63, endPoint x: 237, endPoint y: 77, distance: 94.6
click at [237, 77] on div "Add product to order storm Miscellaneous Rainwater Stormwater Fittings" at bounding box center [553, 108] width 841 height 133
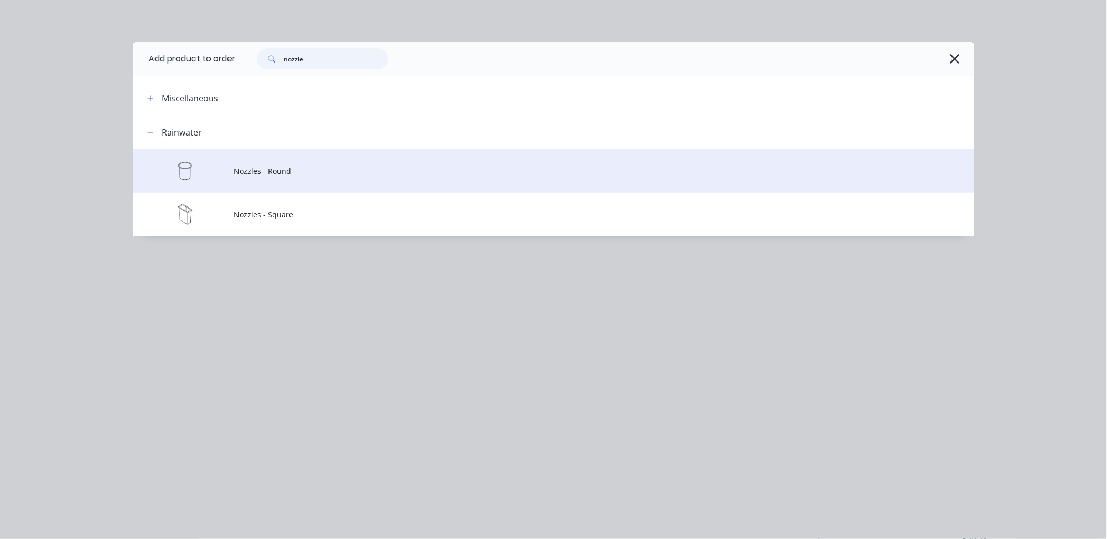
type input "nozzle"
click at [291, 167] on span "Nozzles - Round" at bounding box center [530, 170] width 592 height 11
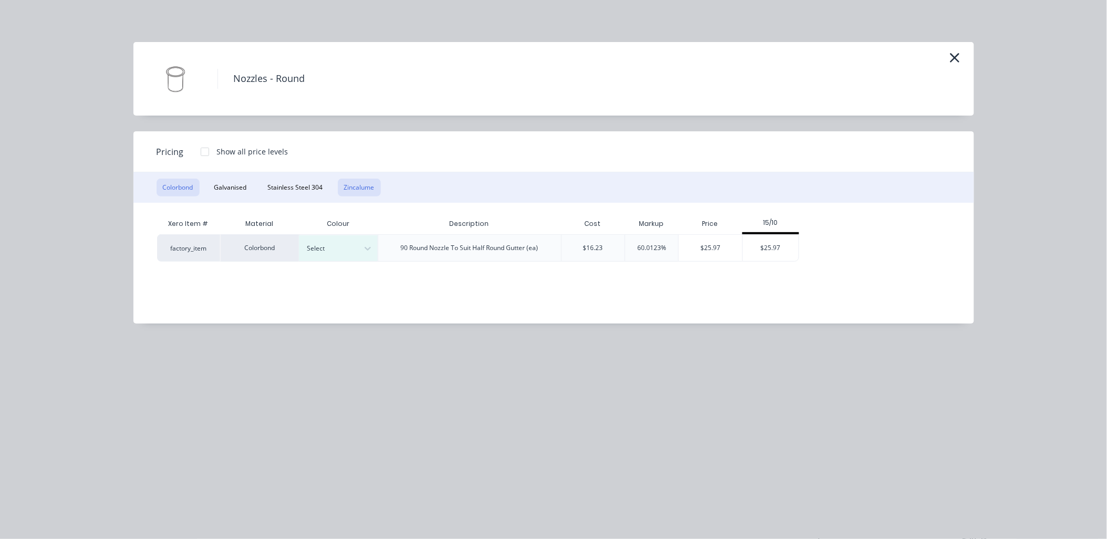
click at [354, 181] on button "Zincalume" at bounding box center [359, 188] width 43 height 18
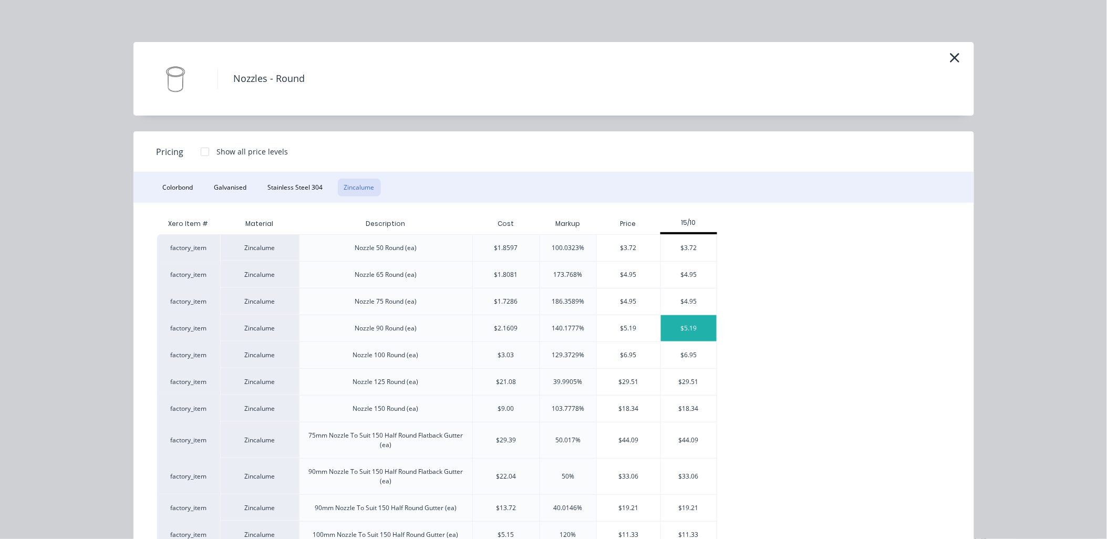
click at [686, 332] on div "$5.19" at bounding box center [689, 328] width 56 height 26
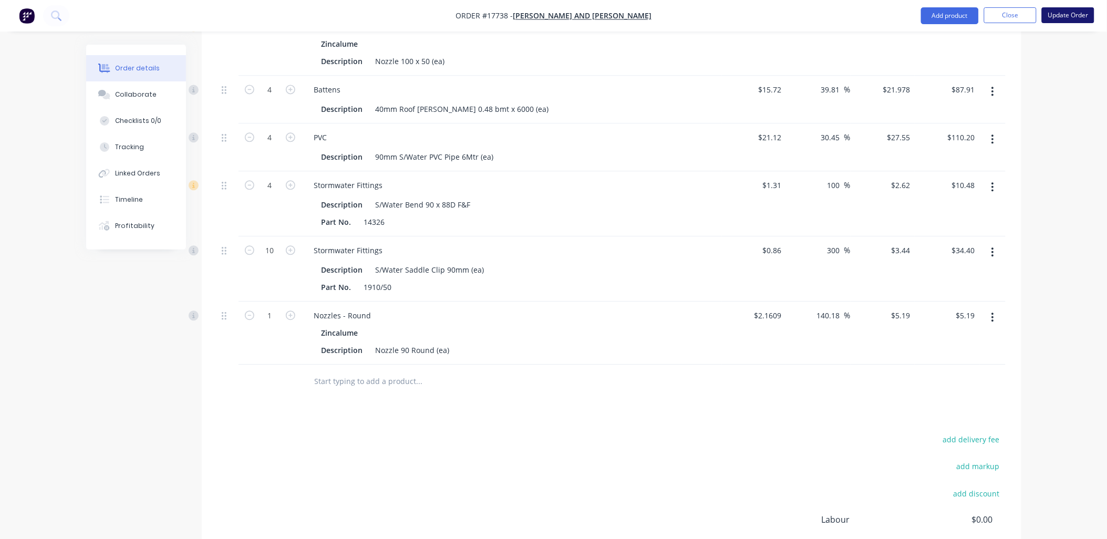
click at [1061, 18] on button "Update Order" at bounding box center [1068, 15] width 53 height 16
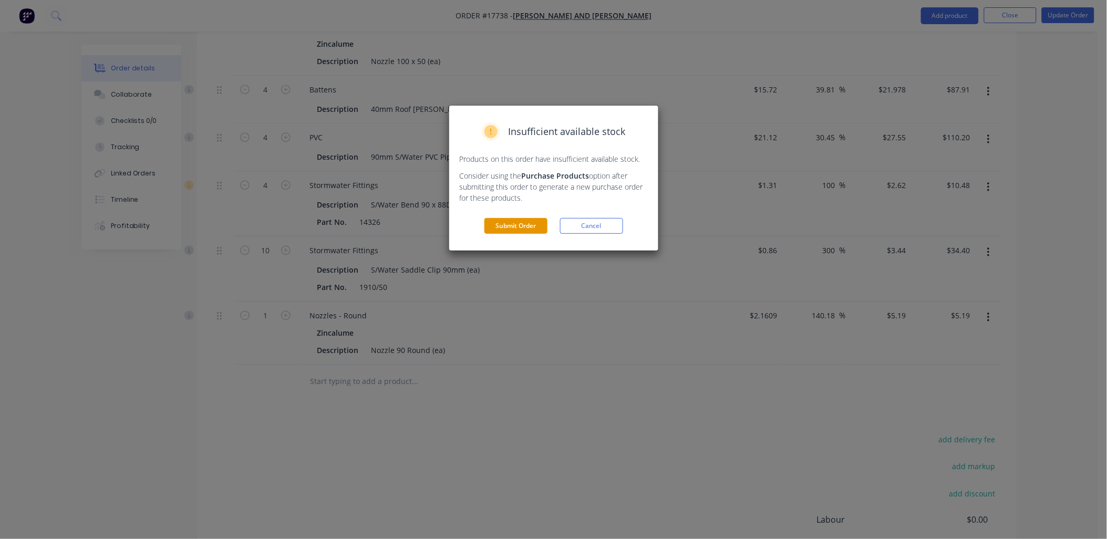
click at [525, 227] on button "Submit Order" at bounding box center [515, 226] width 63 height 16
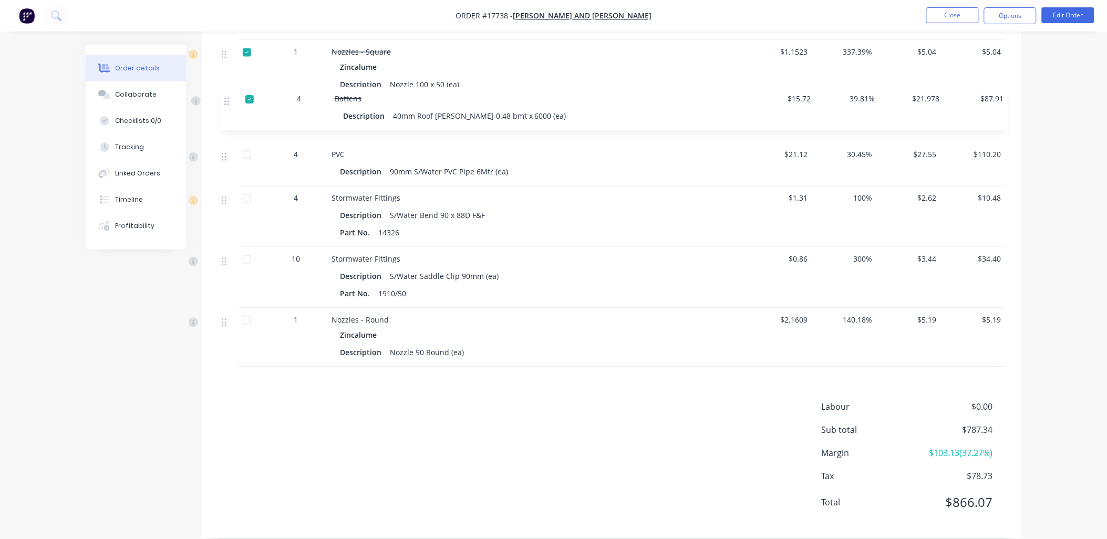
scroll to position [712, 0]
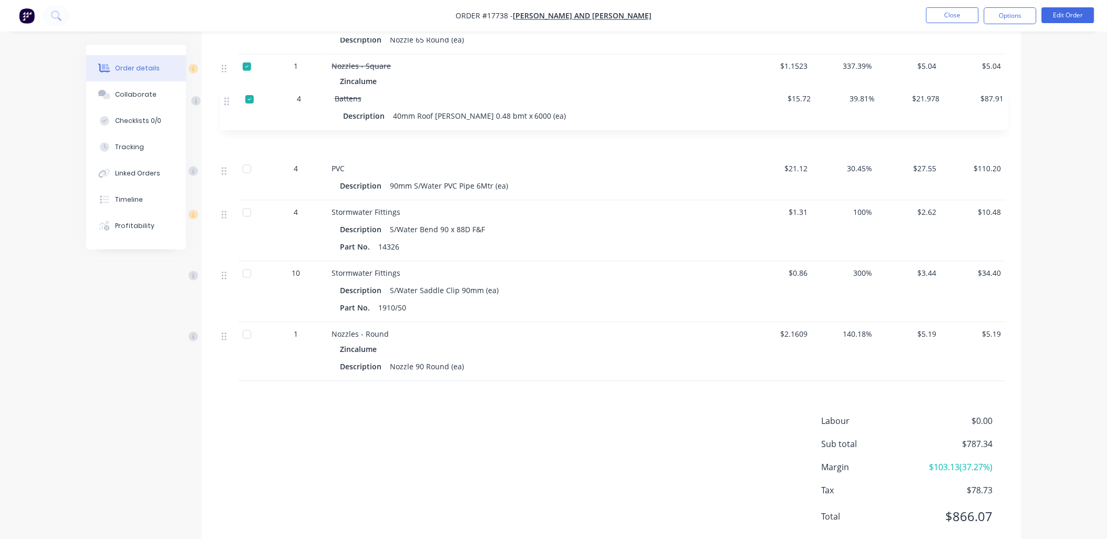
drag, startPoint x: 224, startPoint y: 148, endPoint x: 227, endPoint y: 97, distance: 51.0
click at [227, 97] on div "1 Nozzles - Round Zincalume Description Nozzle 50 Round (ea) $1.8597 100.03% $3…" at bounding box center [612, 158] width 788 height 444
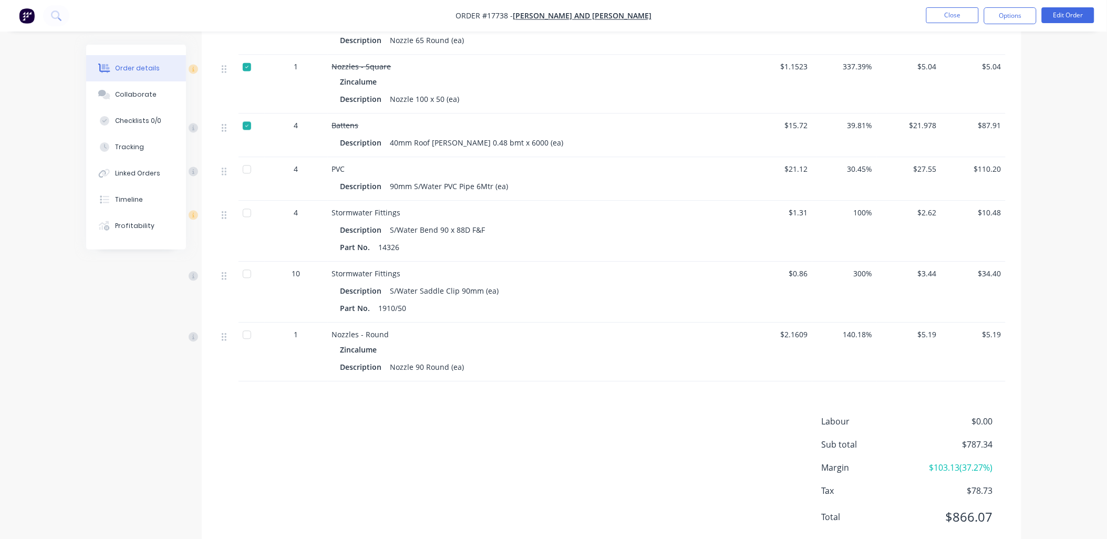
click at [243, 169] on div at bounding box center [246, 169] width 21 height 21
click at [249, 215] on div at bounding box center [246, 213] width 21 height 21
click at [249, 274] on div at bounding box center [246, 274] width 21 height 21
click at [246, 337] on div at bounding box center [246, 335] width 21 height 21
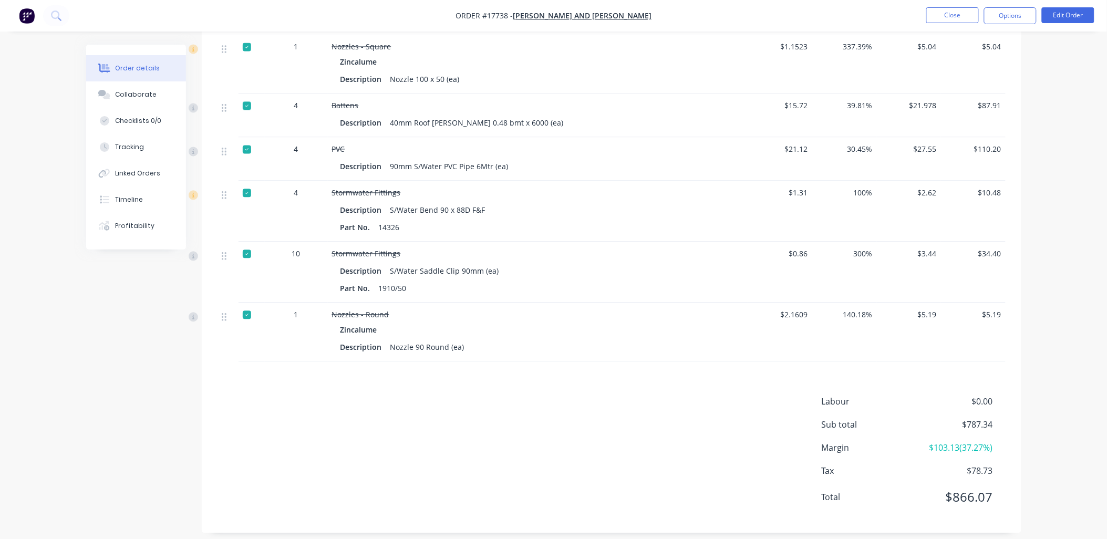
scroll to position [742, 0]
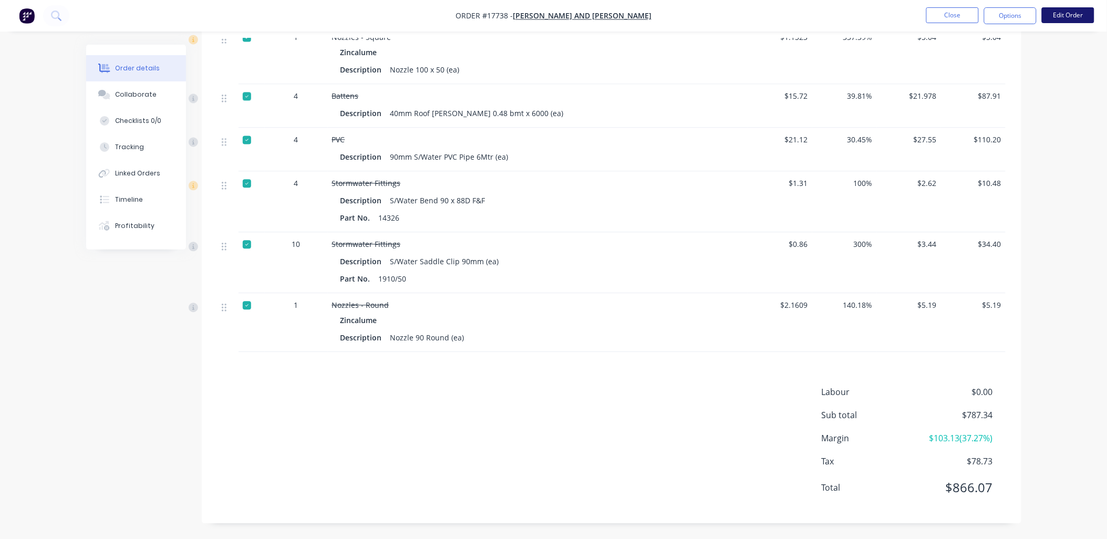
click at [1070, 9] on button "Edit Order" at bounding box center [1068, 15] width 53 height 16
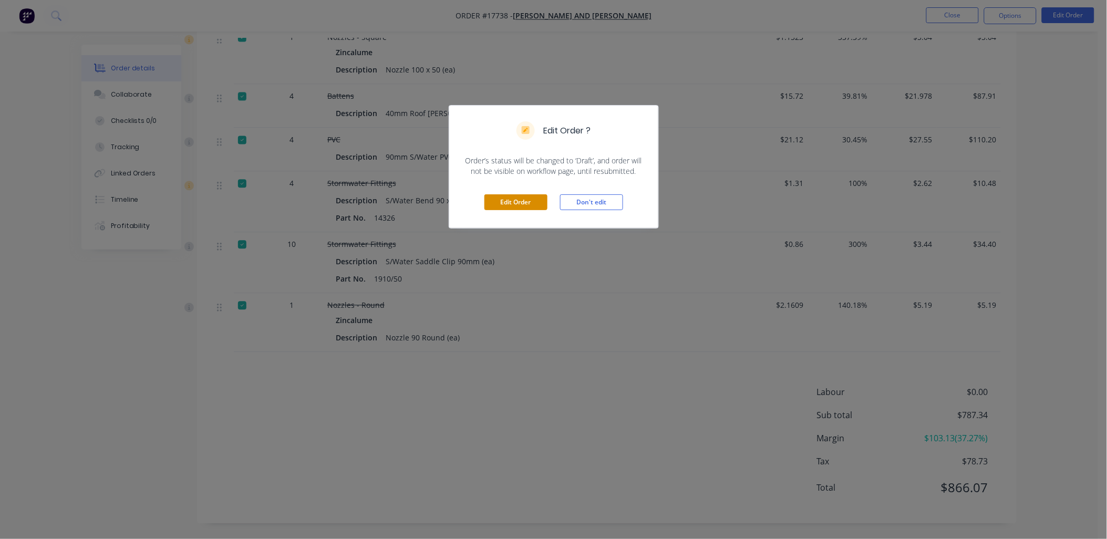
click at [522, 203] on button "Edit Order" at bounding box center [515, 202] width 63 height 16
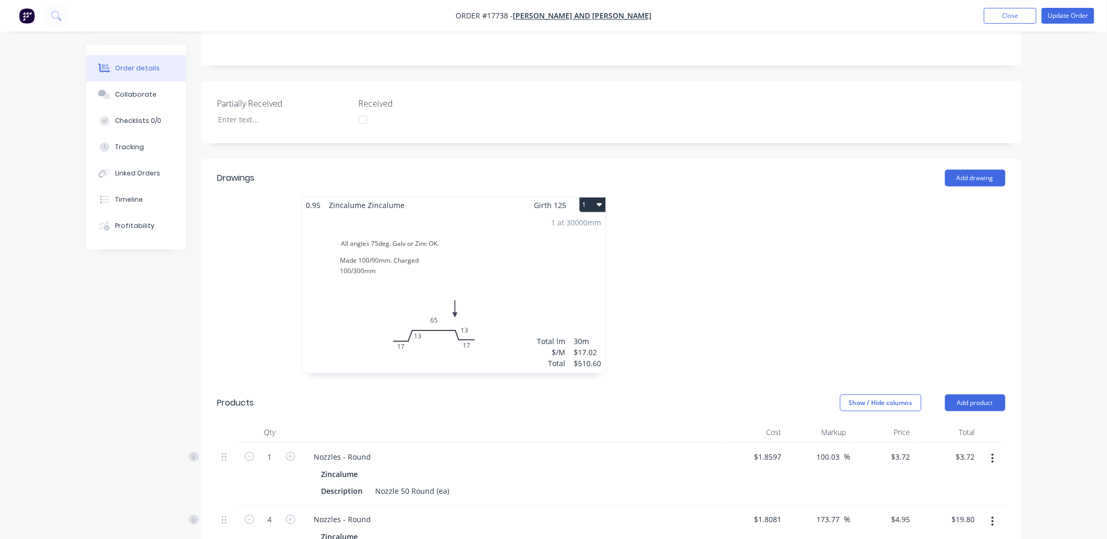
scroll to position [233, 0]
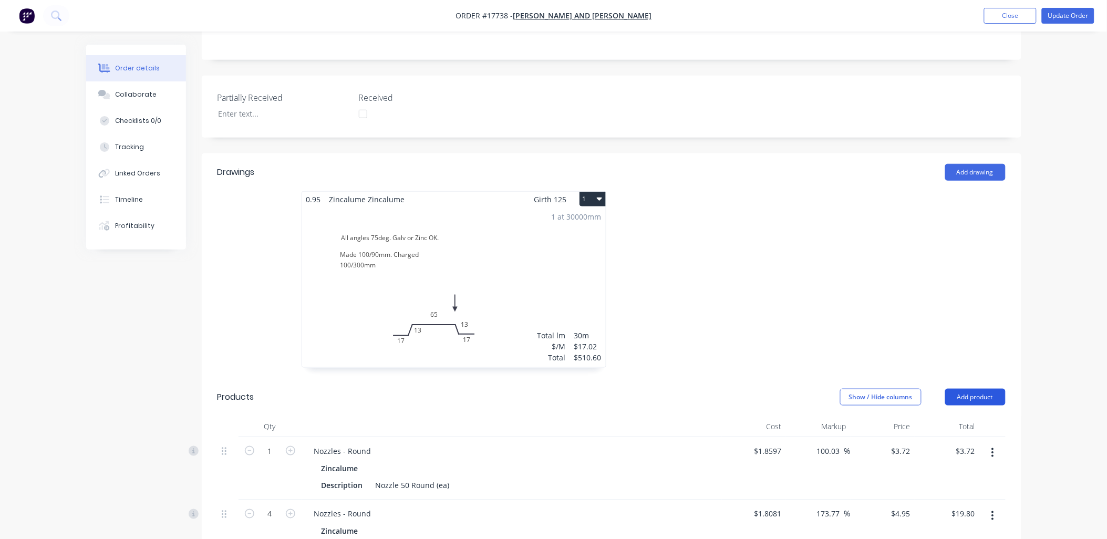
click at [986, 389] on button "Add product" at bounding box center [975, 397] width 60 height 17
click at [964, 416] on div "Product catalogue" at bounding box center [955, 423] width 81 height 15
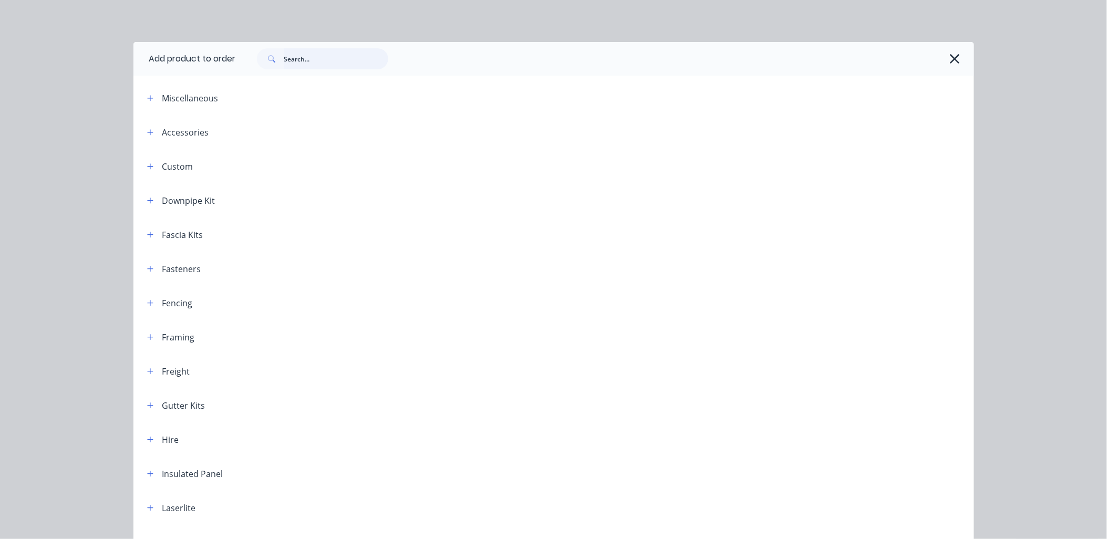
click at [328, 61] on input "text" at bounding box center [336, 58] width 104 height 21
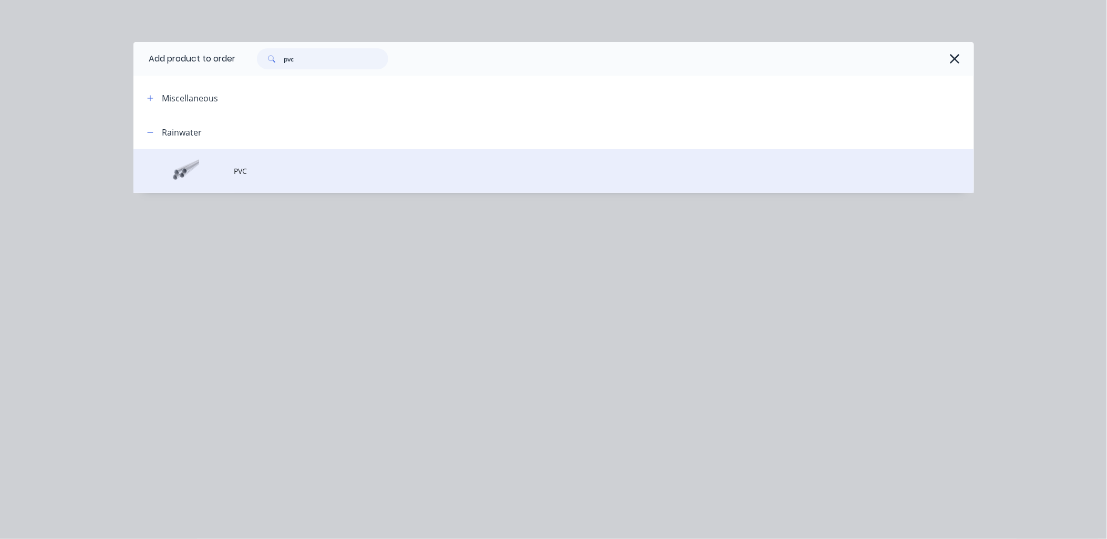
type input "pvc"
click at [253, 176] on span "PVC" at bounding box center [530, 170] width 592 height 11
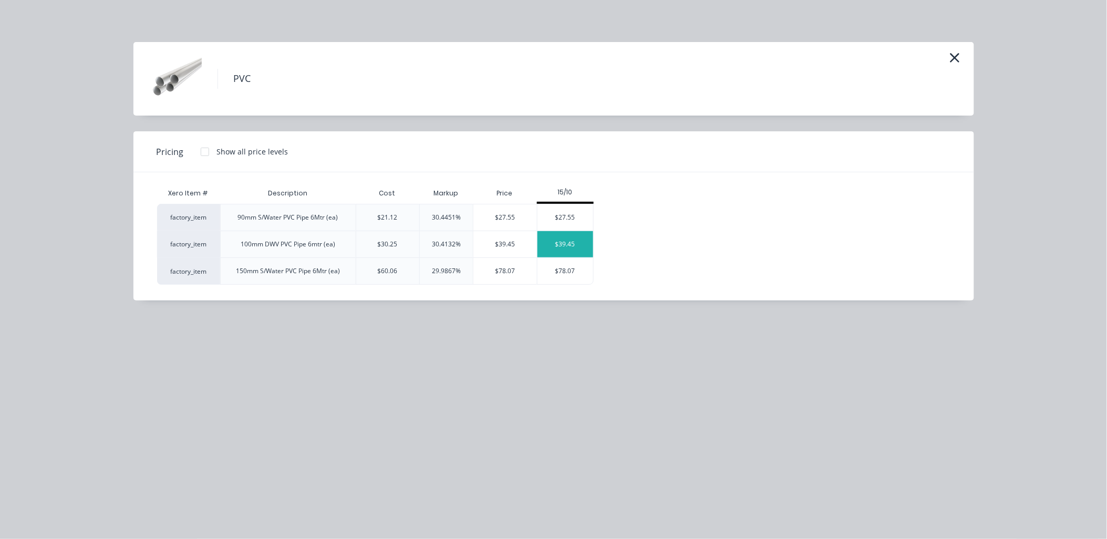
click at [569, 250] on div "$39.45" at bounding box center [565, 244] width 56 height 26
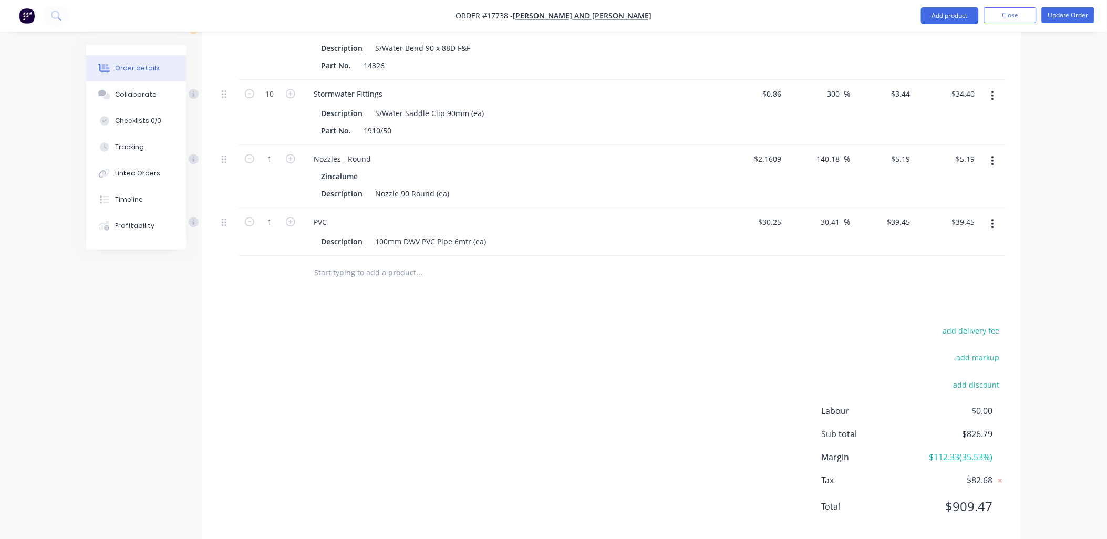
scroll to position [944, 0]
click at [245, 213] on icon "button" at bounding box center [249, 217] width 9 height 9
type input "0"
type input "$0.00"
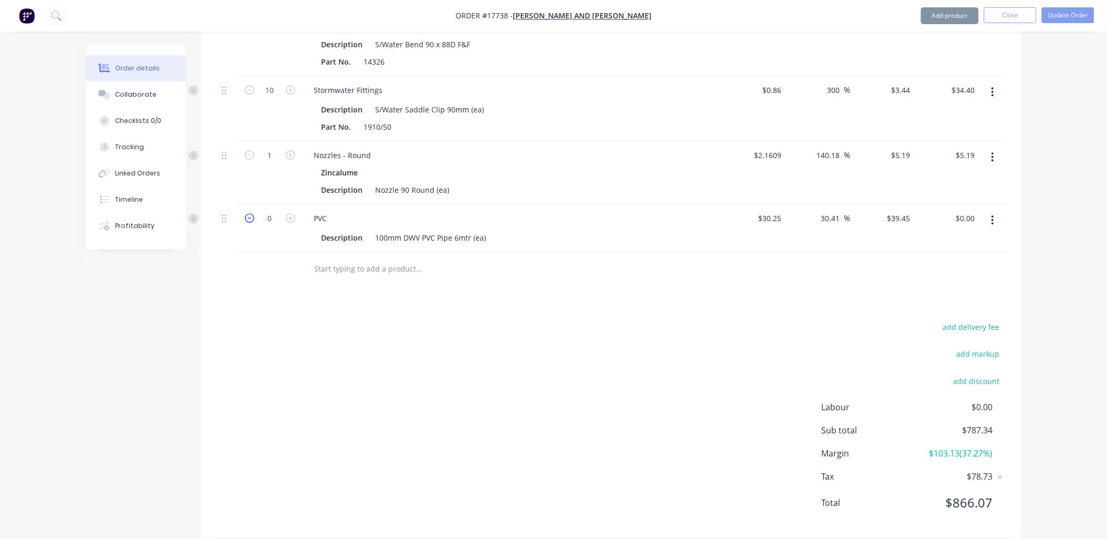
click at [245, 213] on icon "button" at bounding box center [249, 217] width 9 height 9
click at [251, 213] on icon "button" at bounding box center [249, 217] width 9 height 9
click at [289, 213] on icon "button" at bounding box center [290, 217] width 9 height 9
type input "1"
type input "$39.45"
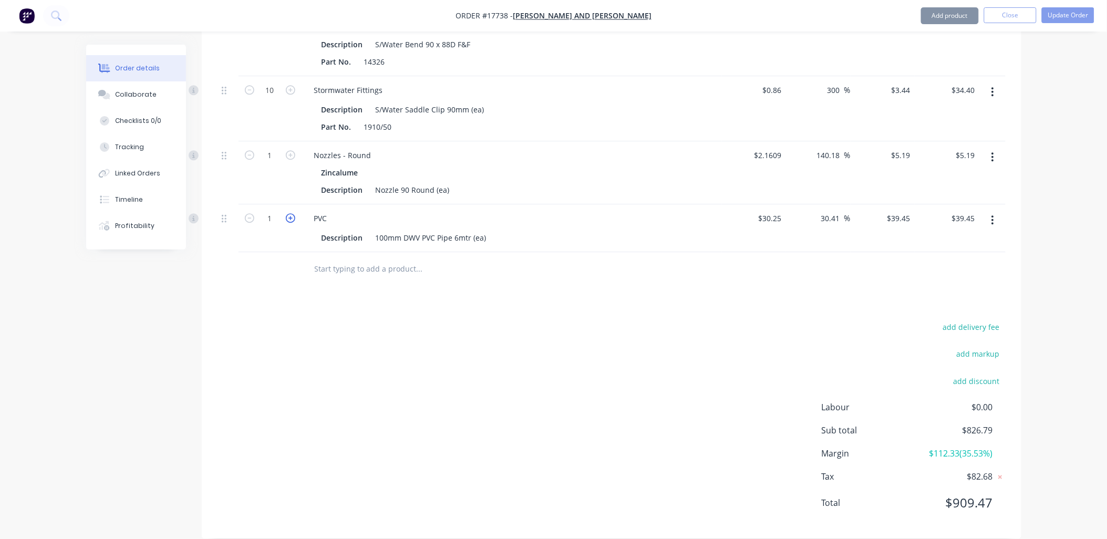
click at [289, 213] on icon "button" at bounding box center [290, 217] width 9 height 9
type input "2"
type input "$78.90"
click at [289, 213] on icon "button" at bounding box center [290, 217] width 9 height 9
type input "3"
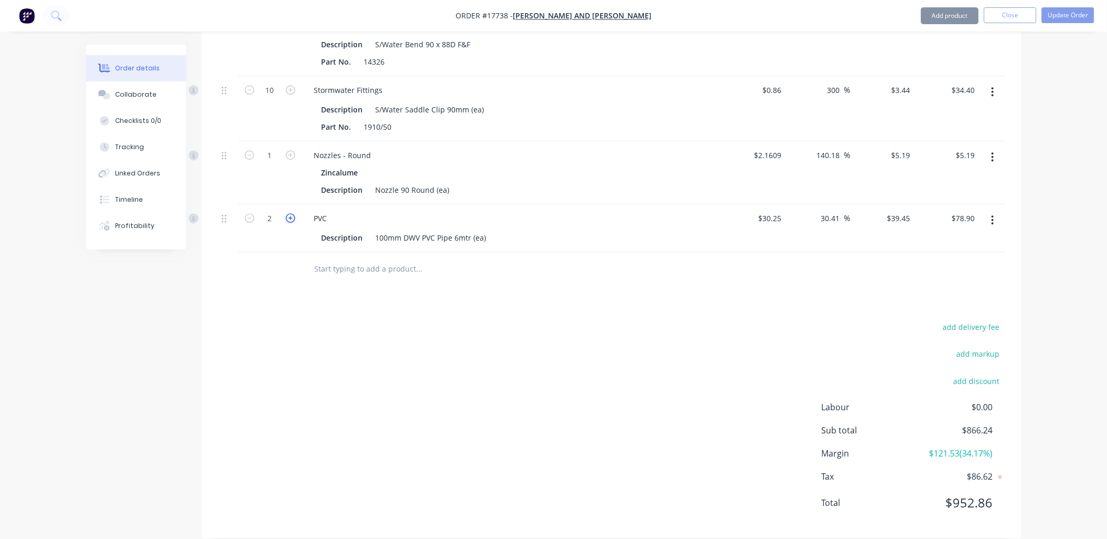
type input "$118.35"
click at [895, 211] on input "39.45" at bounding box center [903, 218] width 24 height 15
type input "-39.45"
type input "-230.41"
type input "$-39.45"
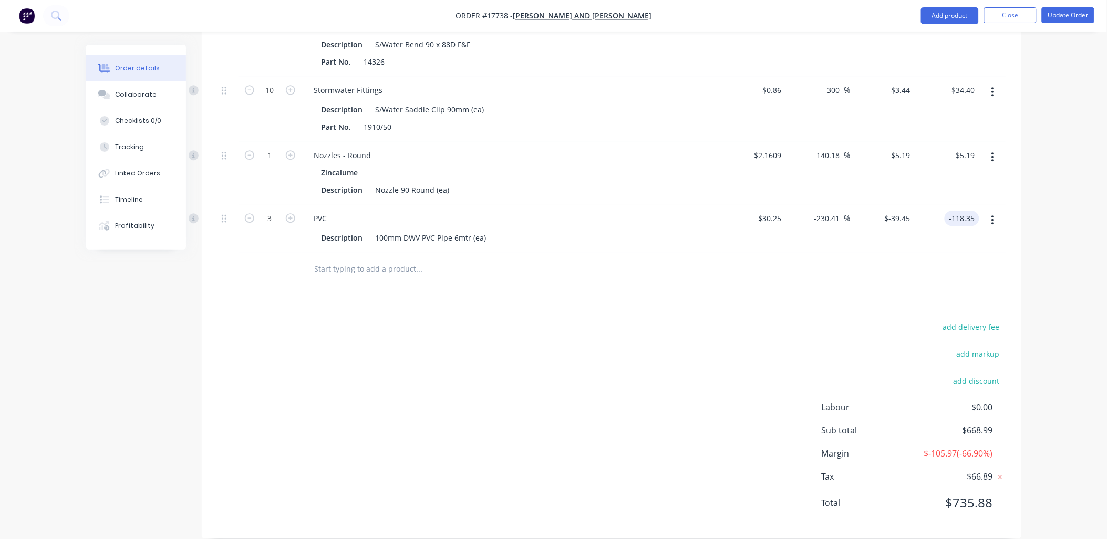
type input "$-118.35"
click at [771, 255] on div at bounding box center [612, 269] width 788 height 34
click at [487, 230] on div "100mm DWV PVC Pipe 6mtr (ea)" at bounding box center [430, 237] width 119 height 15
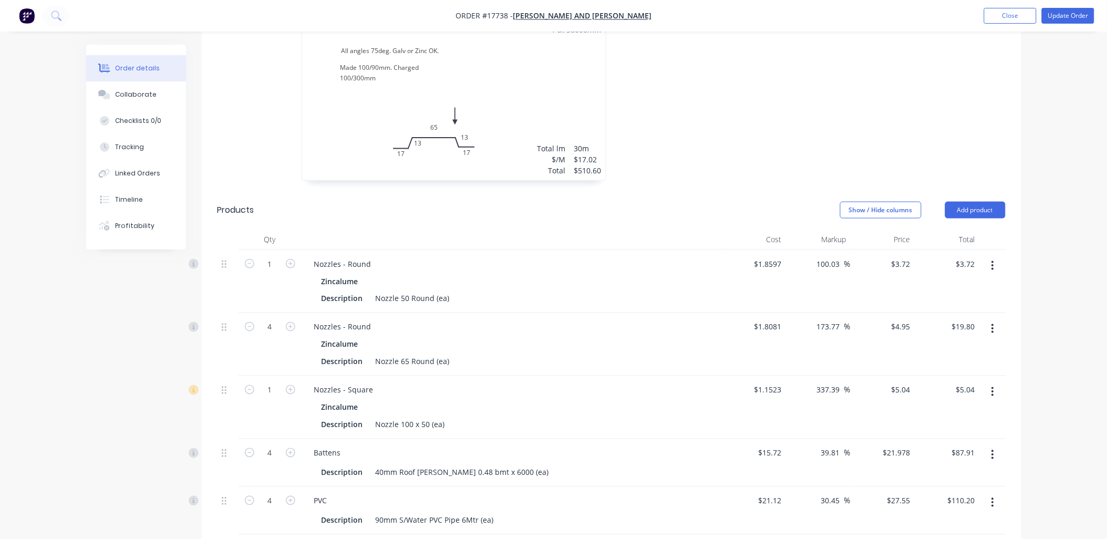
scroll to position [419, 0]
click at [1073, 16] on button "Update Order" at bounding box center [1068, 16] width 53 height 16
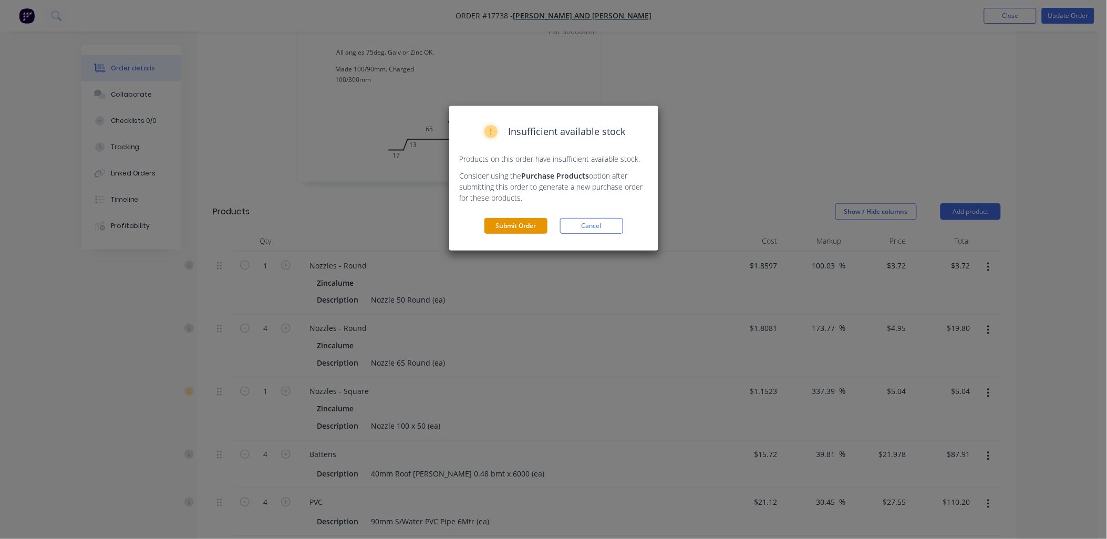
click at [522, 224] on button "Submit Order" at bounding box center [515, 226] width 63 height 16
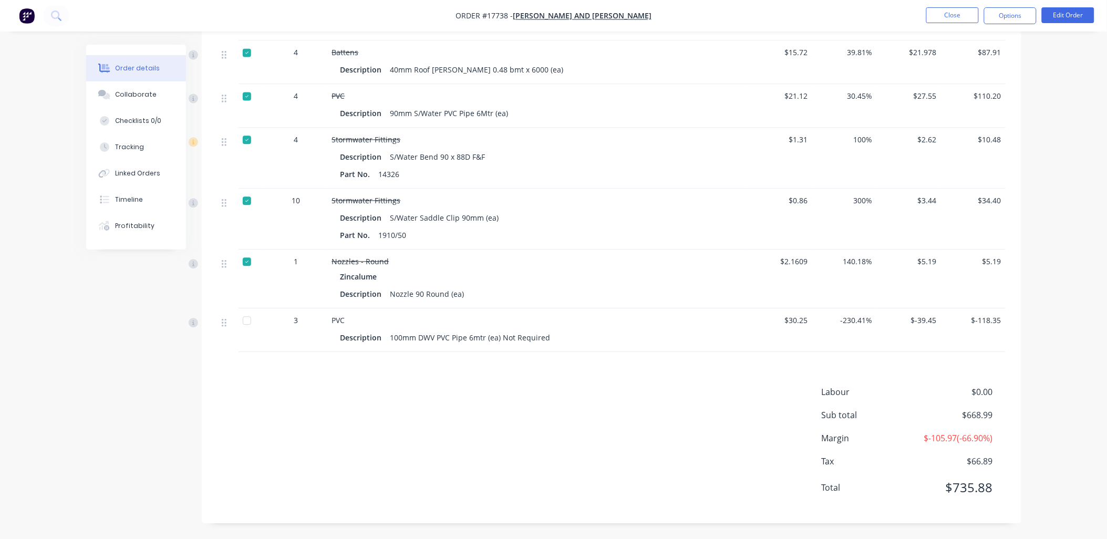
scroll to position [786, 0]
click at [246, 319] on div at bounding box center [246, 320] width 21 height 21
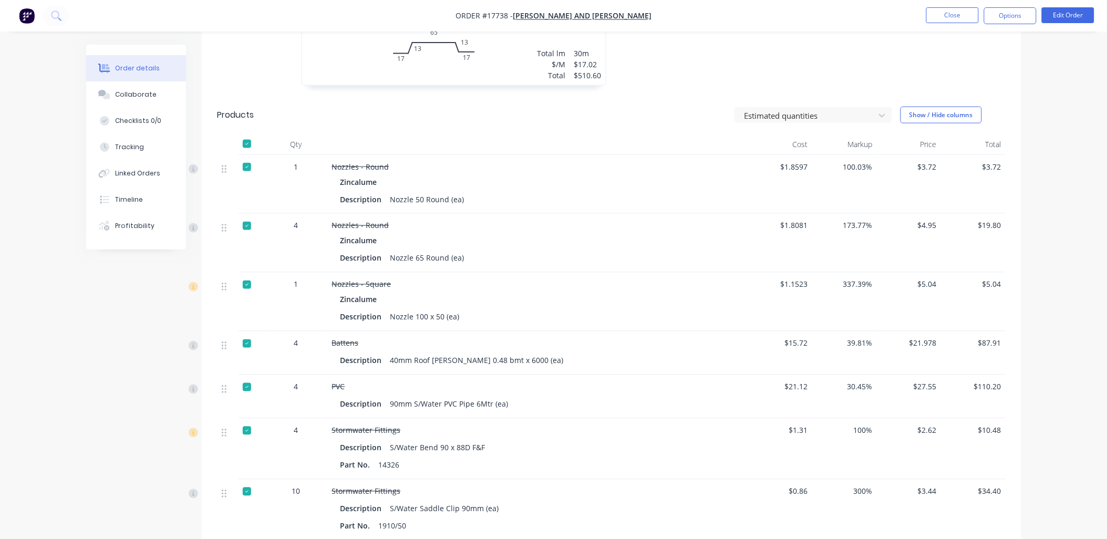
scroll to position [0, 0]
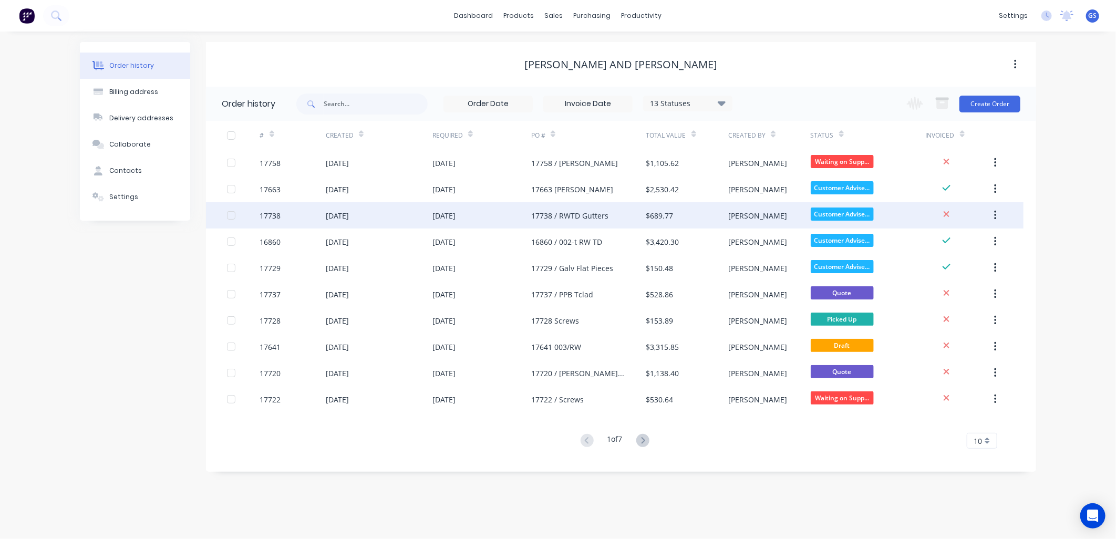
click at [581, 222] on div "17738 / RWTD Gutters" at bounding box center [588, 215] width 115 height 26
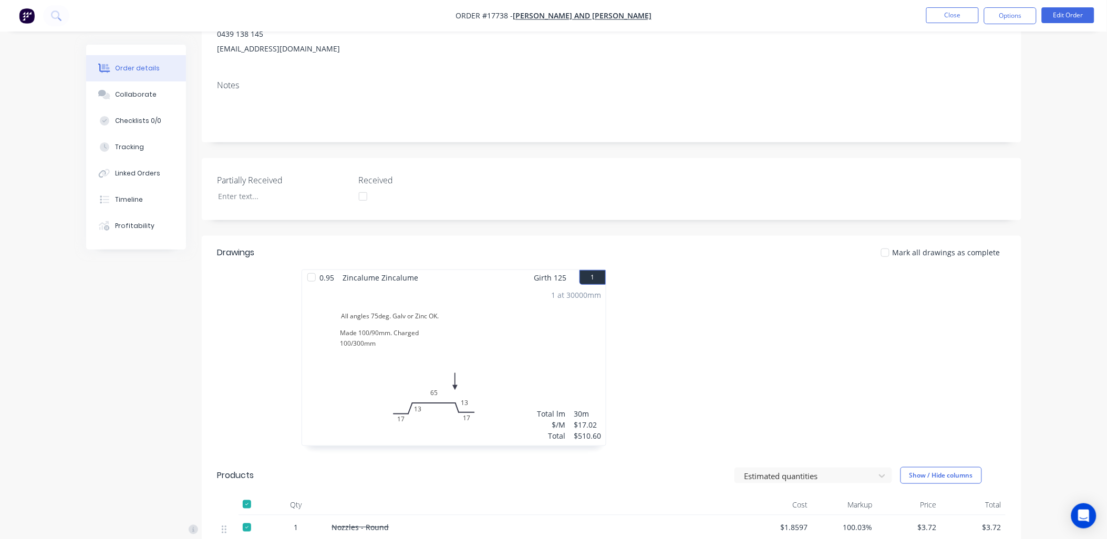
scroll to position [117, 0]
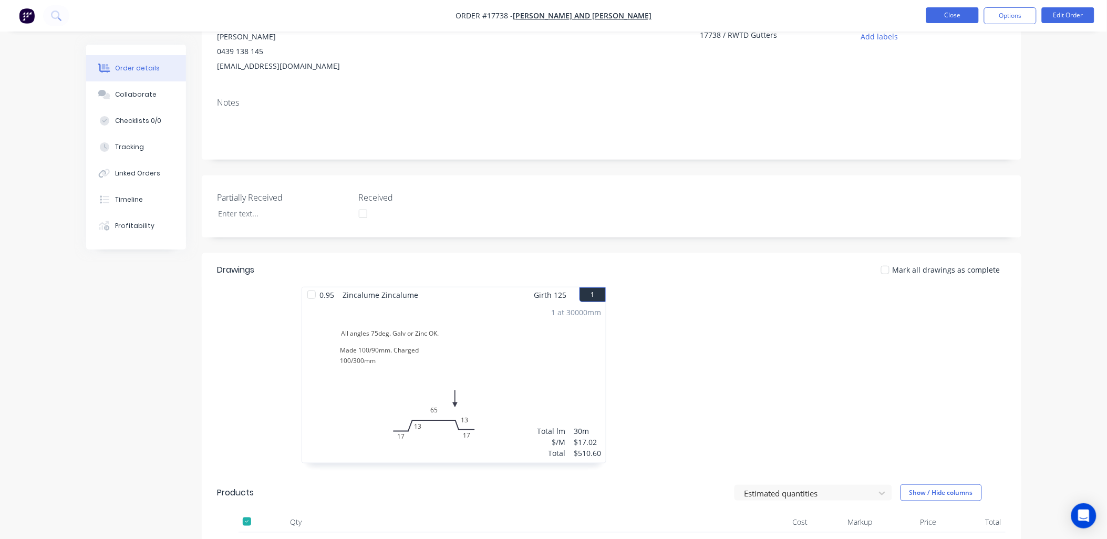
click at [946, 16] on button "Close" at bounding box center [952, 15] width 53 height 16
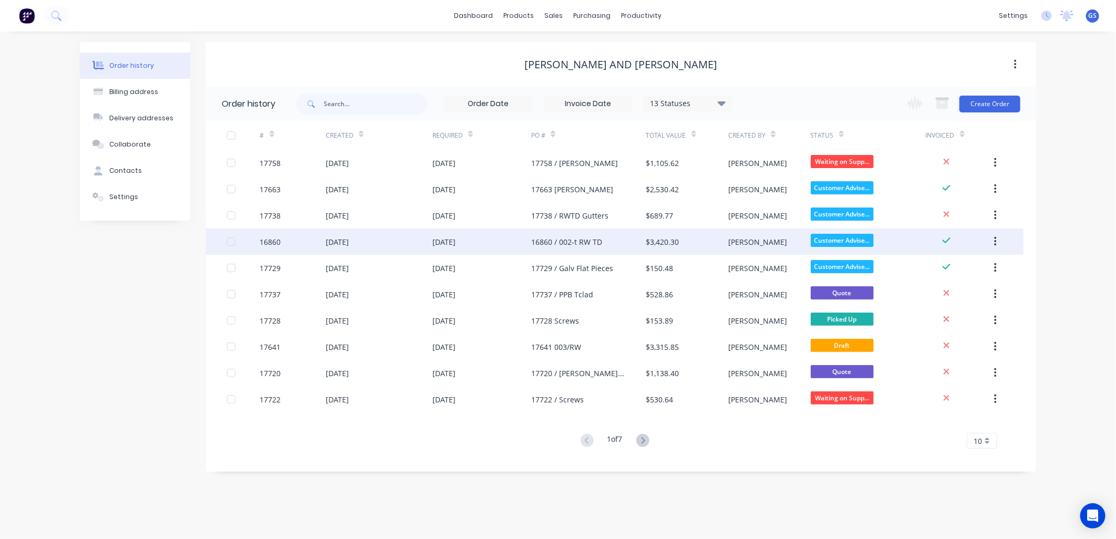
click at [599, 244] on div "16860 / 002-t RW TD" at bounding box center [566, 241] width 71 height 11
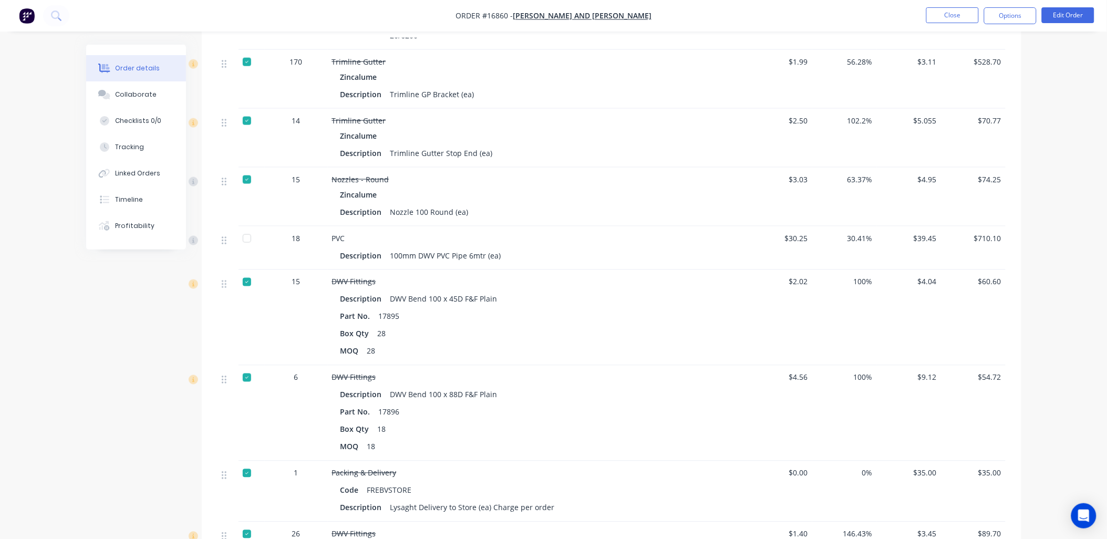
scroll to position [423, 0]
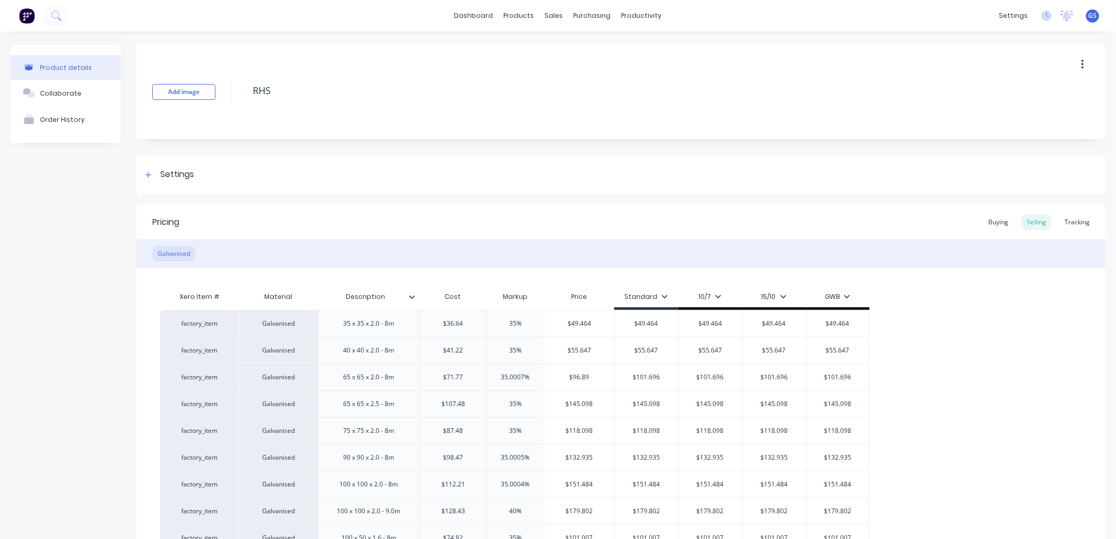
type textarea "x"
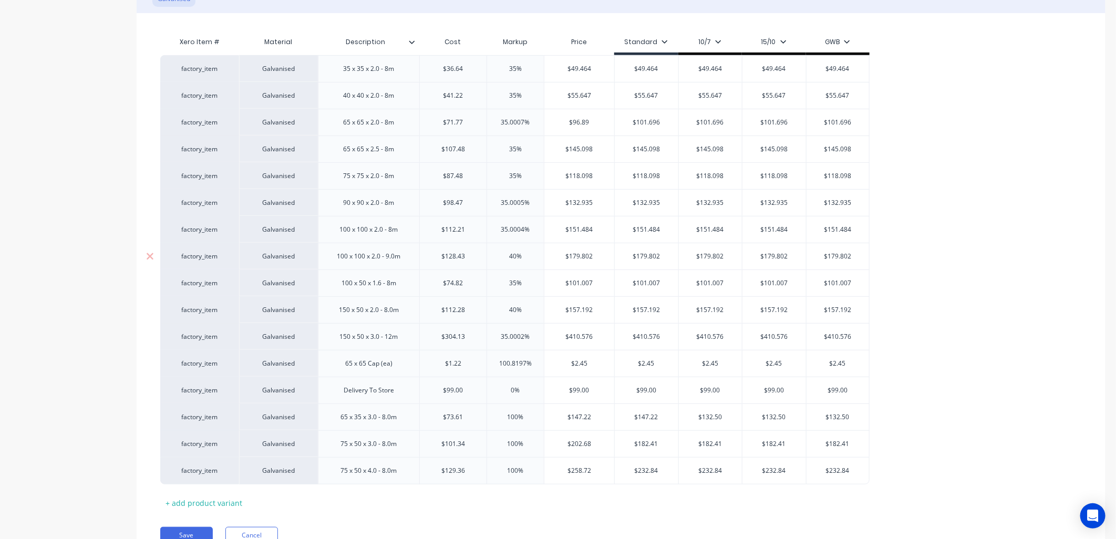
scroll to position [305, 0]
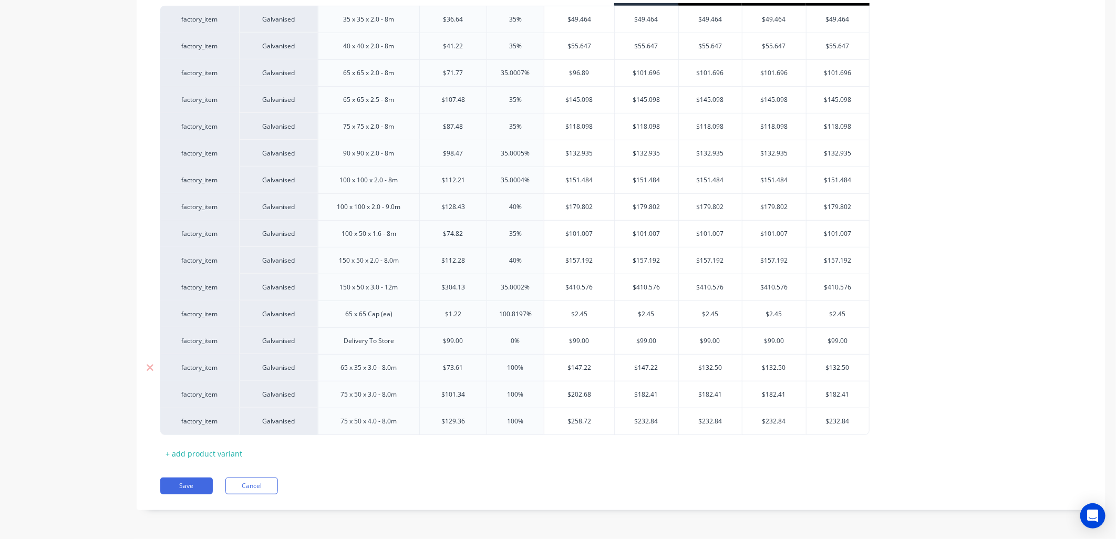
click at [377, 370] on div "65 x 35 x 3.0 - 8.0m" at bounding box center [369, 368] width 73 height 14
click at [378, 401] on div "75 x 50 x 3.0 - 8.0m" at bounding box center [369, 395] width 73 height 14
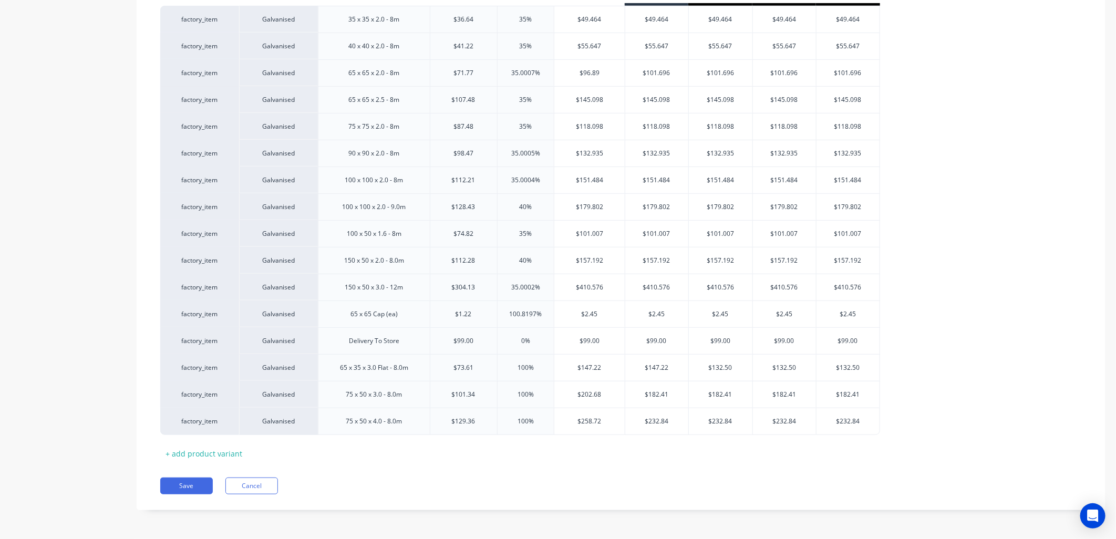
type textarea "x"
